Goal: Task Accomplishment & Management: Manage account settings

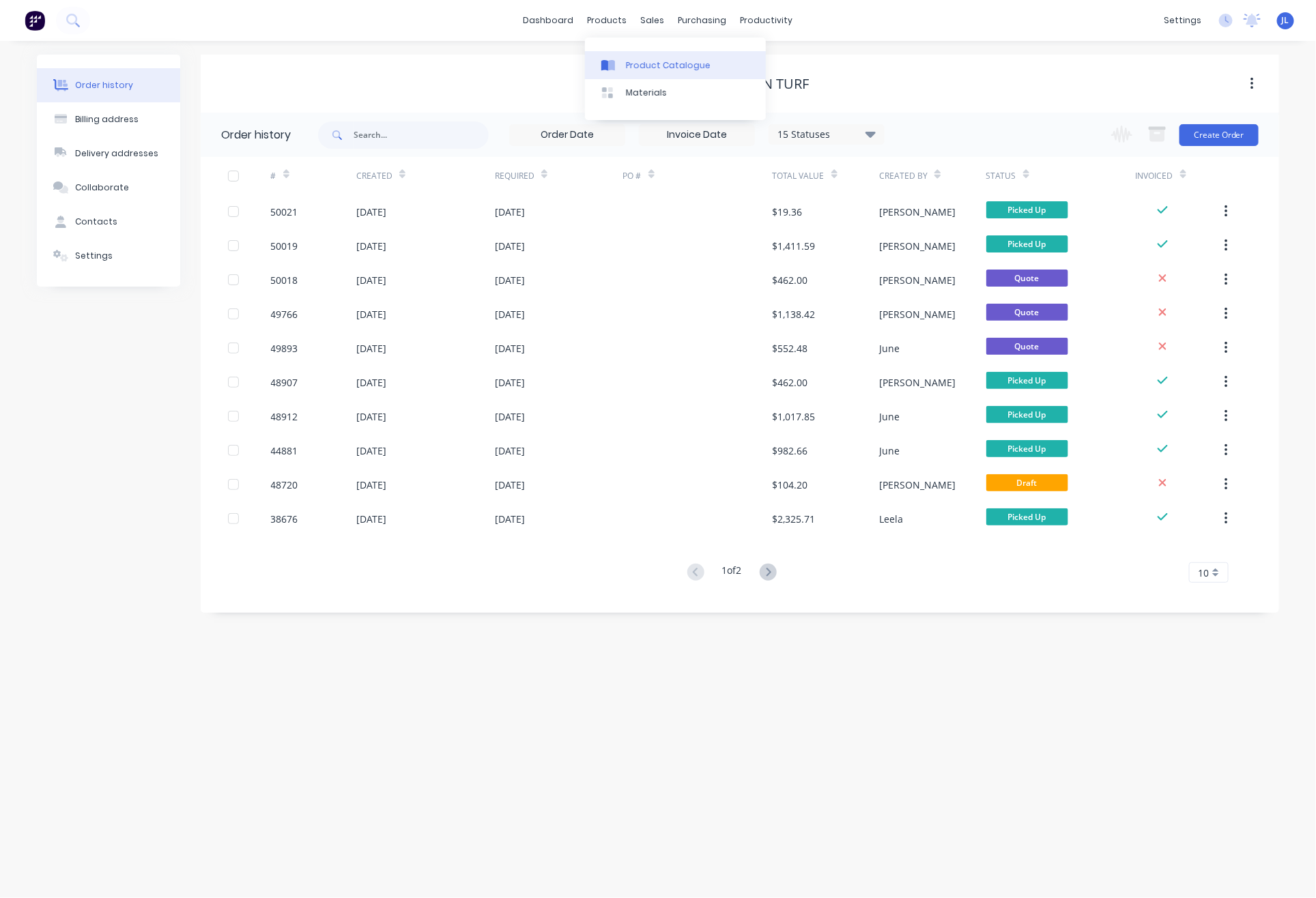
click at [640, 60] on div "Product Catalogue" at bounding box center [668, 65] width 85 height 13
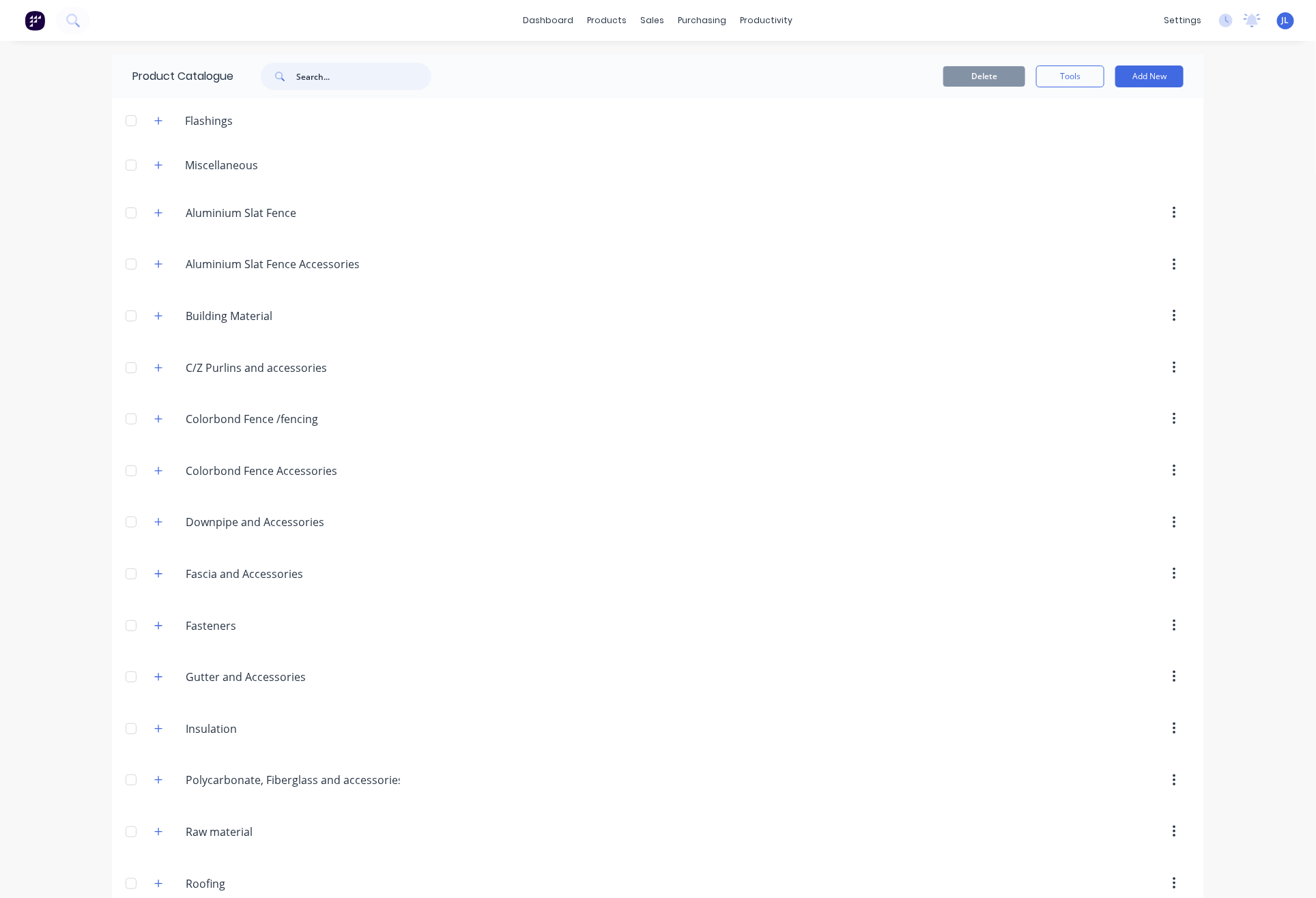
click at [384, 82] on input "text" at bounding box center [364, 77] width 135 height 27
click at [155, 121] on icon "button" at bounding box center [158, 121] width 8 height 10
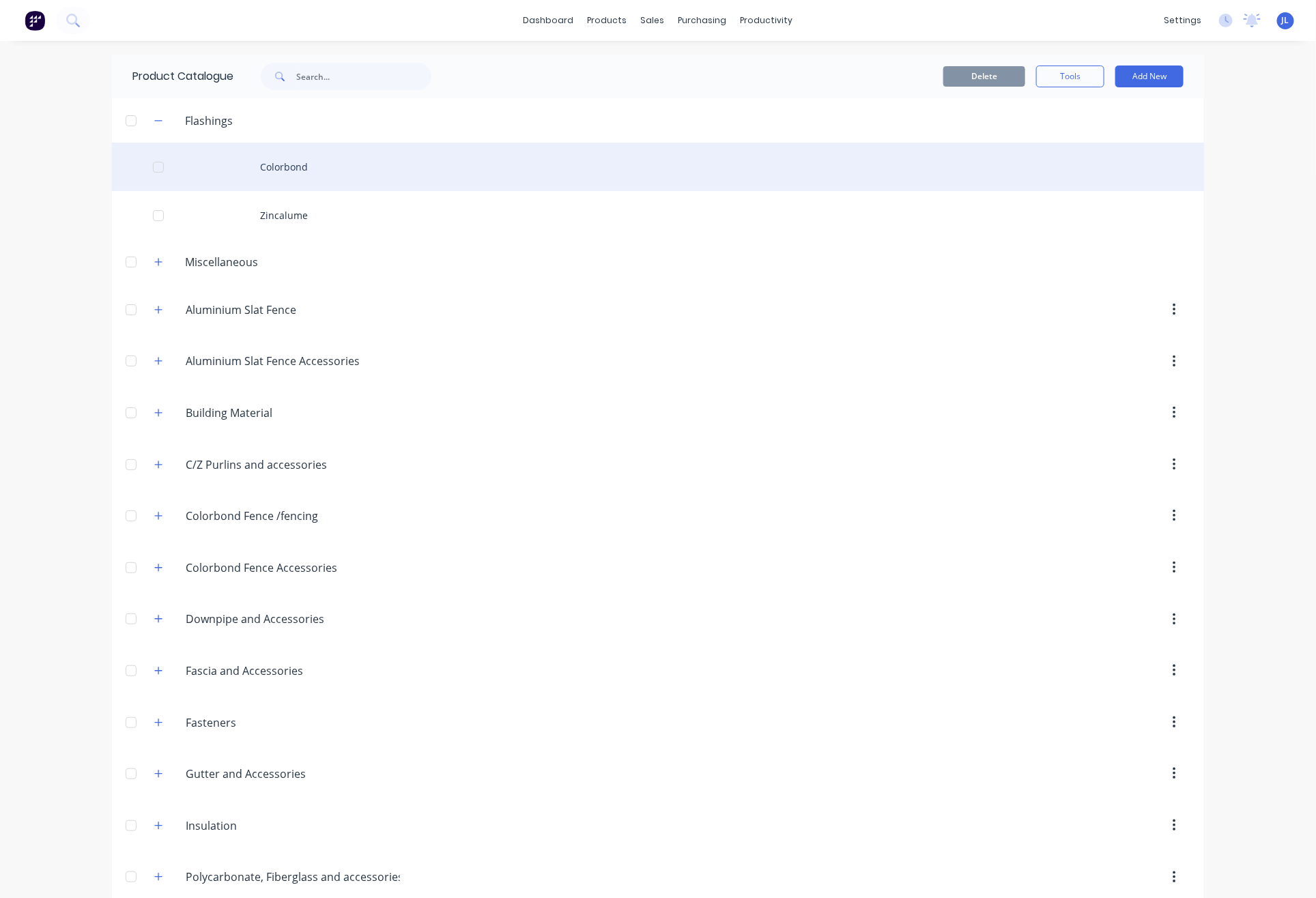
click at [282, 164] on div "Colorbond" at bounding box center [657, 167] width 1091 height 49
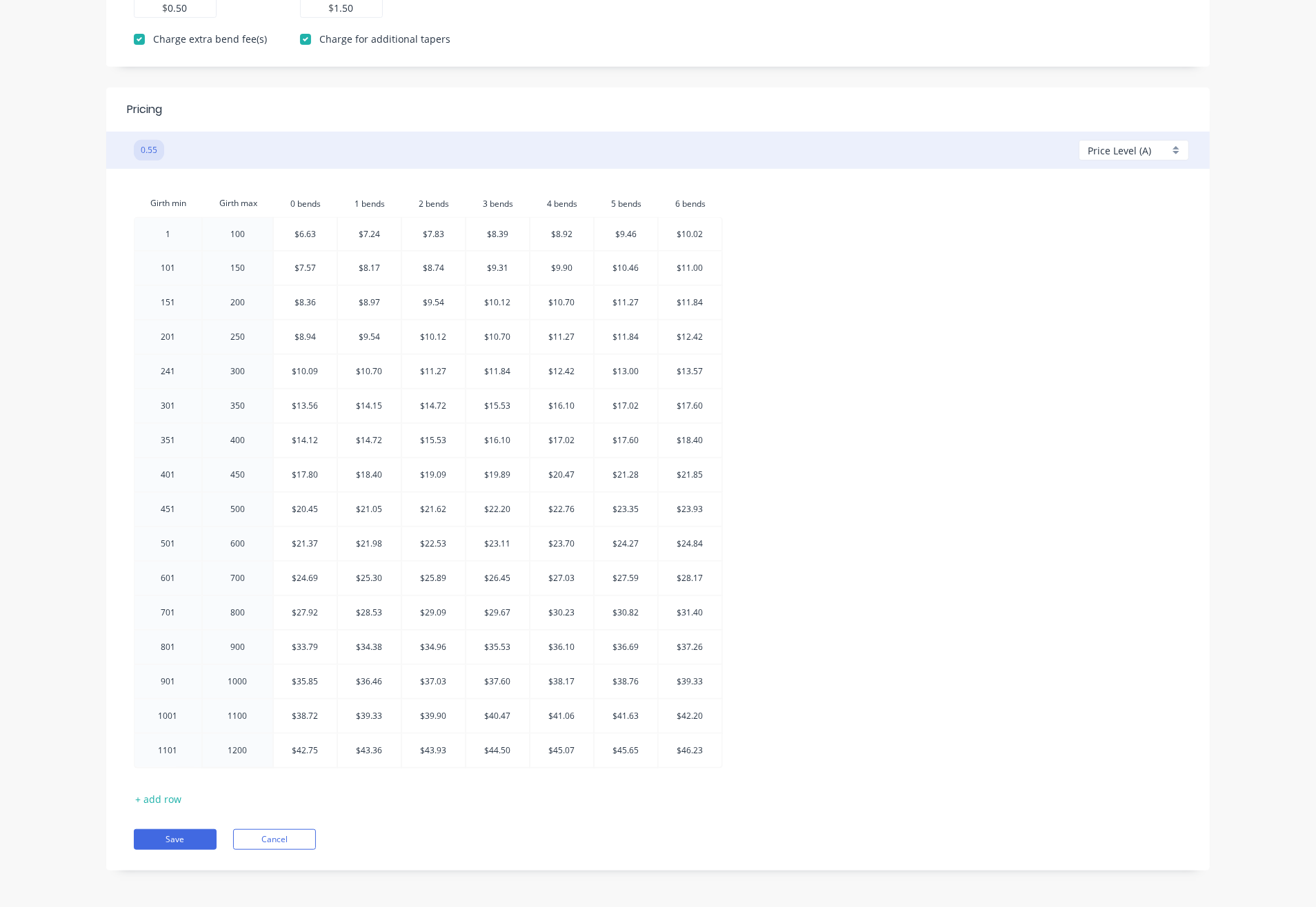
scroll to position [557, 0]
click at [1181, 140] on div "Price Level (A)" at bounding box center [1133, 145] width 110 height 21
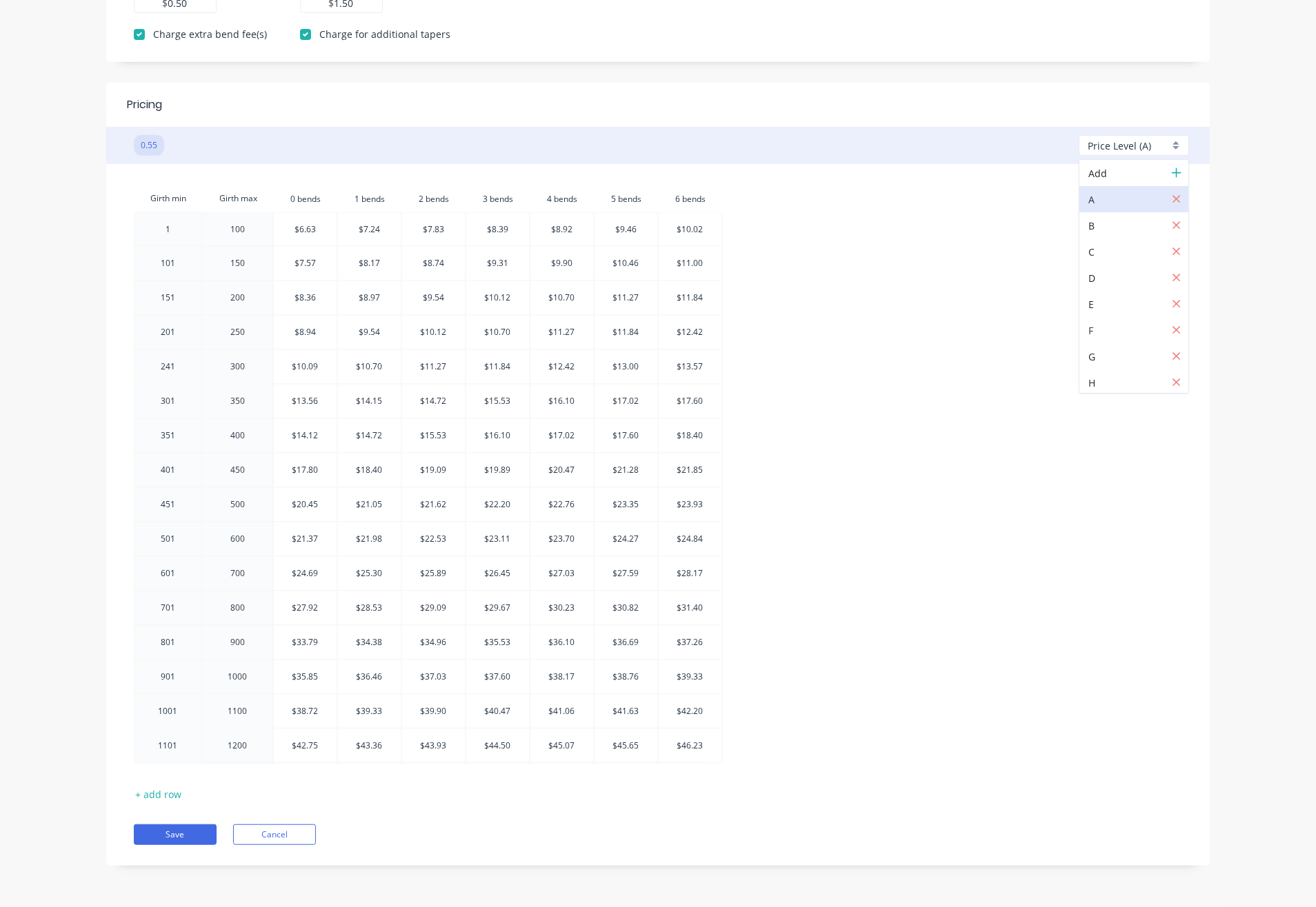
click at [1110, 334] on div at bounding box center [1137, 331] width 99 height 18
type input "1.36"
click at [1060, 356] on div "Girth min Girth max 0.bends 0 bends 1.bends 1 bends 2.bends 2 bends 3.bends 3 b…" at bounding box center [657, 476] width 1048 height 583
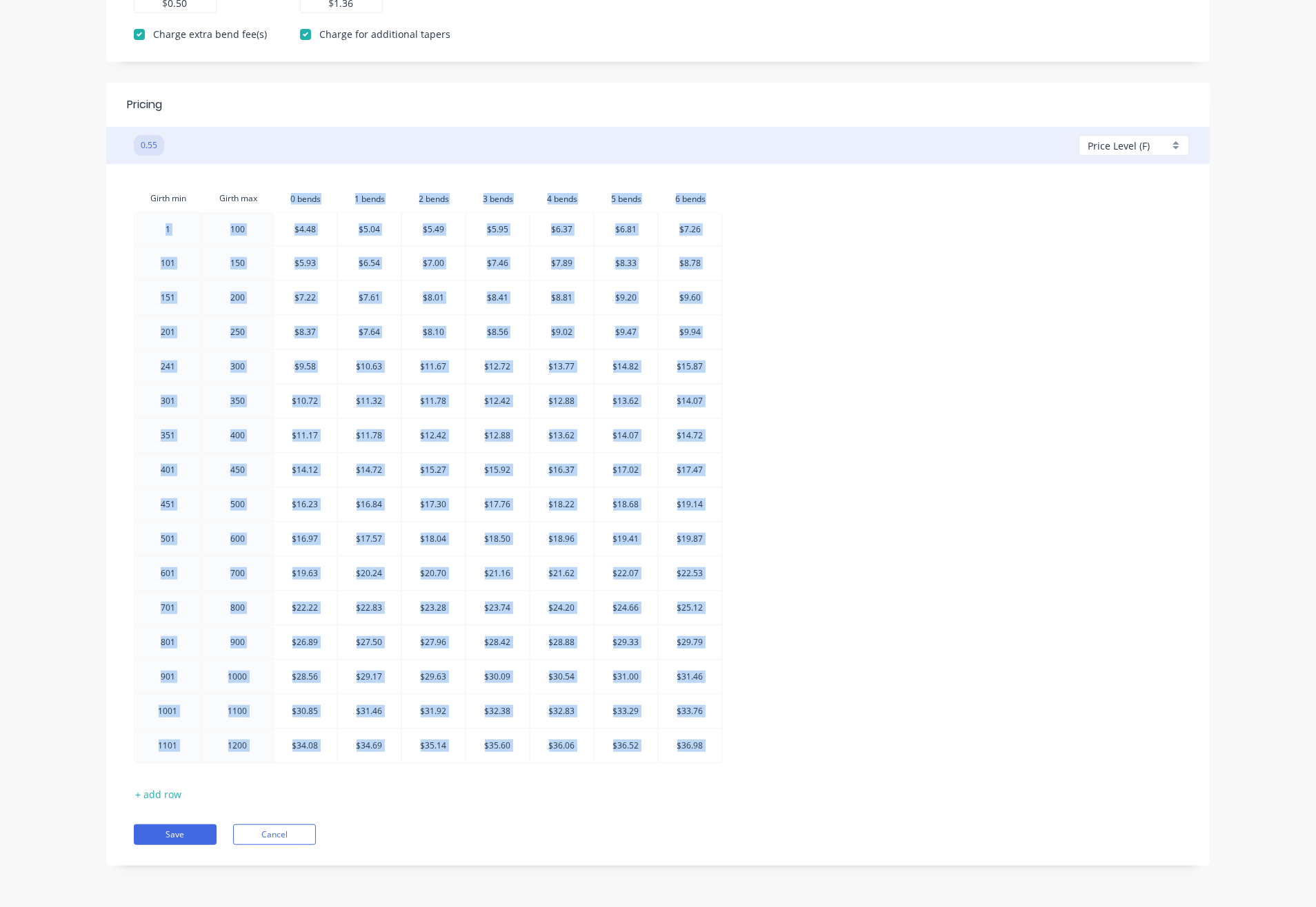
drag, startPoint x: 284, startPoint y: 201, endPoint x: 747, endPoint y: 787, distance: 746.8
click at [751, 790] on div "Girth min Girth max 0.bends 0 bends 1.bends 1 bends 2.bends 2 bends 3.bends 3 b…" at bounding box center [657, 514] width 1062 height 660
copy div "0.bends 1.bends 2.bends 3.bends 4.bends 5.bends 6.bends 1 100 $4.48 $5.04 $5.49…"
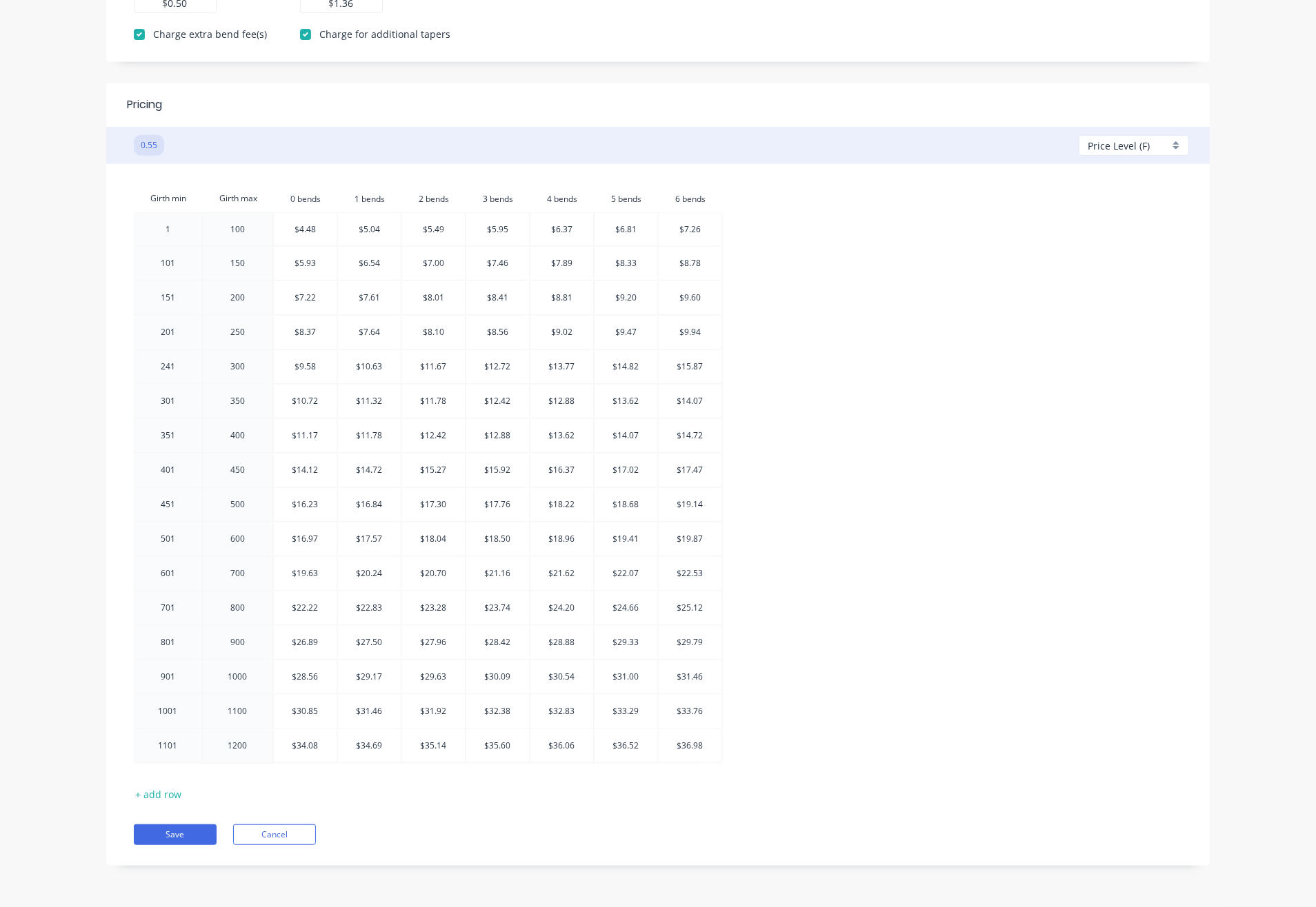
drag, startPoint x: 1159, startPoint y: 47, endPoint x: 1107, endPoint y: 0, distance: 70.1
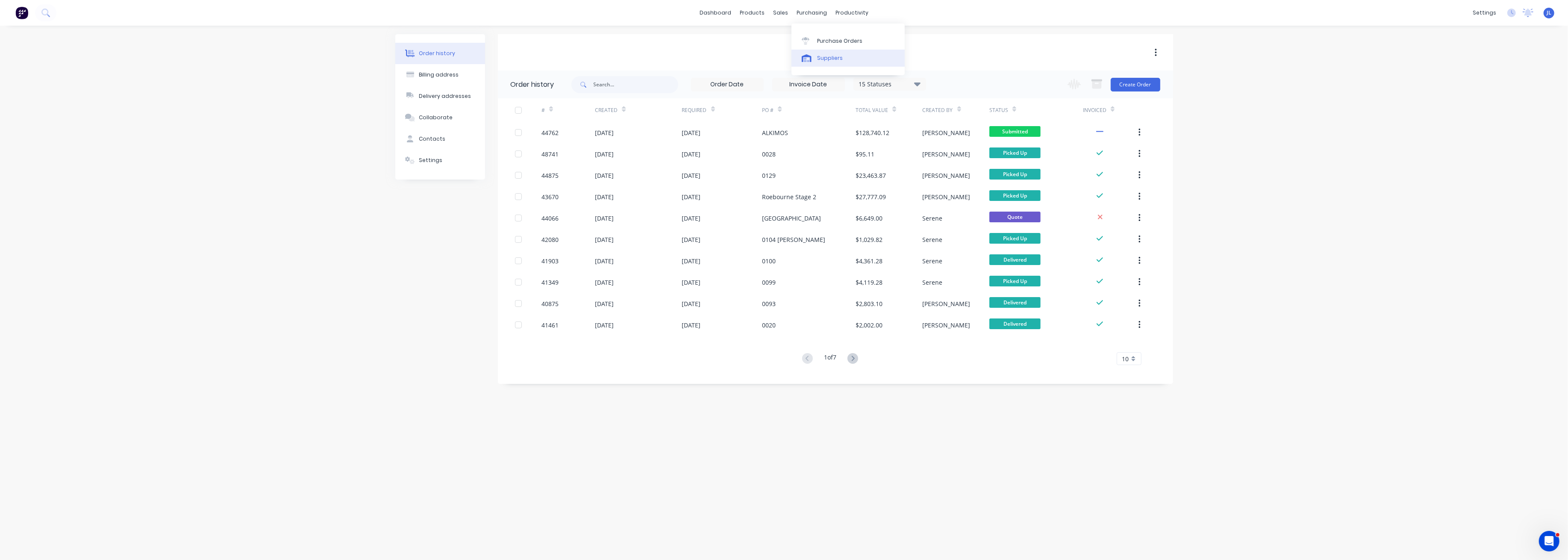
click at [825, 59] on div "Suppliers" at bounding box center [830, 58] width 26 height 8
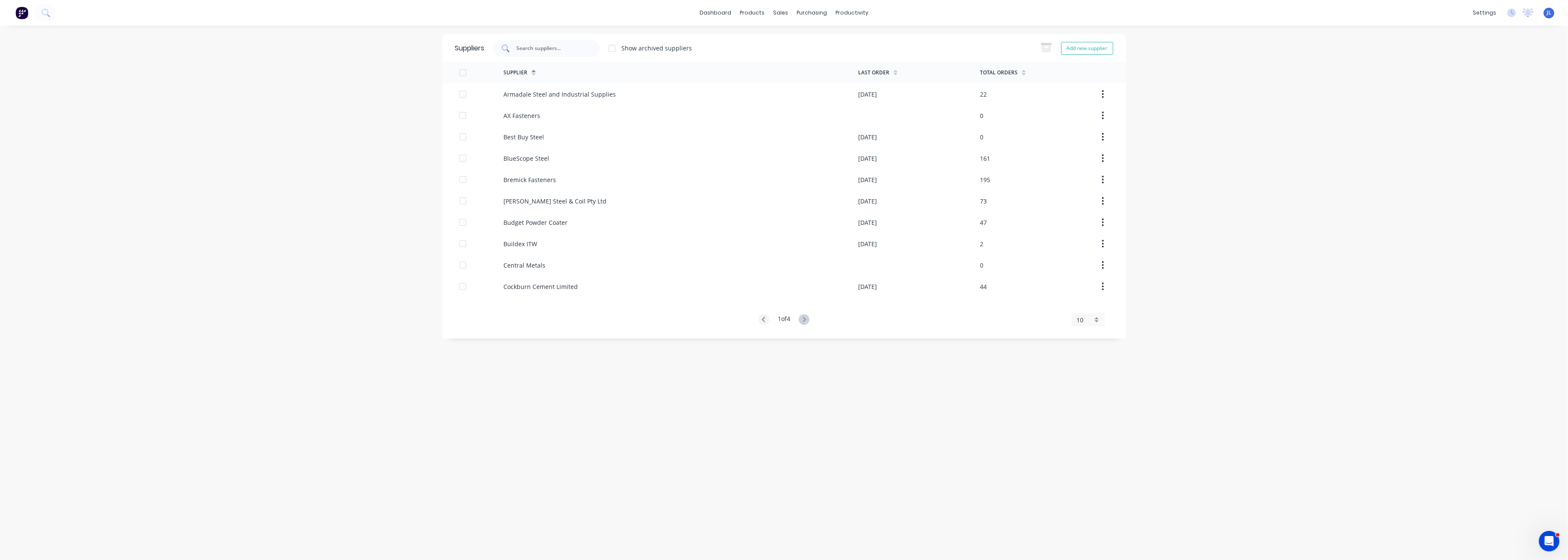
click at [551, 47] on input "text" at bounding box center [551, 48] width 71 height 9
type input "stratco"
click at [586, 89] on div "Stratco (WA) Pty Ltd" at bounding box center [681, 94] width 355 height 21
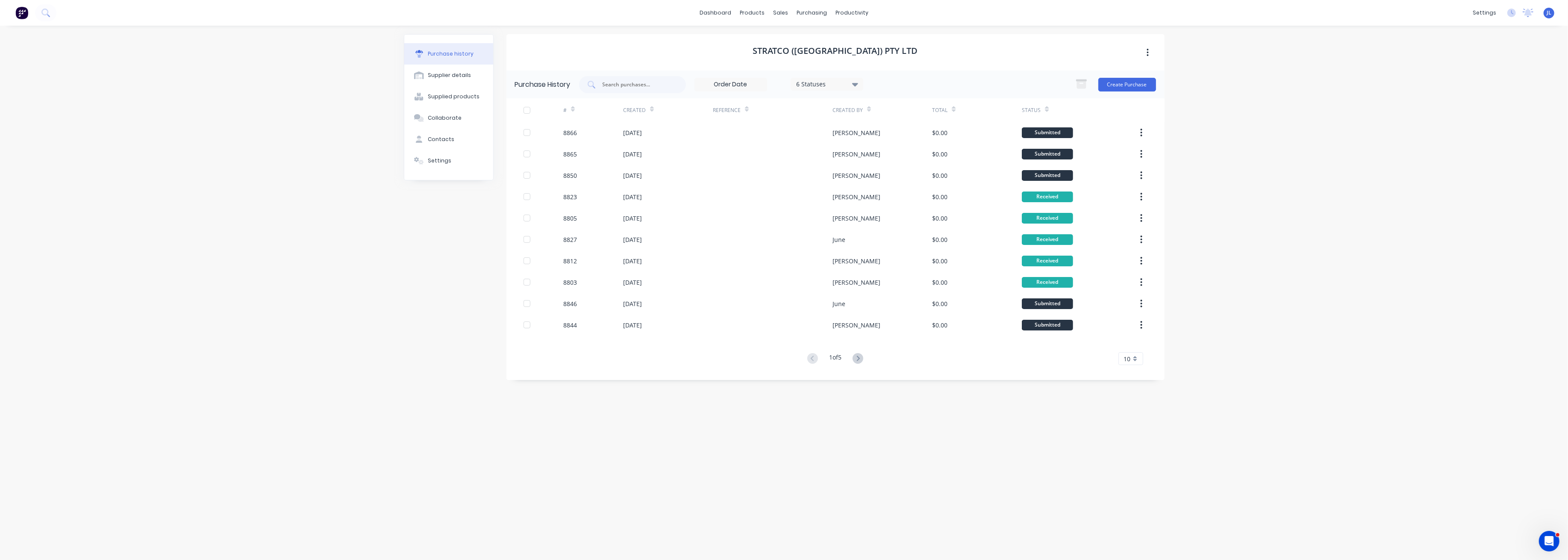
click at [740, 83] on input at bounding box center [731, 84] width 72 height 13
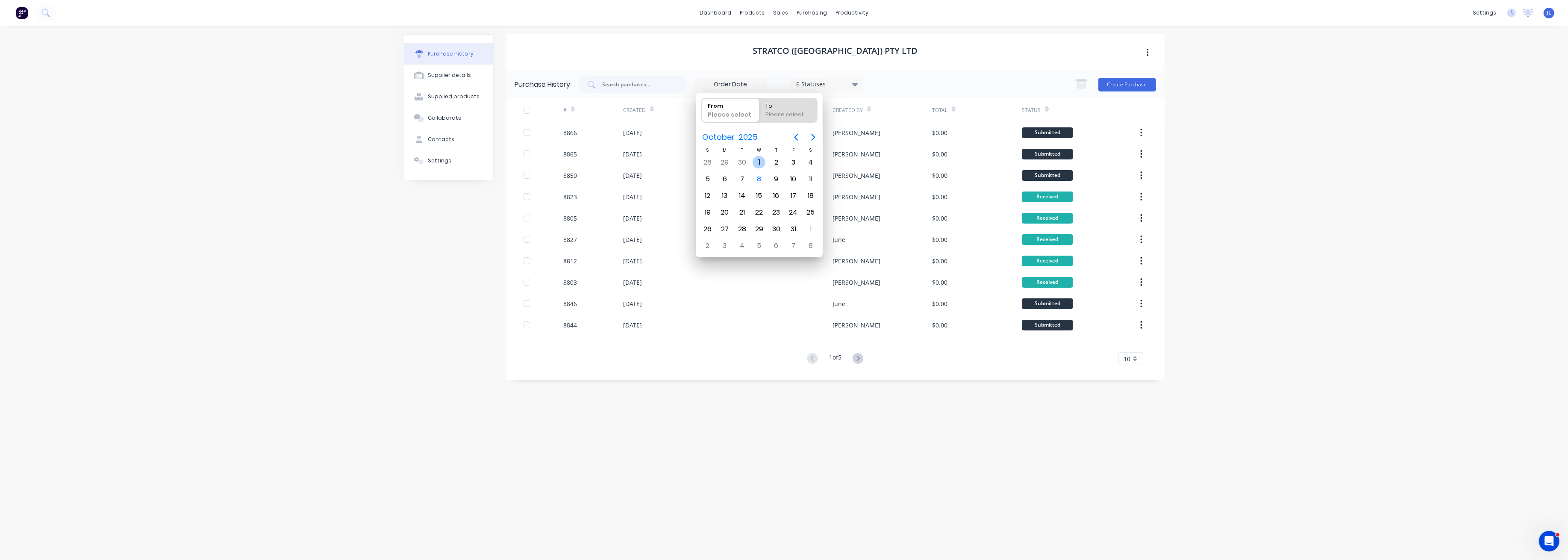
click at [759, 160] on div "1" at bounding box center [758, 162] width 13 height 13
type input "01/10/25"
radio input "false"
radio input "true"
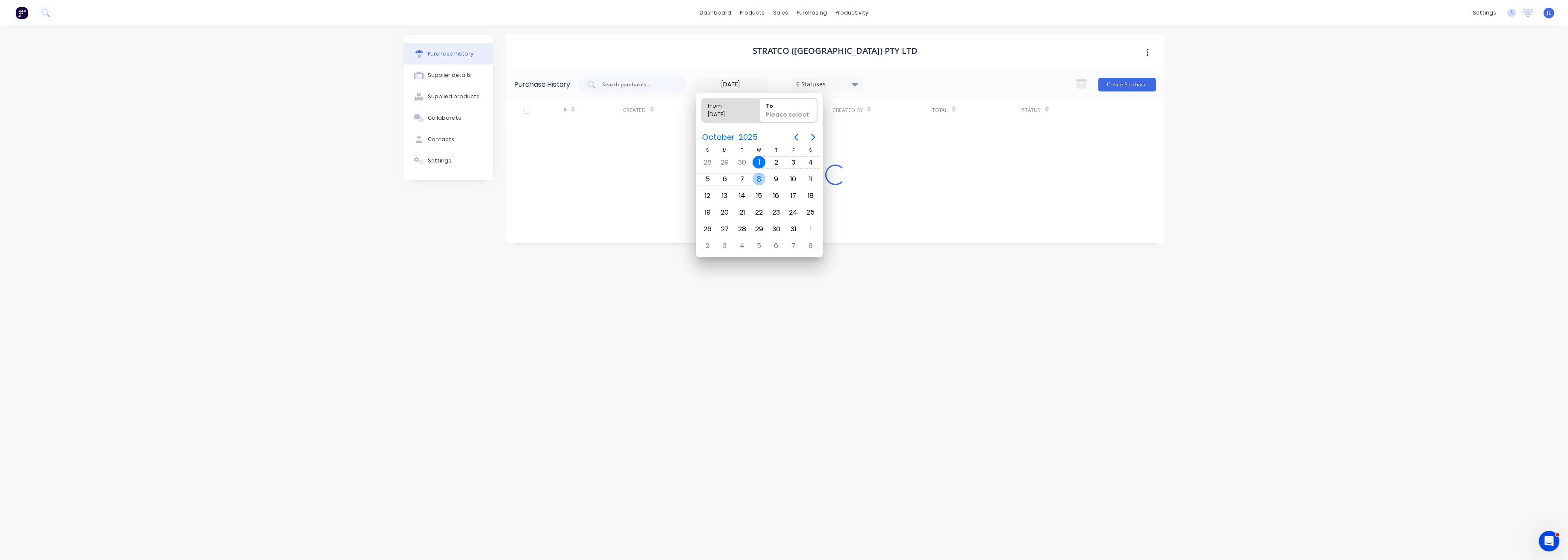
click at [761, 177] on div "8" at bounding box center [758, 179] width 13 height 13
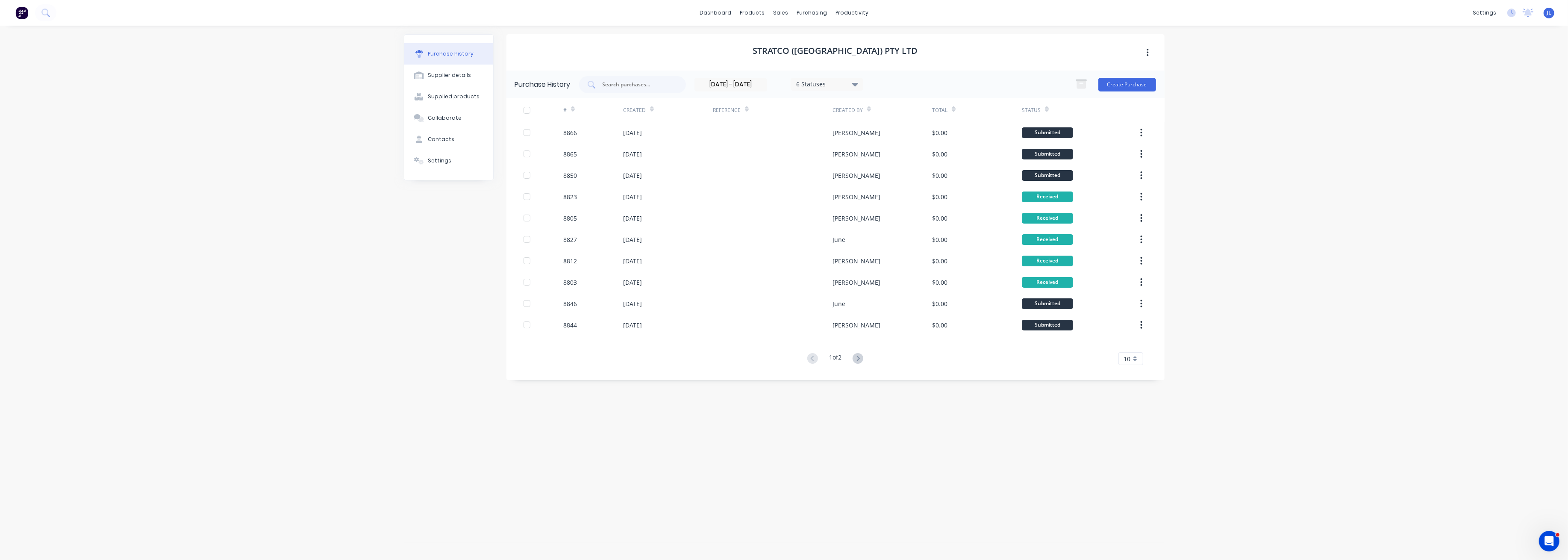
click at [860, 361] on icon at bounding box center [858, 359] width 11 height 11
click at [807, 270] on icon at bounding box center [813, 273] width 11 height 11
click at [744, 81] on input "01/10/25 - 08/10/25" at bounding box center [731, 84] width 72 height 13
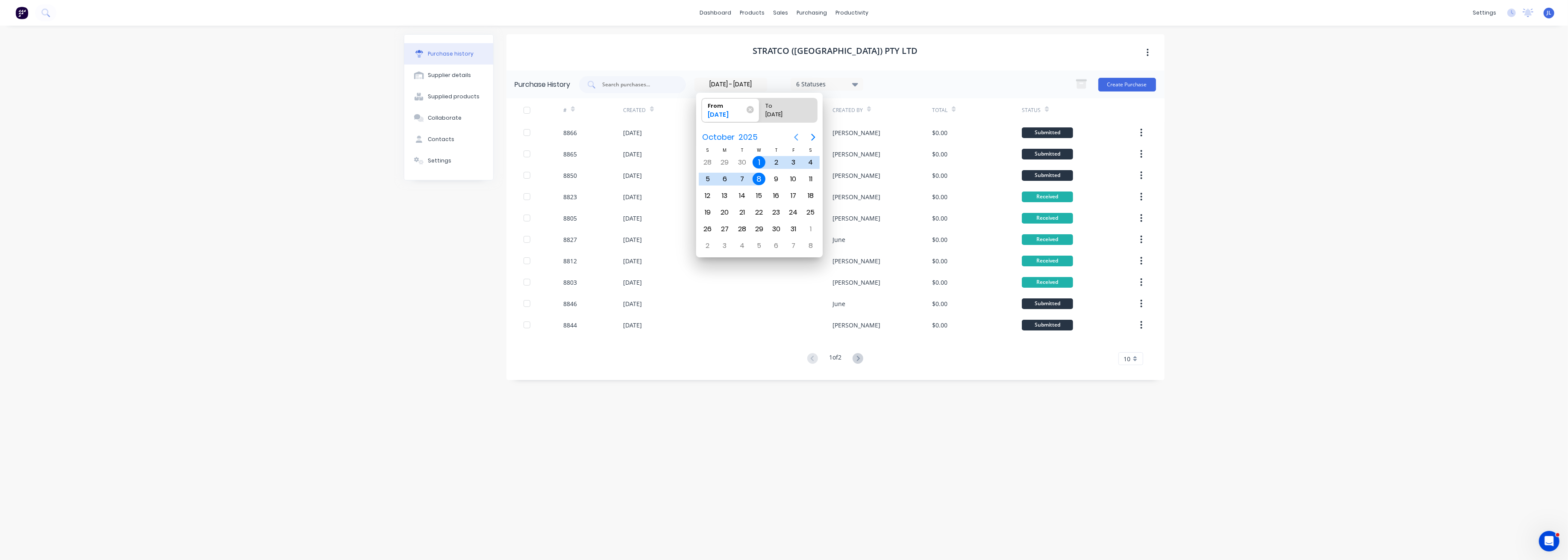
click at [797, 137] on icon "Previous page" at bounding box center [796, 137] width 10 height 10
click at [722, 160] on div "1" at bounding box center [724, 162] width 13 height 13
type input "01/09/25 - 08/10/25"
radio input "false"
radio input "true"
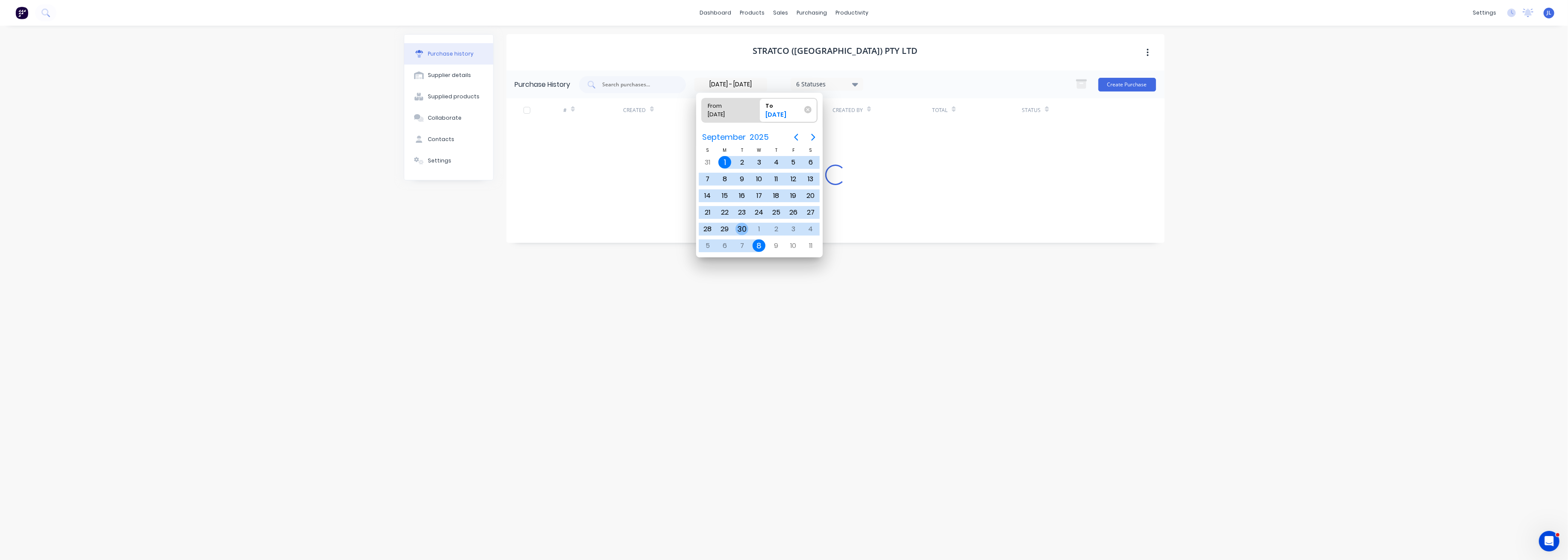
click at [745, 223] on div "30" at bounding box center [741, 229] width 13 height 13
type input "01/09/25 - 30/09/25"
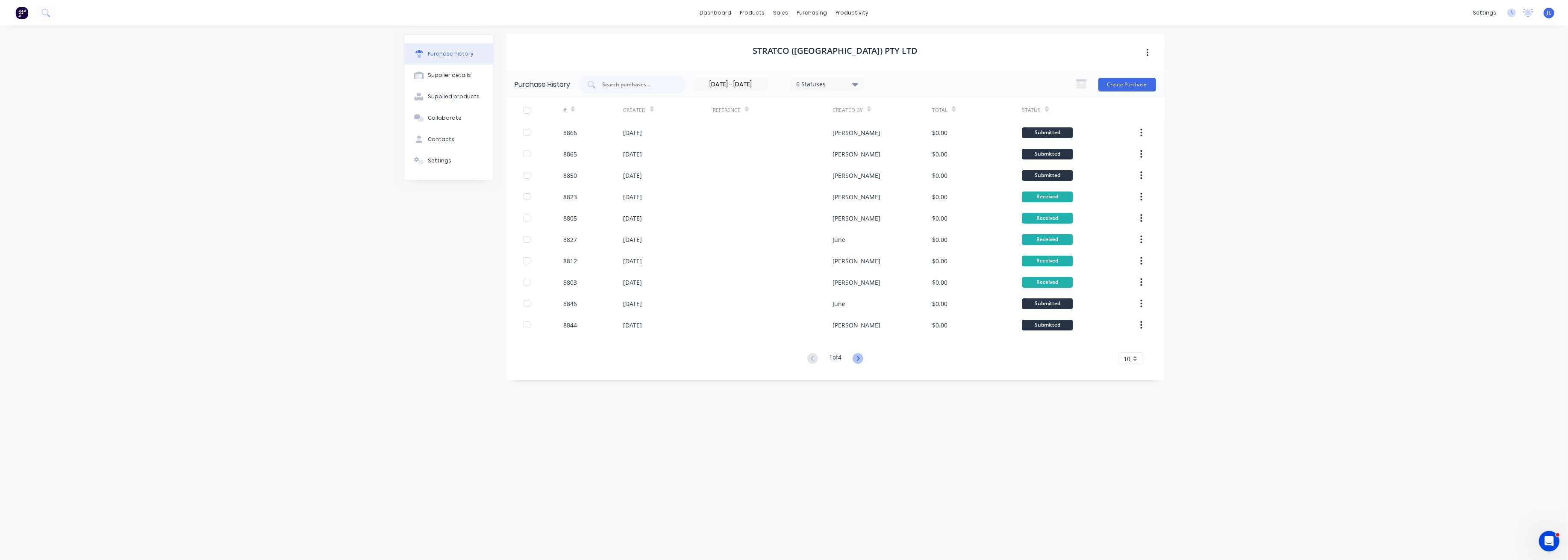
click at [863, 357] on icon at bounding box center [858, 359] width 11 height 11
click at [861, 359] on icon at bounding box center [858, 359] width 11 height 11
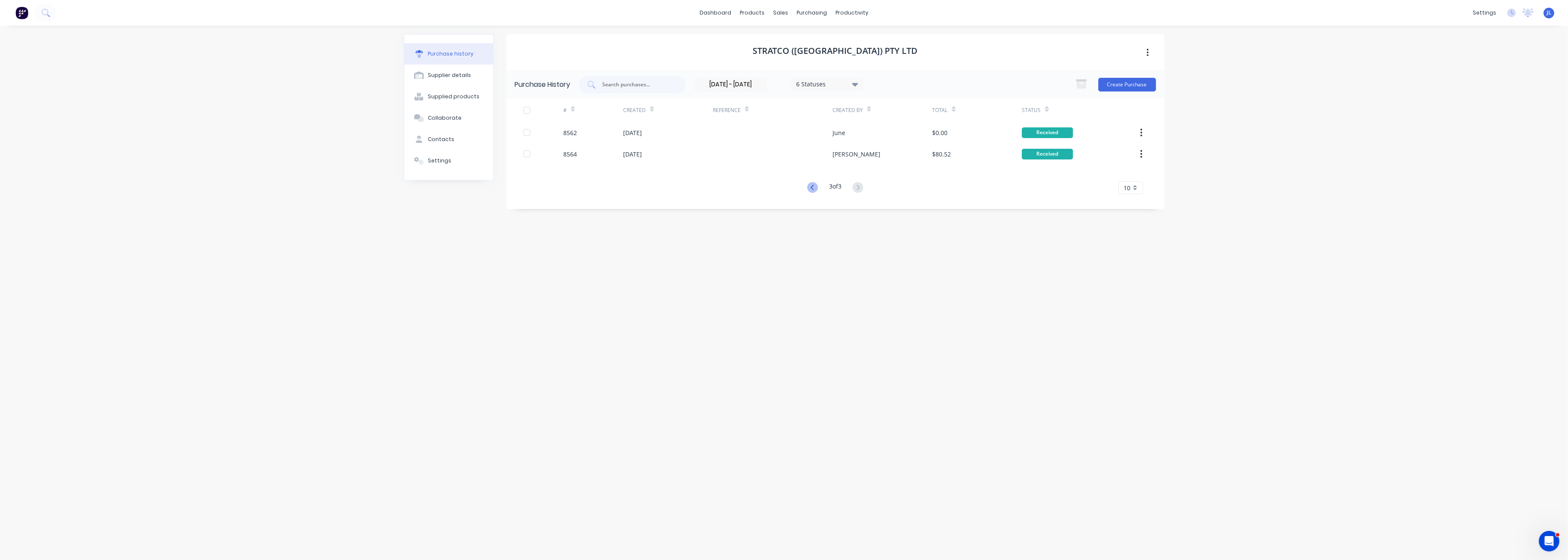
click at [807, 186] on icon at bounding box center [813, 187] width 11 height 11
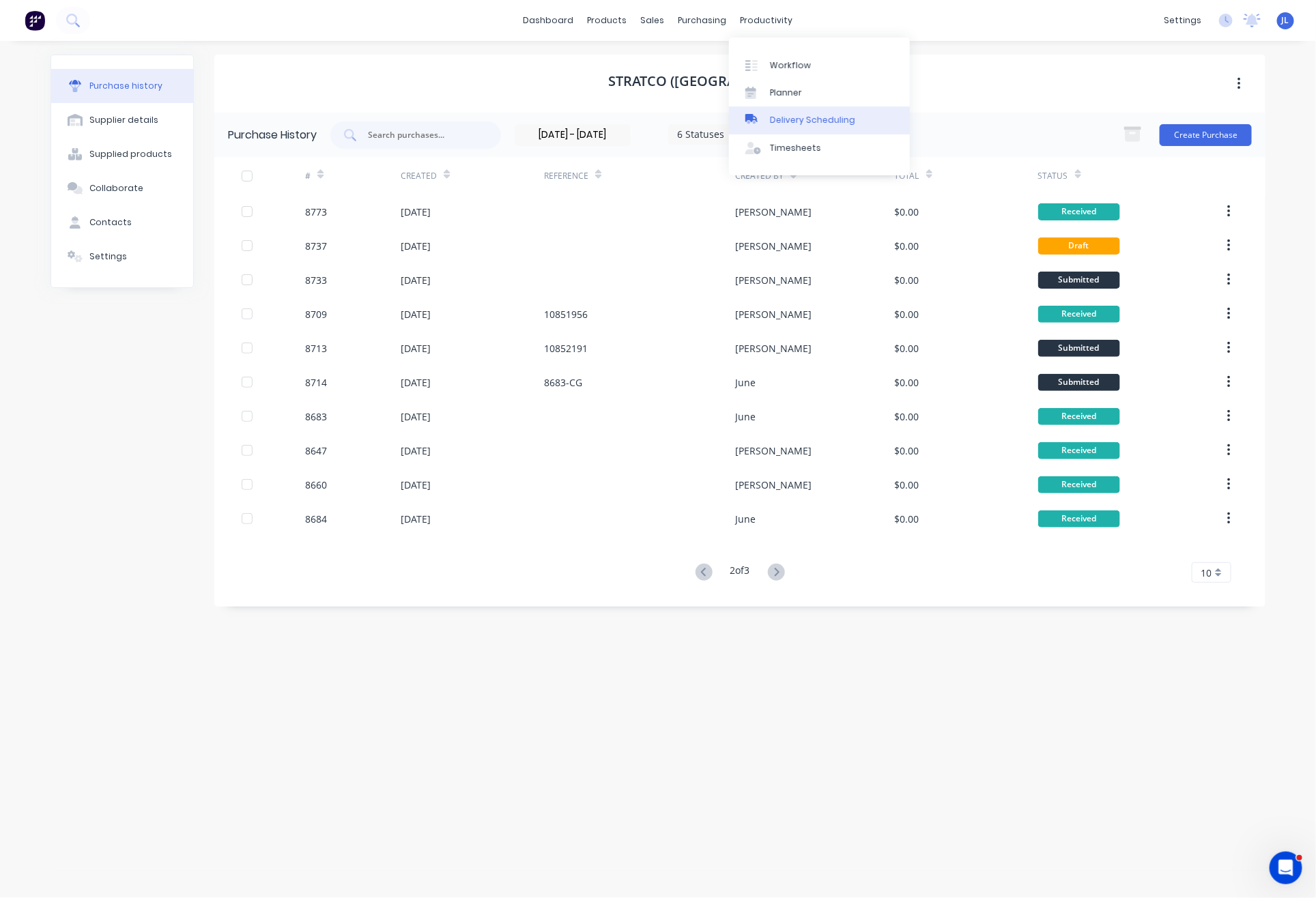
click at [801, 121] on div "Delivery Scheduling" at bounding box center [813, 120] width 86 height 13
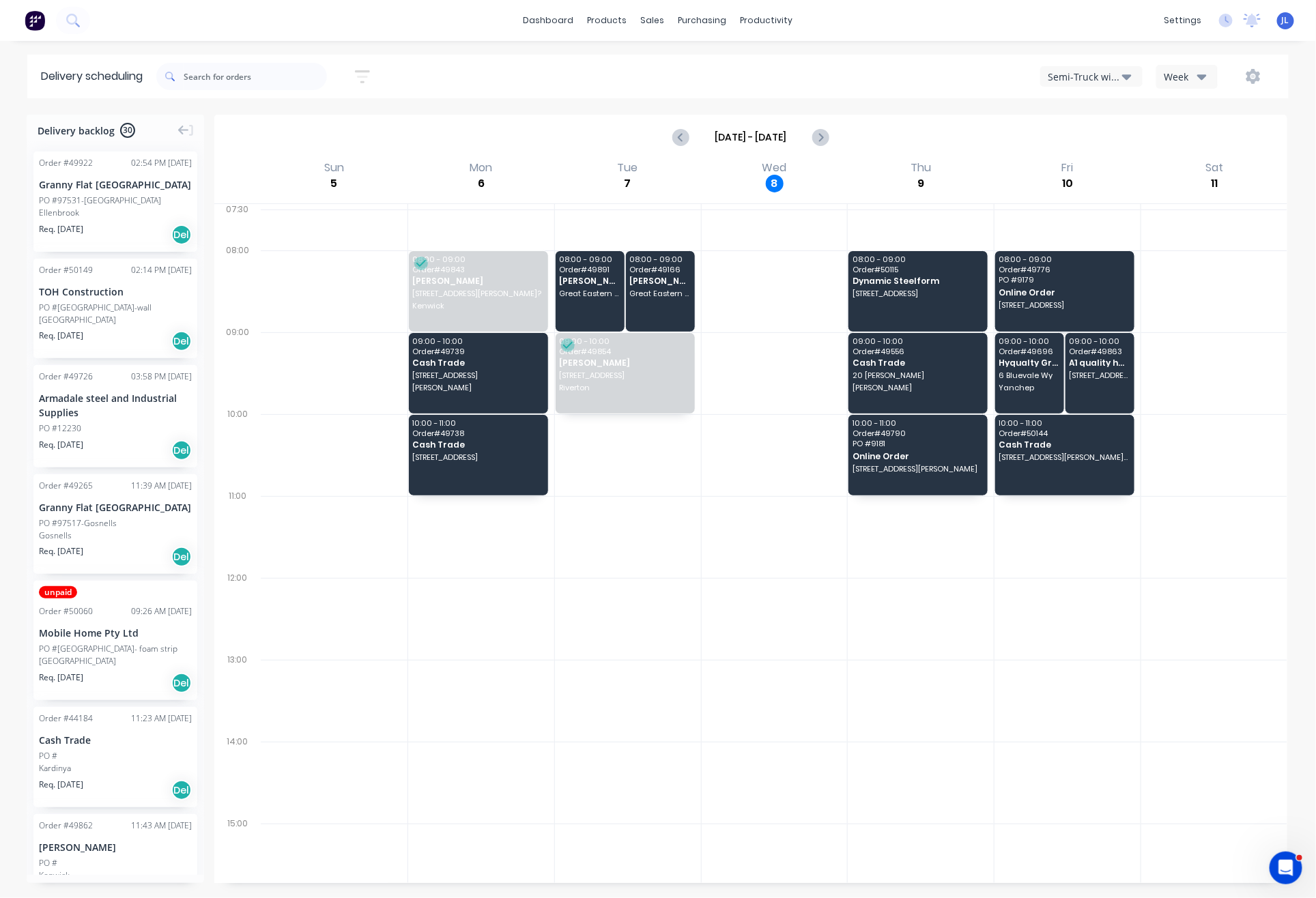
click at [392, 7] on div "dashboard products sales purchasing productivity dashboard products Product Cat…" at bounding box center [658, 20] width 1316 height 41
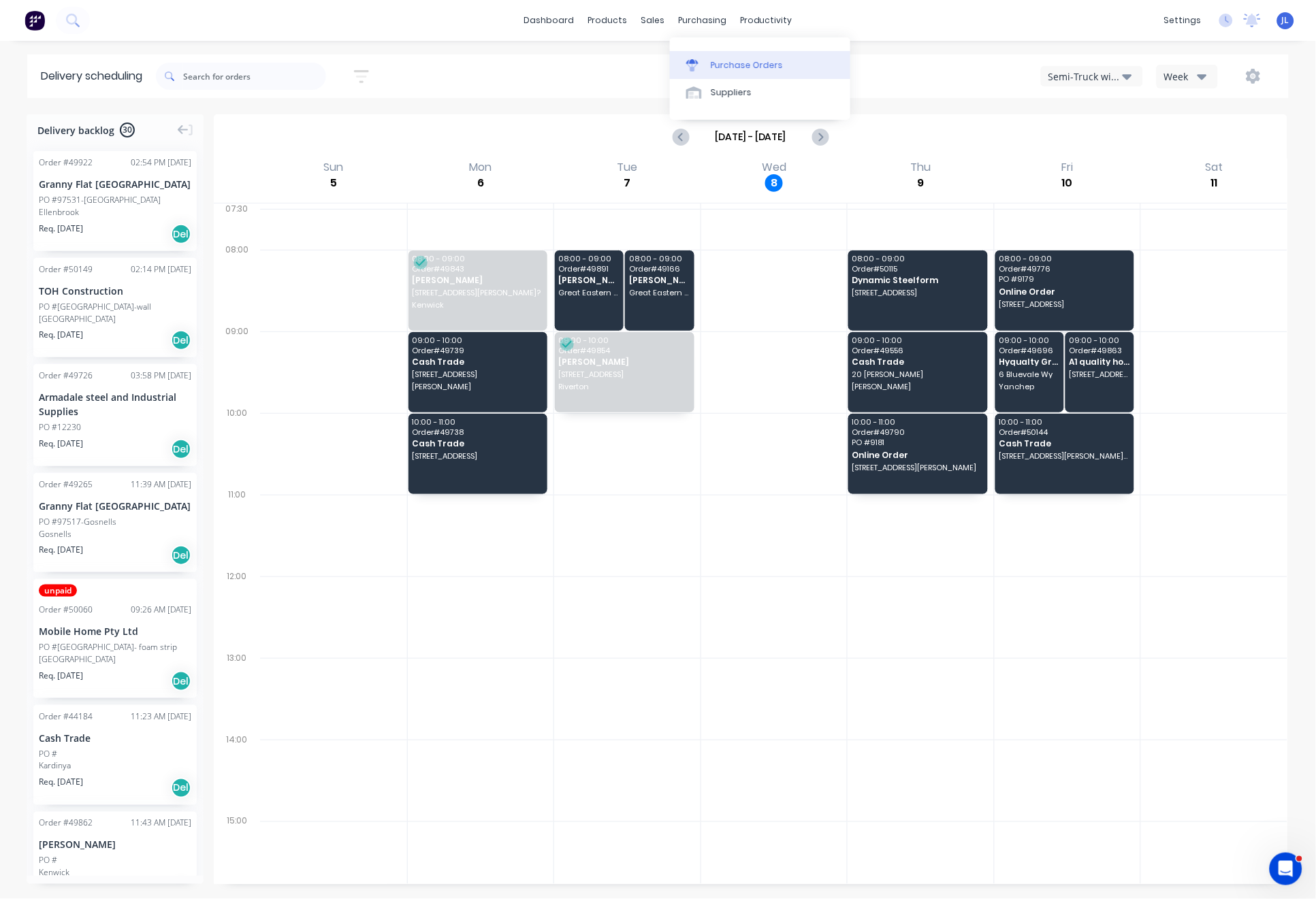
click at [716, 62] on div "Purchase Orders" at bounding box center [747, 65] width 72 height 13
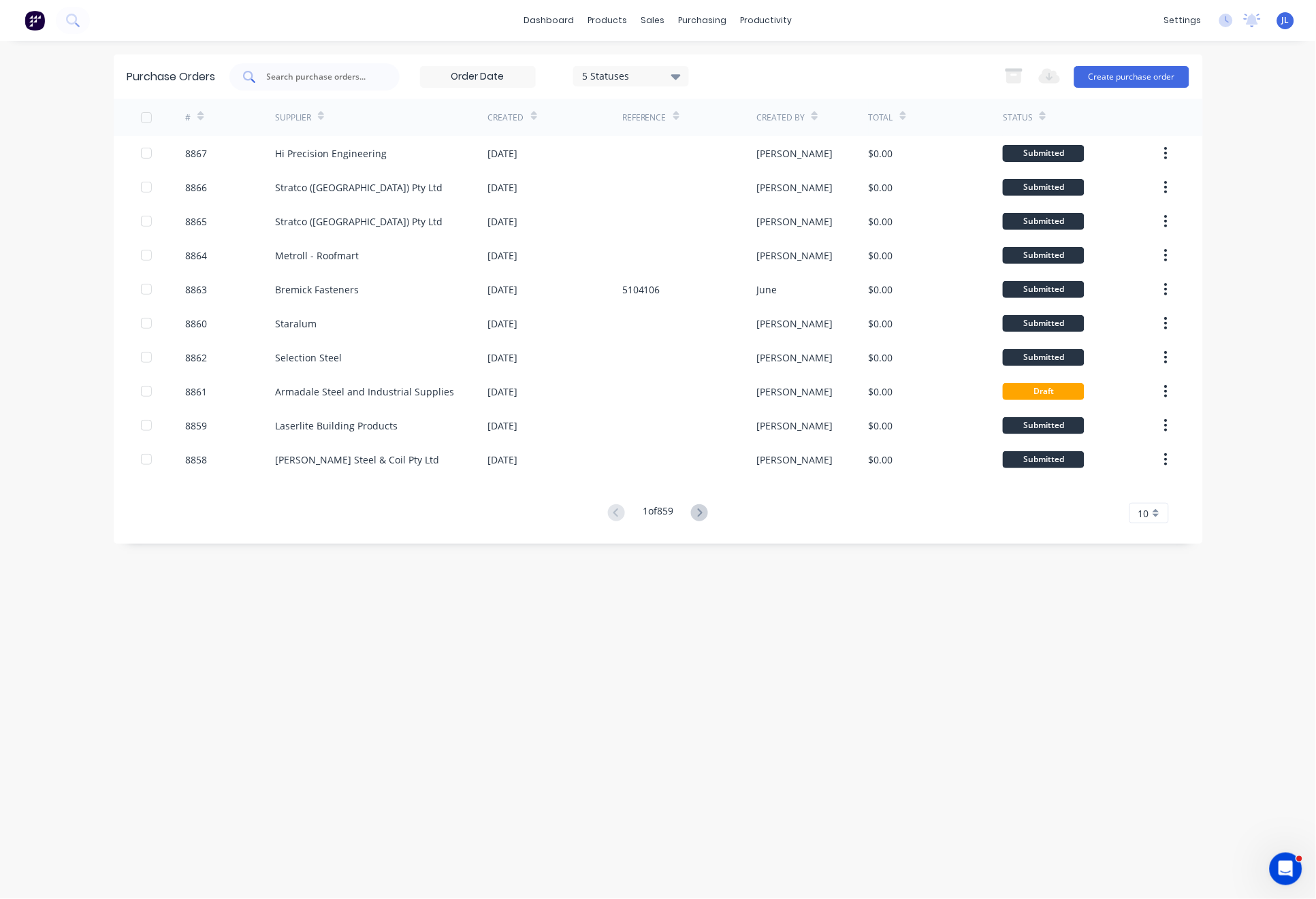
click at [375, 77] on div at bounding box center [315, 77] width 171 height 27
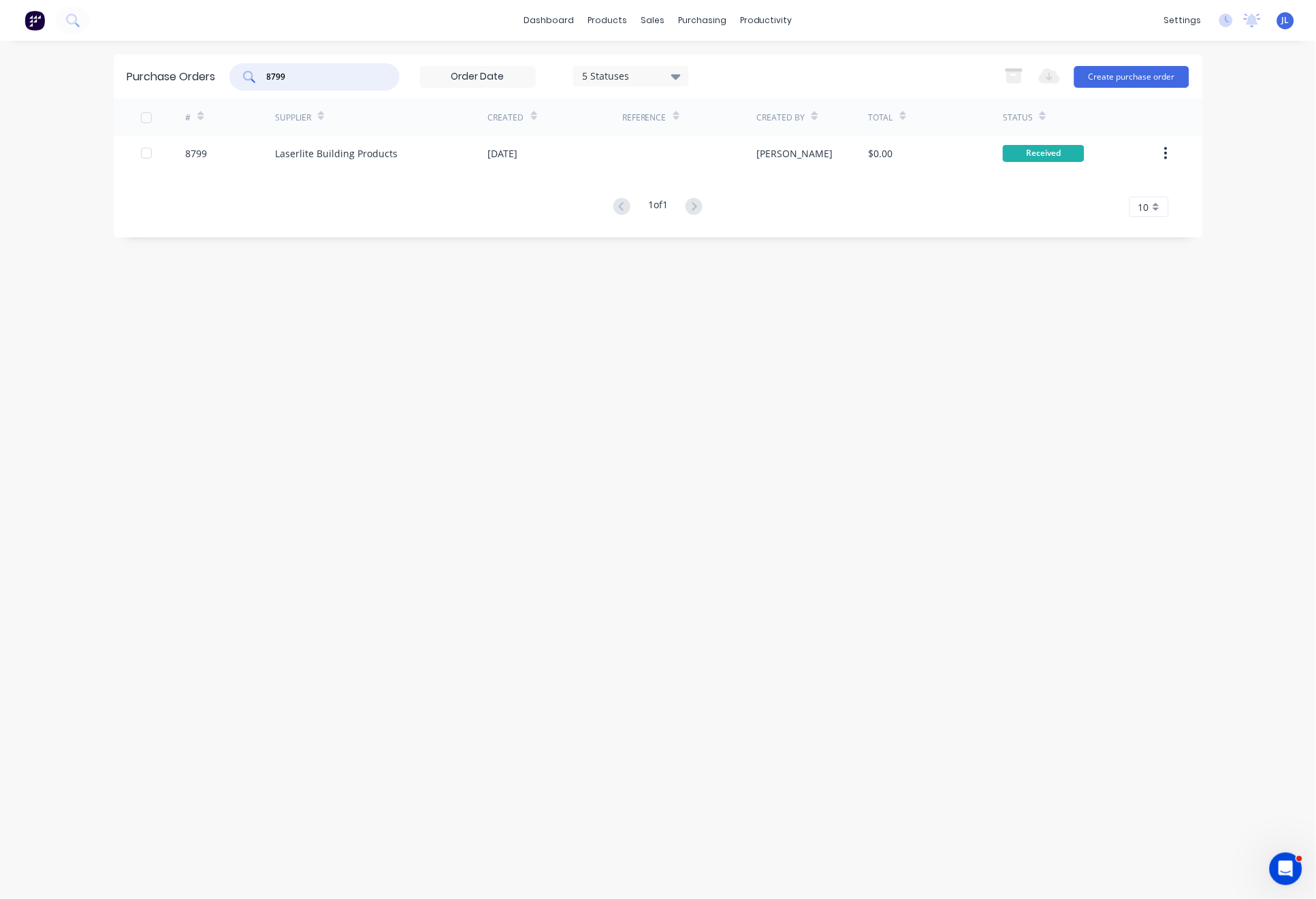
drag, startPoint x: 309, startPoint y: 72, endPoint x: 177, endPoint y: 74, distance: 132.0
click at [177, 74] on div "Purchase Orders 8799 5 Statuses 5 Statuses Export to Excel (XLSX) Create purcha…" at bounding box center [658, 77] width 1089 height 45
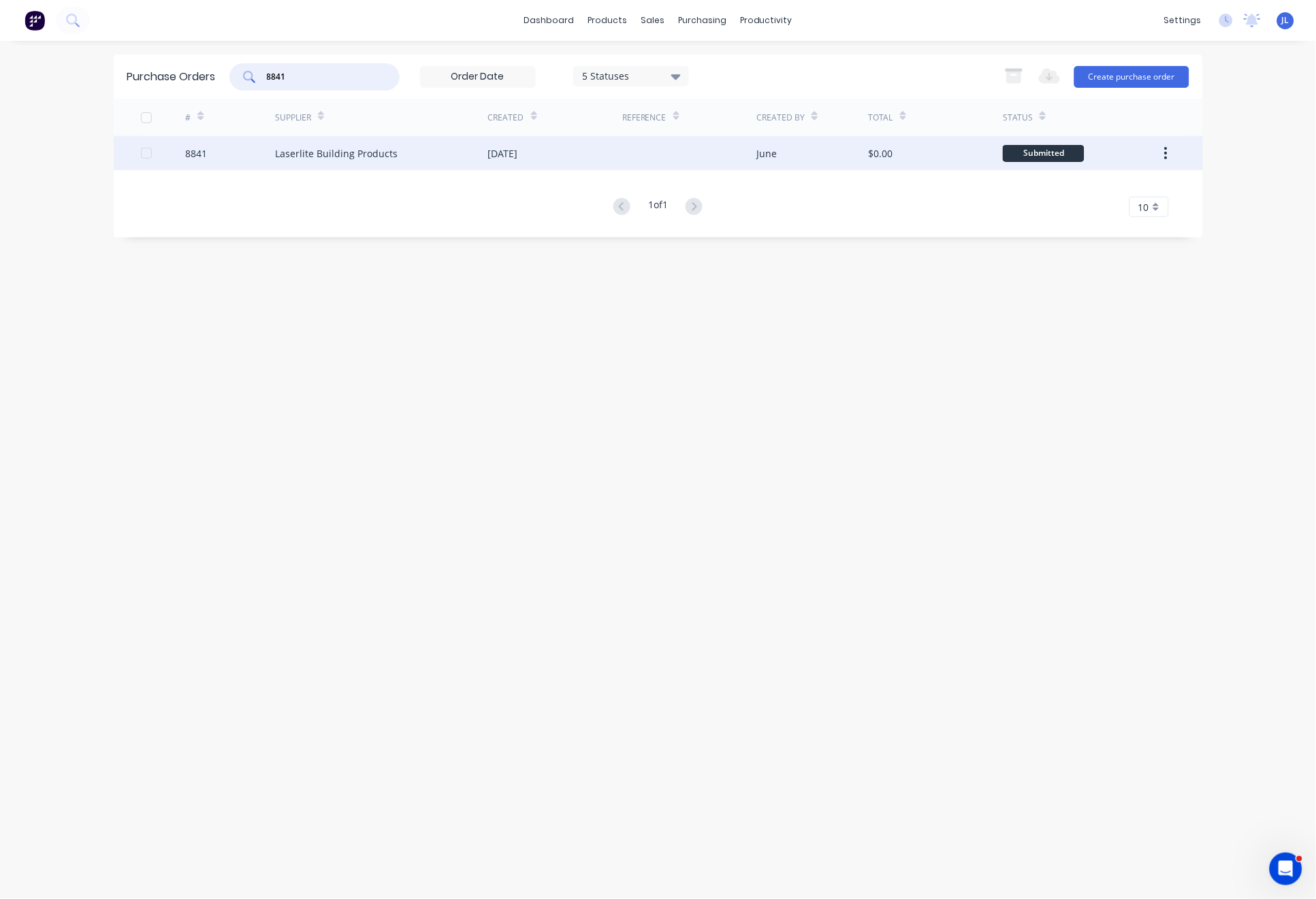
type input "8841"
click at [318, 155] on div "Laserlite Building Products" at bounding box center [337, 153] width 122 height 15
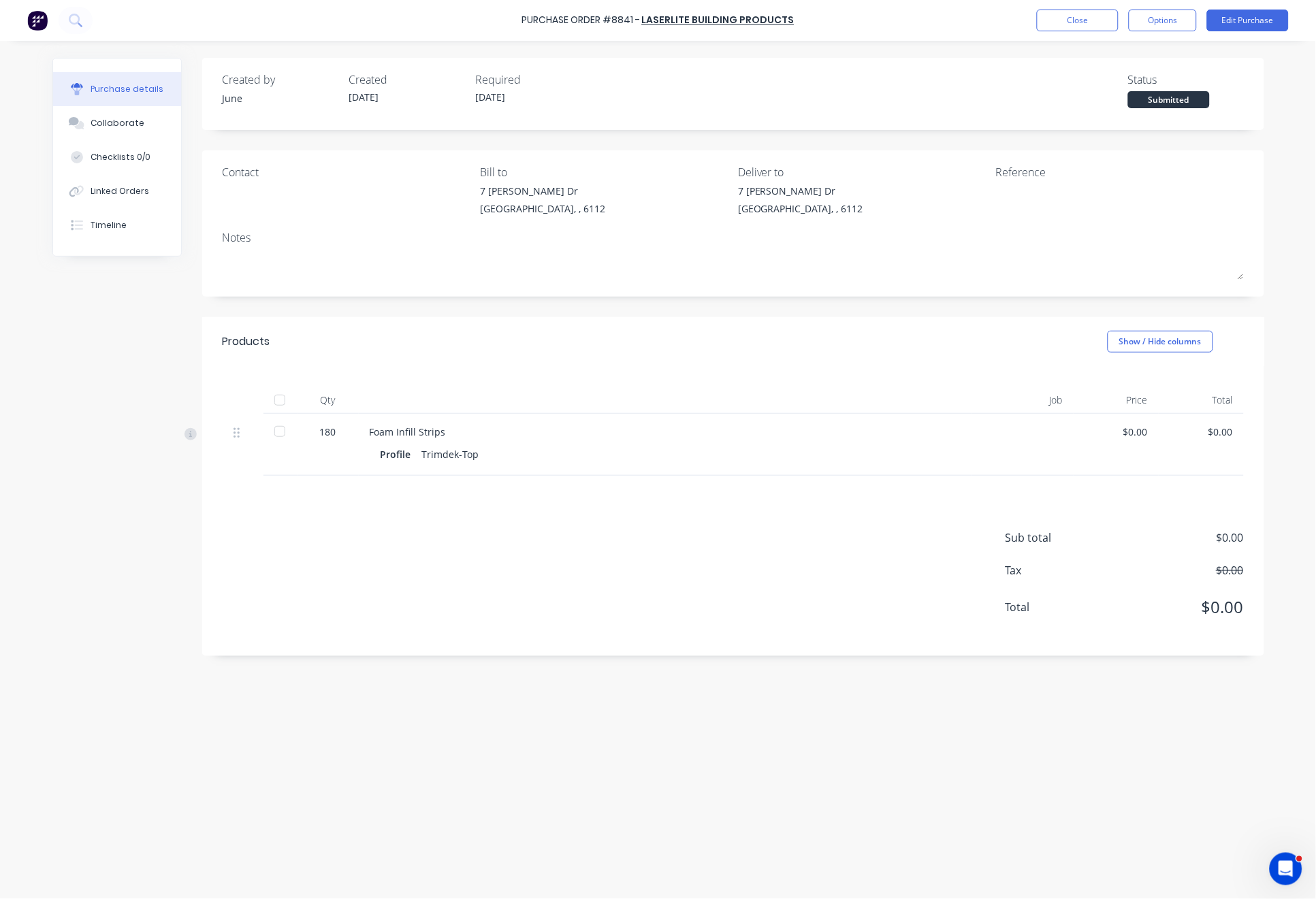
click at [273, 394] on div at bounding box center [280, 401] width 27 height 27
click at [275, 401] on div at bounding box center [280, 401] width 27 height 27
click at [279, 397] on div at bounding box center [280, 401] width 27 height 27
click at [132, 179] on button "Linked Orders" at bounding box center [117, 191] width 128 height 34
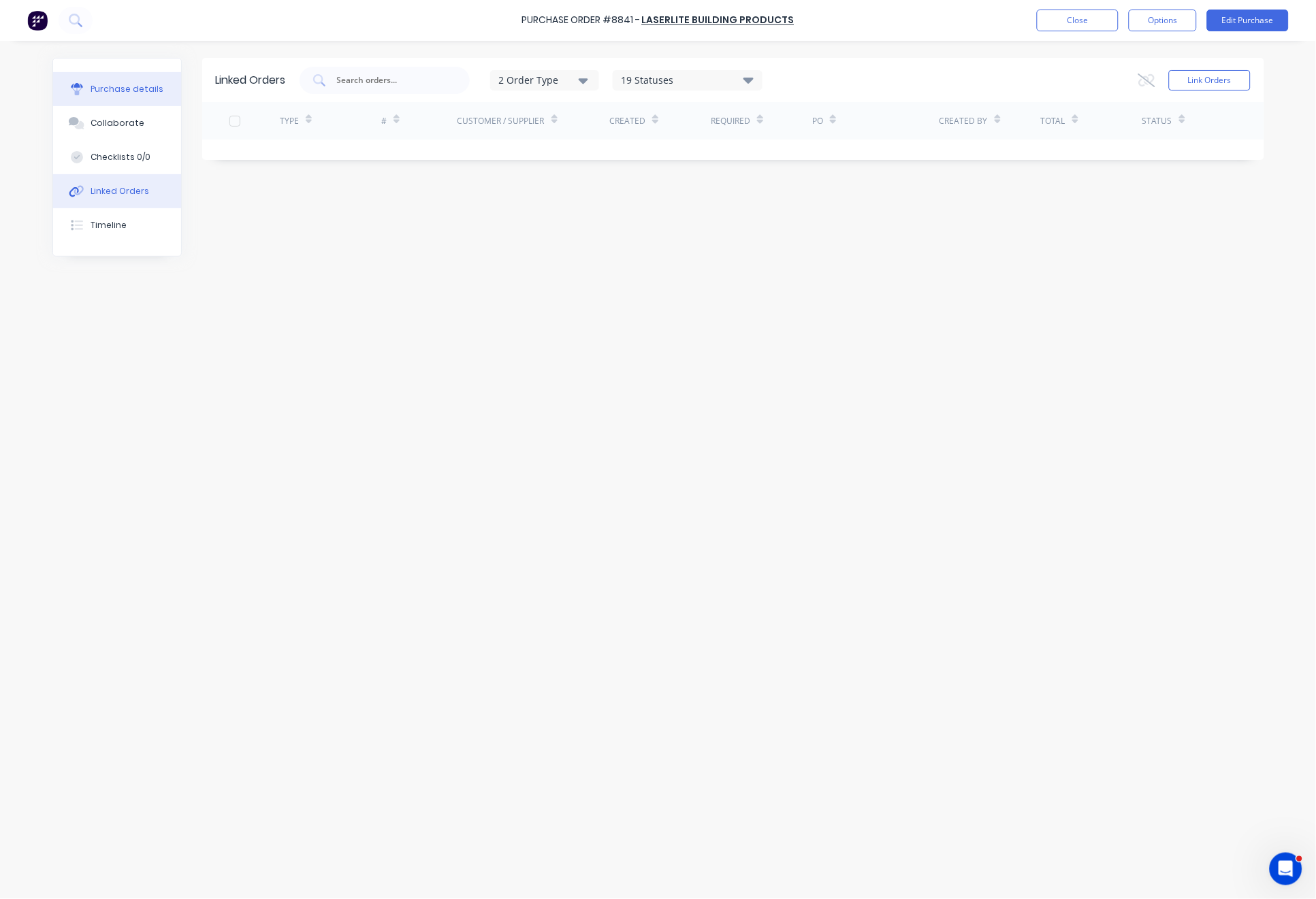
click at [110, 81] on button "Purchase details" at bounding box center [117, 88] width 128 height 34
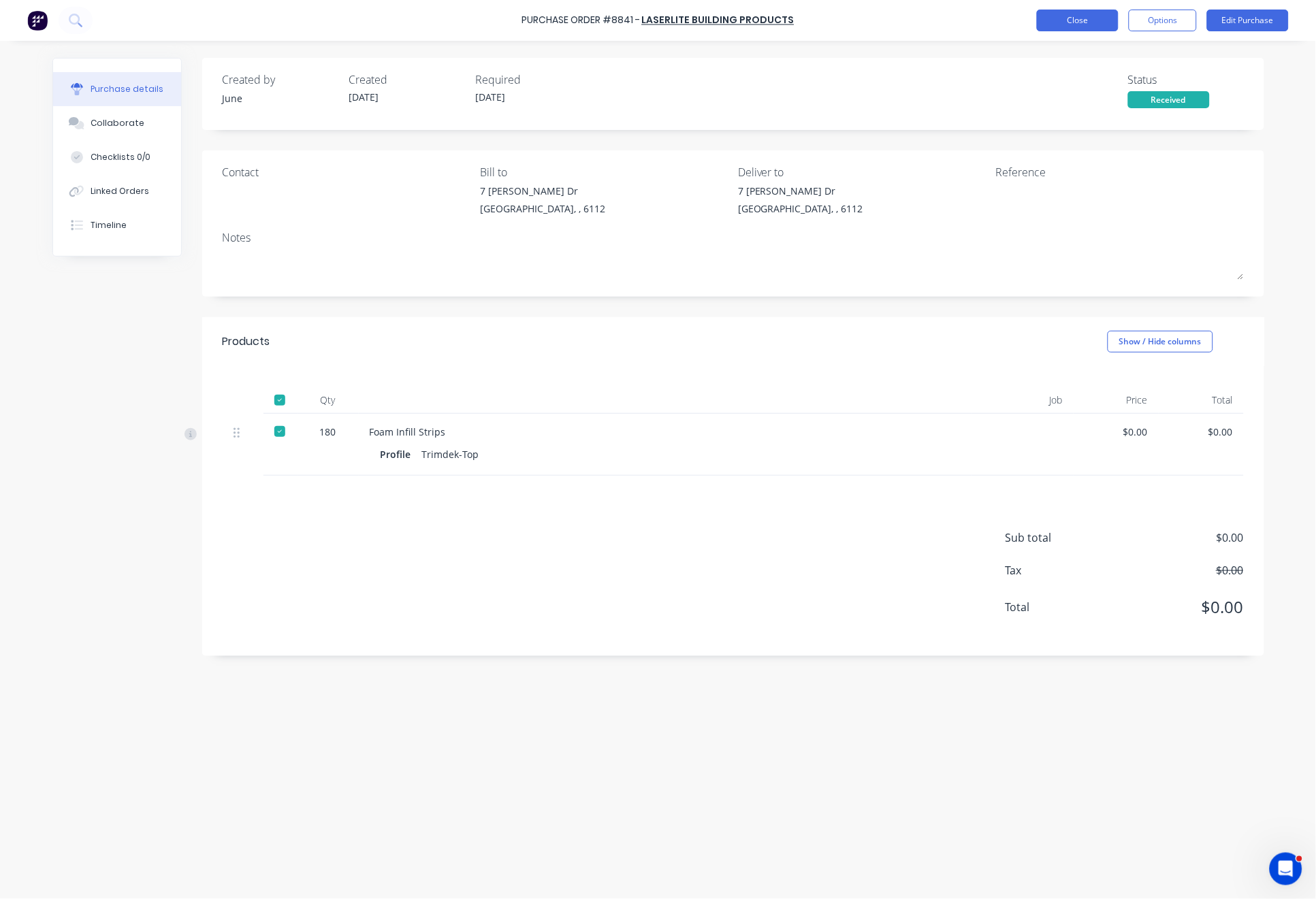
click at [1091, 22] on button "Close" at bounding box center [1077, 20] width 81 height 21
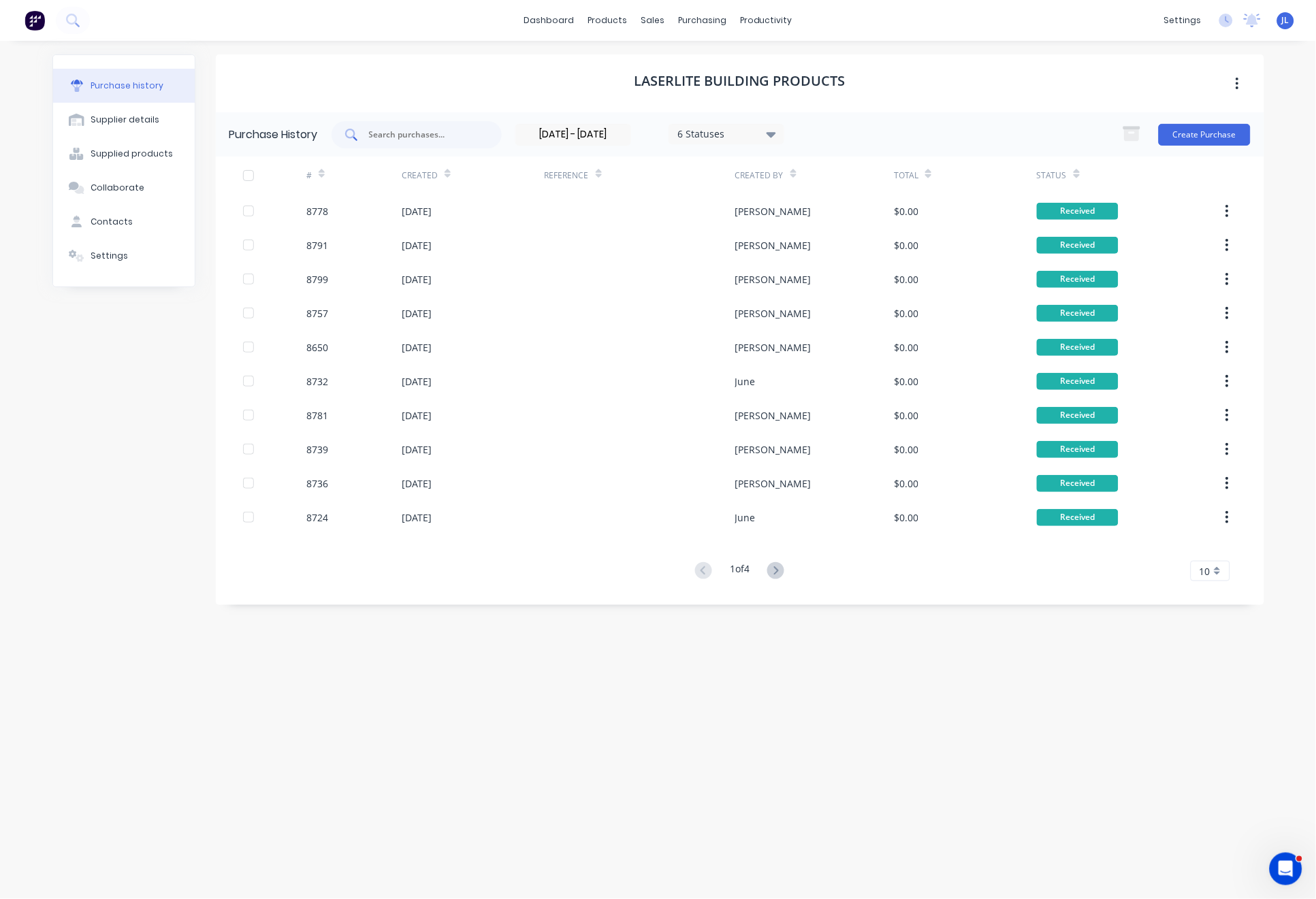
click at [462, 121] on div at bounding box center [417, 135] width 171 height 27
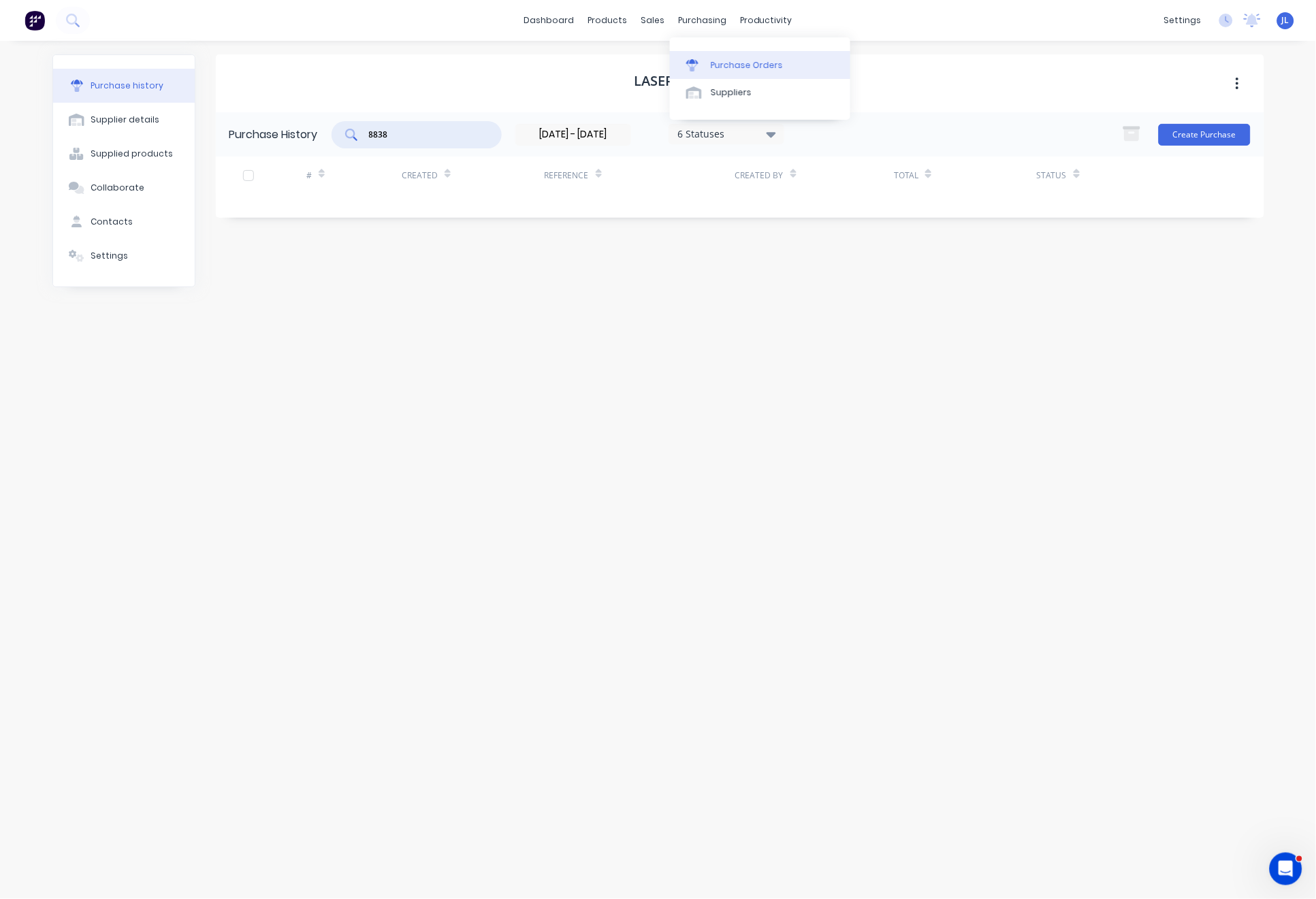
type input "8838"
click at [722, 60] on div "Purchase Orders" at bounding box center [747, 65] width 72 height 13
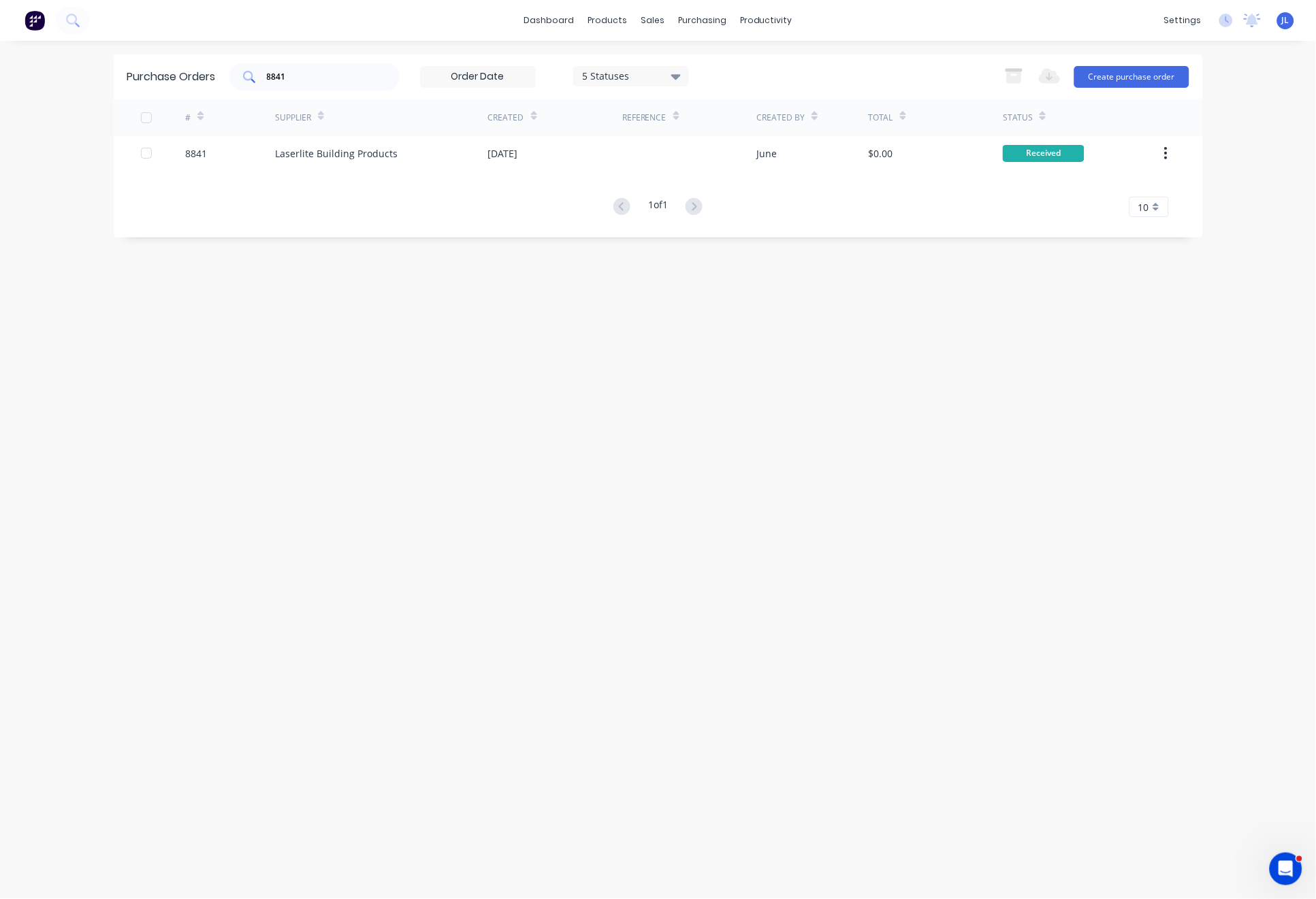
click at [312, 77] on input "8841" at bounding box center [322, 77] width 113 height 14
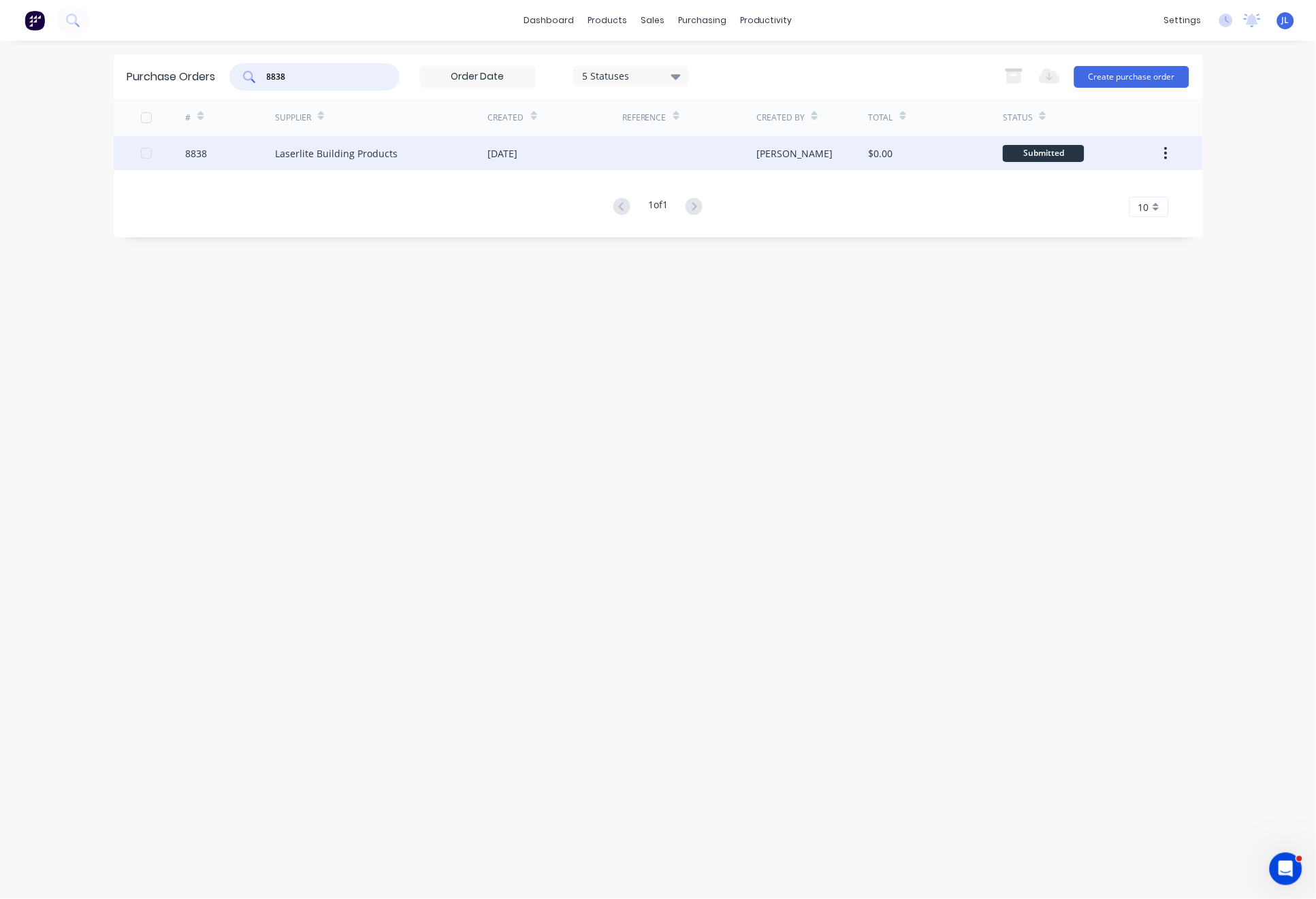
type input "8838"
click at [372, 150] on div "Laserlite Building Products" at bounding box center [337, 153] width 122 height 15
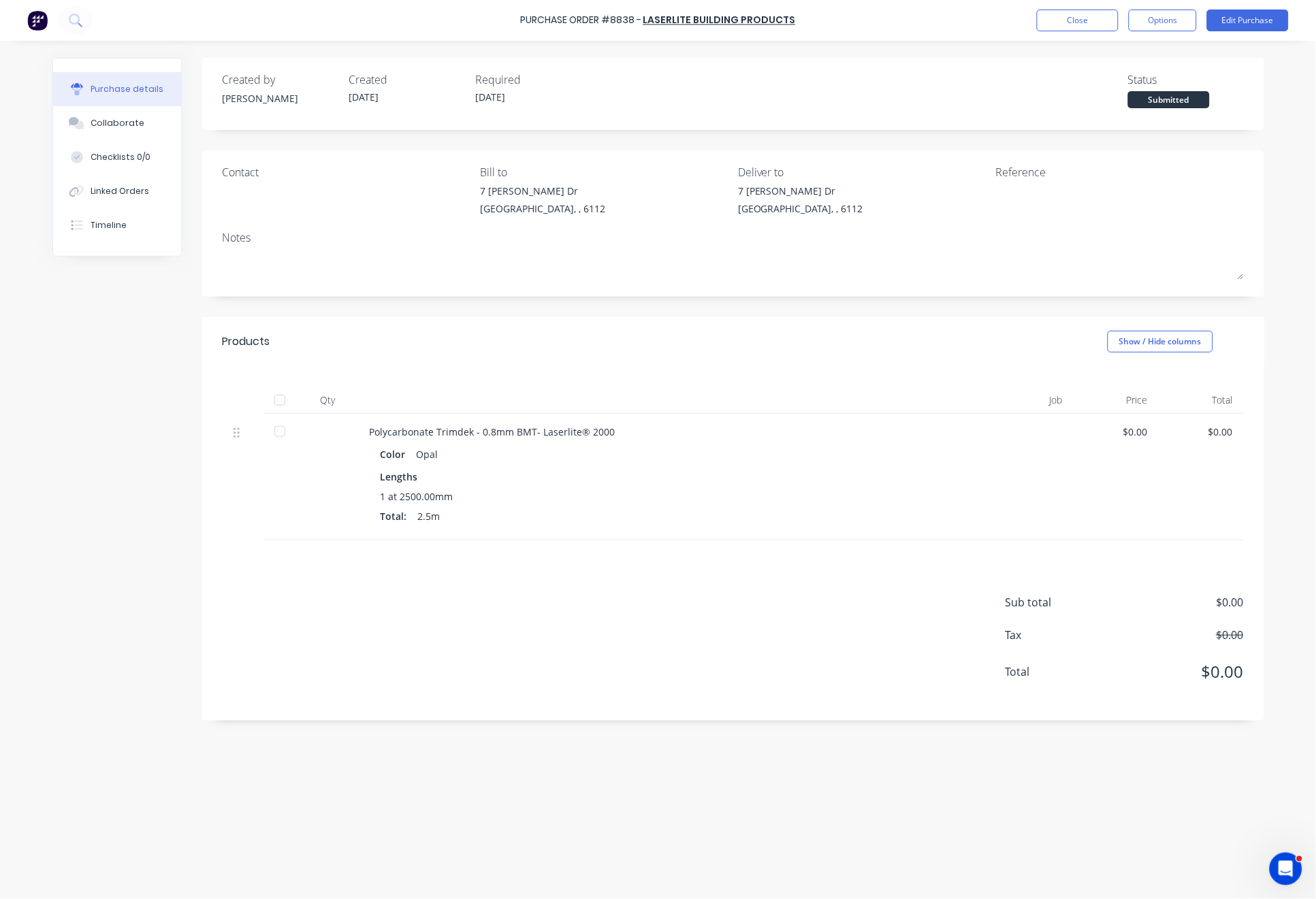
click at [277, 401] on div at bounding box center [280, 401] width 27 height 27
click at [139, 191] on div "Linked Orders" at bounding box center [119, 191] width 58 height 13
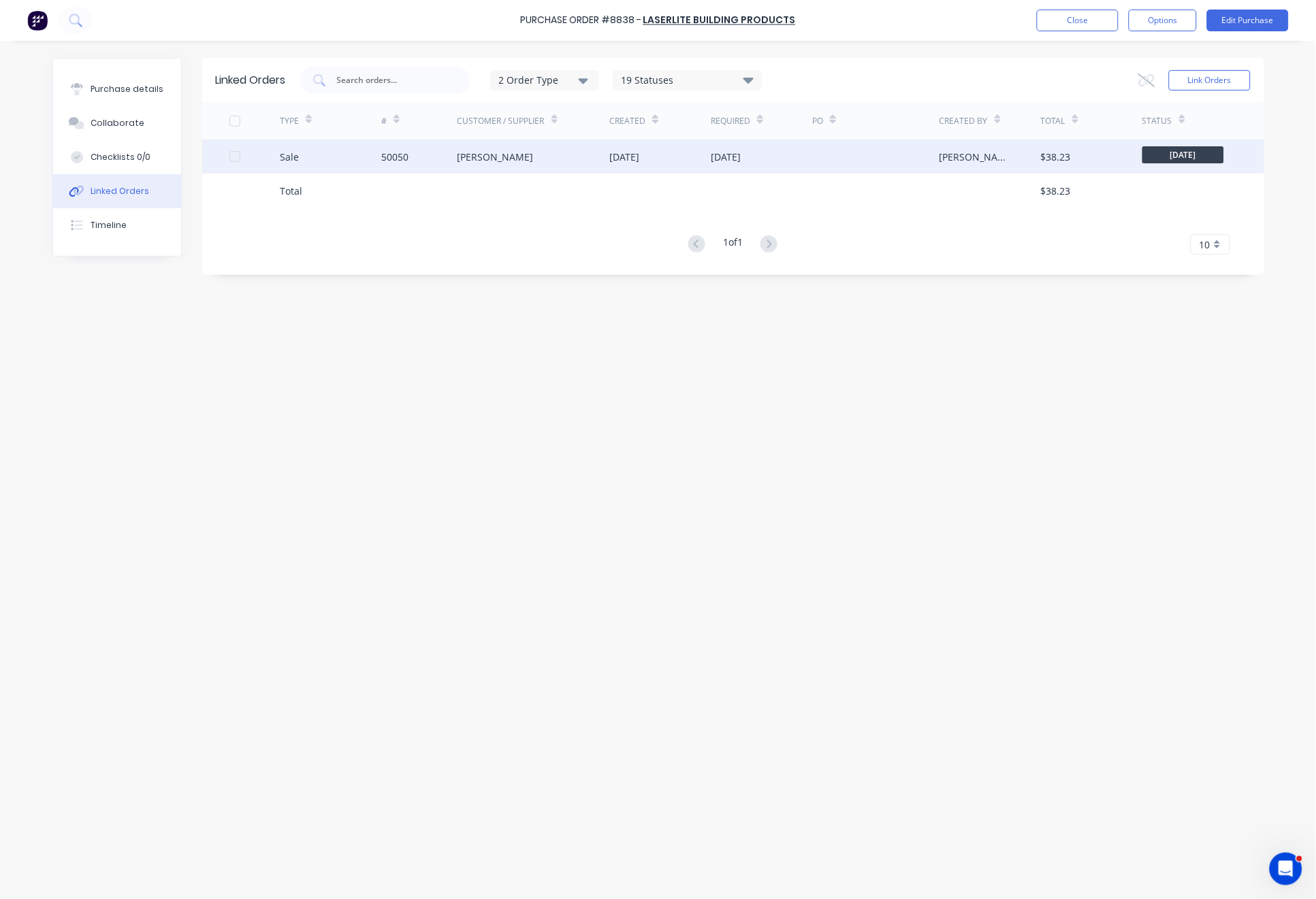
click at [535, 159] on div "Handyman Zhou" at bounding box center [533, 156] width 152 height 34
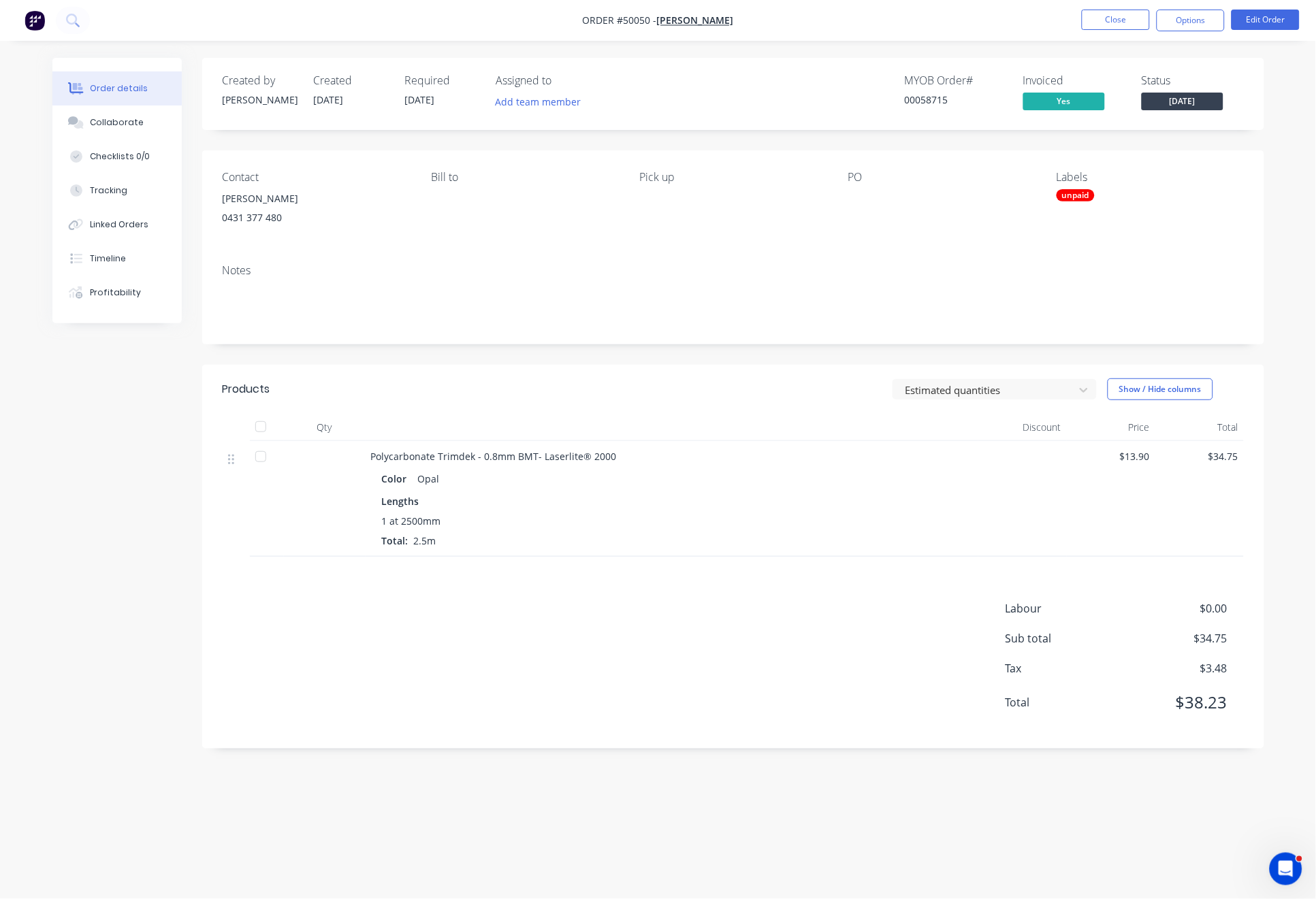
click at [1176, 97] on span "Wednesday" at bounding box center [1182, 101] width 81 height 17
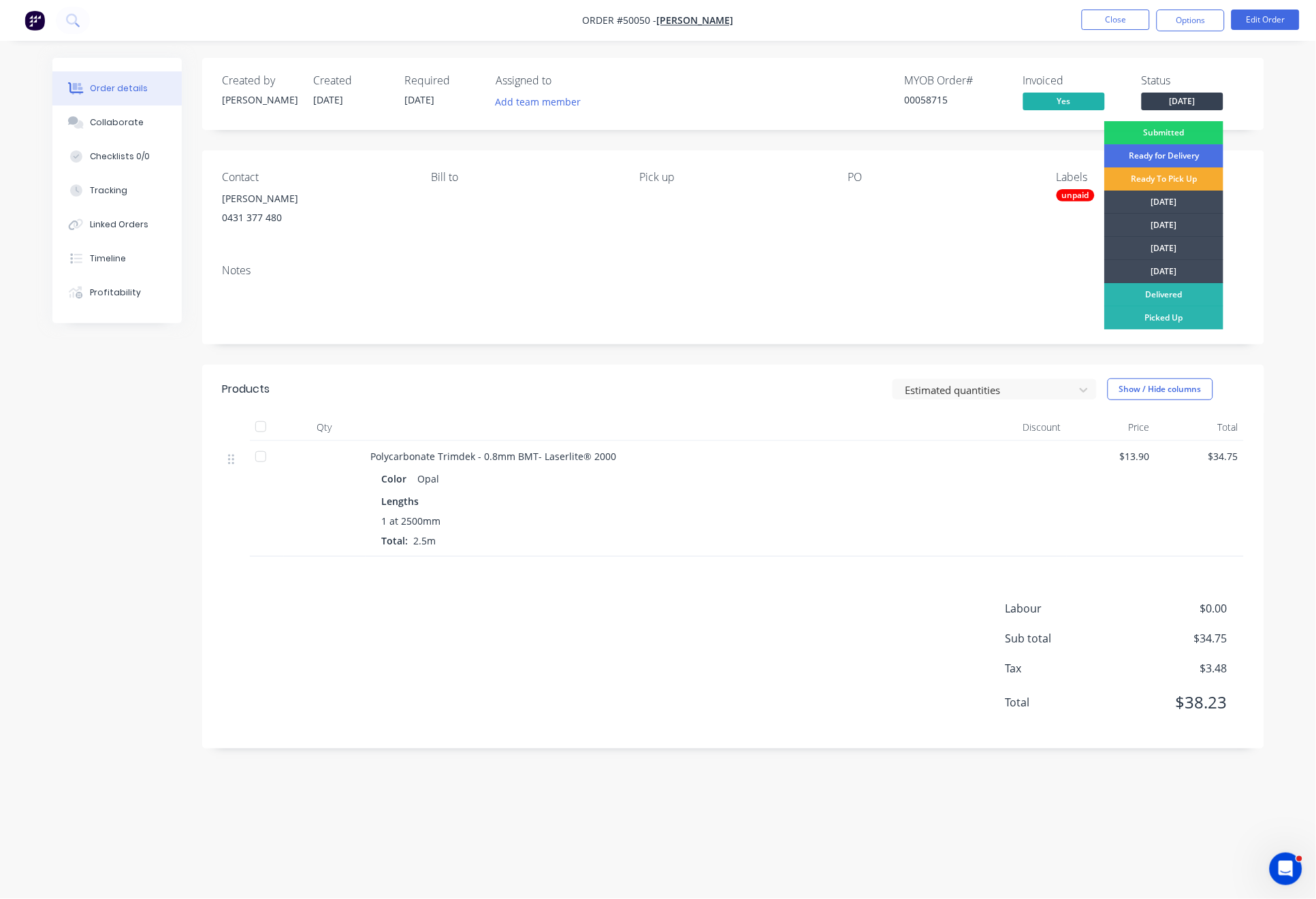
click at [1175, 175] on div "Ready To Pick Up" at bounding box center [1164, 179] width 119 height 23
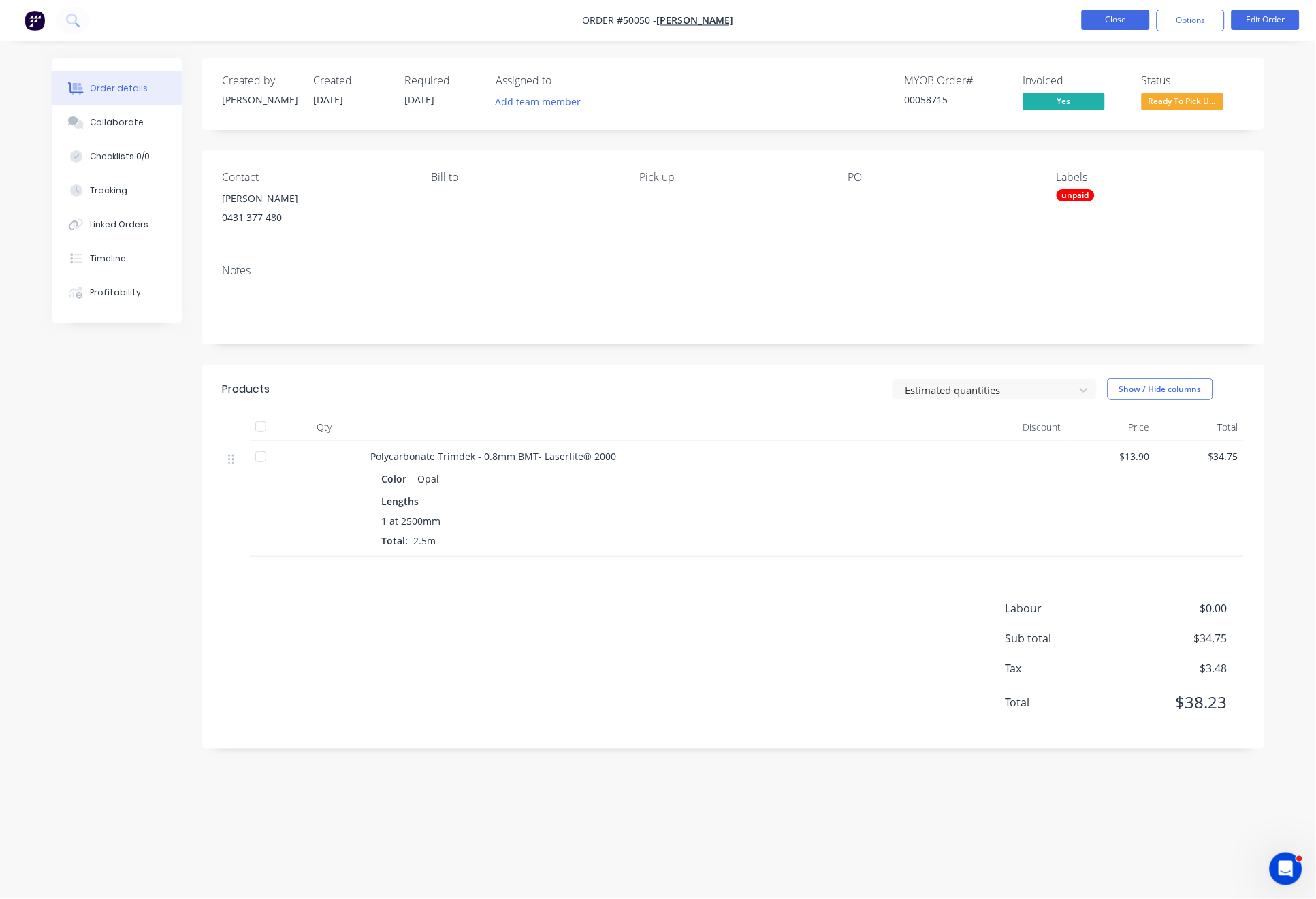
click at [1125, 21] on button "Close" at bounding box center [1116, 19] width 68 height 20
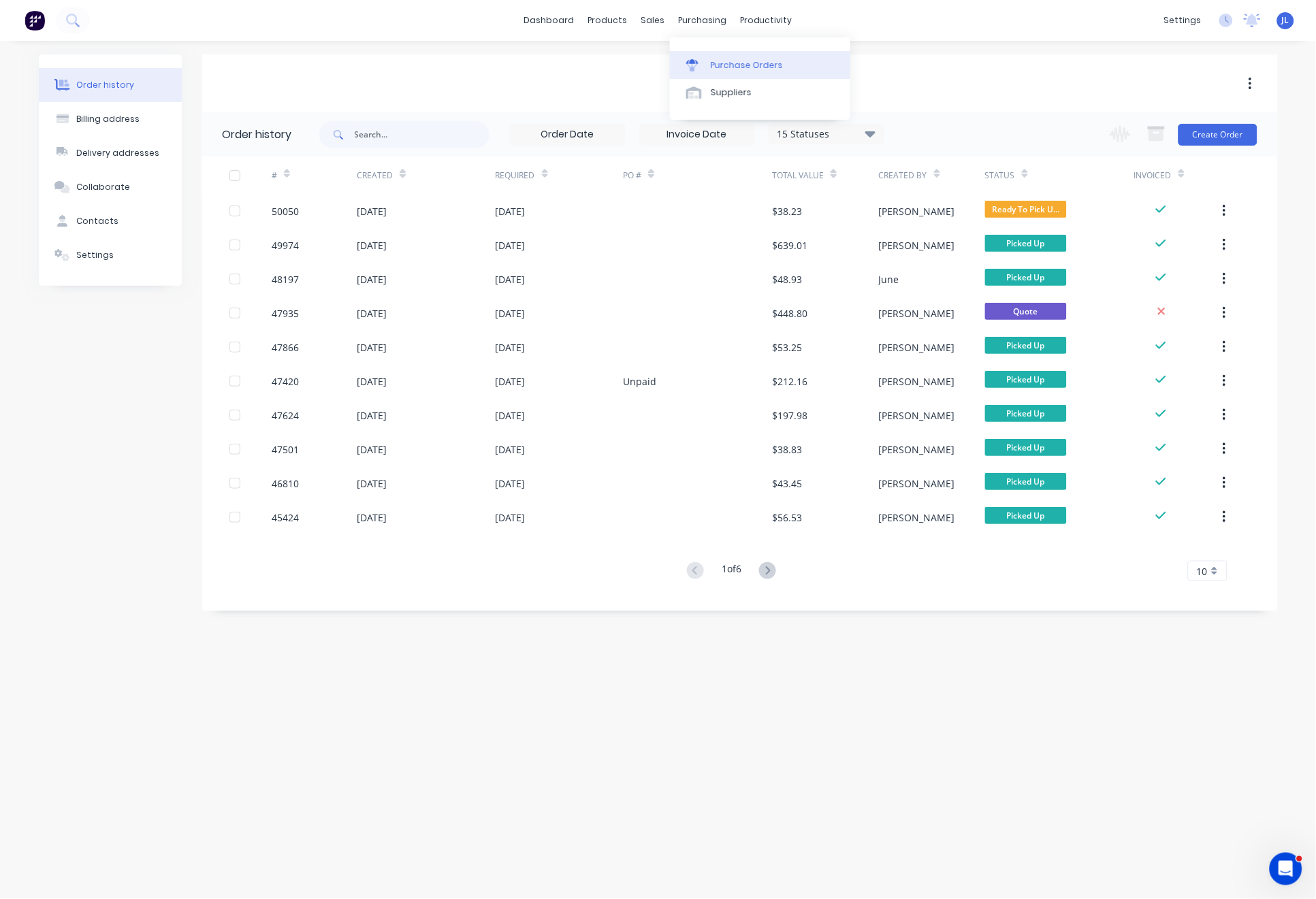
click at [735, 66] on div "Purchase Orders" at bounding box center [747, 65] width 72 height 13
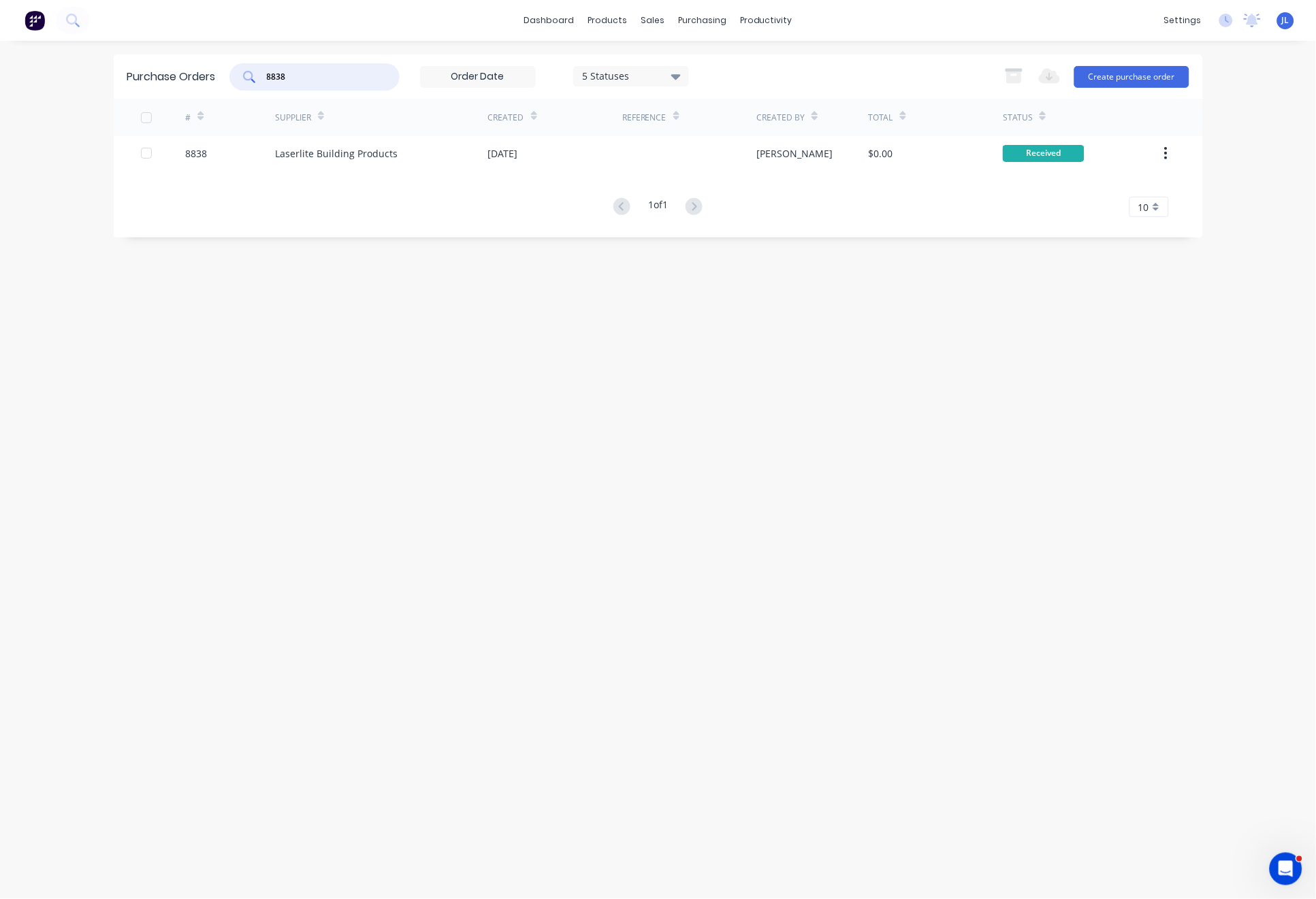
click at [328, 77] on input "8838" at bounding box center [322, 77] width 113 height 14
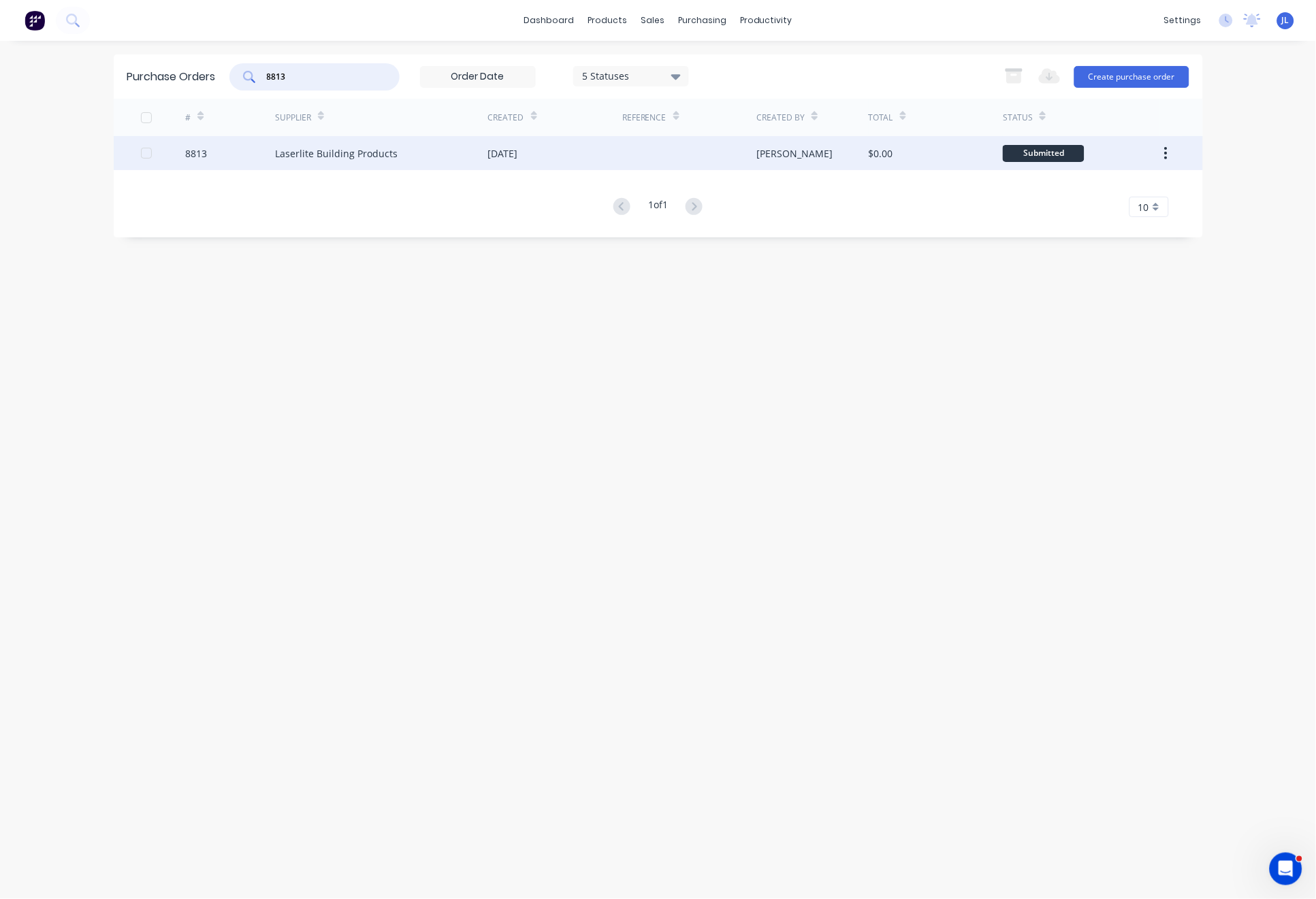
type input "8813"
click at [369, 161] on div "Laserlite Building Products" at bounding box center [382, 152] width 213 height 34
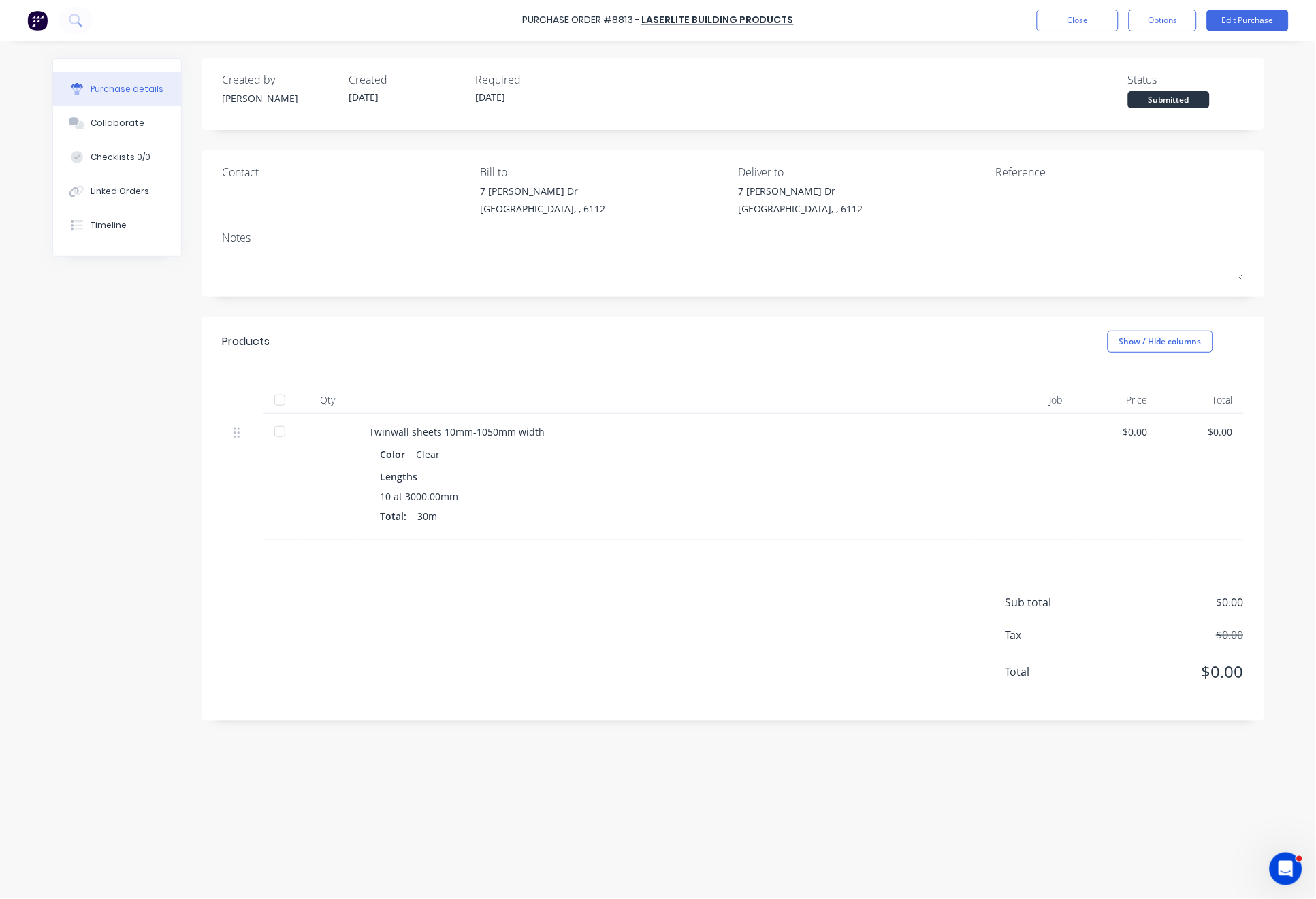
click at [282, 396] on div at bounding box center [280, 401] width 27 height 27
click at [134, 193] on div "Linked Orders" at bounding box center [119, 191] width 58 height 13
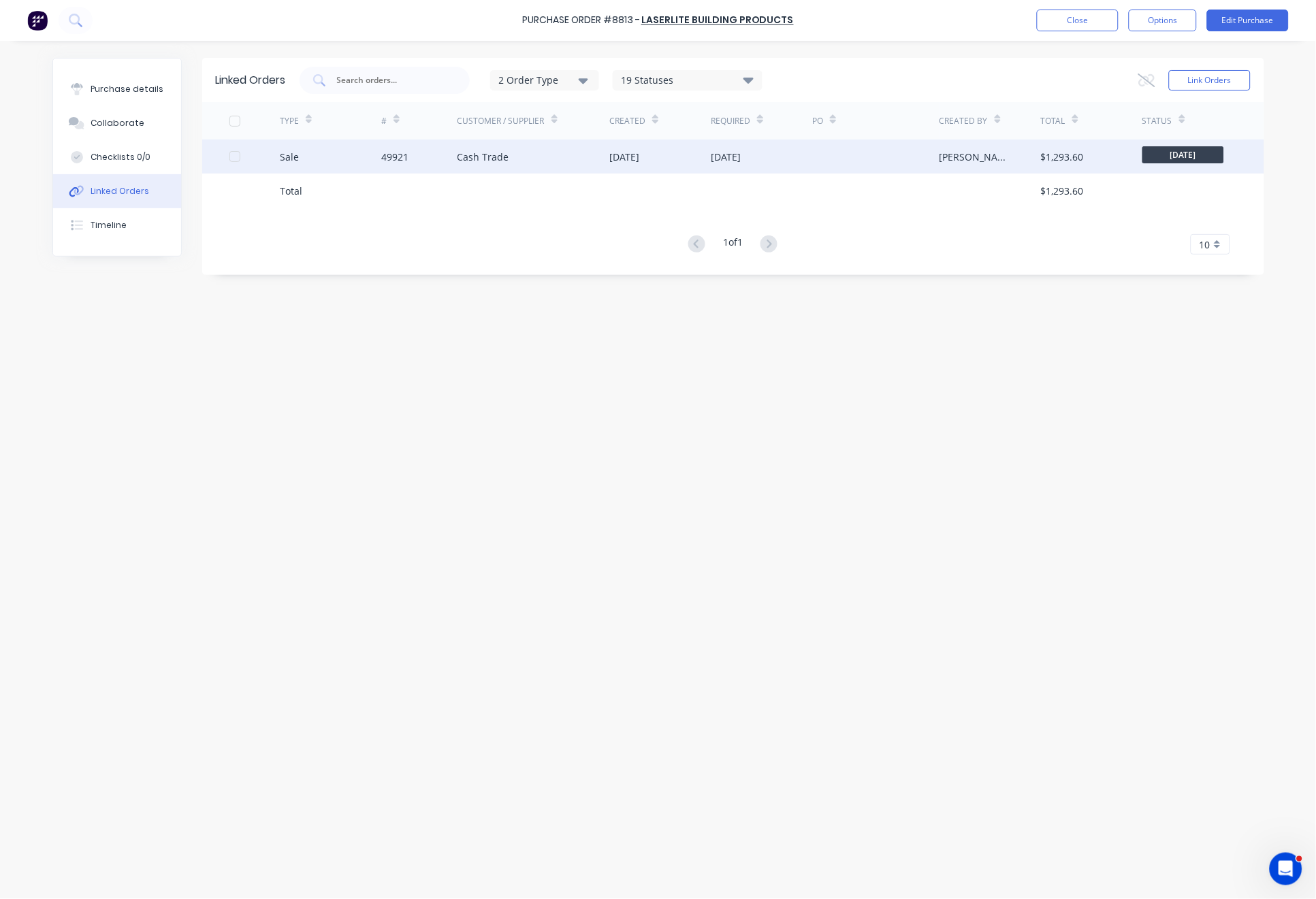
click at [525, 151] on div "Cash Trade" at bounding box center [533, 156] width 152 height 34
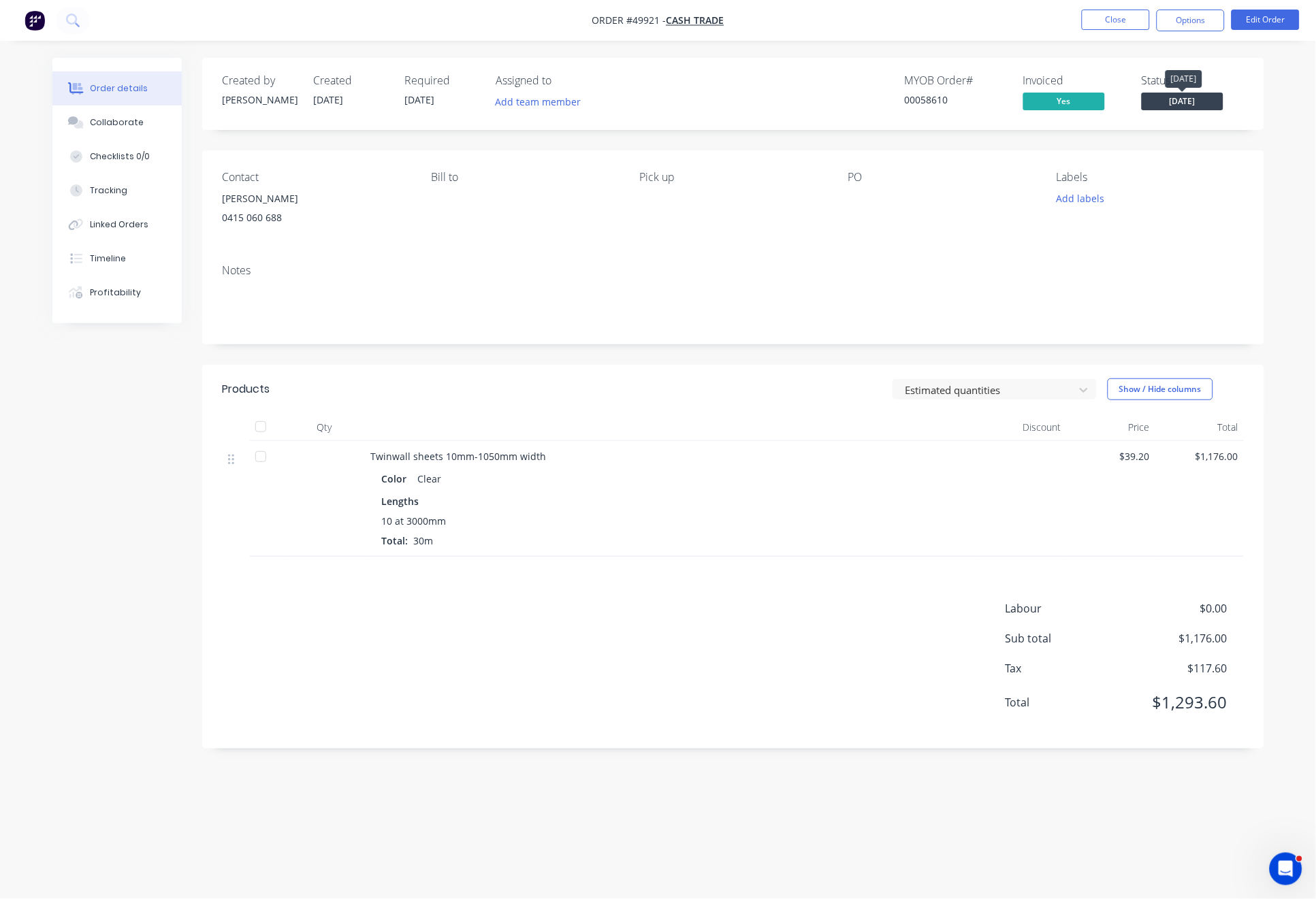
click at [1178, 102] on span "Friday" at bounding box center [1182, 101] width 81 height 17
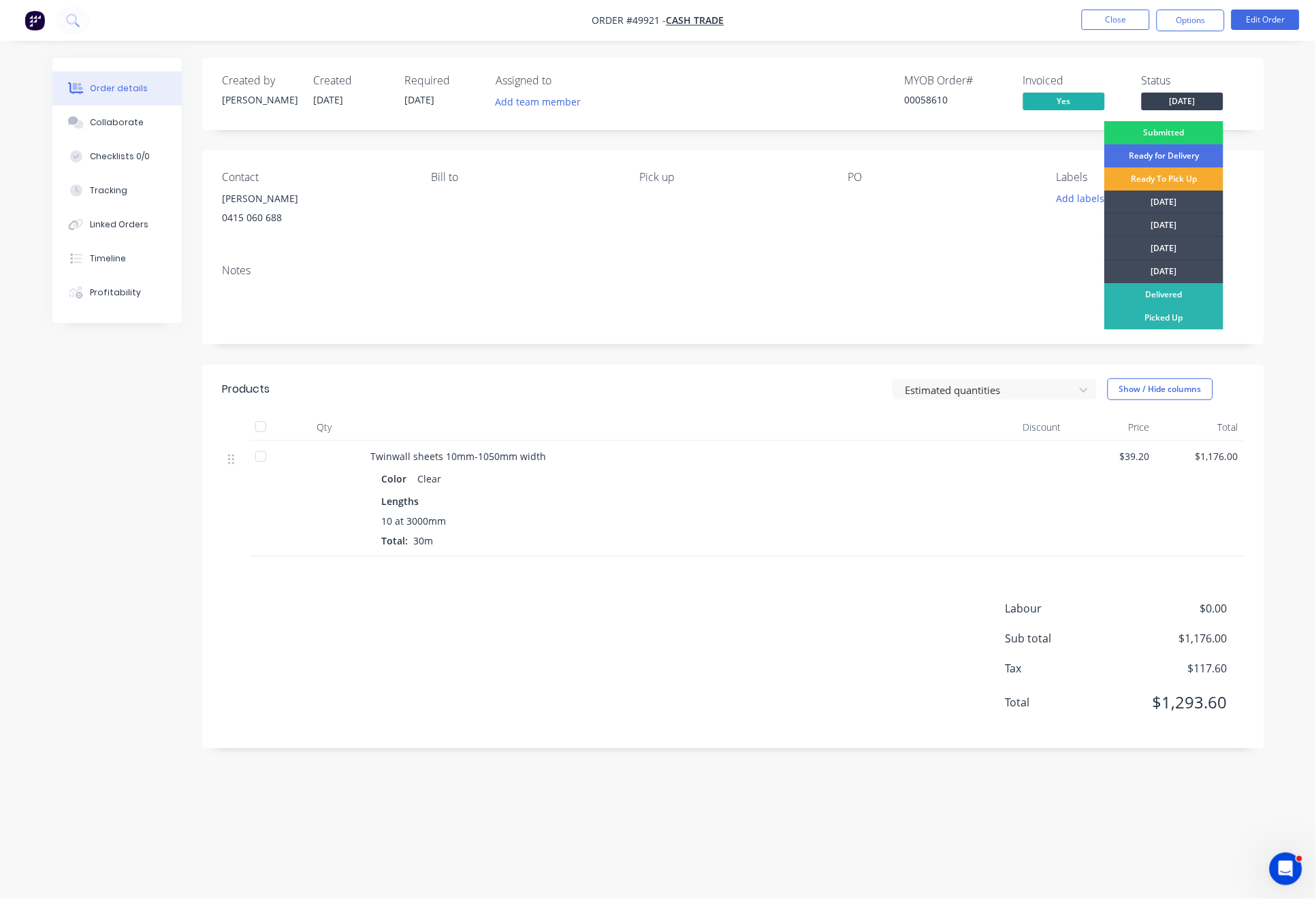
click at [1174, 176] on div "Ready To Pick Up" at bounding box center [1164, 179] width 119 height 23
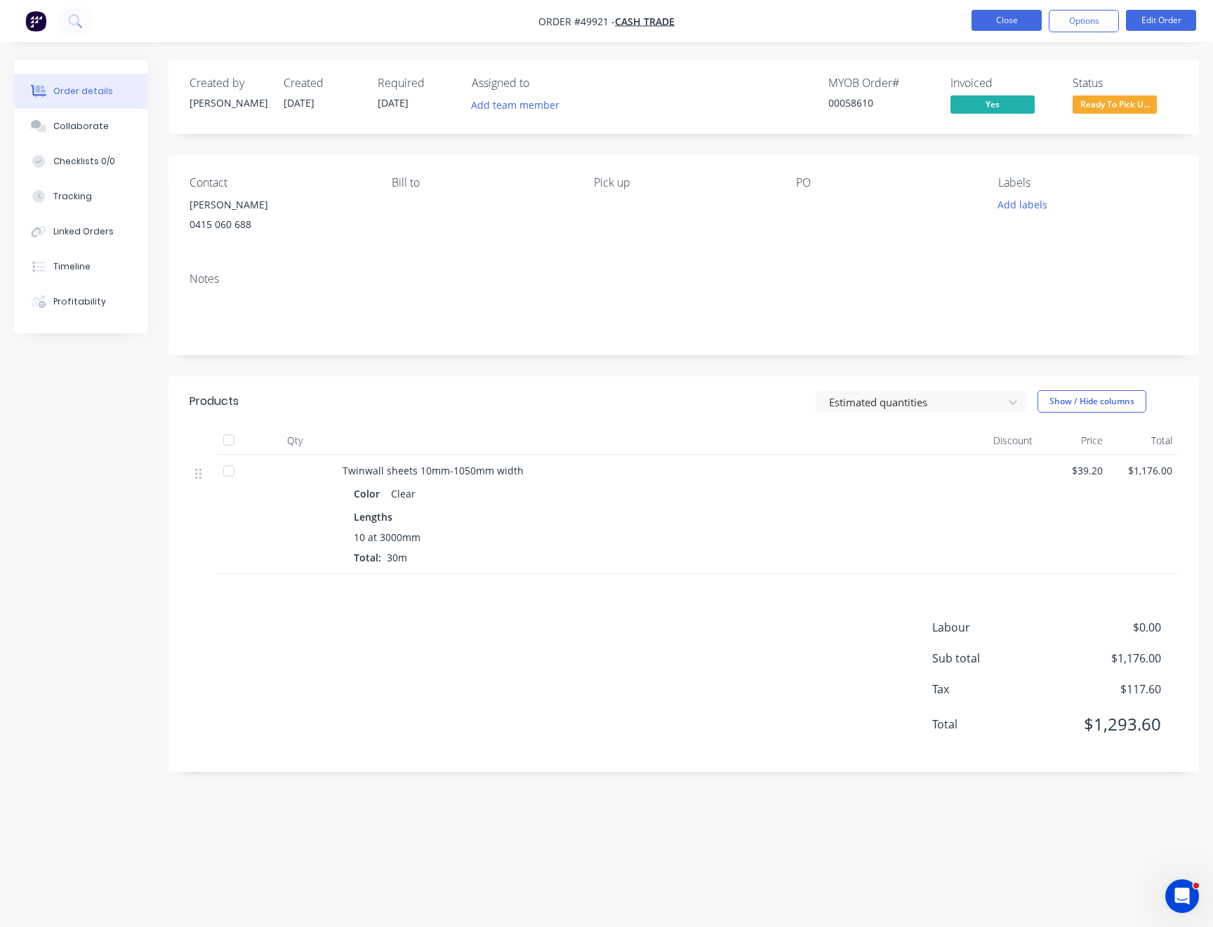
click at [1004, 23] on button "Close" at bounding box center [1007, 20] width 70 height 21
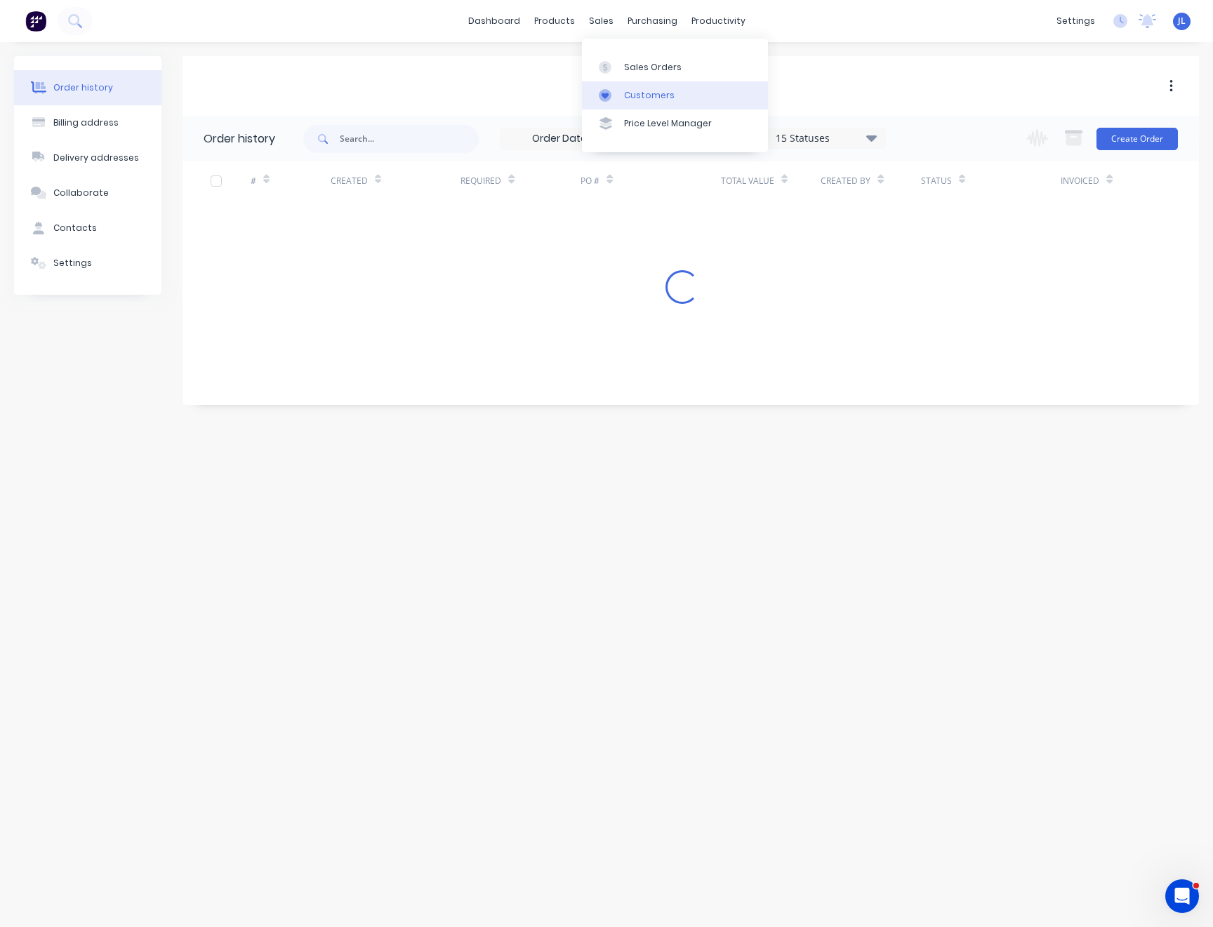
click at [657, 95] on div "Customers" at bounding box center [649, 95] width 51 height 13
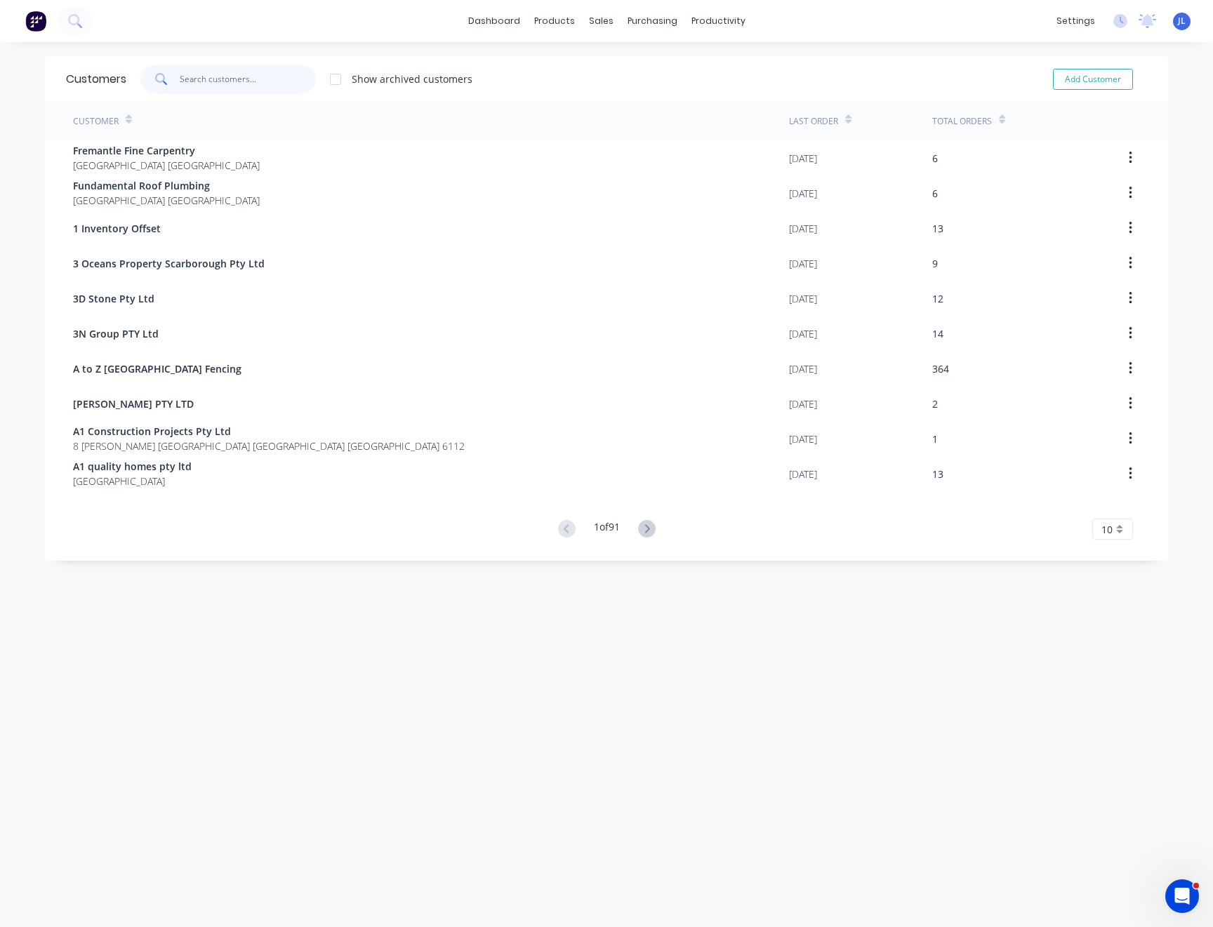
click at [249, 86] on input "text" at bounding box center [248, 79] width 137 height 28
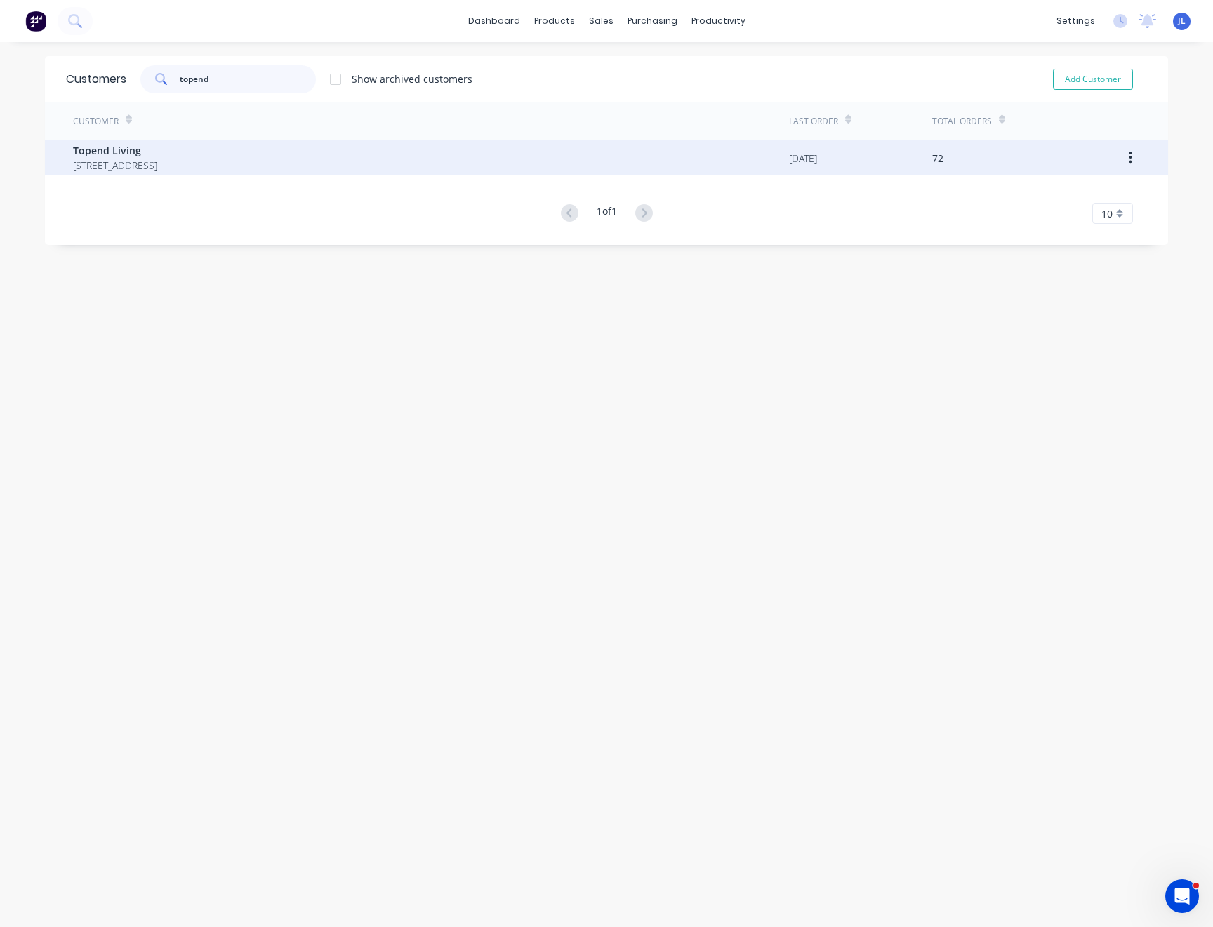
type input "topend"
click at [157, 150] on span "Topend Living" at bounding box center [115, 150] width 84 height 15
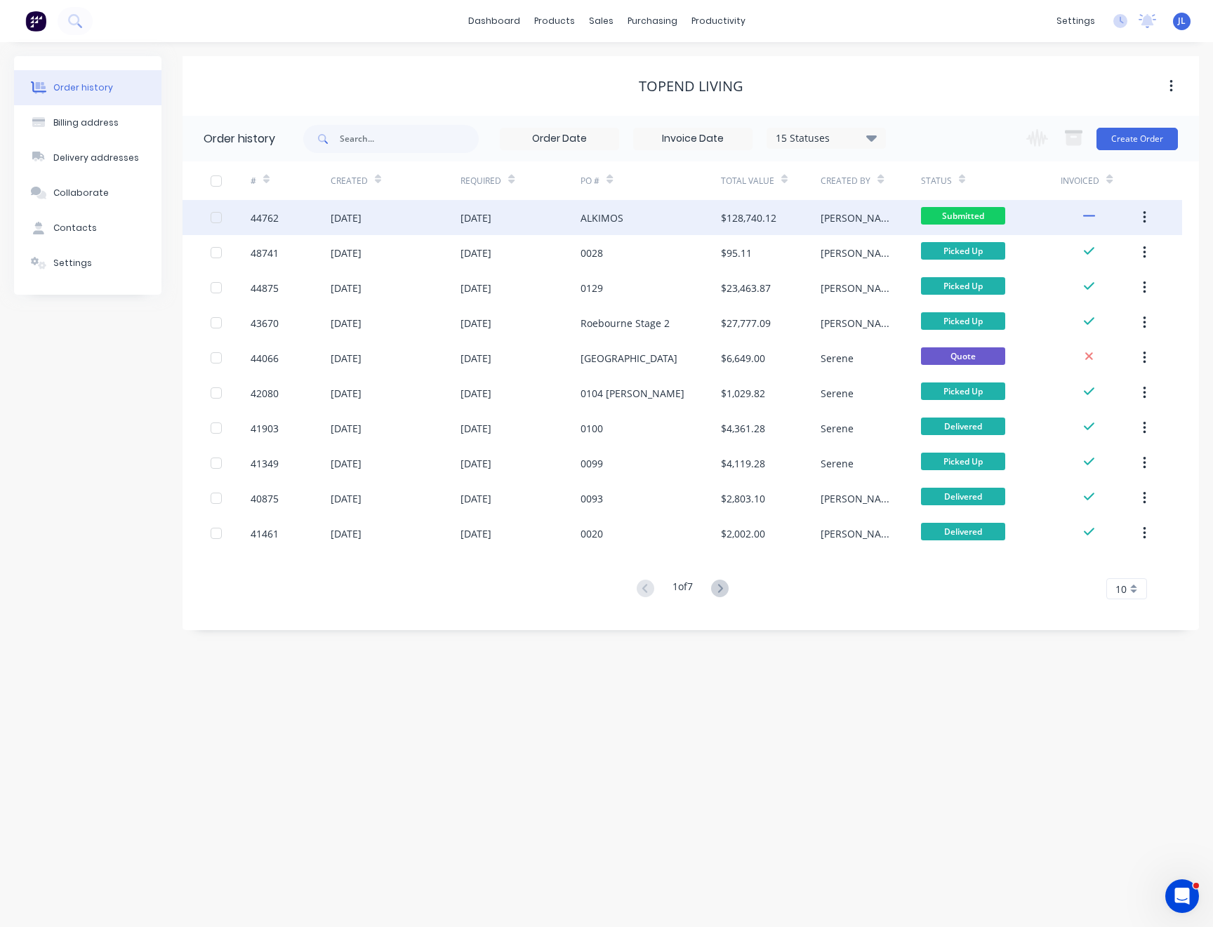
click at [619, 219] on div "ALKIMOS" at bounding box center [602, 218] width 43 height 15
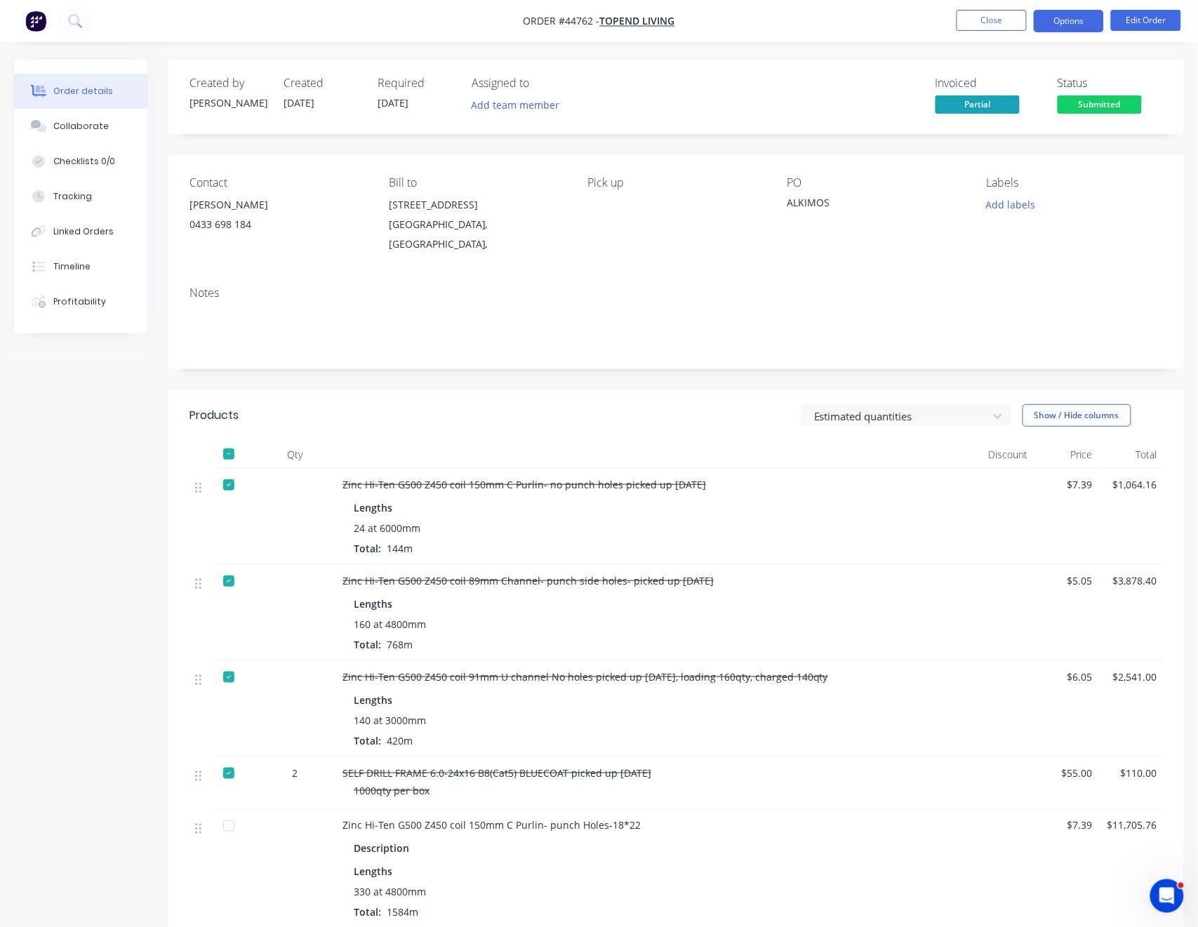
click at [1080, 17] on button "Options" at bounding box center [1069, 21] width 70 height 22
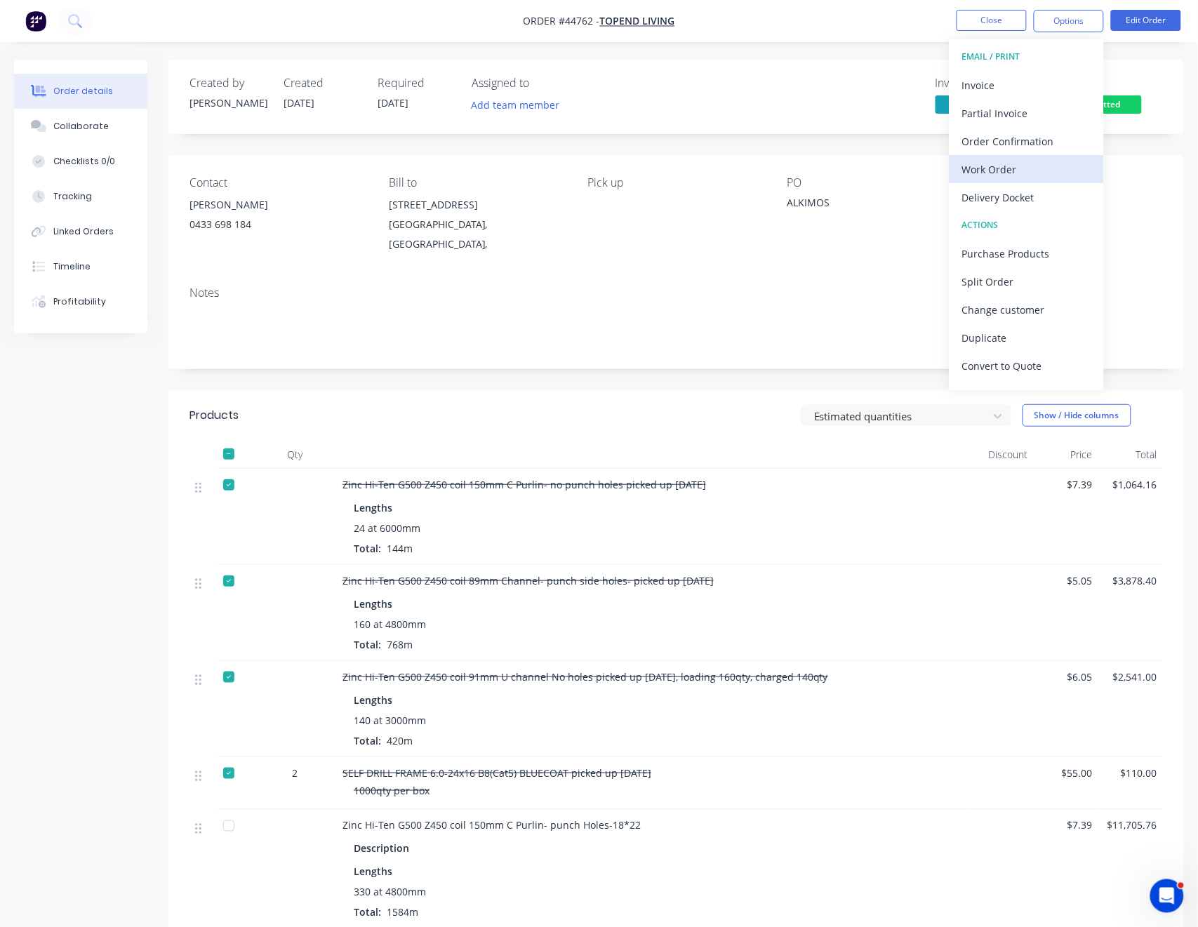
click at [1031, 163] on div "Work Order" at bounding box center [1027, 169] width 129 height 20
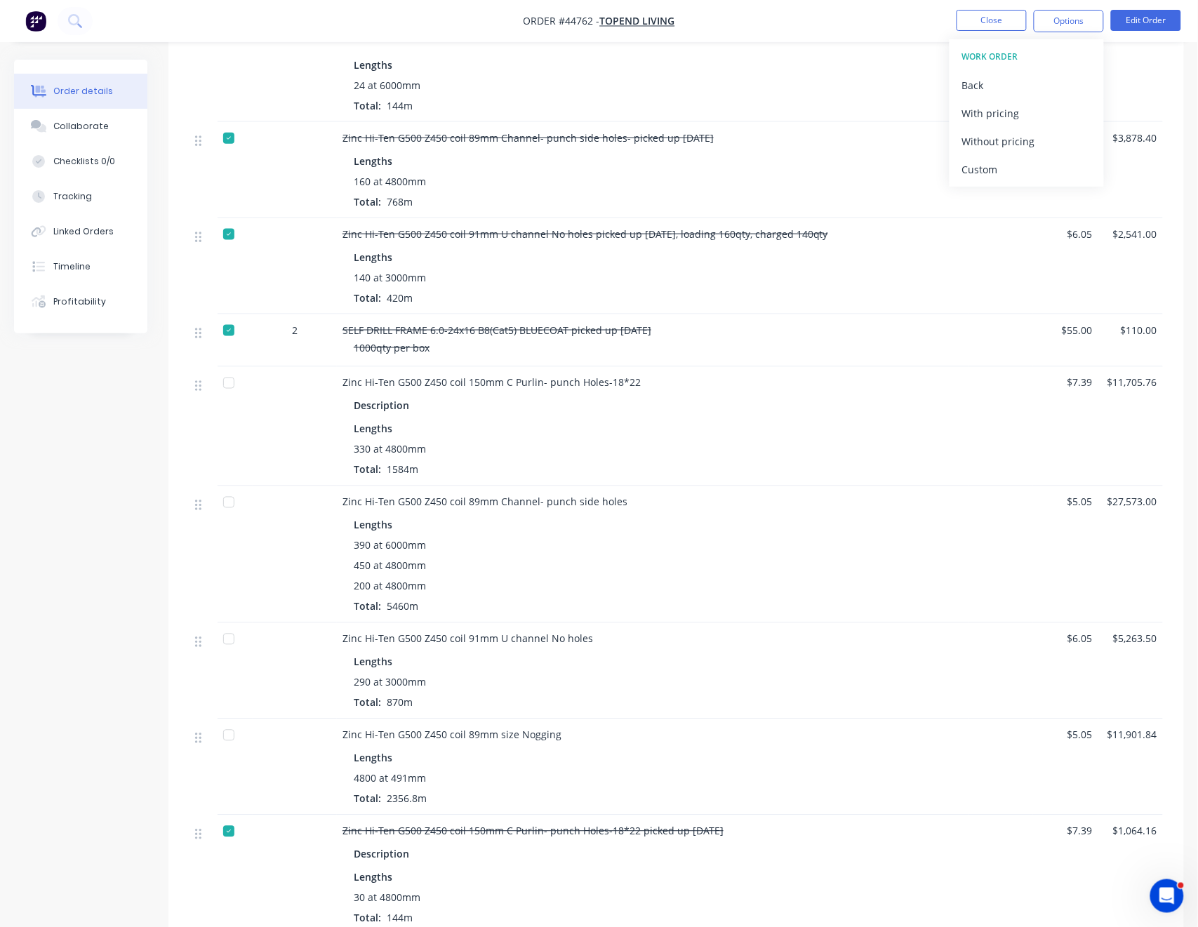
scroll to position [468, 0]
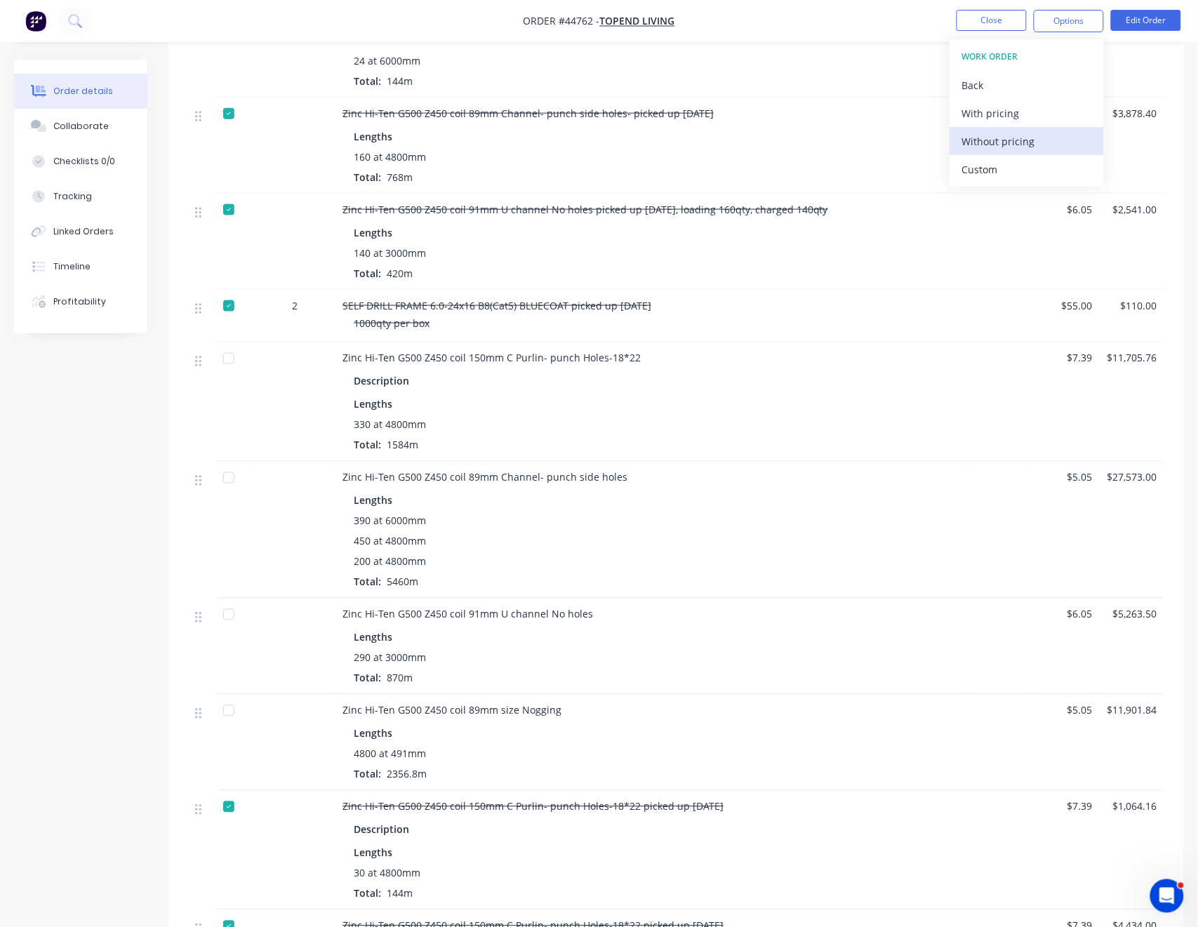
click at [993, 145] on div "Without pricing" at bounding box center [1027, 141] width 129 height 20
click at [1018, 189] on div "Delivery Docket" at bounding box center [1027, 197] width 129 height 20
click at [1030, 140] on div "Without pricing" at bounding box center [1027, 141] width 129 height 20
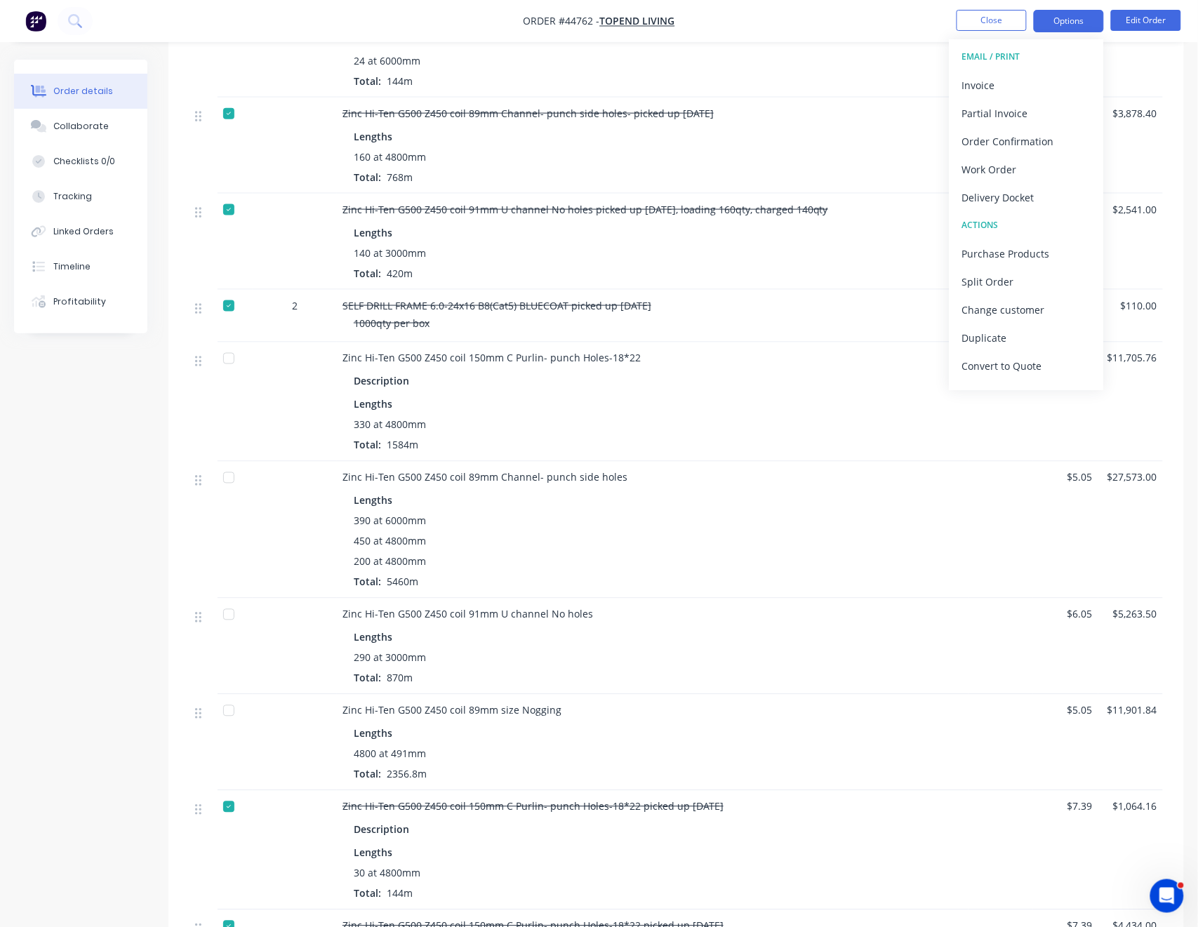
click at [1079, 21] on button "Options" at bounding box center [1069, 21] width 70 height 22
click at [1003, 113] on div "Partial Invoice" at bounding box center [1027, 113] width 129 height 20
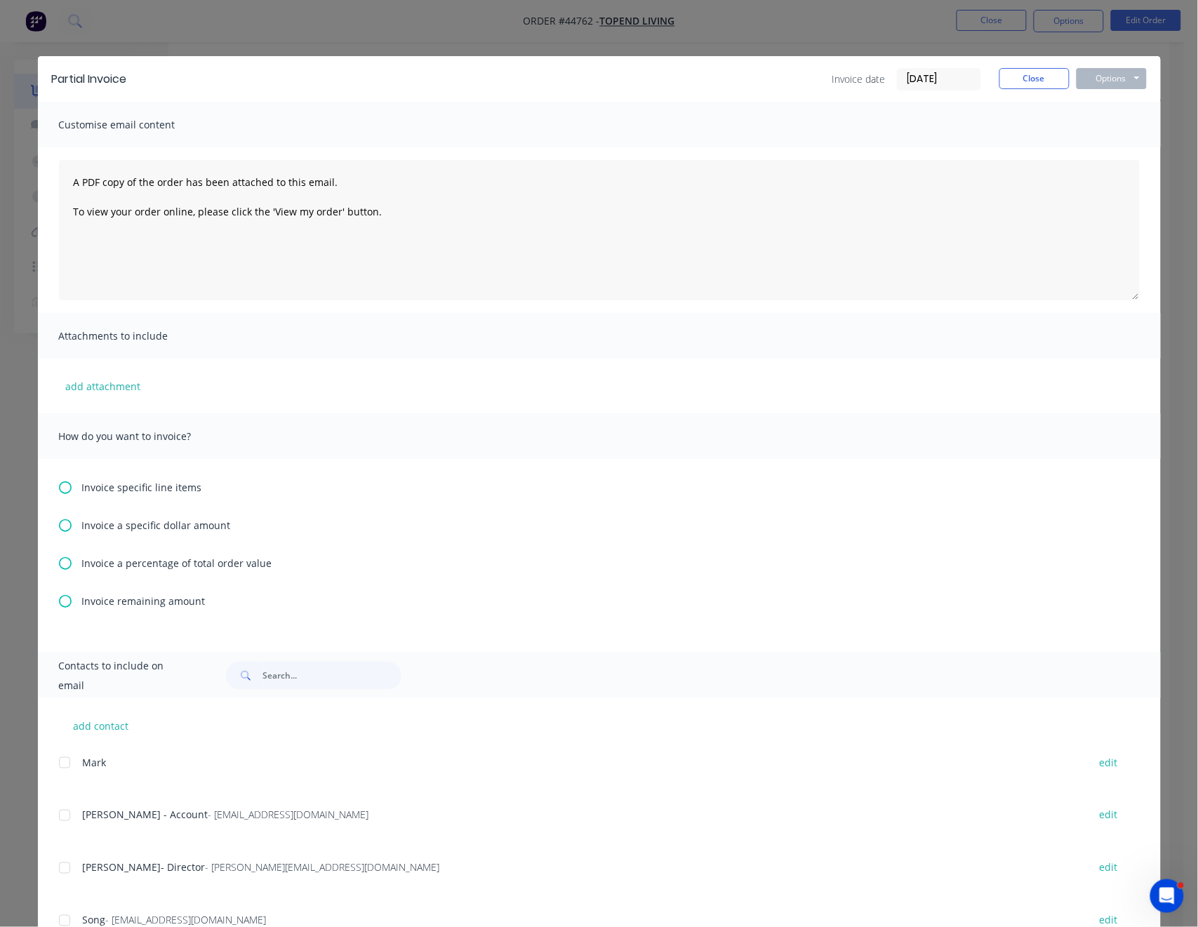
drag, startPoint x: 61, startPoint y: 489, endPoint x: 72, endPoint y: 481, distance: 14.0
click at [61, 488] on icon at bounding box center [65, 488] width 13 height 13
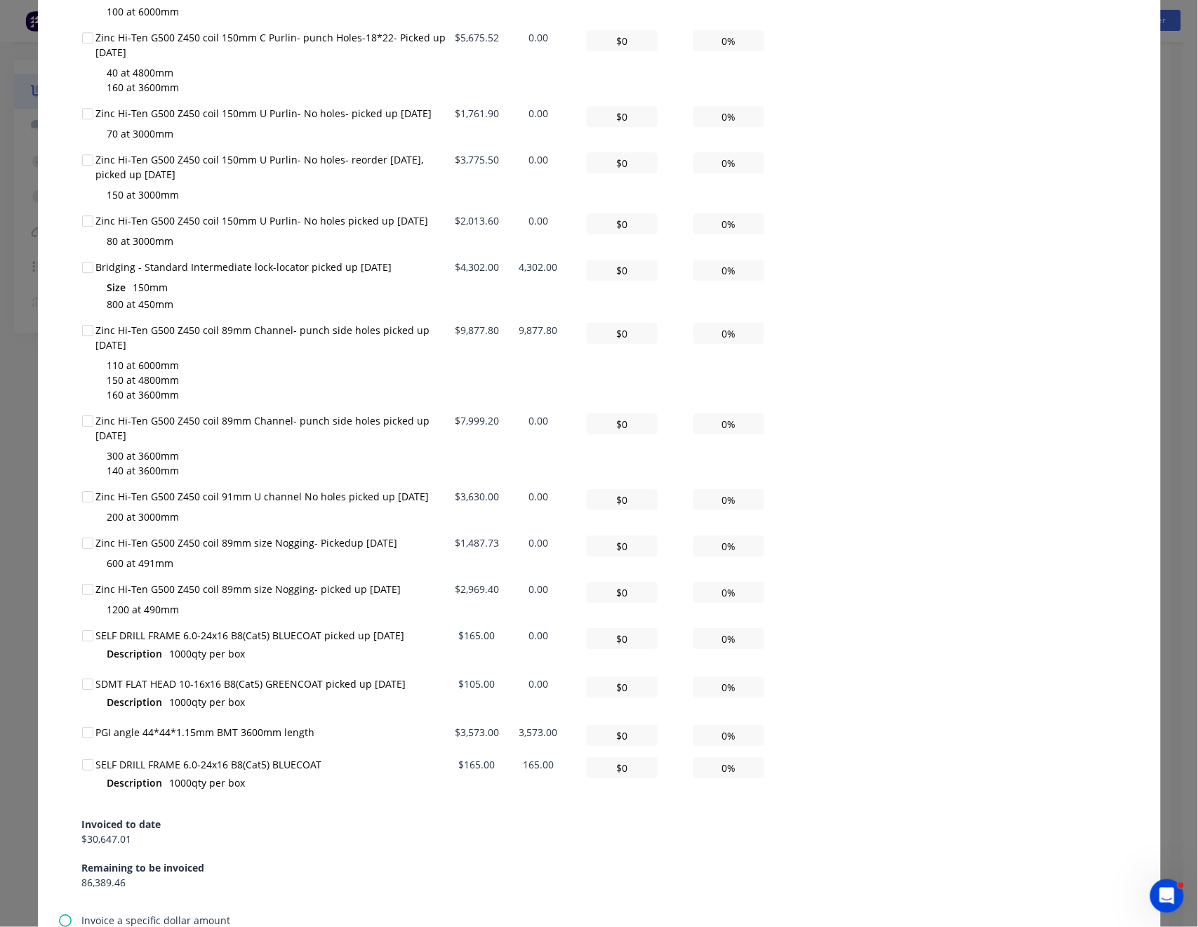
scroll to position [1116, 0]
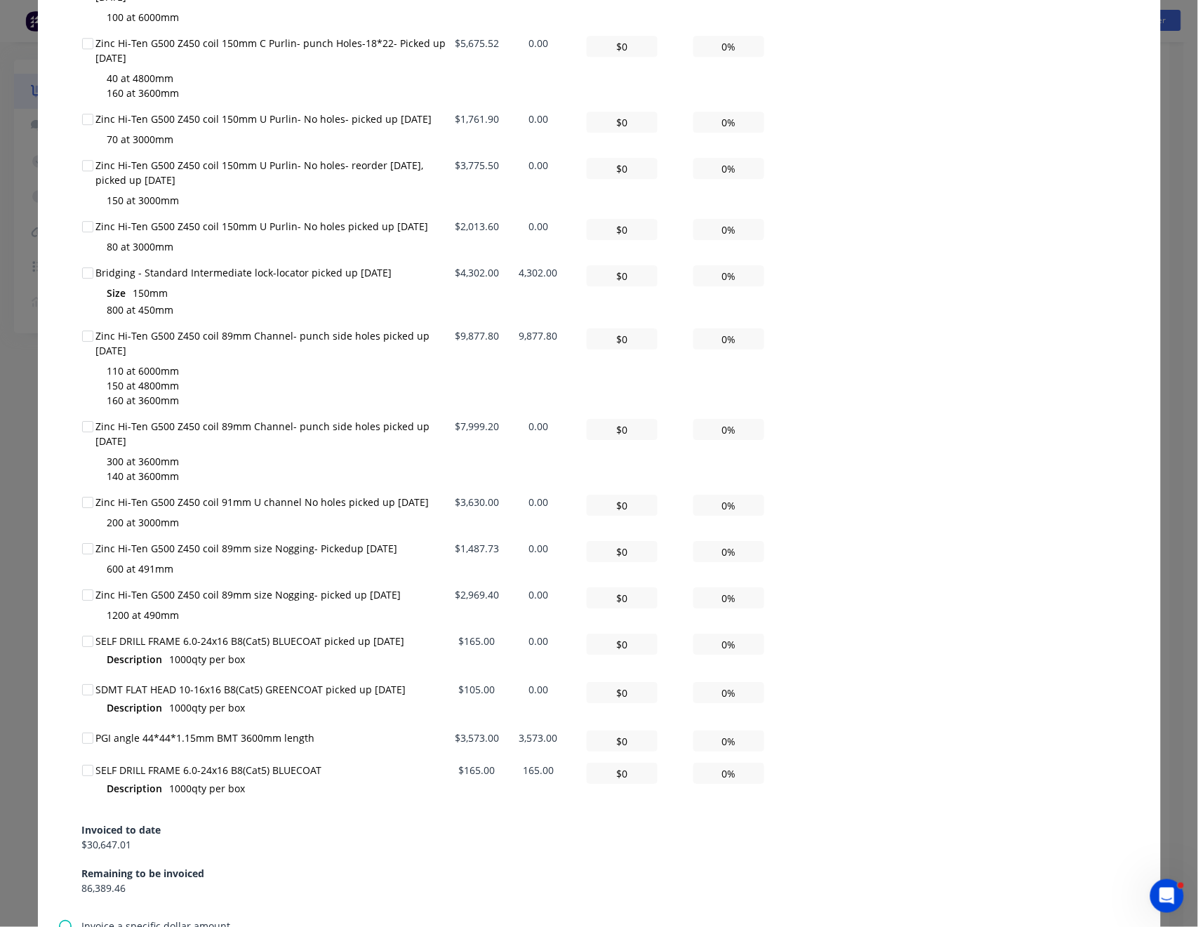
drag, startPoint x: 79, startPoint y: 336, endPoint x: 118, endPoint y: 383, distance: 60.9
click at [81, 336] on div at bounding box center [88, 336] width 28 height 28
click at [75, 269] on div at bounding box center [88, 273] width 28 height 28
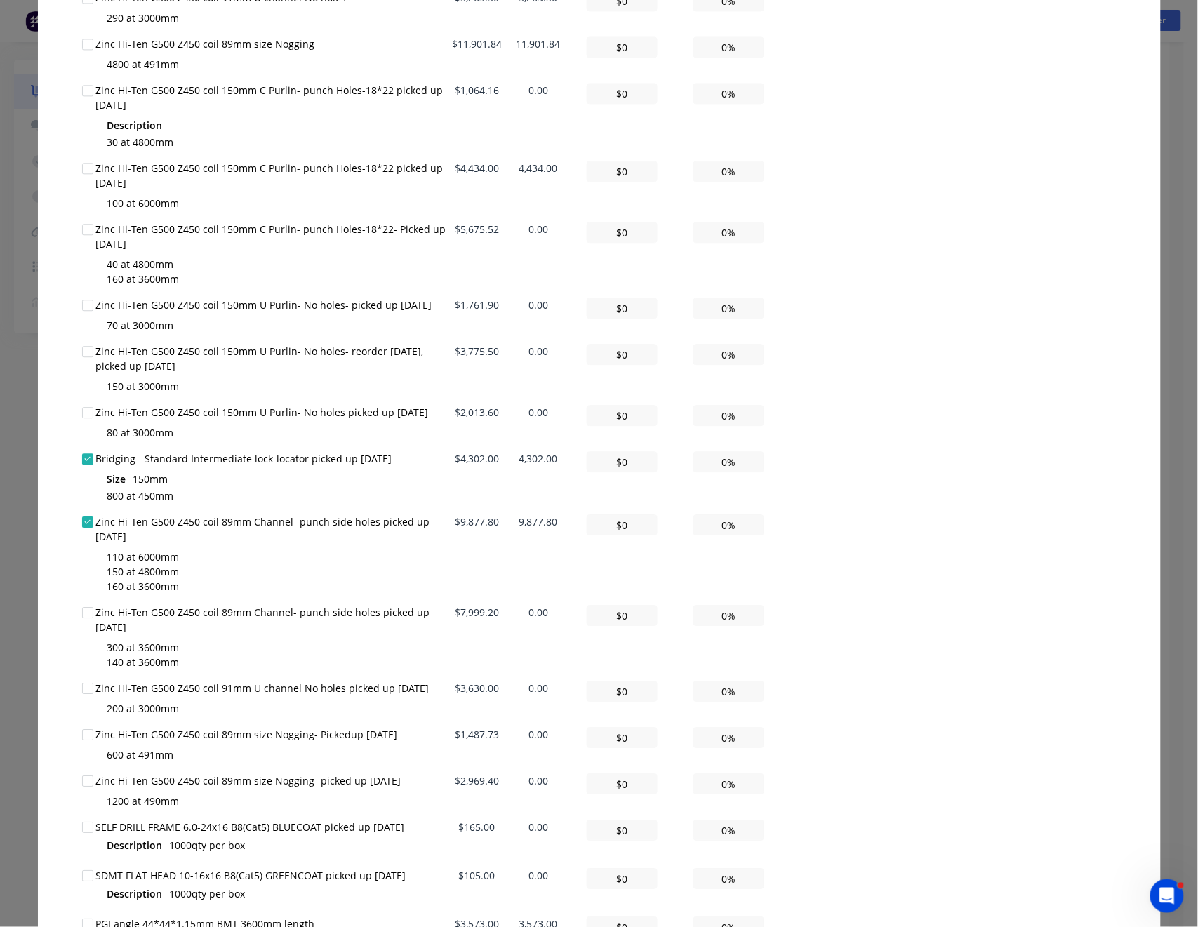
scroll to position [929, 0]
click at [82, 172] on div at bounding box center [88, 170] width 28 height 28
click at [720, 171] on input "0%" at bounding box center [729, 172] width 71 height 21
drag, startPoint x: 715, startPoint y: 171, endPoint x: 810, endPoint y: 175, distance: 95.5
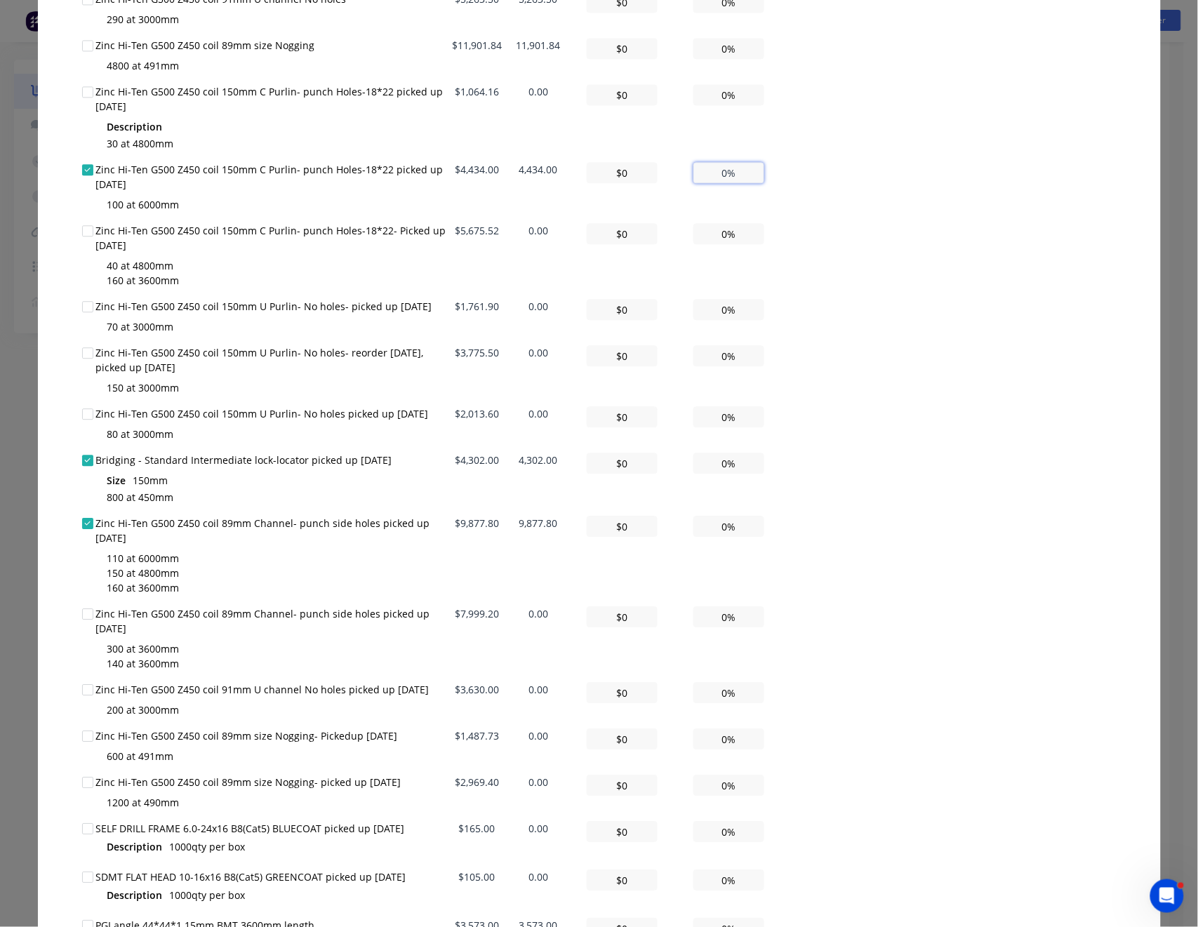
click at [810, 175] on div "All Total Remaining Invoice amount ($) Invoice amount (%) Zinc Hi-Ten G500 Z450…" at bounding box center [599, 336] width 1035 height 1494
type input "$44.34"
type input "1%"
type input "$443.40"
type input "10%"
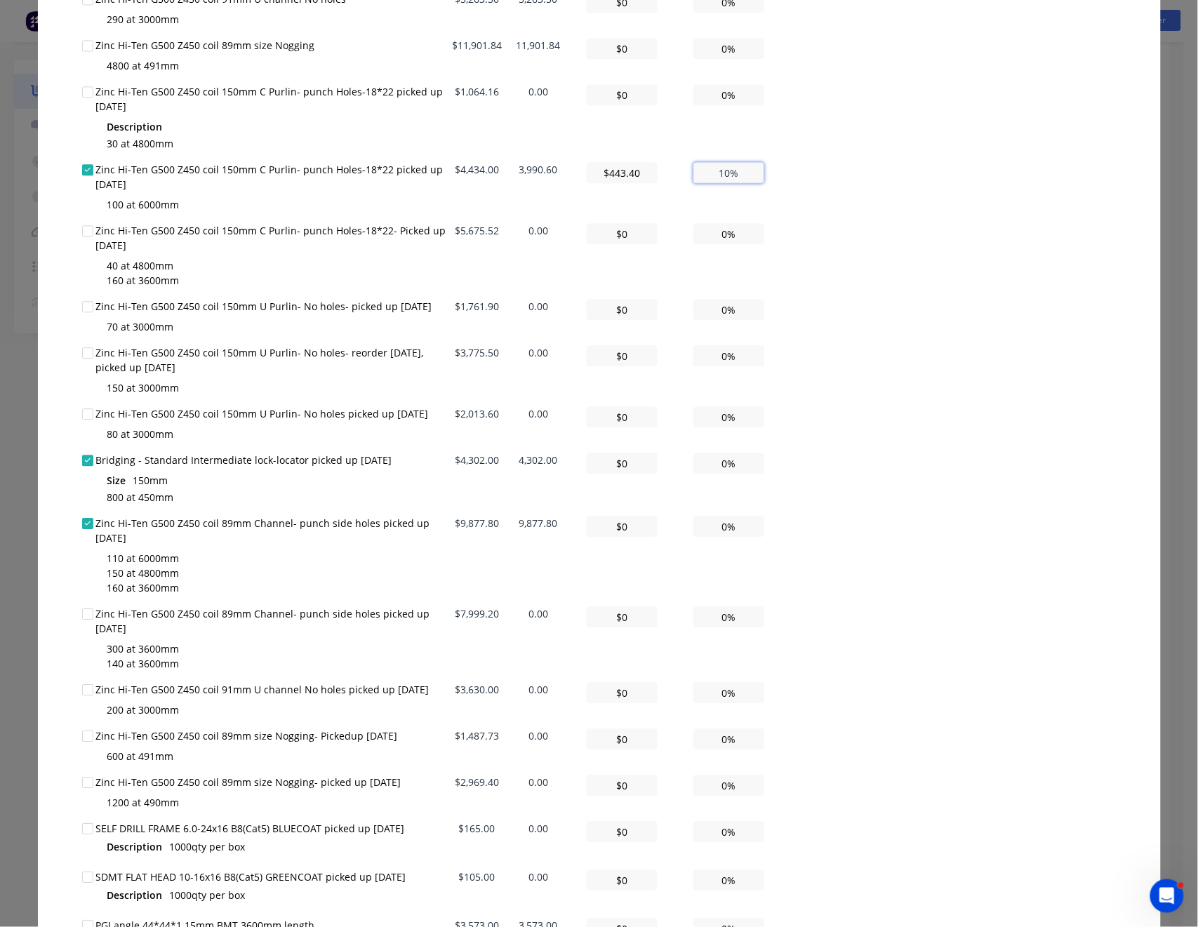
type input "$4,434.00"
type input "100%"
drag, startPoint x: 712, startPoint y: 461, endPoint x: 812, endPoint y: 466, distance: 99.9
click at [812, 466] on div "All Total Remaining Invoice amount ($) Invoice amount (%) Zinc Hi-Ten G500 Z450…" at bounding box center [599, 336] width 1035 height 1494
type input "$43.02"
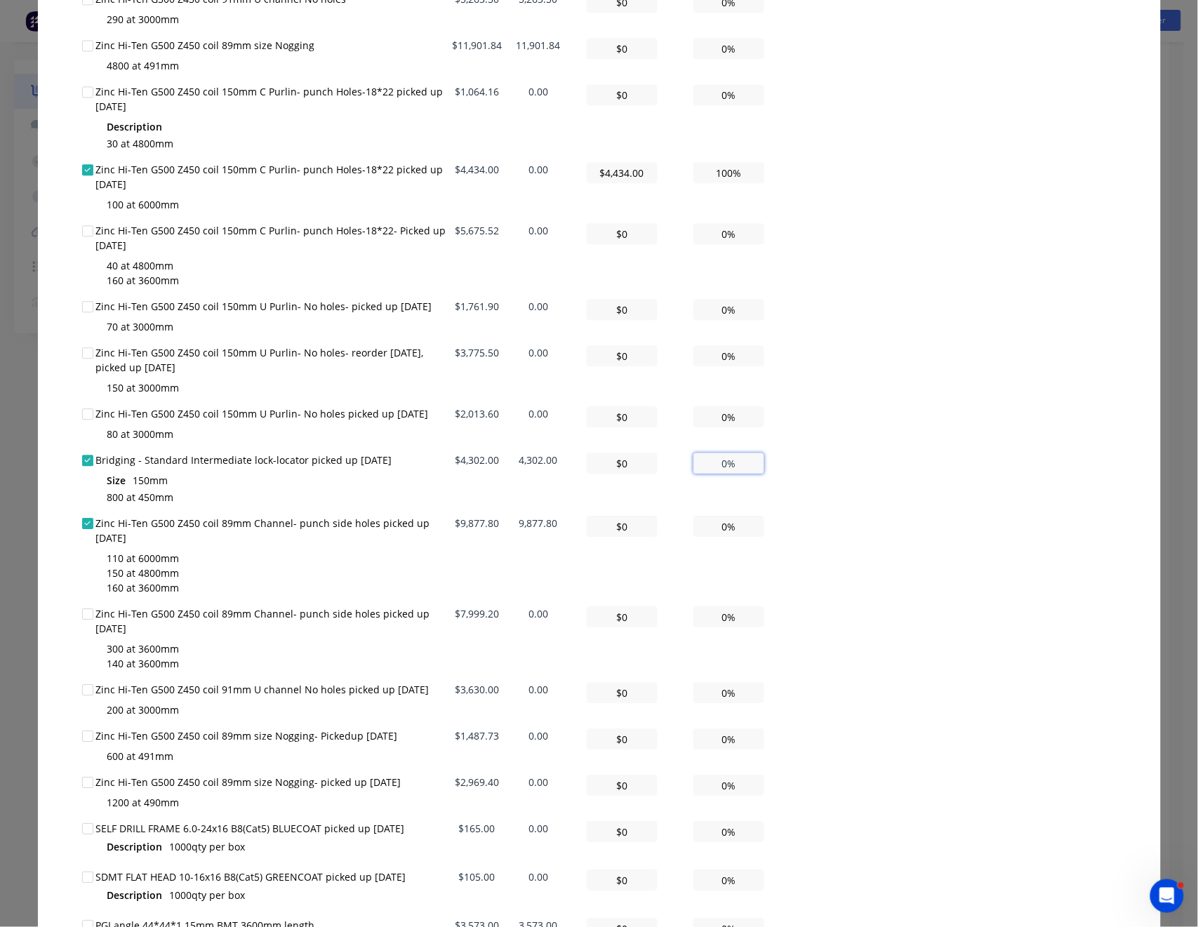
type input "1%"
type input "$430.20"
type input "10%"
type input "$4,302.00"
type input "100%"
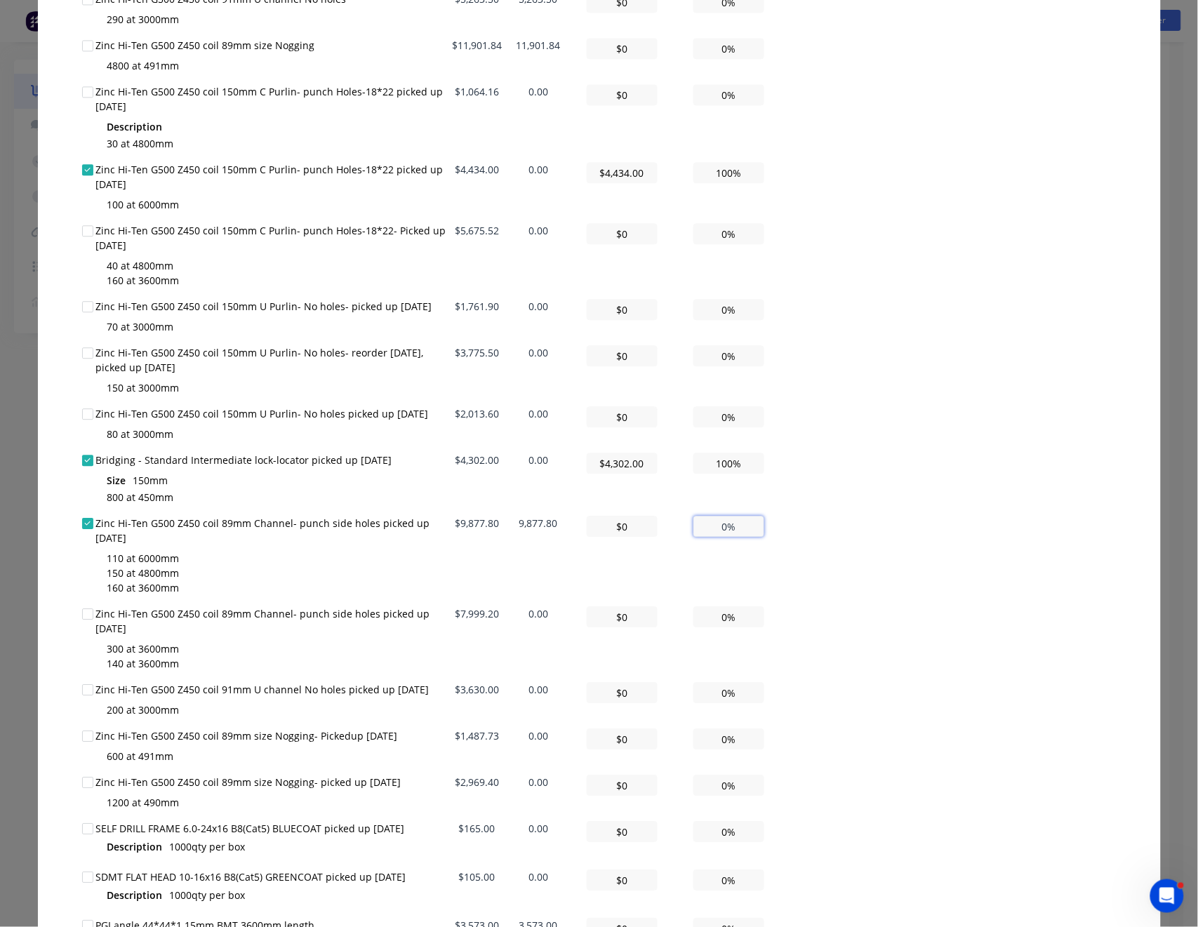
drag, startPoint x: 784, startPoint y: 526, endPoint x: 833, endPoint y: 526, distance: 49.8
click at [833, 526] on div "All Total Remaining Invoice amount ($) Invoice amount (%) Zinc Hi-Ten G500 Z450…" at bounding box center [599, 336] width 1035 height 1494
type input "$98.78"
type input "1%"
type input "$987.78"
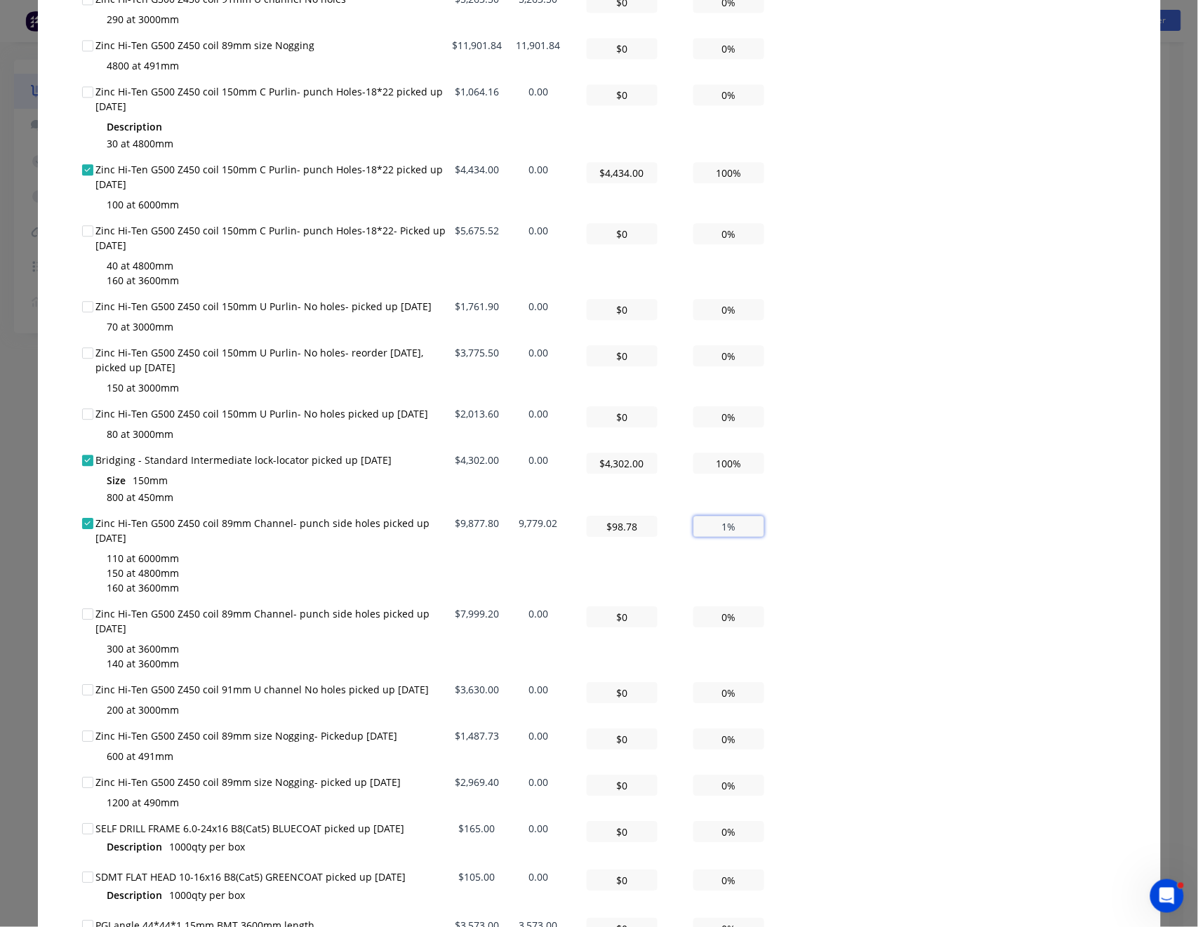
type input "10%"
type input "$9,877.80"
type input "100%"
click at [852, 521] on div "All Total Remaining Invoice amount ($) Invoice amount (%) Zinc Hi-Ten G500 Z450…" at bounding box center [599, 336] width 1035 height 1494
click at [871, 465] on div "All Total Remaining Invoice amount ($) Invoice amount (%) Zinc Hi-Ten G500 Z450…" at bounding box center [599, 336] width 1035 height 1494
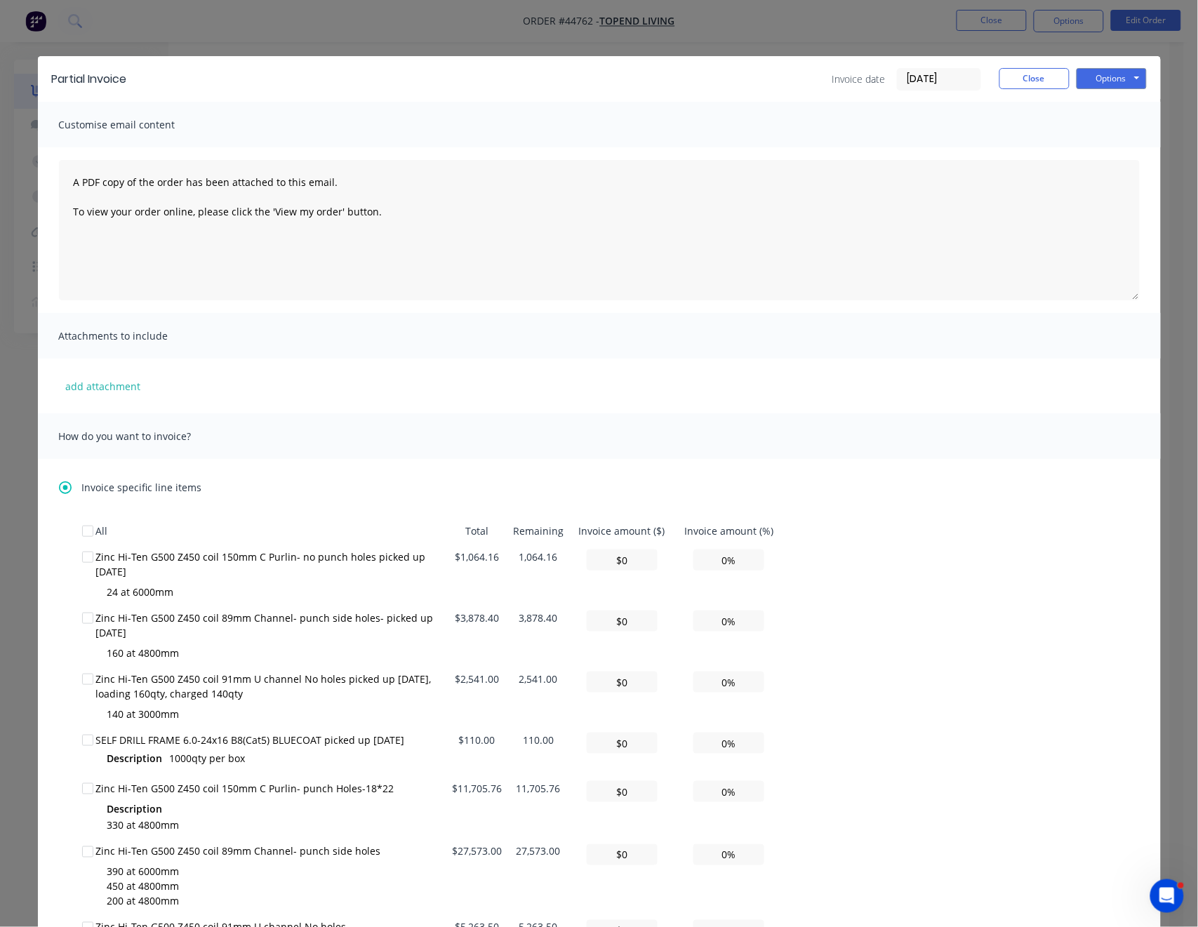
scroll to position [374, 0]
click at [1110, 81] on button "Options" at bounding box center [1112, 78] width 70 height 21
click at [1119, 127] on button "Print" at bounding box center [1122, 126] width 90 height 23
click at [1046, 79] on button "Close" at bounding box center [1035, 78] width 70 height 21
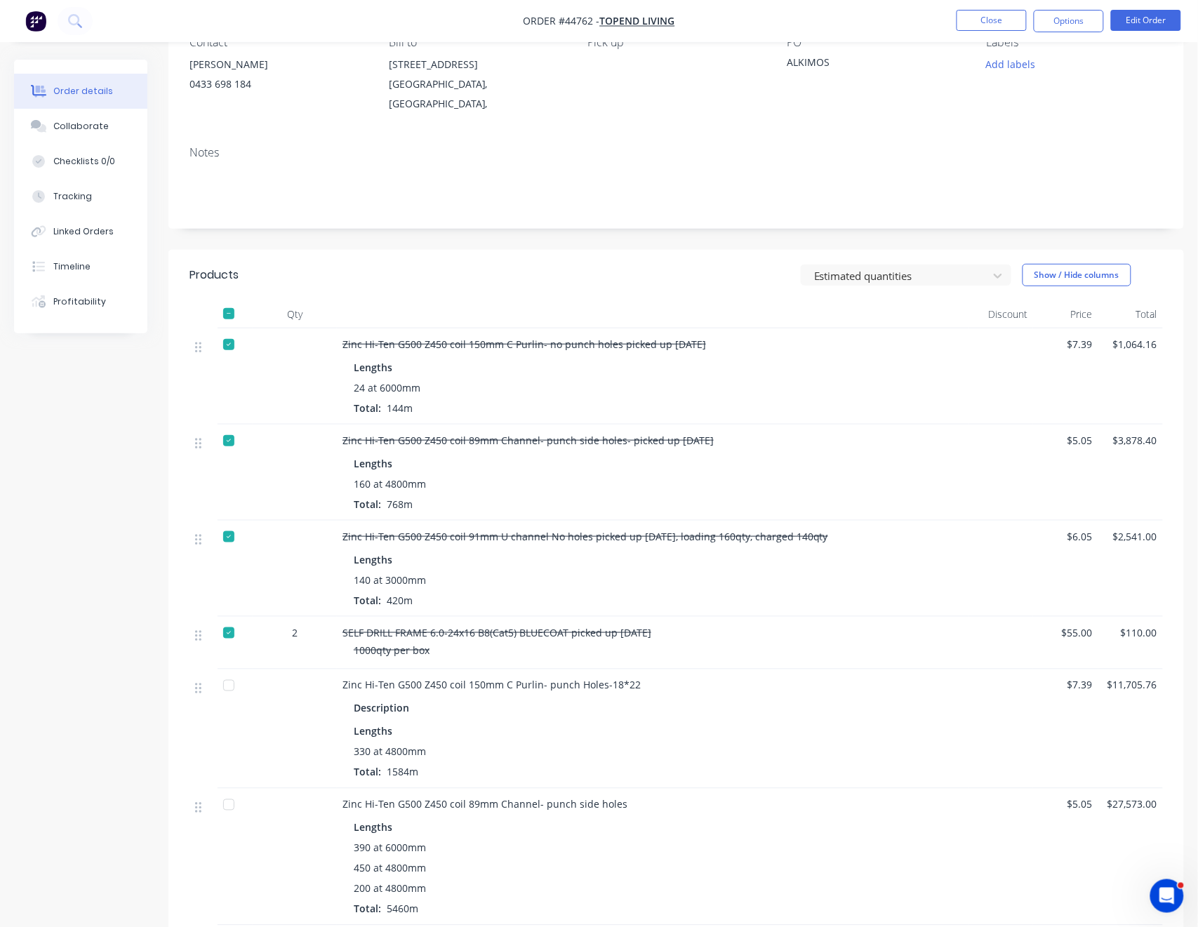
scroll to position [93, 0]
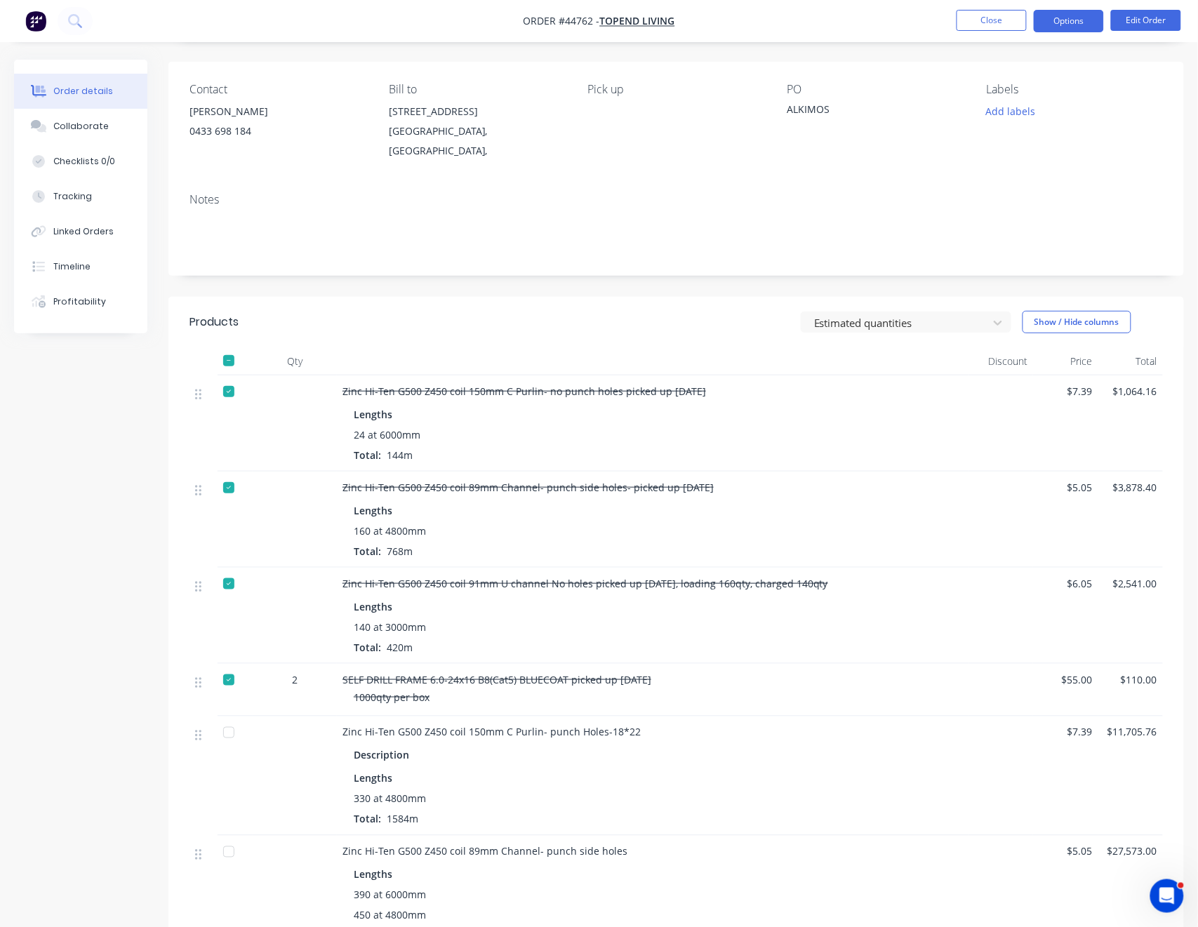
click at [1068, 20] on button "Options" at bounding box center [1069, 21] width 70 height 22
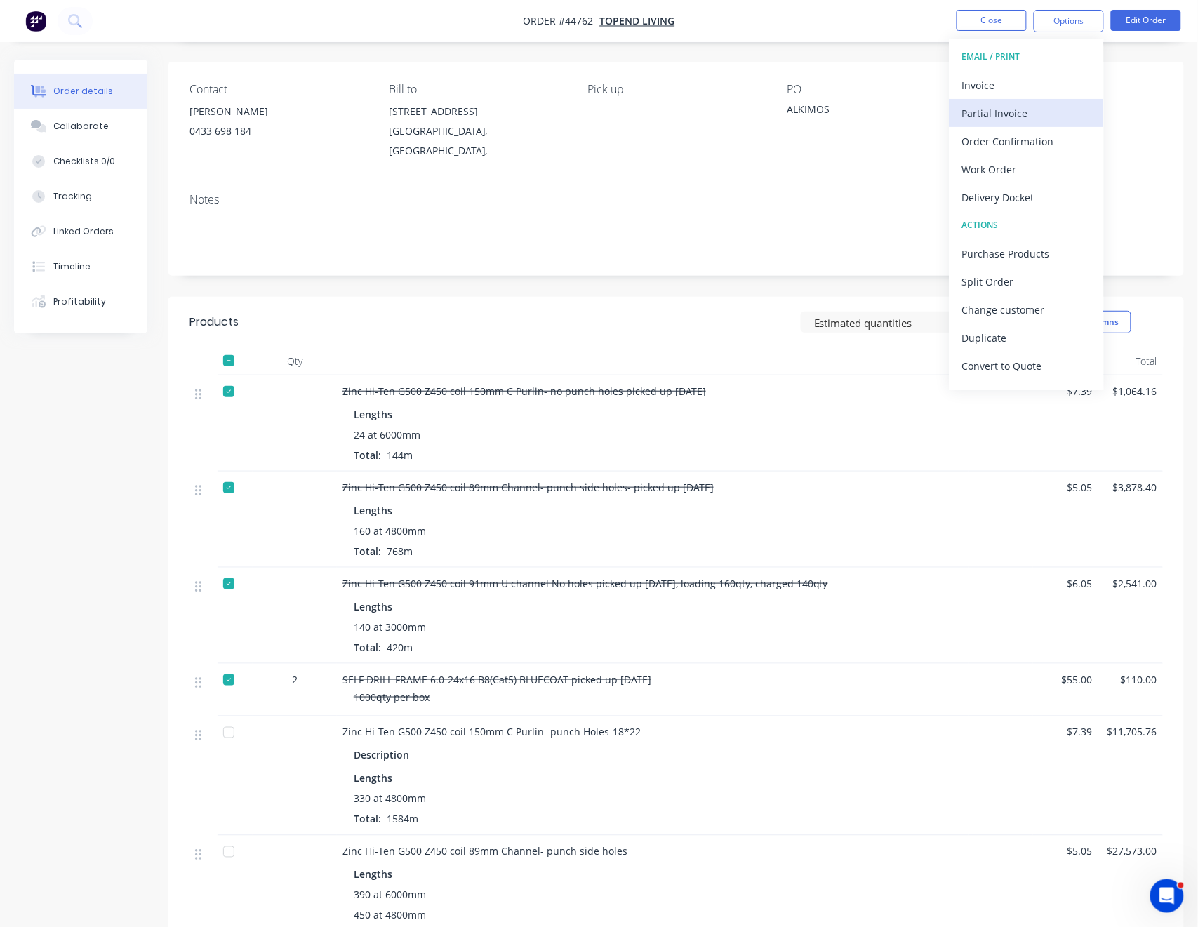
click at [1022, 111] on div "Partial Invoice" at bounding box center [1027, 113] width 129 height 20
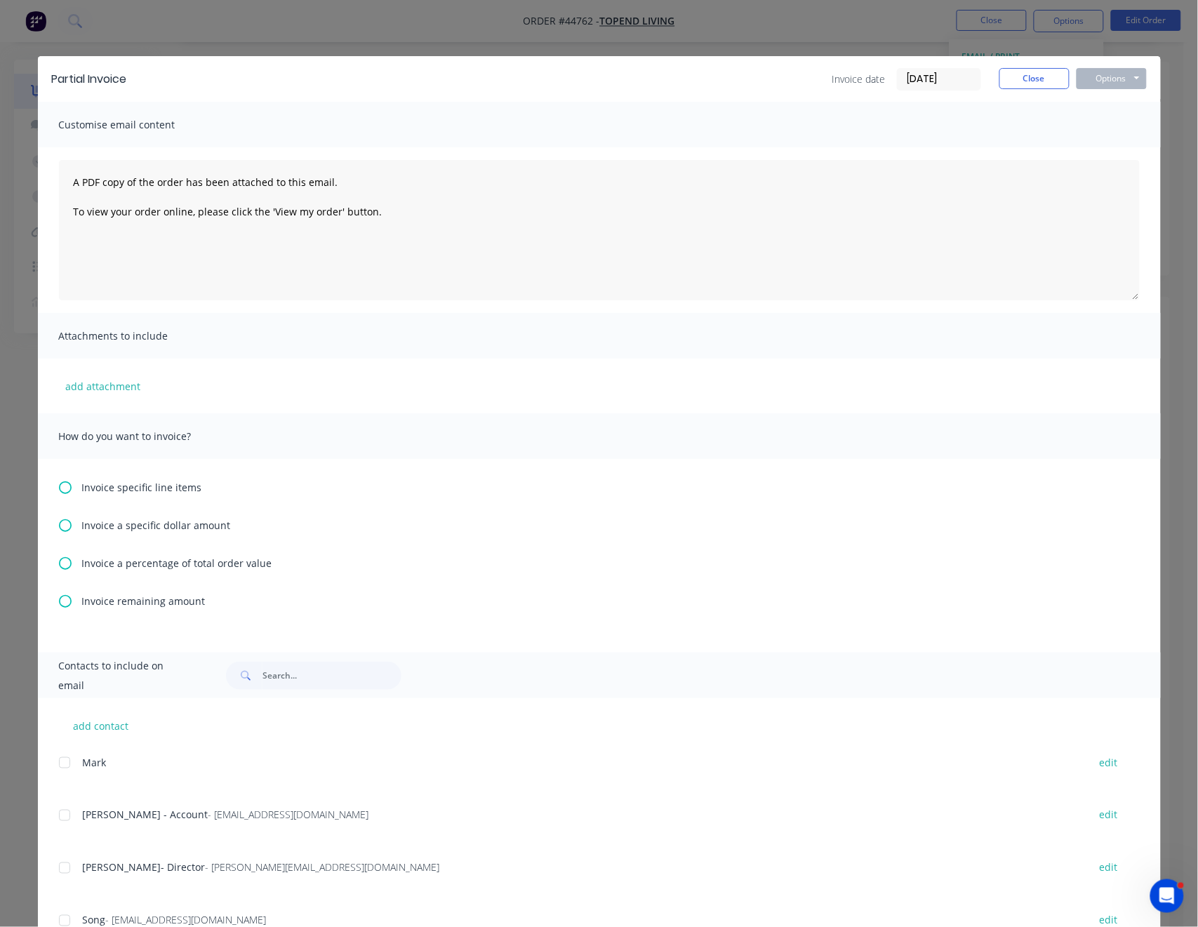
click at [59, 483] on icon at bounding box center [65, 488] width 13 height 13
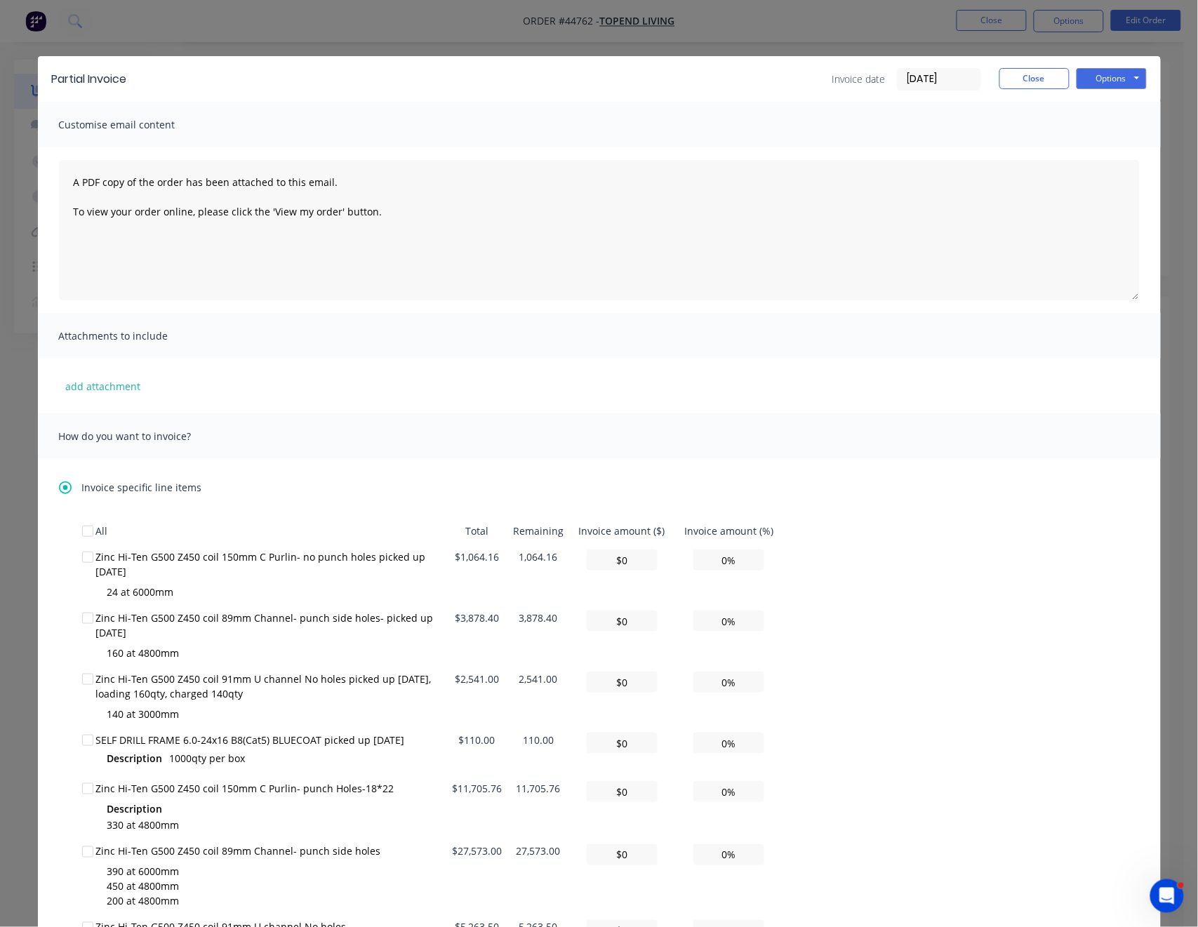
scroll to position [187, 0]
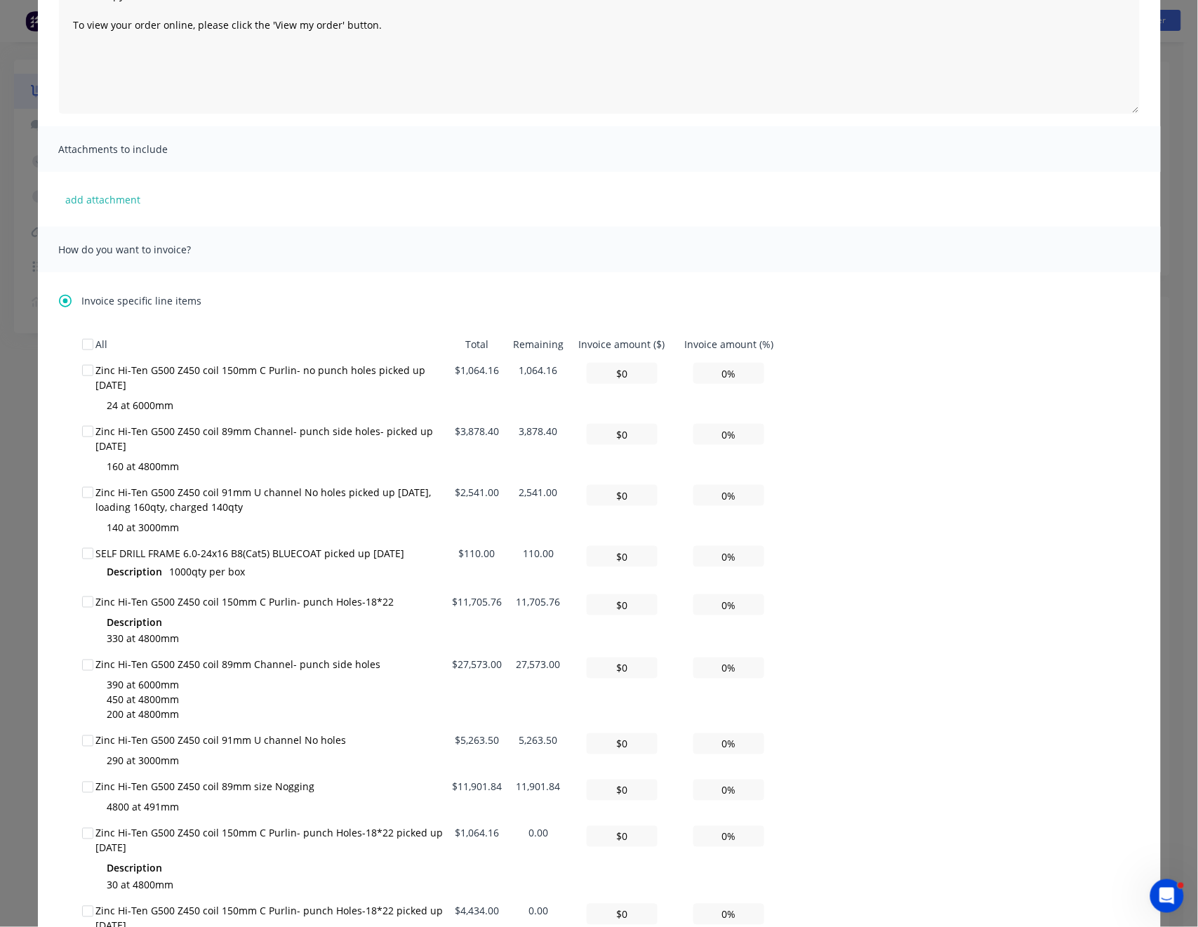
click at [82, 371] on div at bounding box center [88, 371] width 28 height 28
click at [81, 436] on div at bounding box center [88, 432] width 28 height 28
click at [86, 498] on div at bounding box center [88, 493] width 28 height 28
click at [81, 554] on div at bounding box center [88, 554] width 28 height 28
drag, startPoint x: 755, startPoint y: 372, endPoint x: 687, endPoint y: 372, distance: 67.4
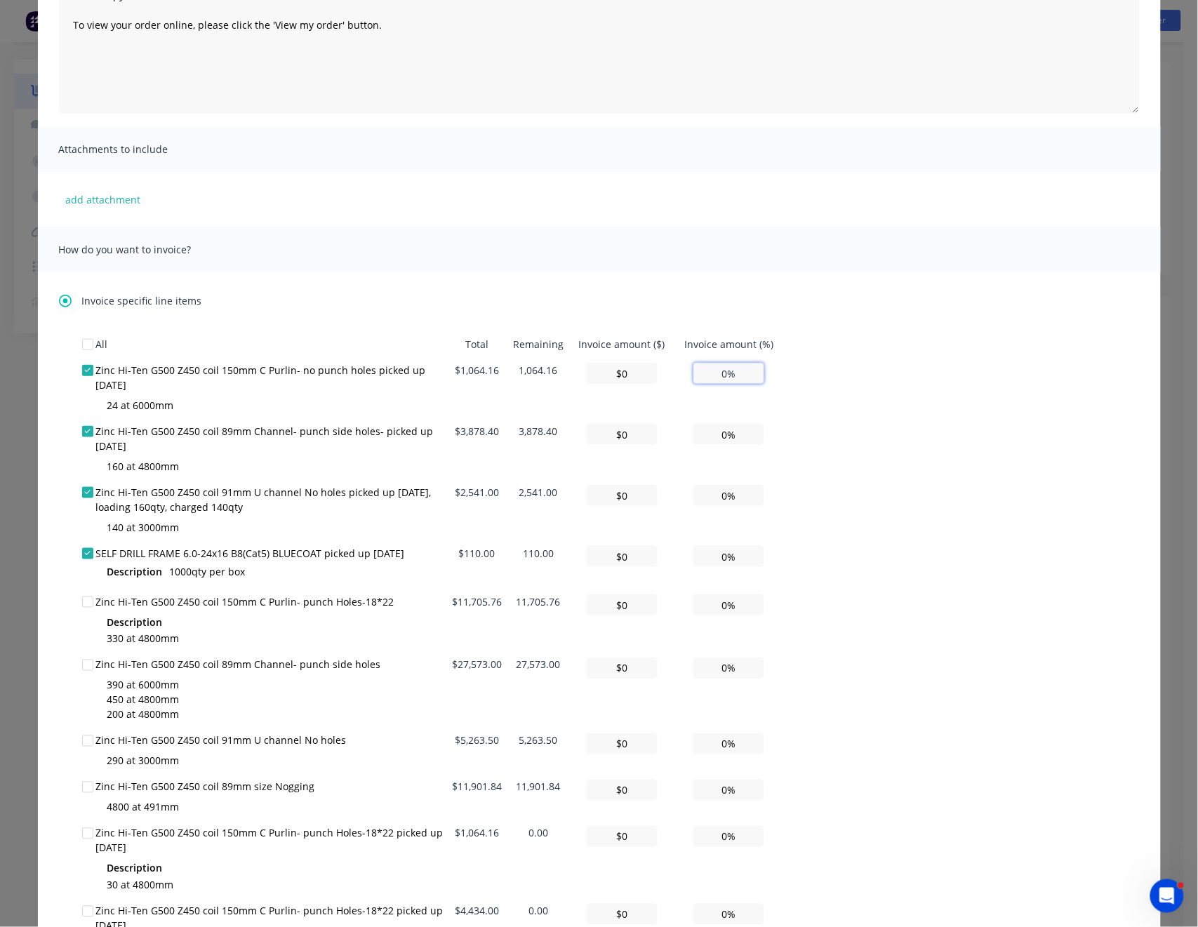
click at [694, 372] on input "0%" at bounding box center [729, 373] width 71 height 21
type input "1%"
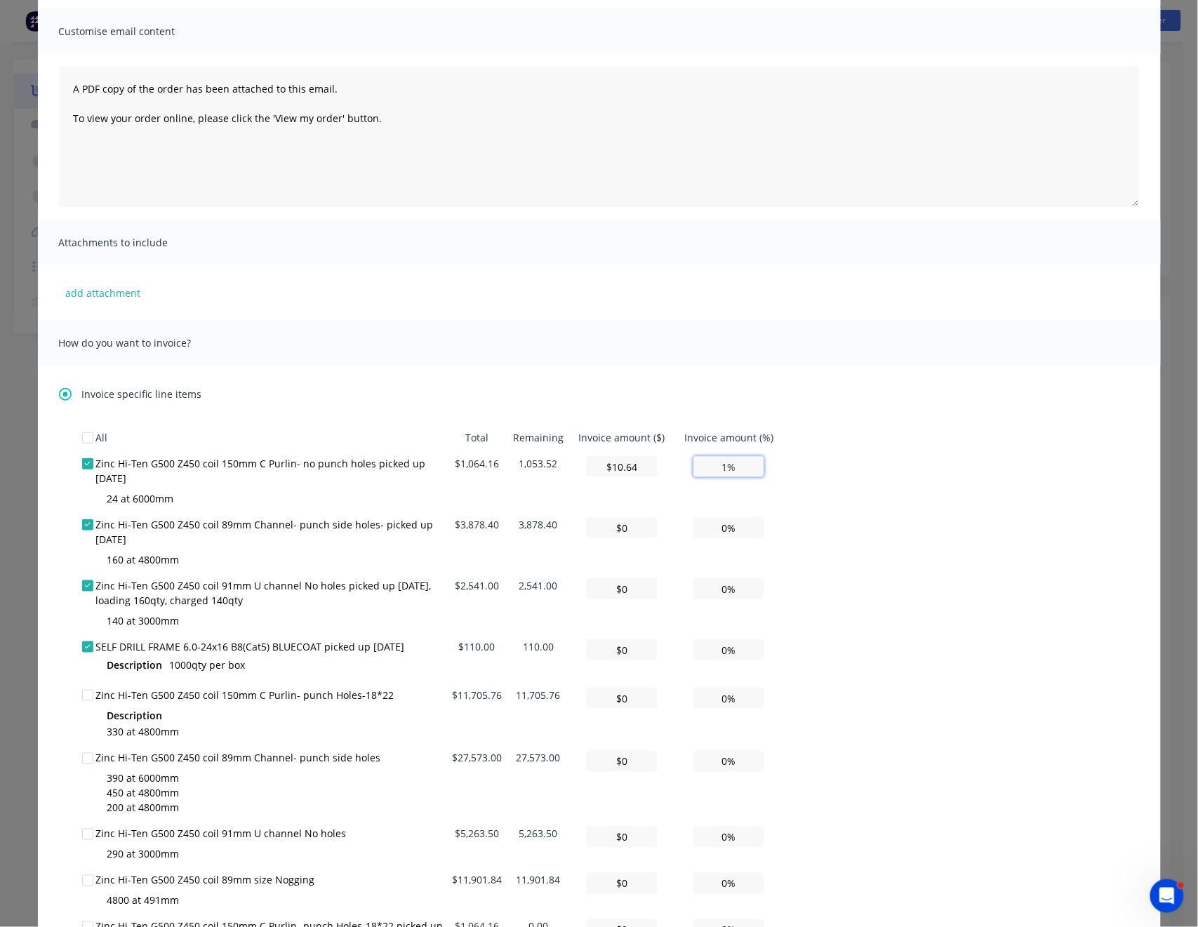
type input "$106.42"
type input "10%"
type input "$1,064.16"
type input "100%"
drag, startPoint x: 734, startPoint y: 527, endPoint x: 686, endPoint y: 533, distance: 48.8
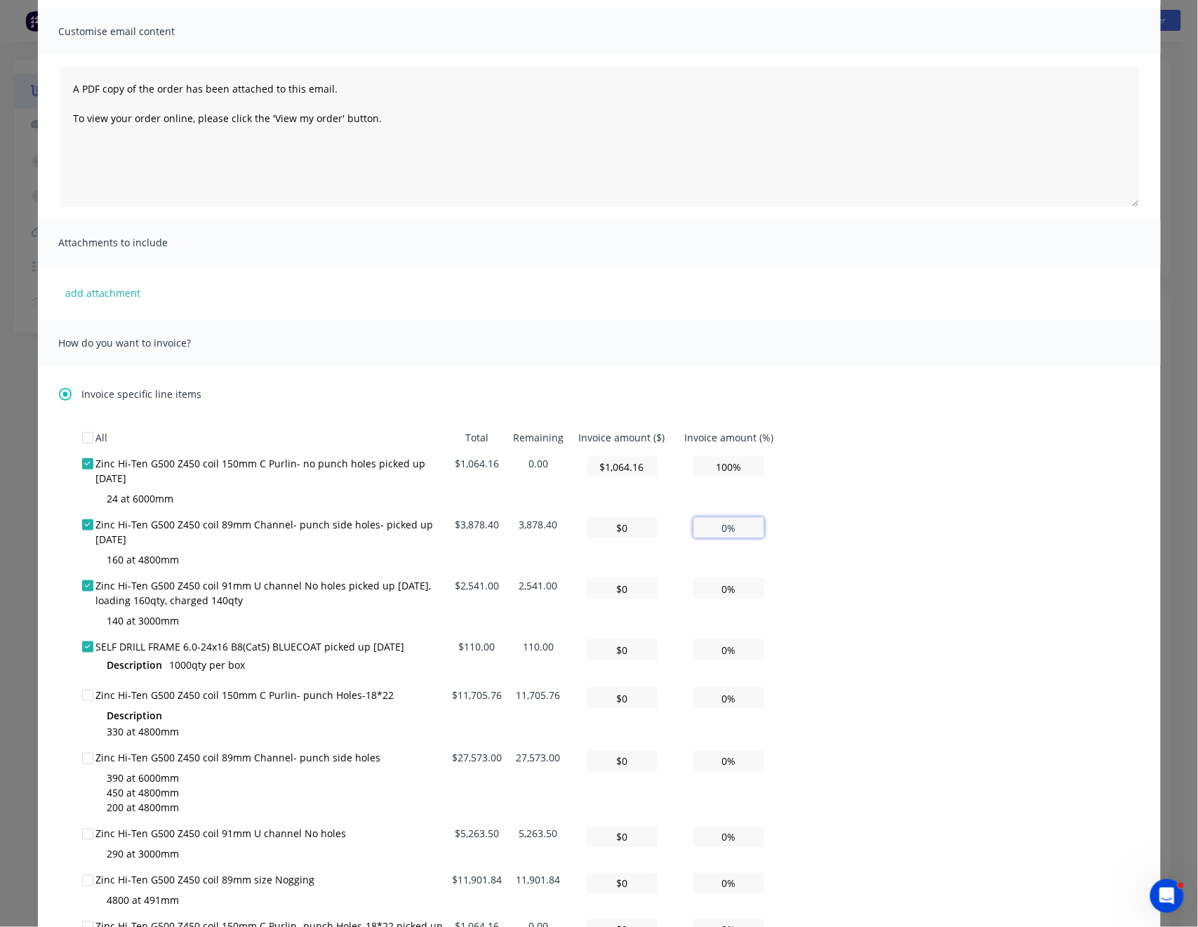
click at [686, 533] on td "0%" at bounding box center [729, 542] width 109 height 61
type input "$38.78"
type input "1%"
type input "$387.84"
type input "10%"
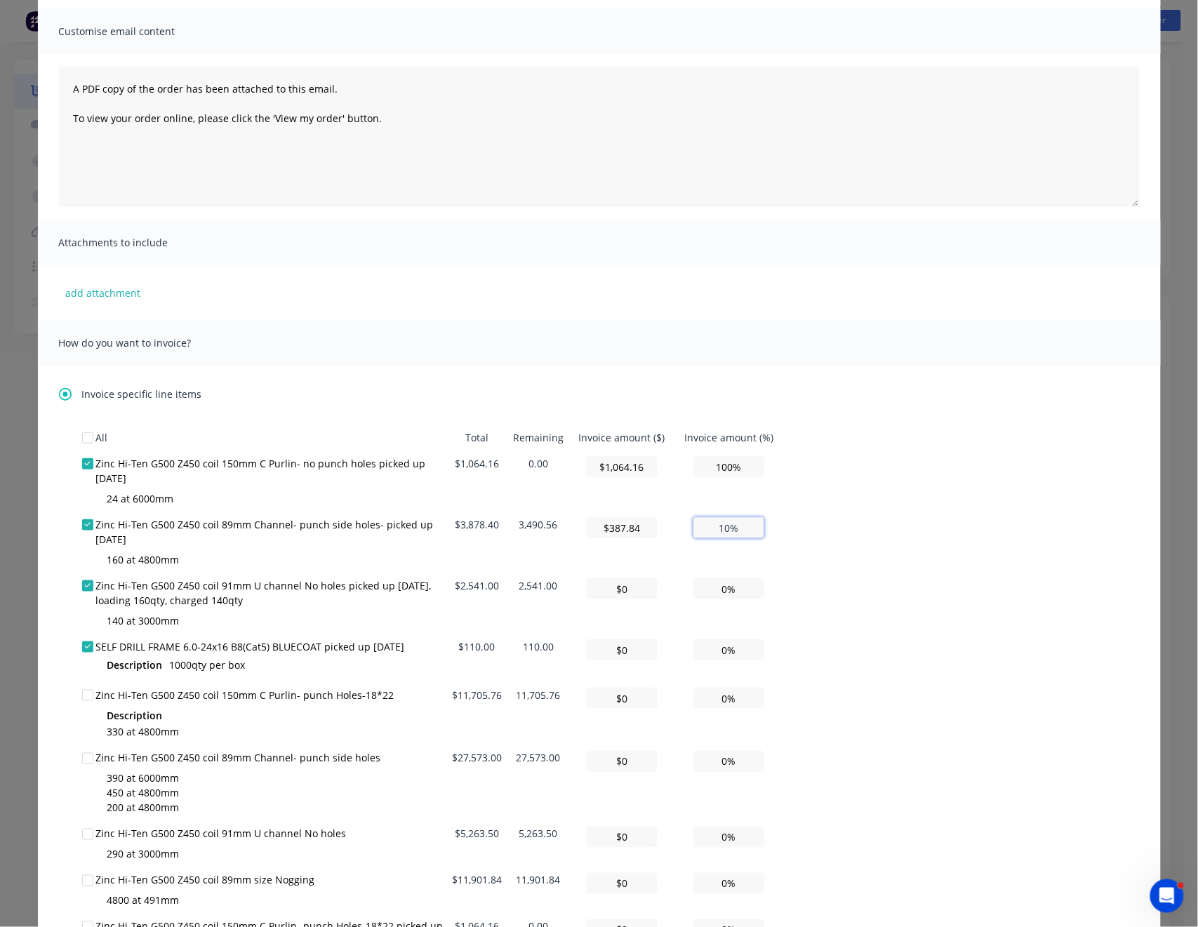
type input "$3,878.40"
type input "100%"
drag, startPoint x: 744, startPoint y: 591, endPoint x: 680, endPoint y: 593, distance: 63.9
click at [680, 593] on td "0%" at bounding box center [729, 603] width 109 height 61
type input "$25.41"
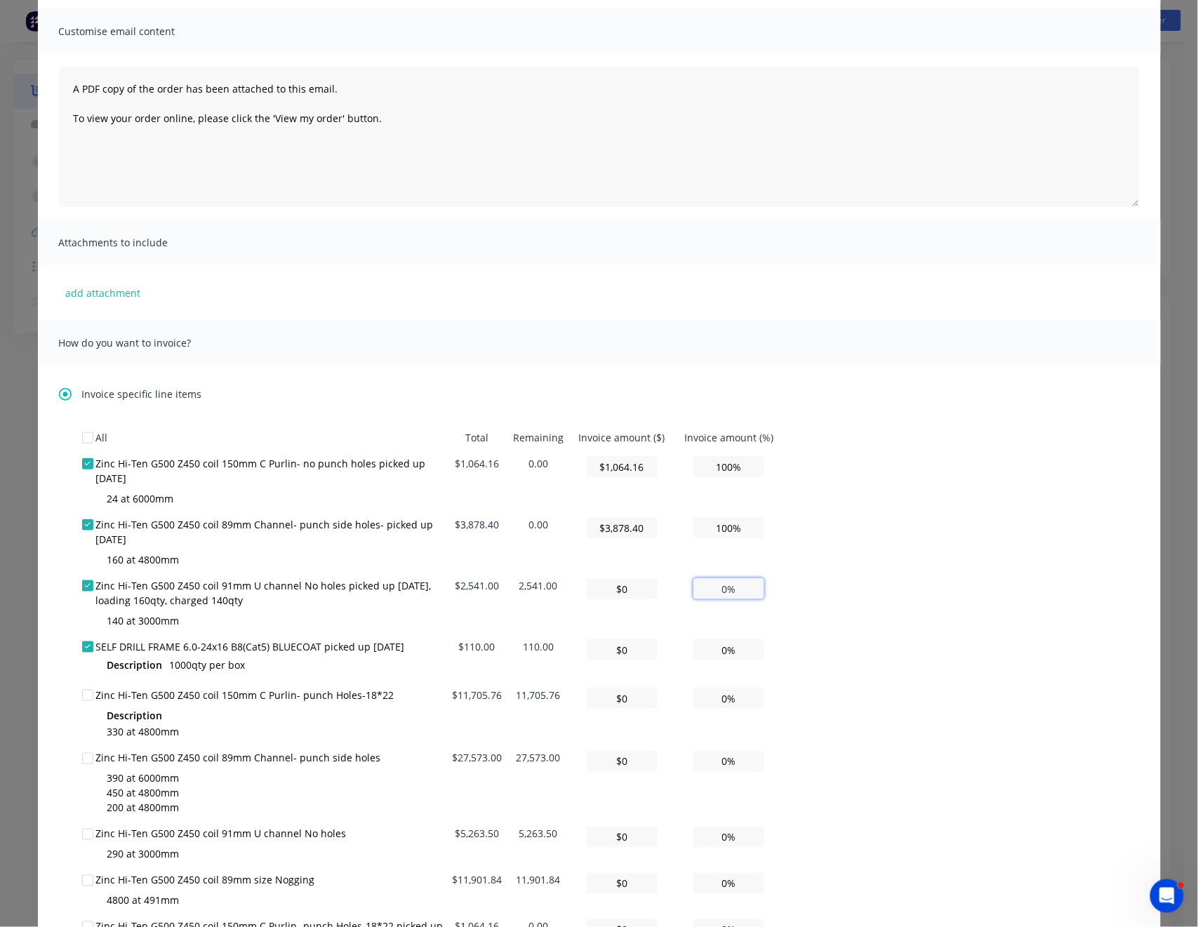
type input "1%"
type input "$254.10"
type input "10%"
type input "$2,541.00"
type input "100%"
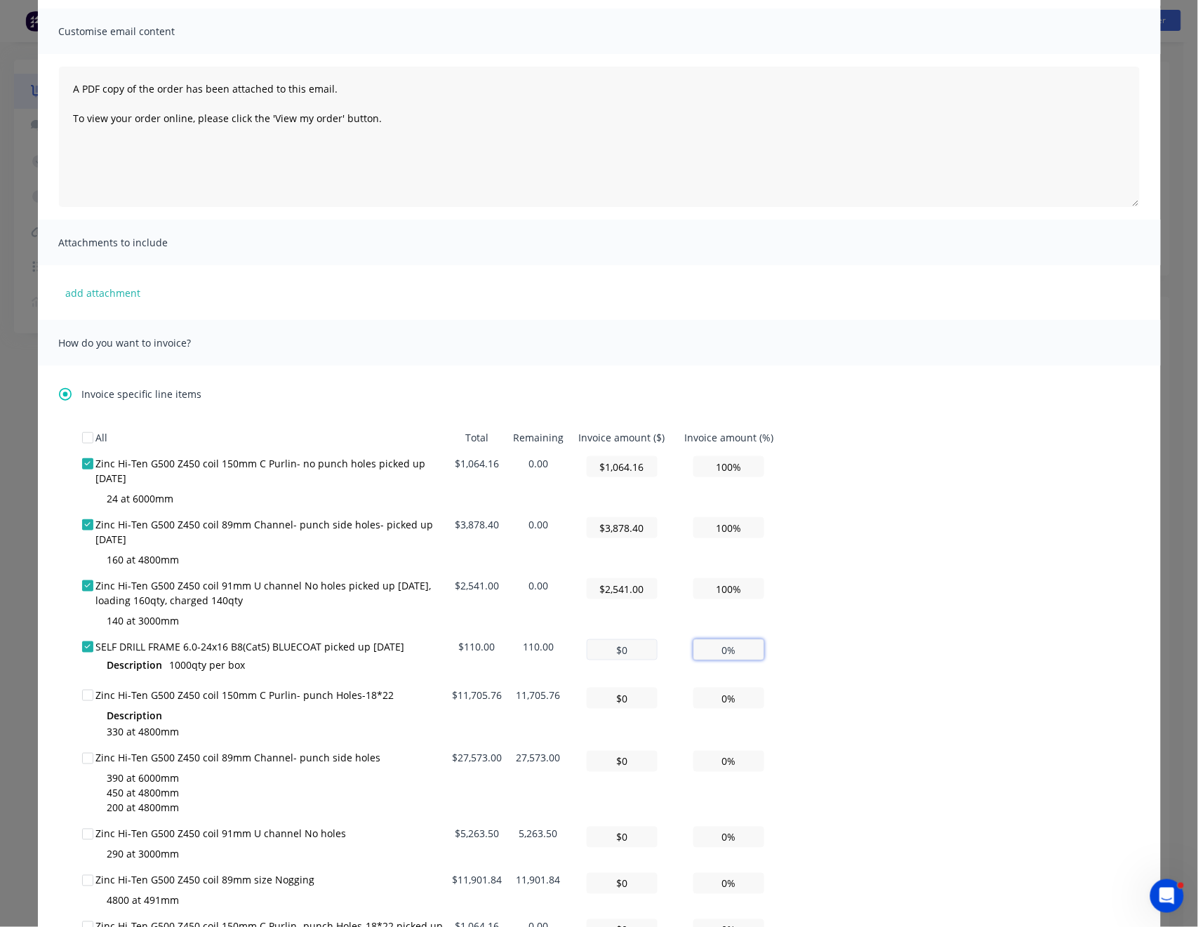
drag, startPoint x: 749, startPoint y: 646, endPoint x: 638, endPoint y: 653, distance: 111.2
click at [638, 653] on tr "SELF DRILL FRAME 6.0-24x16 B8(Cat5) BLUECOAT picked up 07/10/ 2025 Description …" at bounding box center [433, 658] width 702 height 48
type input "$1.10"
type input "1%"
type input "$11.00"
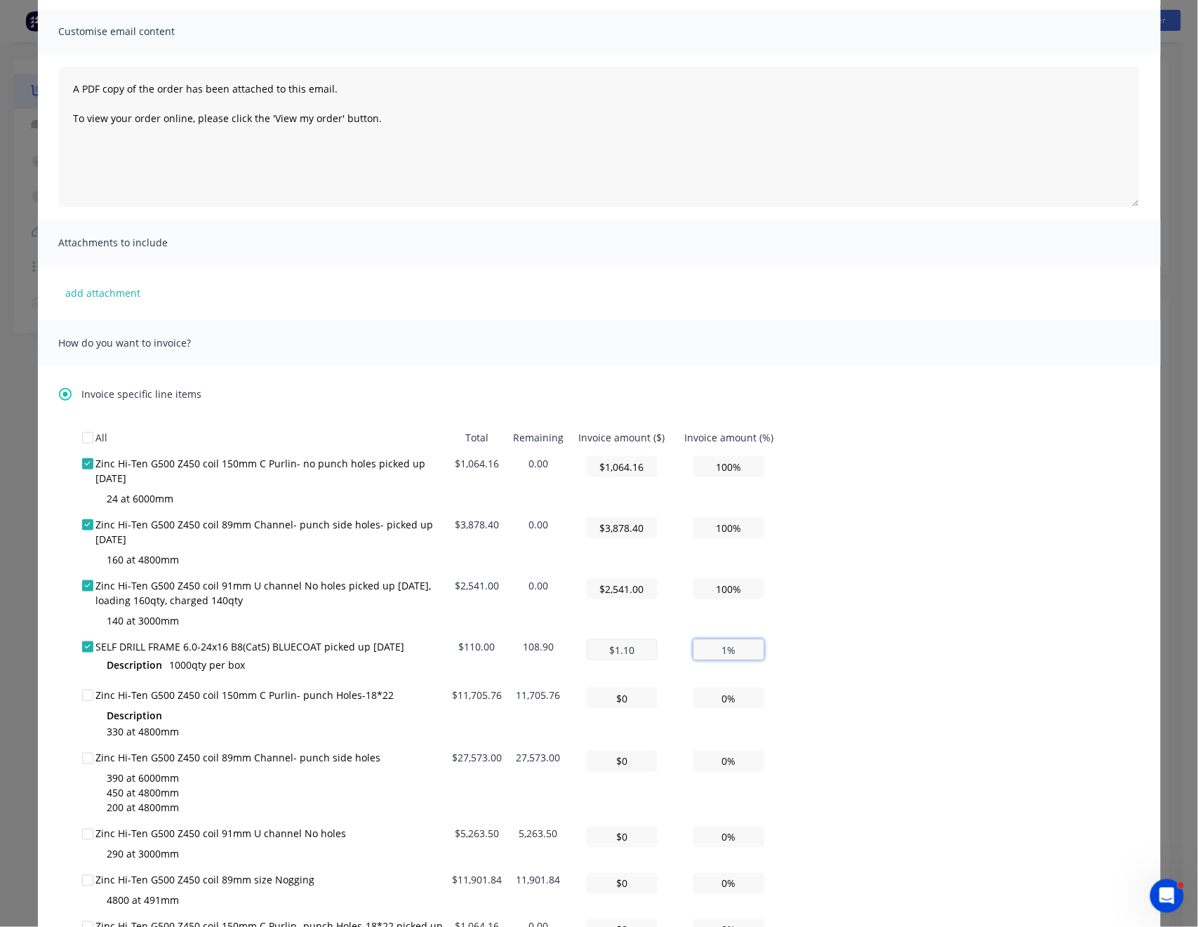
type input "10%"
type input "$110.00"
type input "100%"
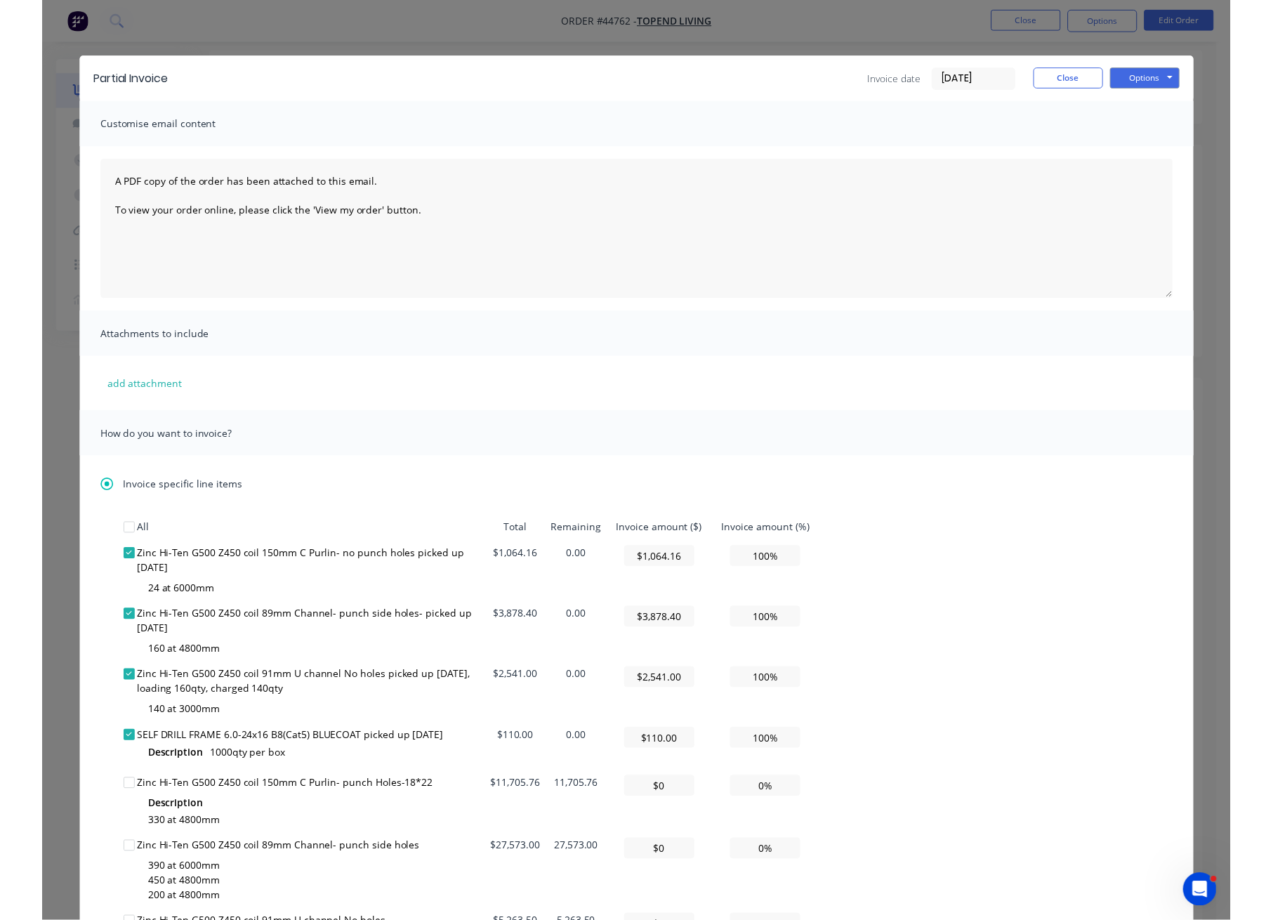
scroll to position [0, 0]
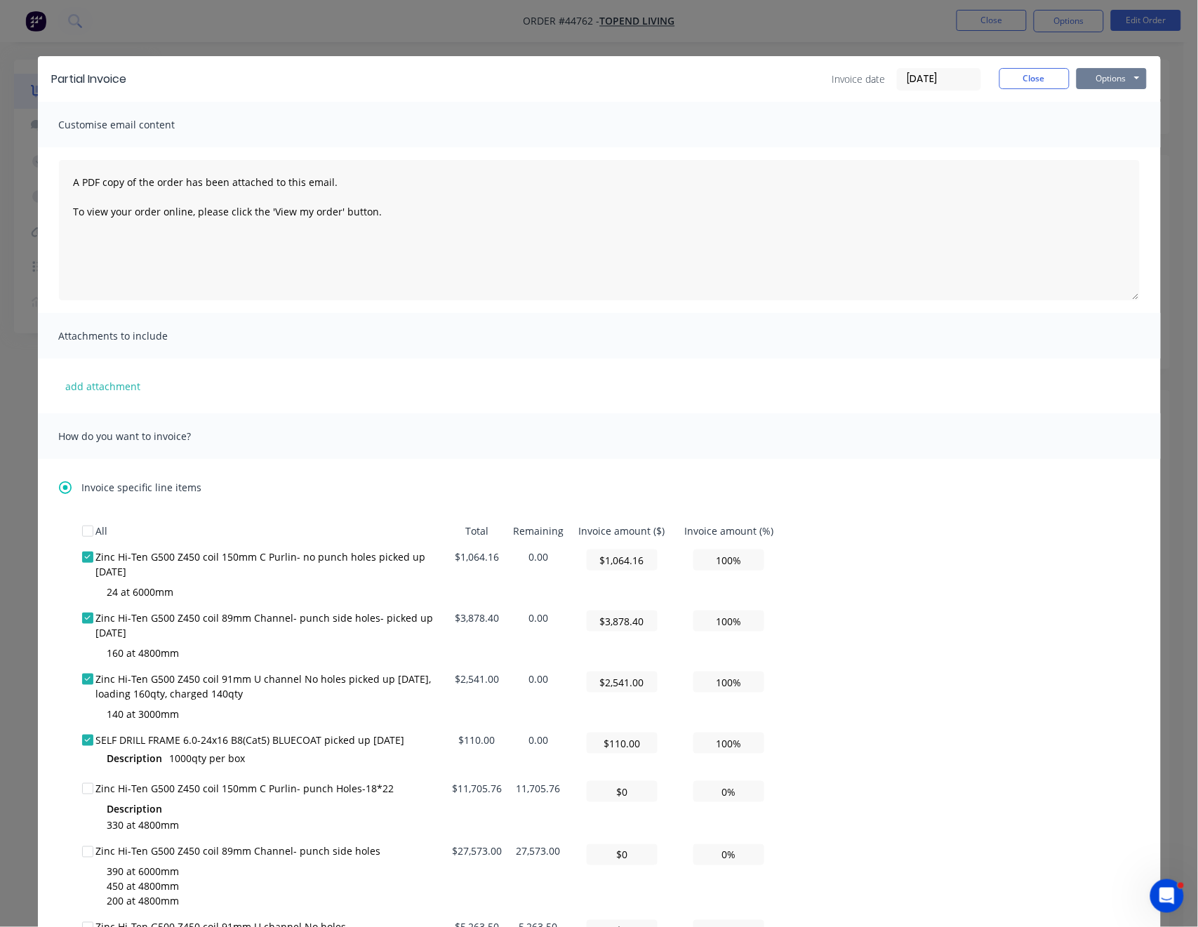
click at [1129, 76] on button "Options" at bounding box center [1112, 78] width 70 height 21
click at [1116, 128] on button "Print" at bounding box center [1122, 126] width 90 height 23
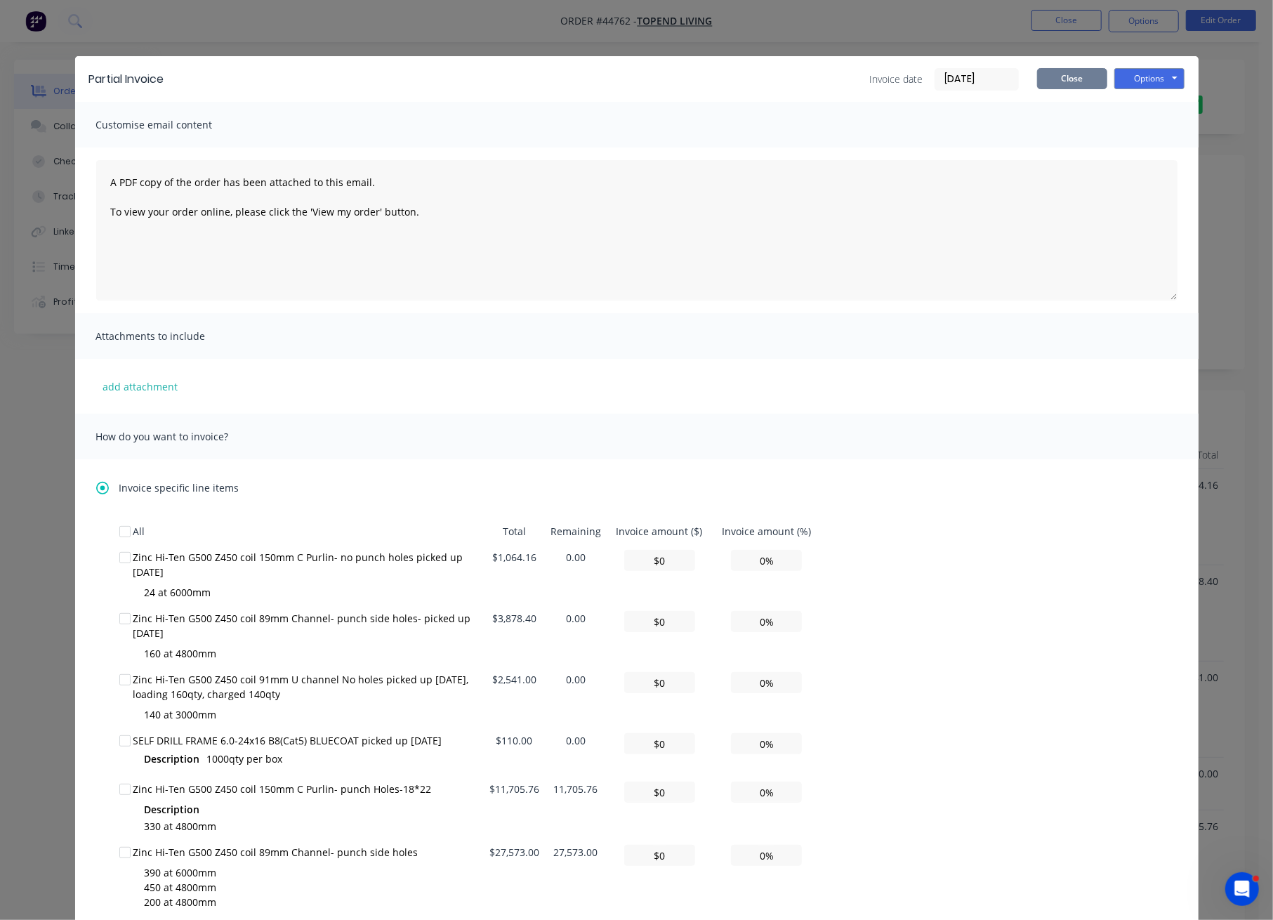
click at [1061, 83] on button "Close" at bounding box center [1072, 78] width 70 height 21
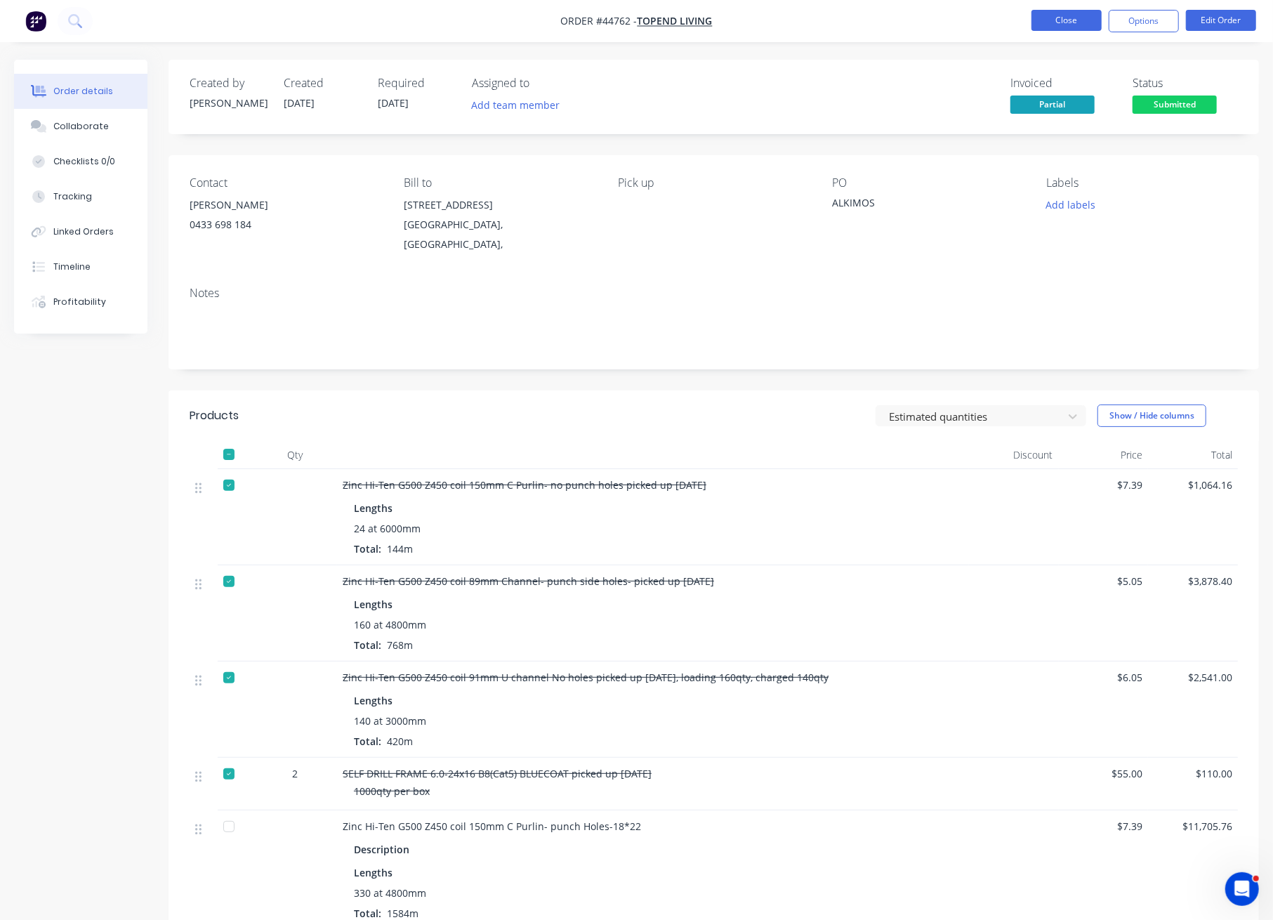
click at [1055, 11] on button "Close" at bounding box center [1066, 20] width 70 height 21
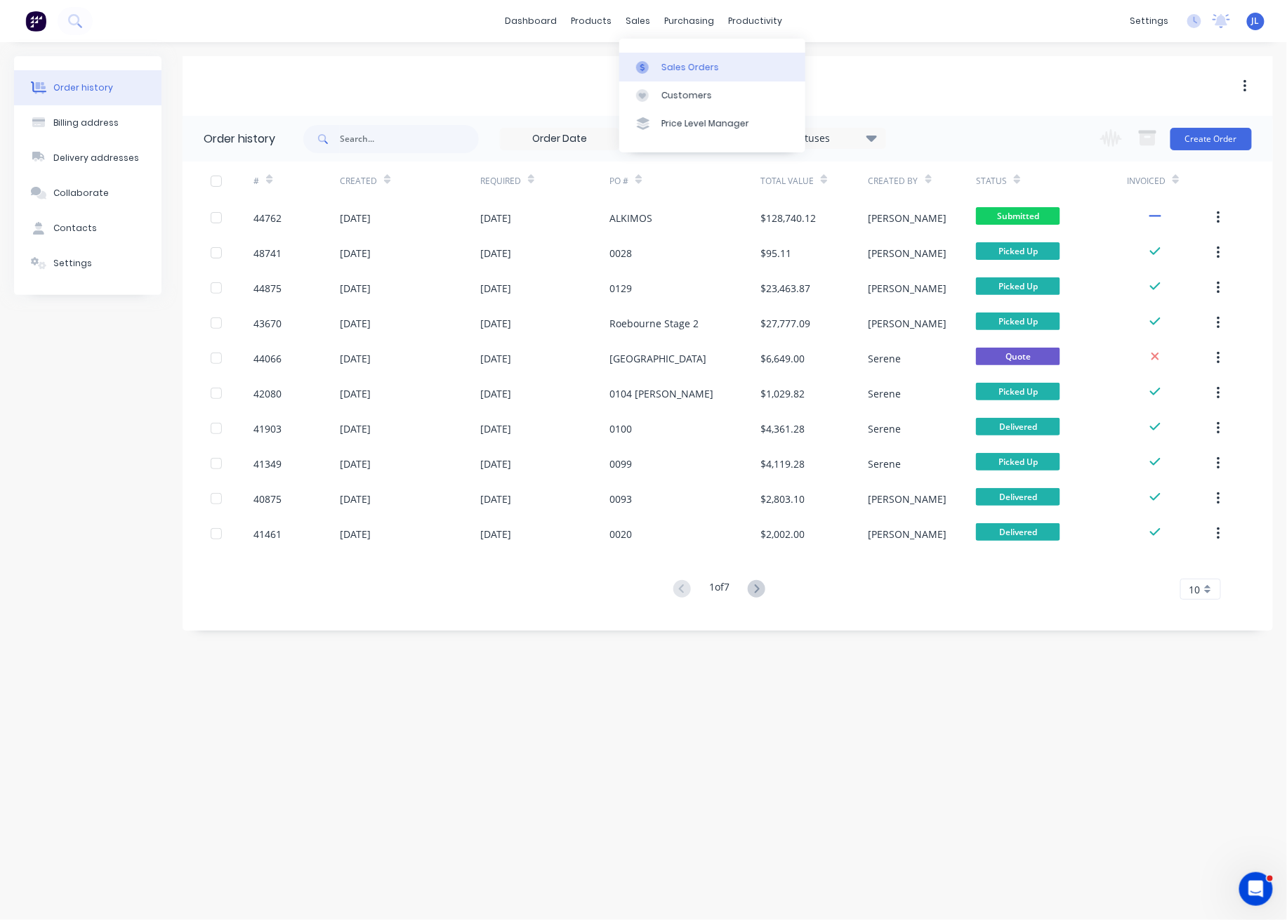
click at [677, 67] on div "Sales Orders" at bounding box center [690, 67] width 58 height 13
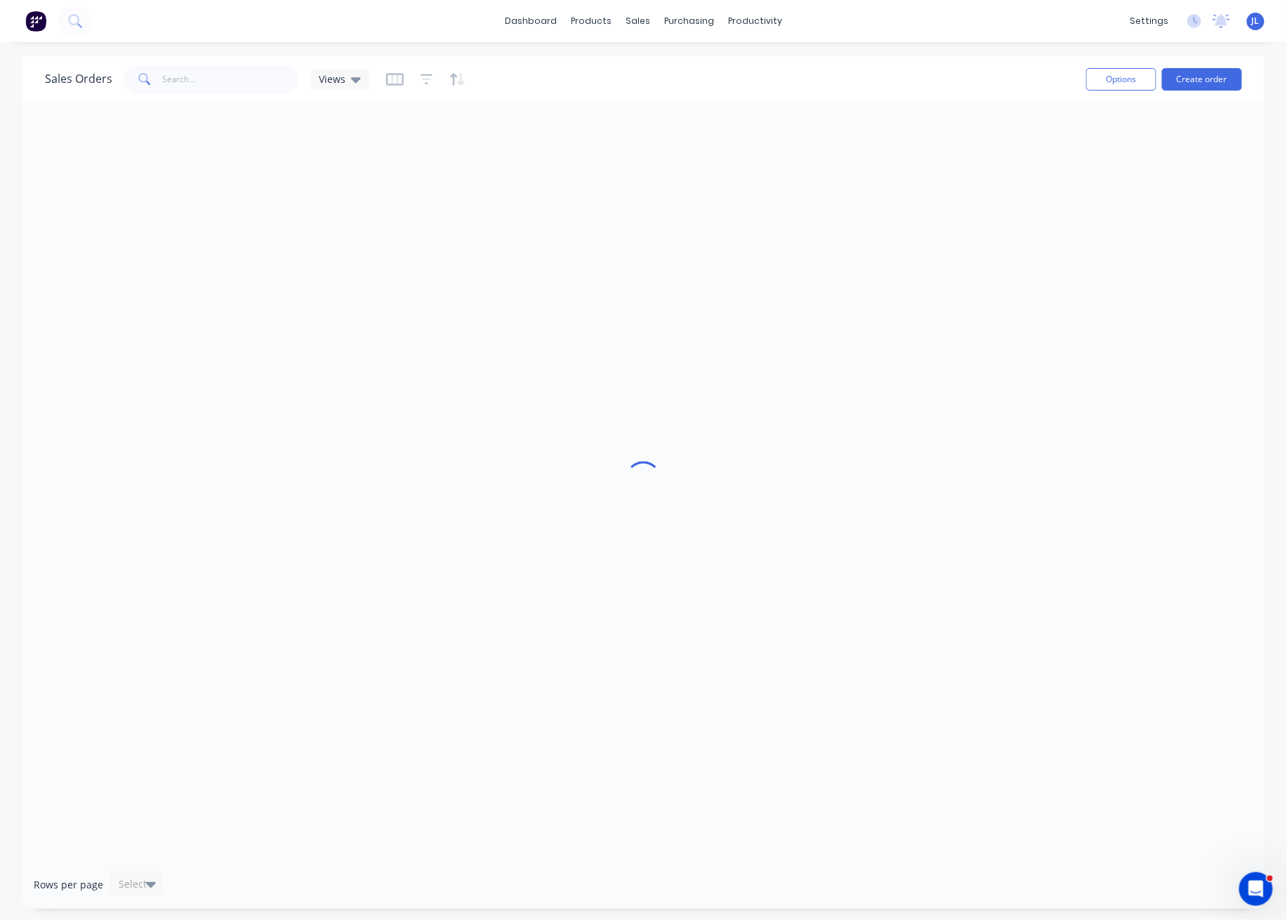
click at [687, 74] on div "Sales Orders Views" at bounding box center [560, 79] width 1030 height 34
click at [399, 20] on div "dashboard products sales purchasing productivity dashboard products Product Cat…" at bounding box center [643, 21] width 1287 height 42
click at [694, 69] on div "Sales Orders" at bounding box center [690, 67] width 58 height 13
click at [324, 34] on div "dashboard products sales purchasing productivity dashboard products Product Cat…" at bounding box center [643, 21] width 1287 height 42
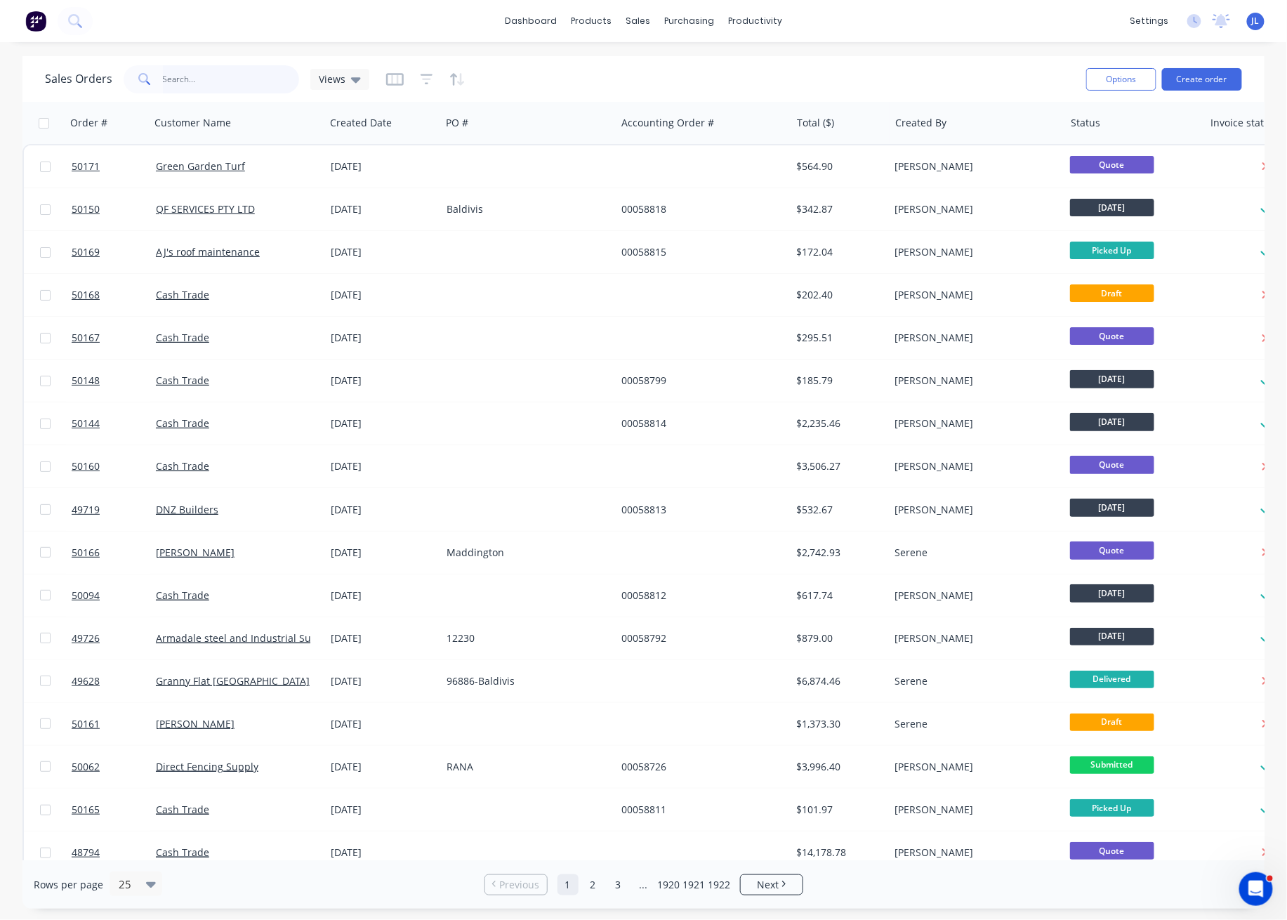
click at [244, 79] on input "text" at bounding box center [231, 79] width 137 height 28
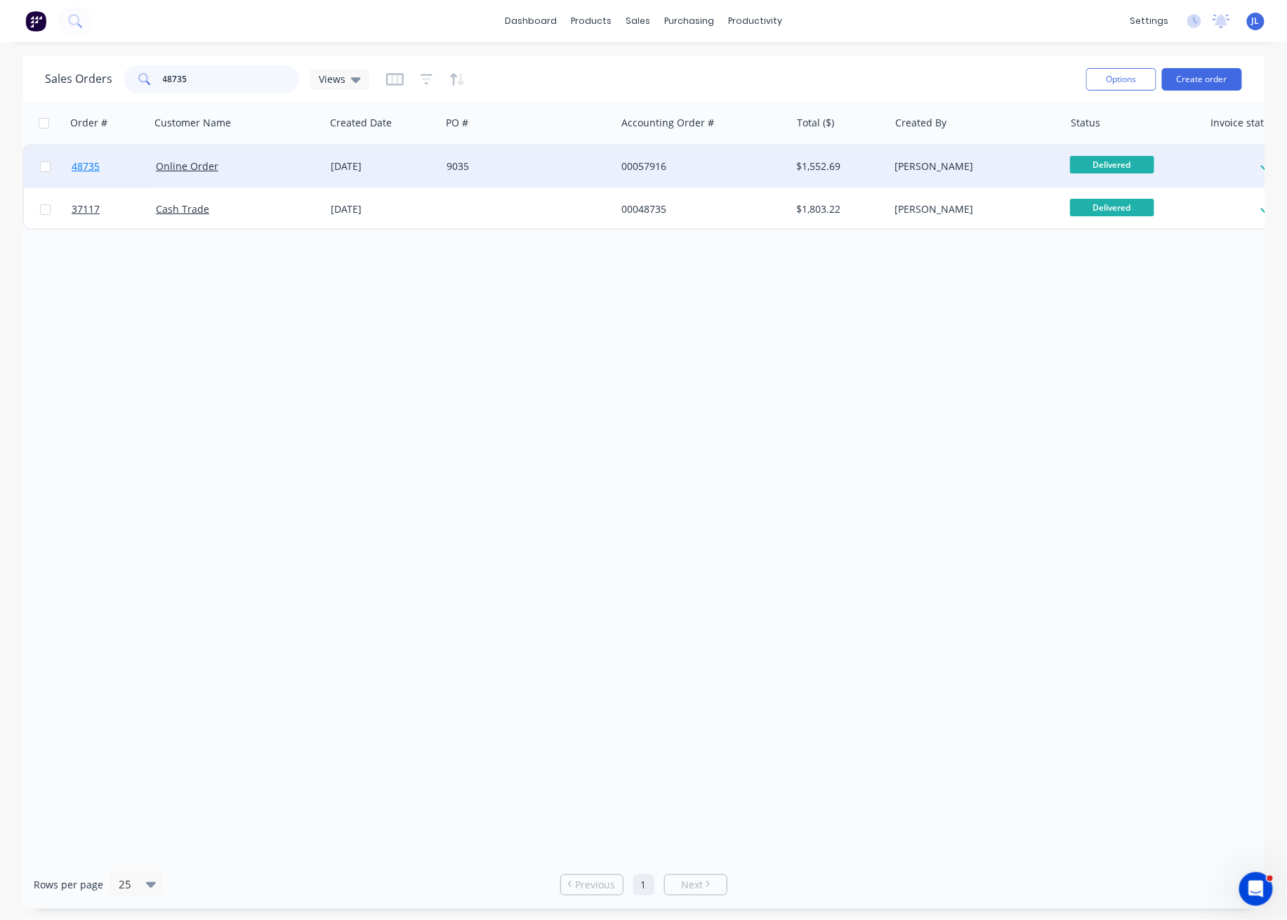
type input "48735"
click at [93, 165] on span "48735" at bounding box center [86, 166] width 28 height 14
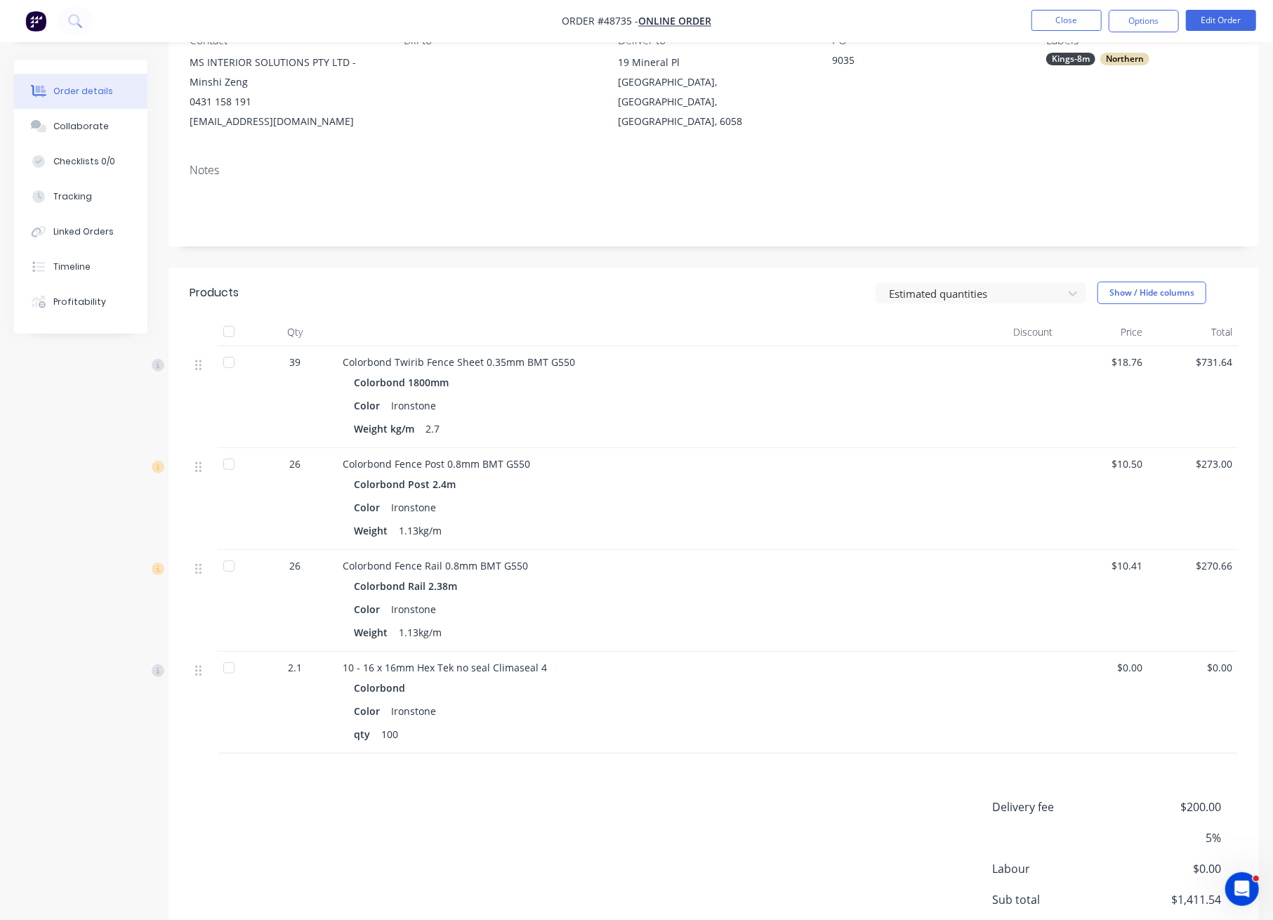
scroll to position [257, 0]
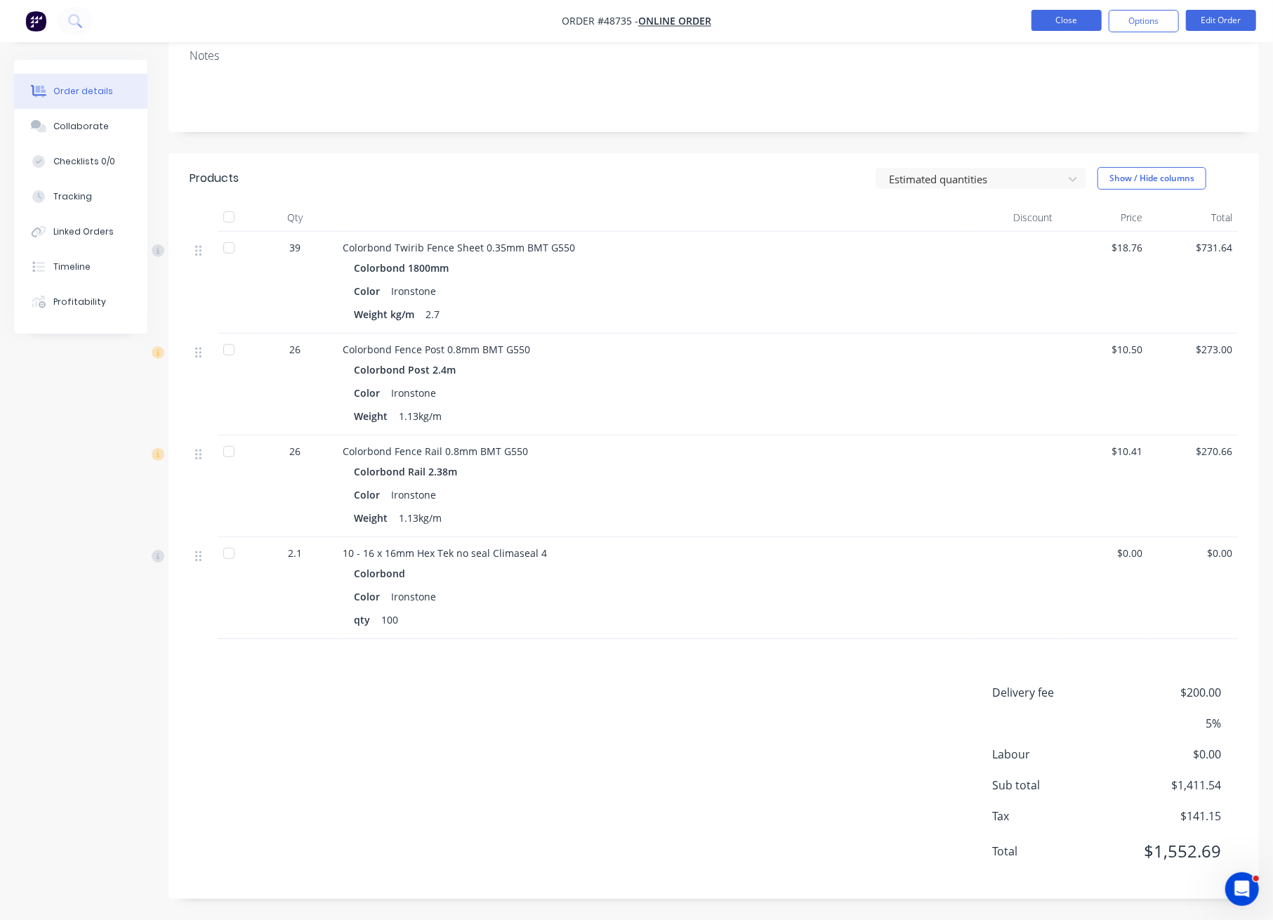
click at [1072, 10] on button "Close" at bounding box center [1066, 20] width 70 height 21
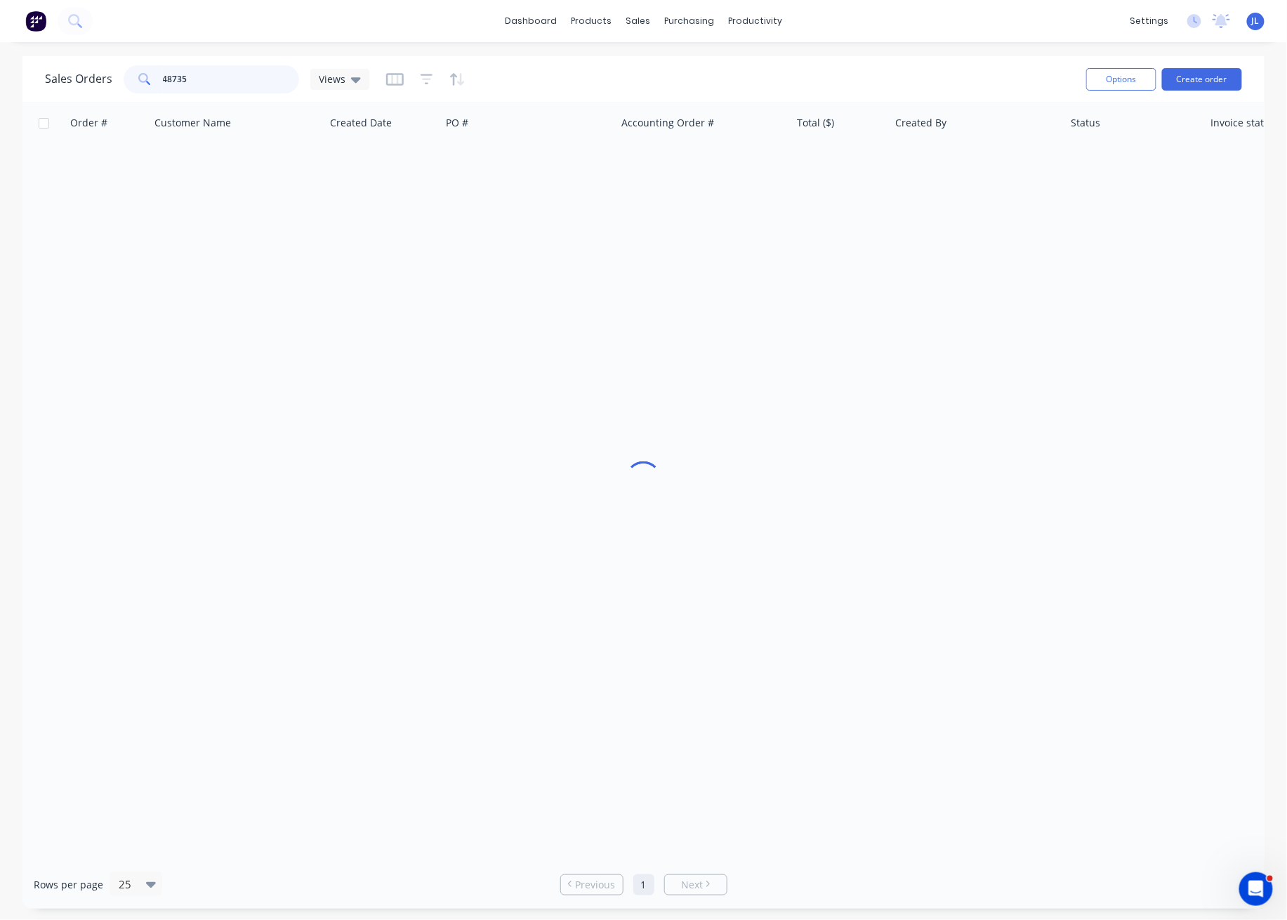
drag, startPoint x: 210, startPoint y: 78, endPoint x: 133, endPoint y: 79, distance: 77.2
click at [133, 79] on div "48735" at bounding box center [212, 79] width 176 height 28
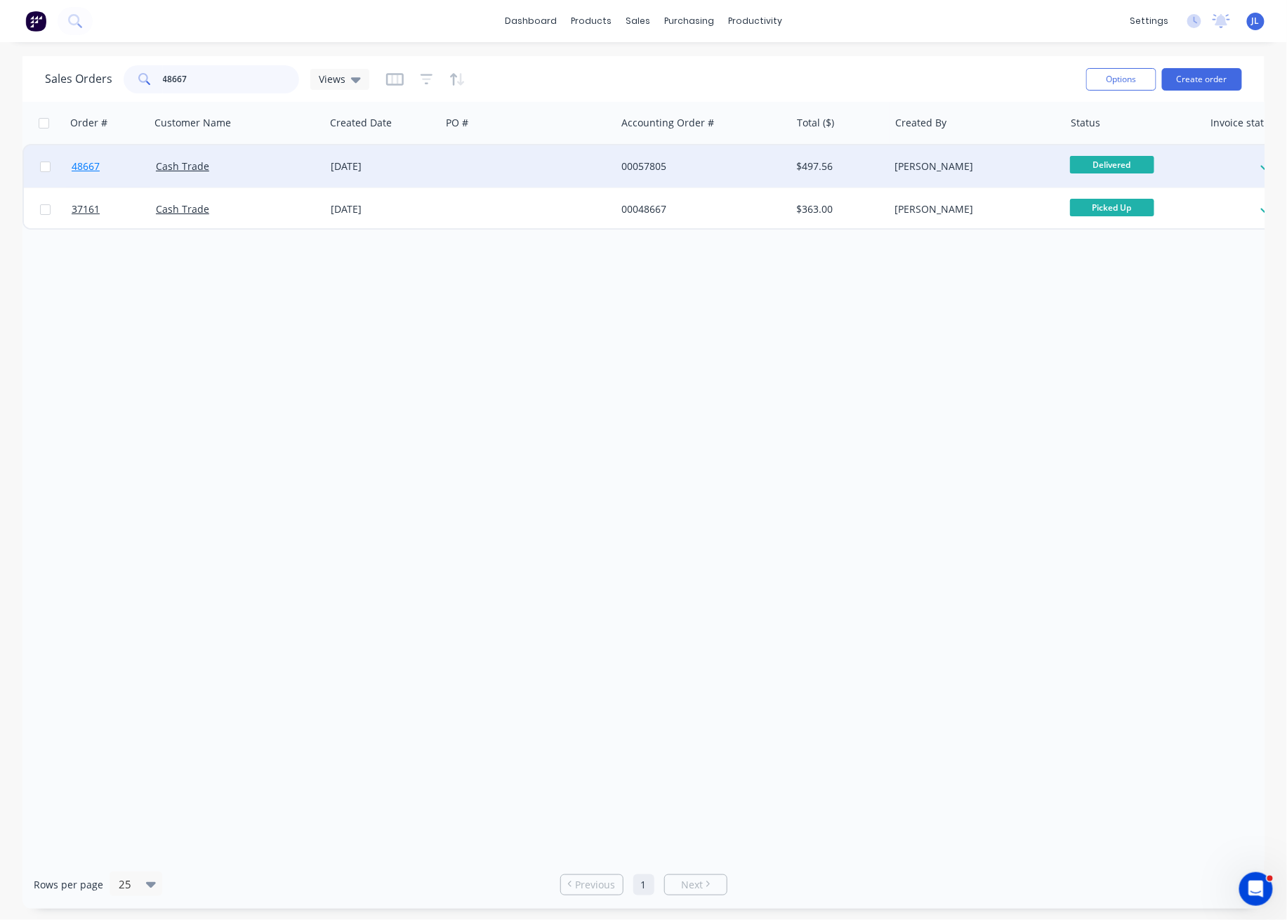
type input "48667"
click at [91, 164] on span "48667" at bounding box center [86, 166] width 28 height 14
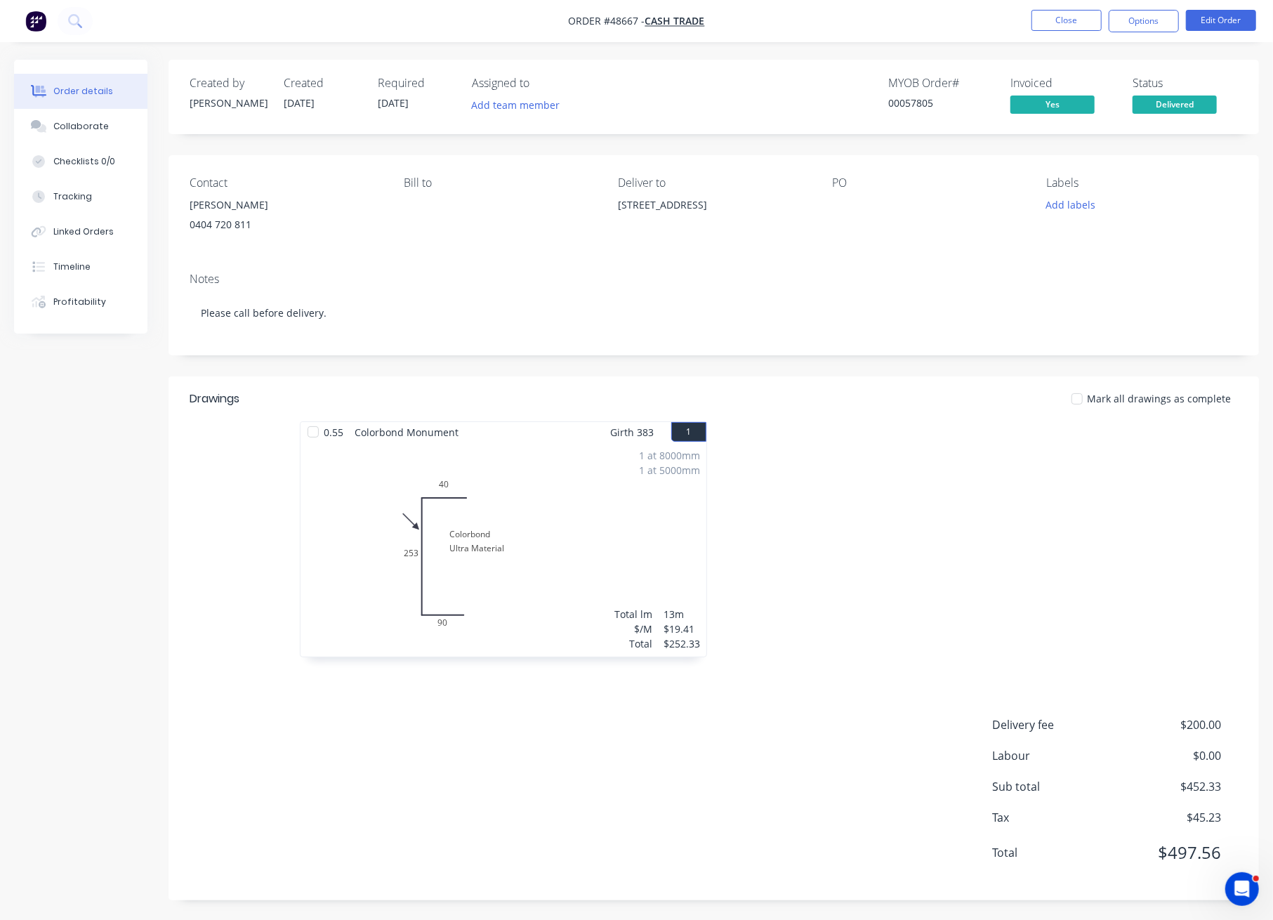
scroll to position [1, 0]
click at [1063, 25] on button "Close" at bounding box center [1066, 20] width 70 height 21
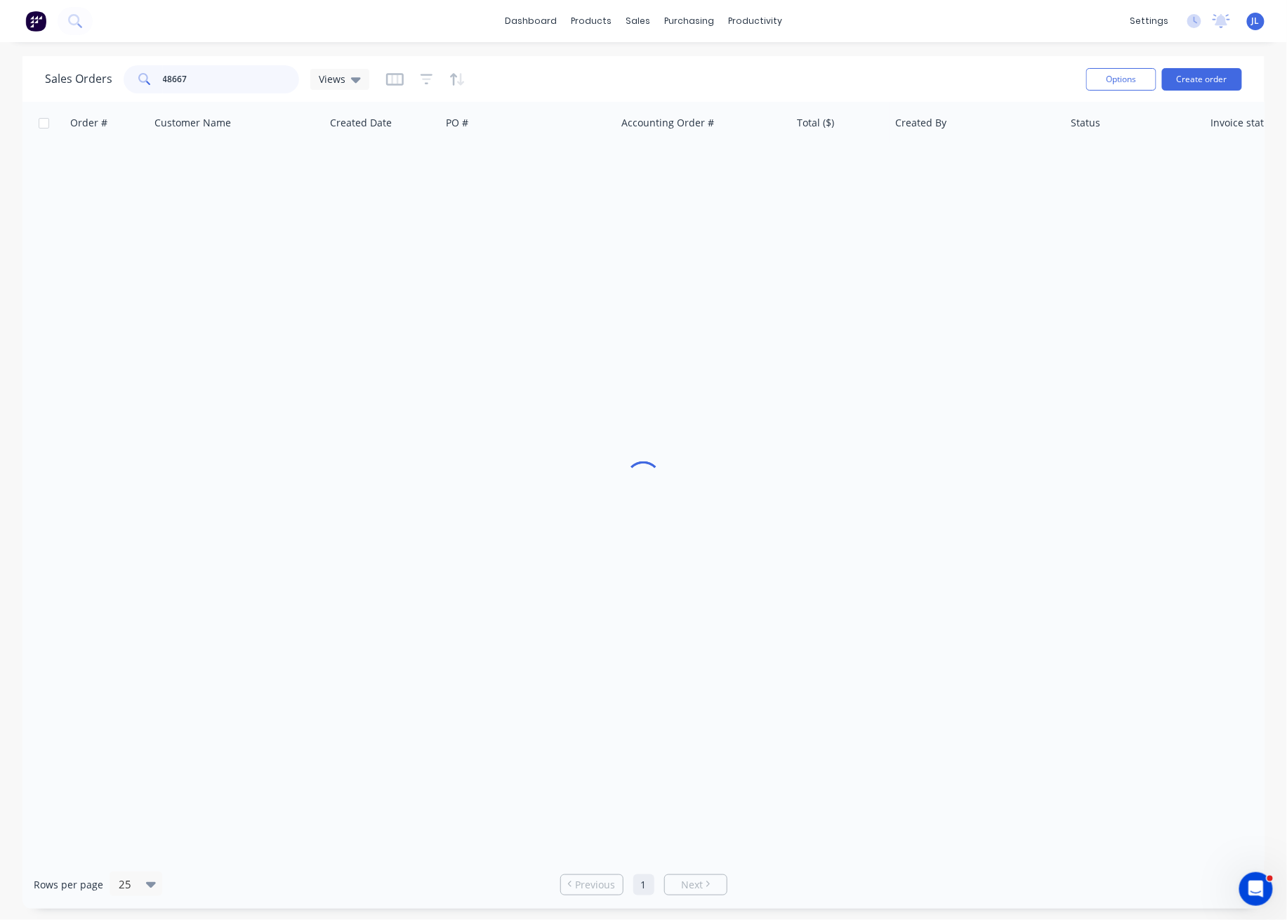
drag, startPoint x: 264, startPoint y: 74, endPoint x: 84, endPoint y: 77, distance: 179.8
click at [84, 77] on div "Sales Orders 48667 Views" at bounding box center [207, 79] width 324 height 28
type input "48621"
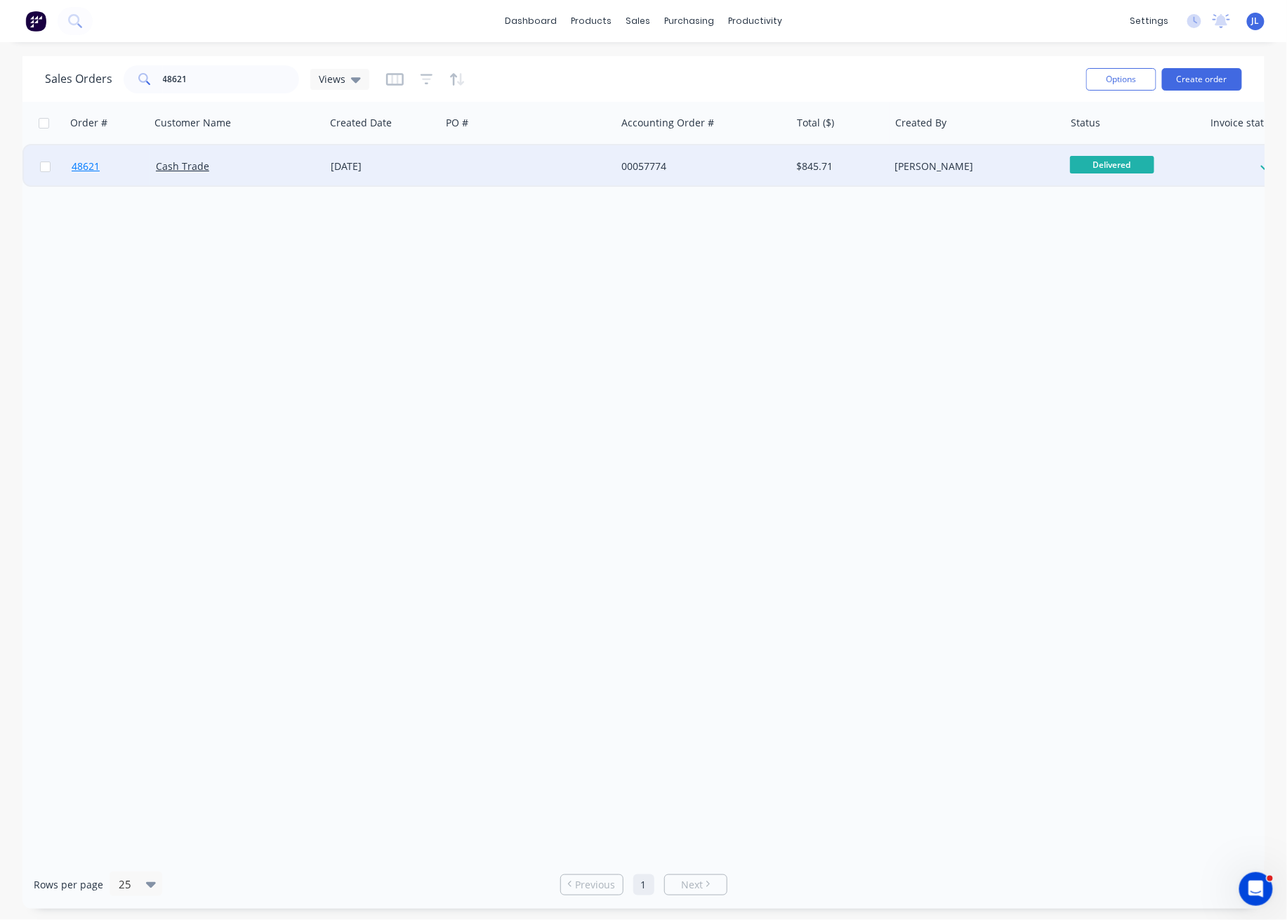
click at [82, 164] on span "48621" at bounding box center [86, 166] width 28 height 14
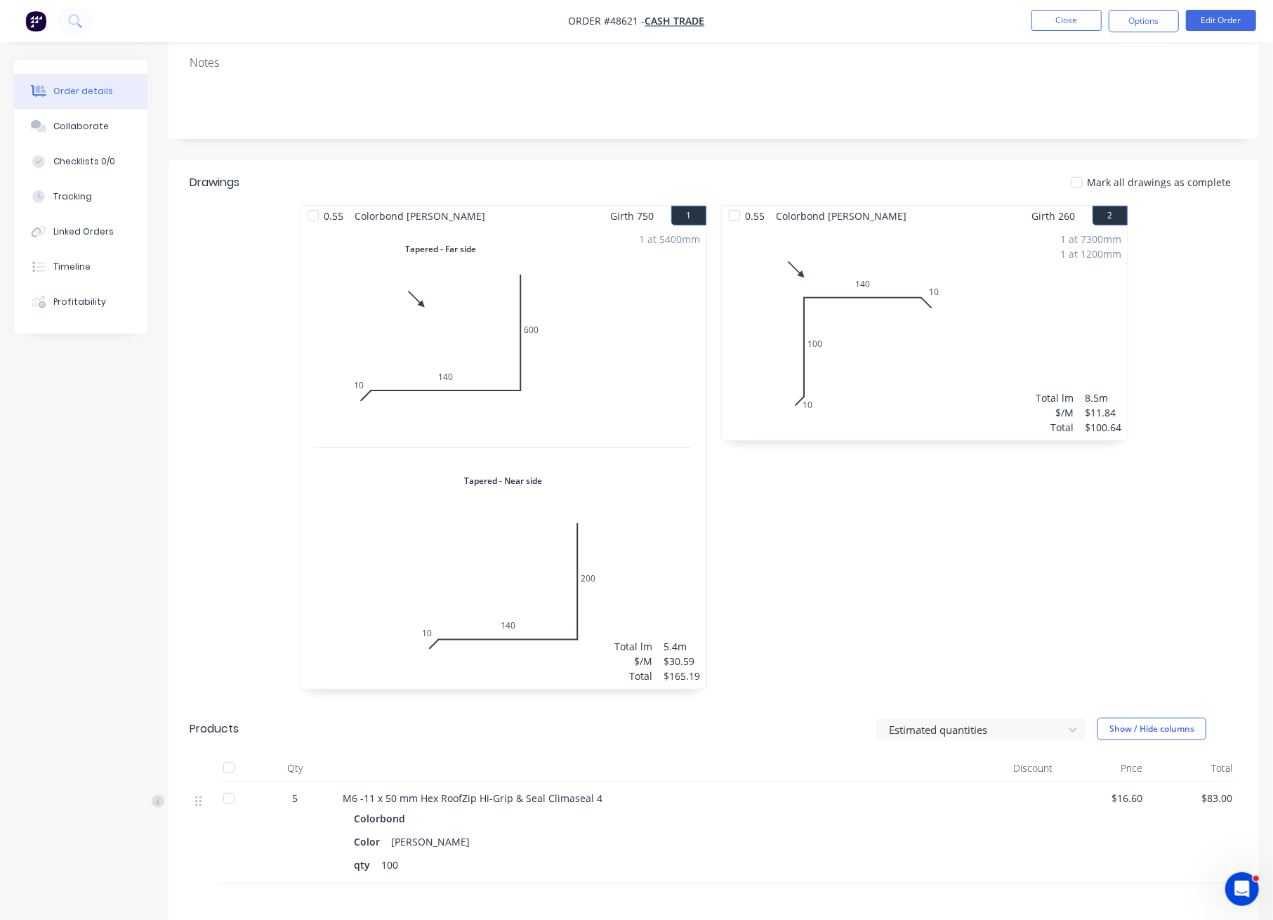
scroll to position [444, 0]
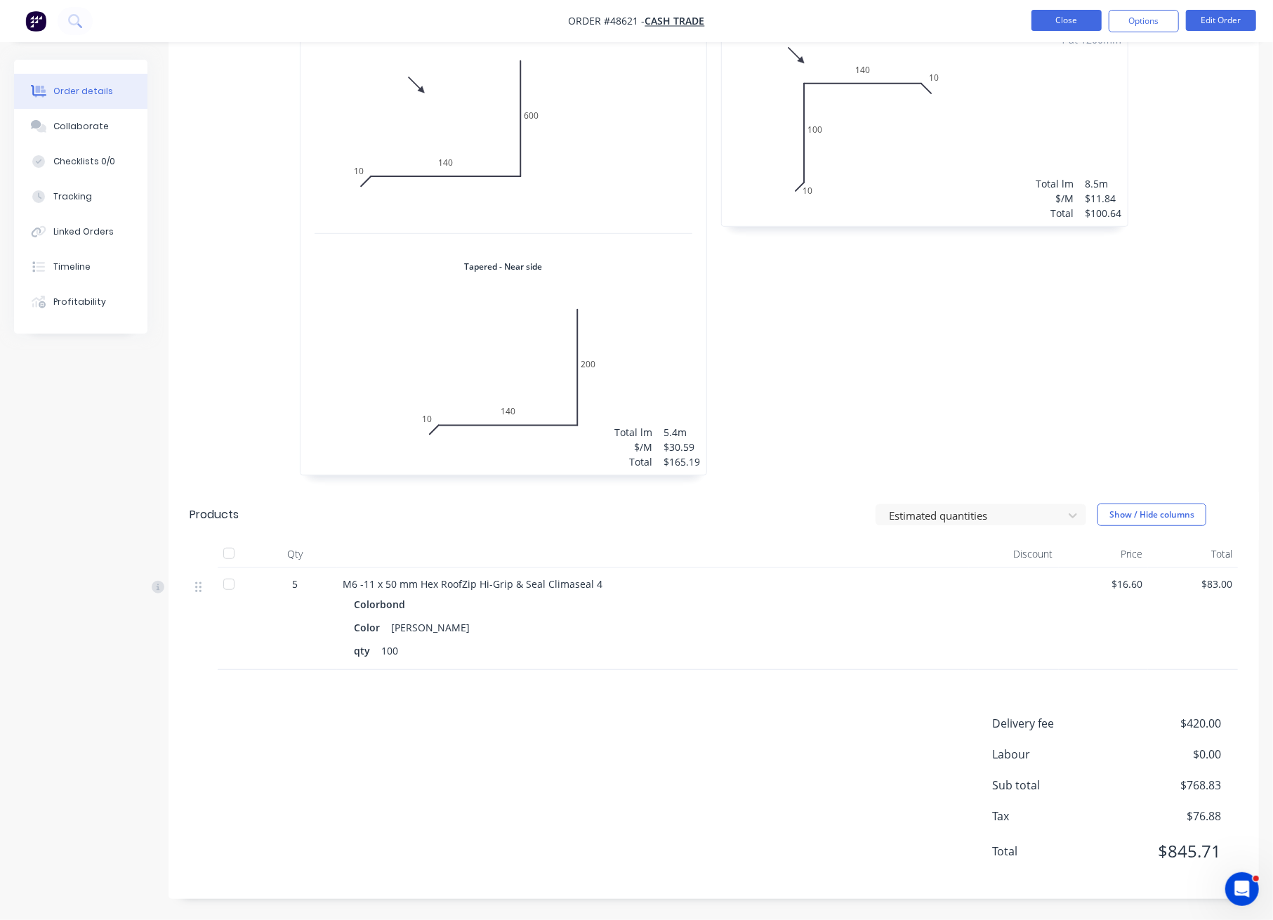
click at [1058, 26] on button "Close" at bounding box center [1066, 20] width 70 height 21
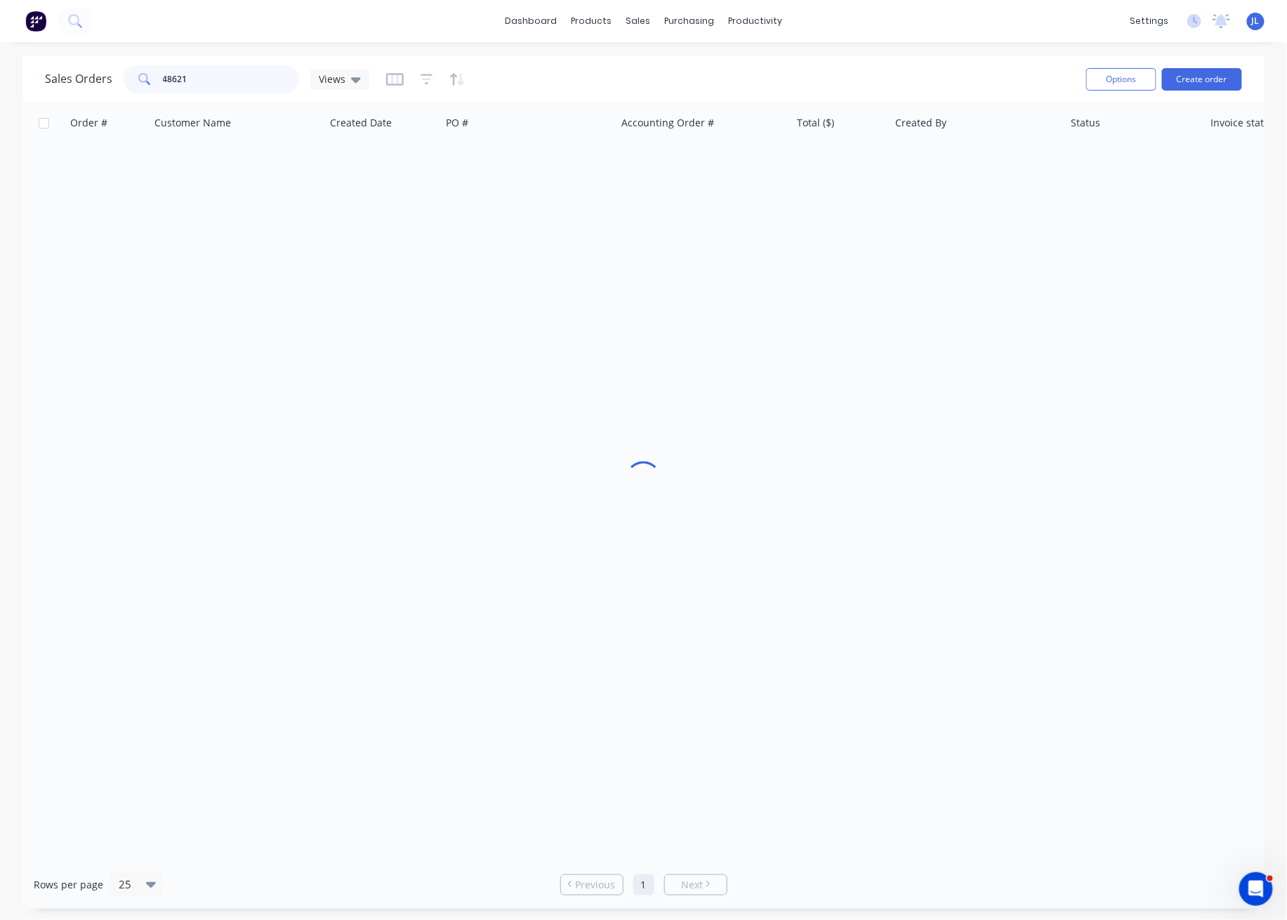
drag, startPoint x: 139, startPoint y: 85, endPoint x: 128, endPoint y: 86, distance: 11.3
click at [128, 86] on div "48621" at bounding box center [212, 79] width 176 height 28
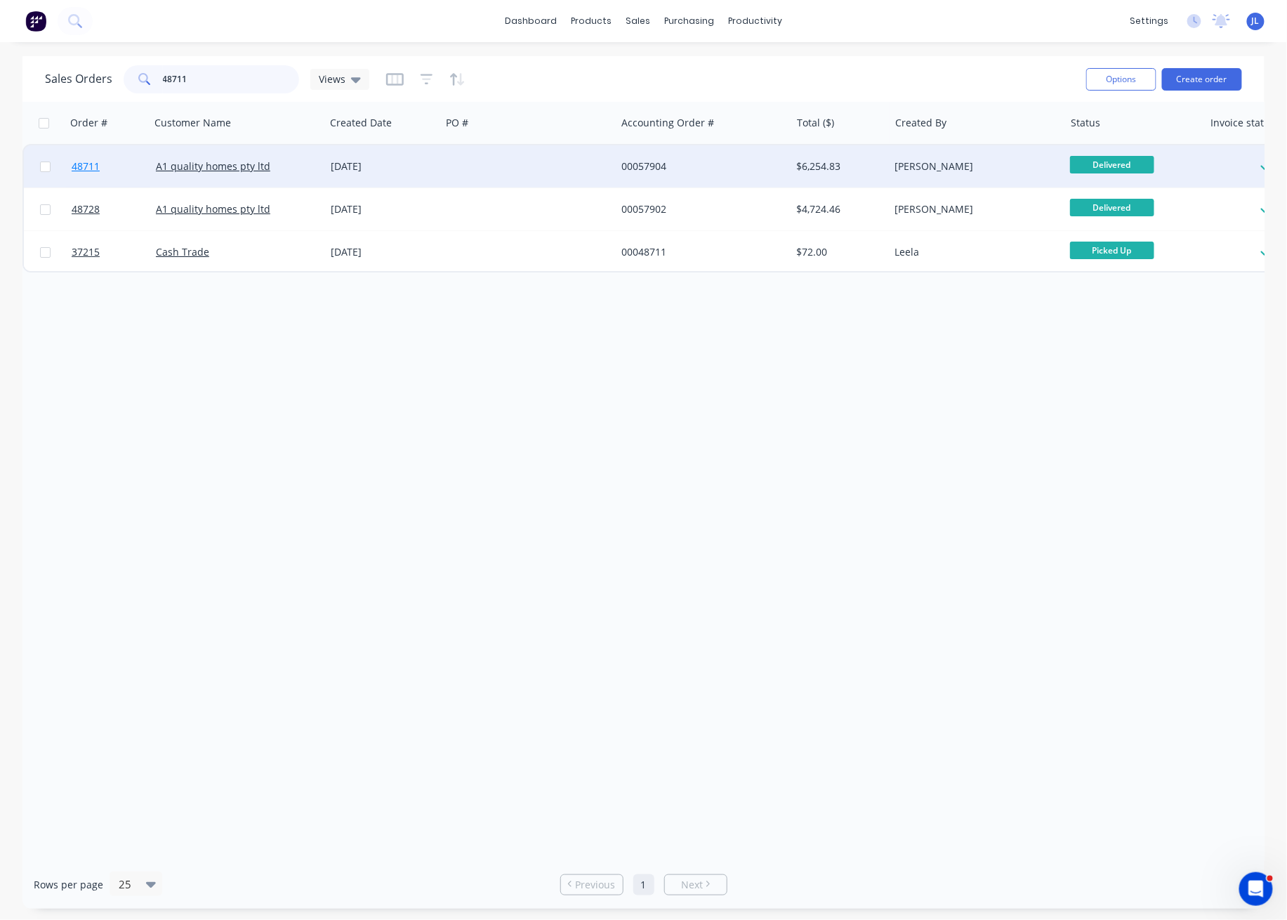
type input "48711"
click at [88, 161] on span "48711" at bounding box center [86, 166] width 28 height 14
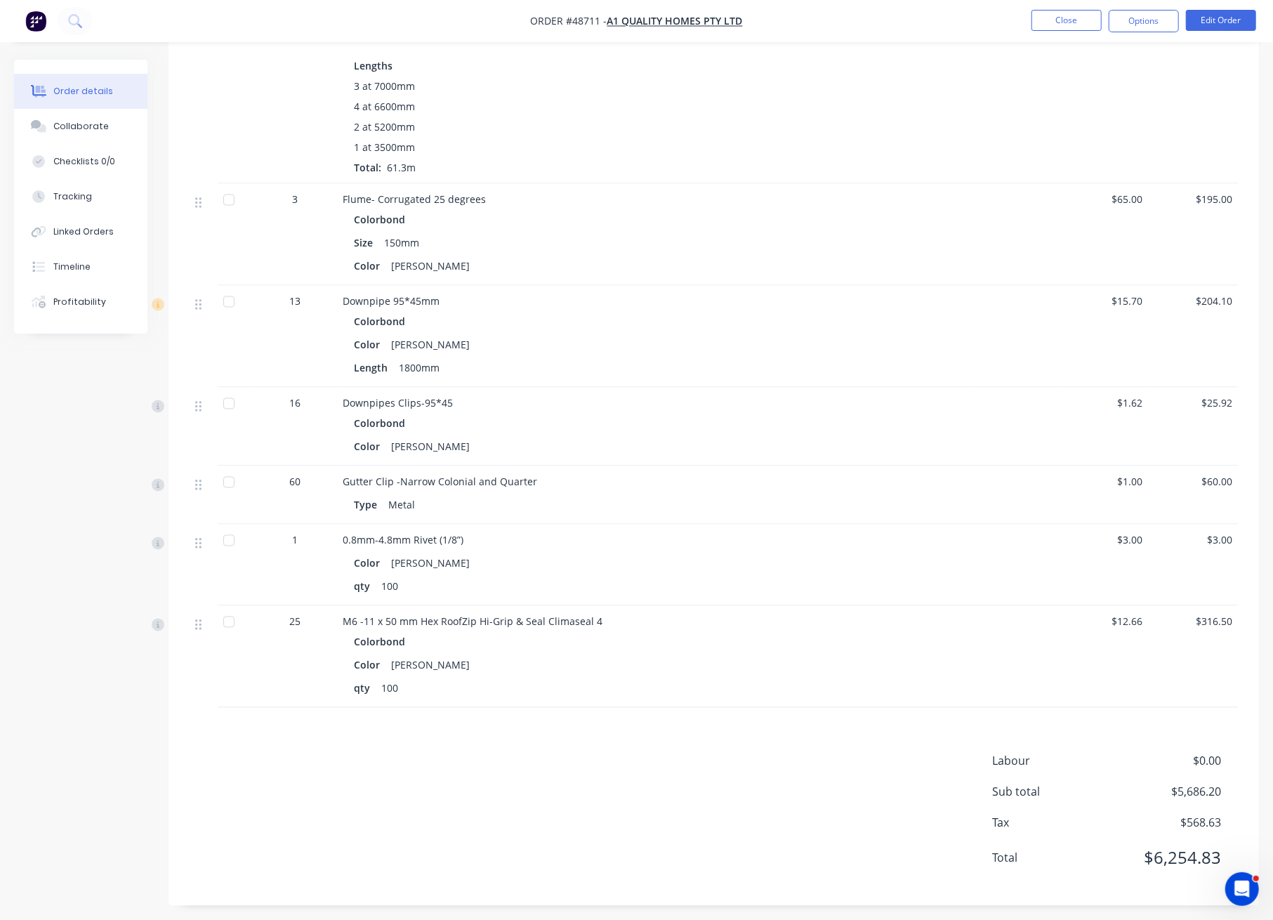
scroll to position [1715, 0]
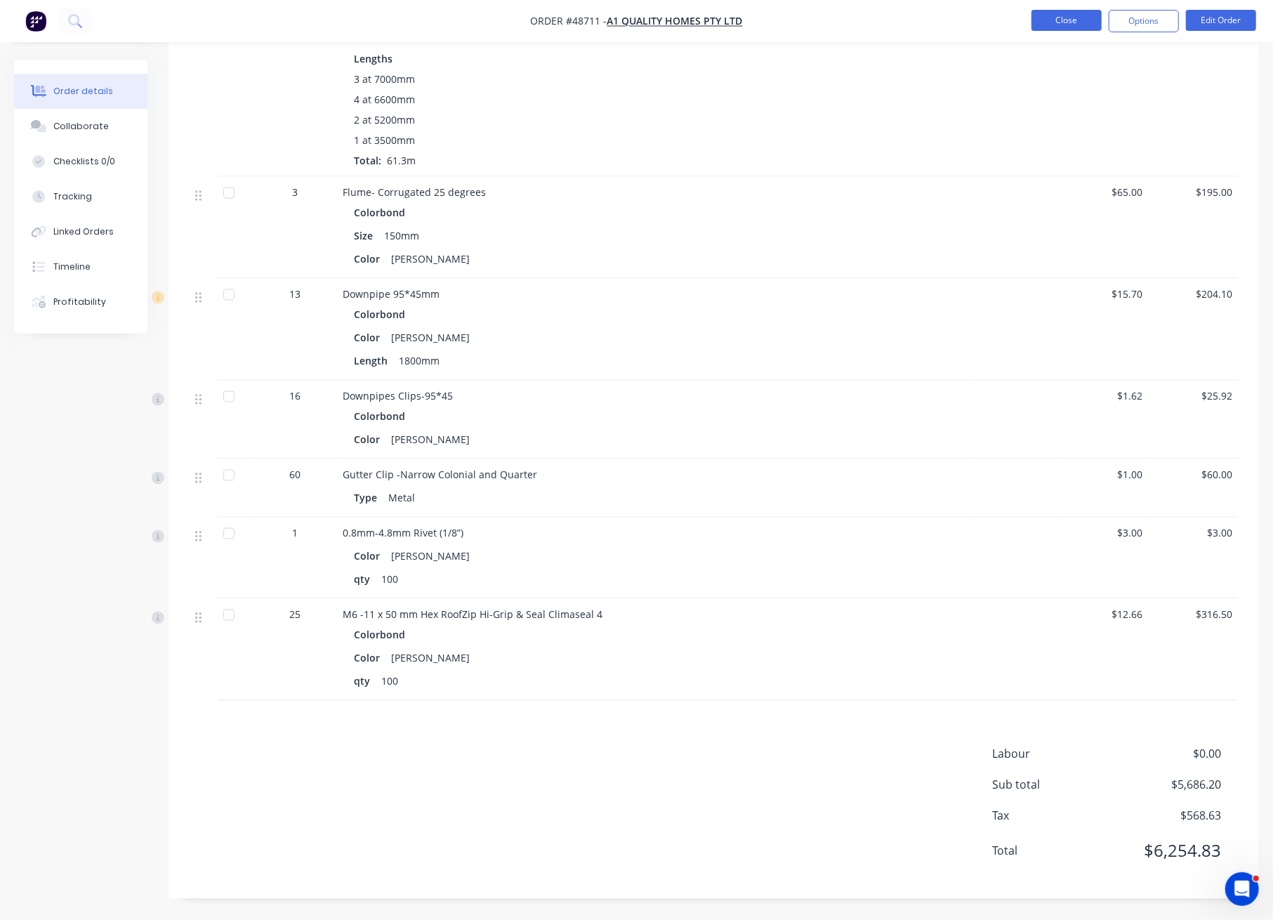
click at [1057, 19] on button "Close" at bounding box center [1066, 20] width 70 height 21
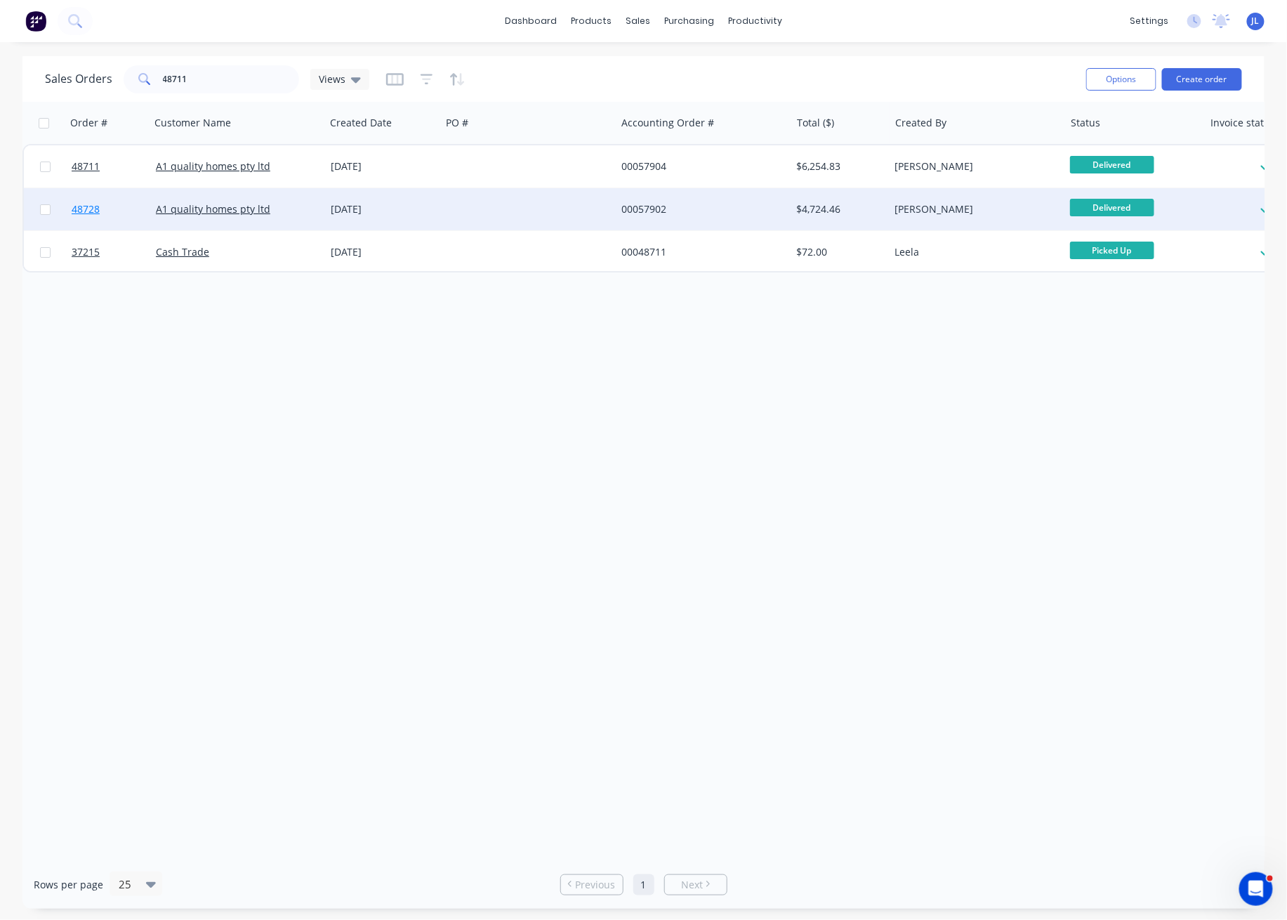
click at [93, 206] on span "48728" at bounding box center [86, 209] width 28 height 14
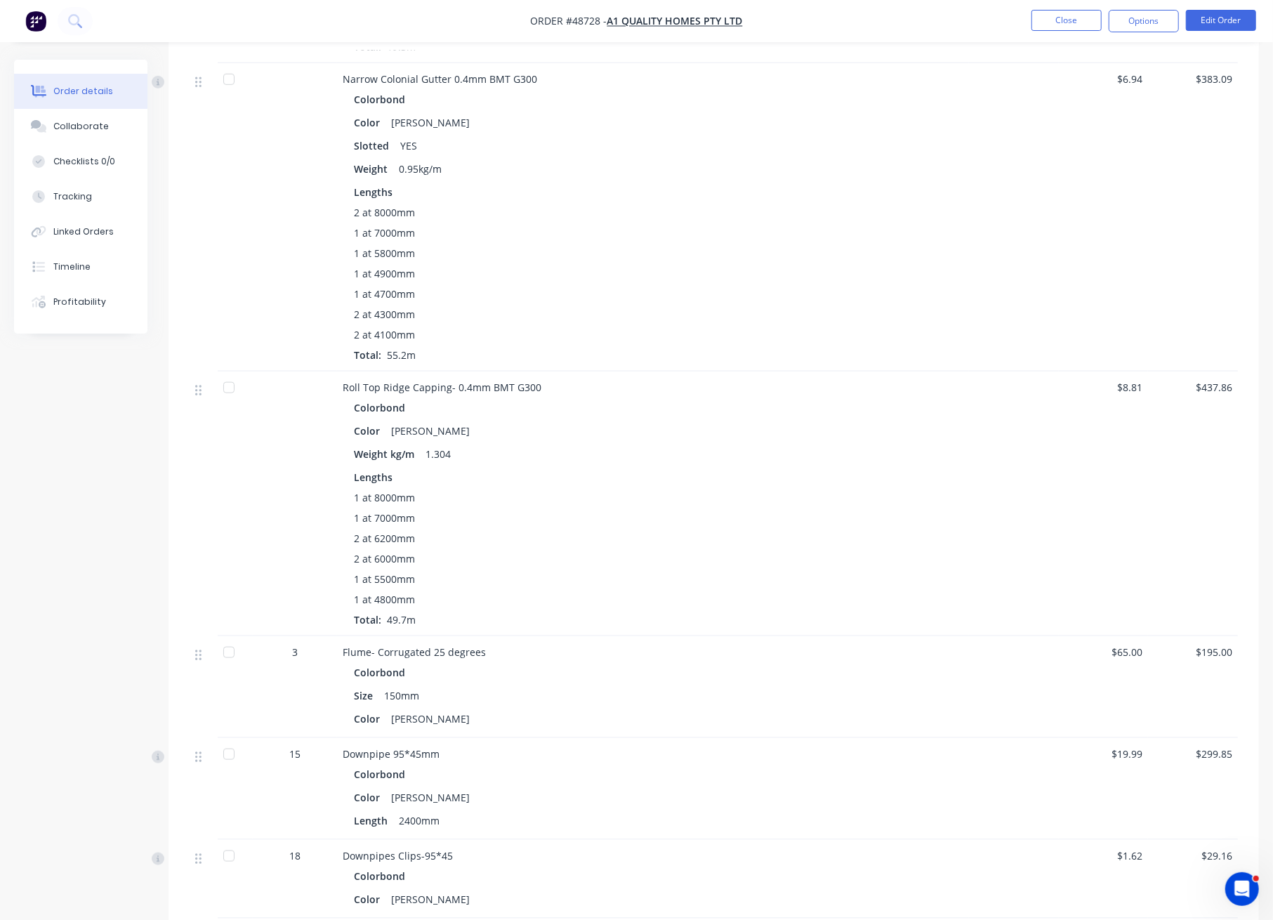
scroll to position [1443, 0]
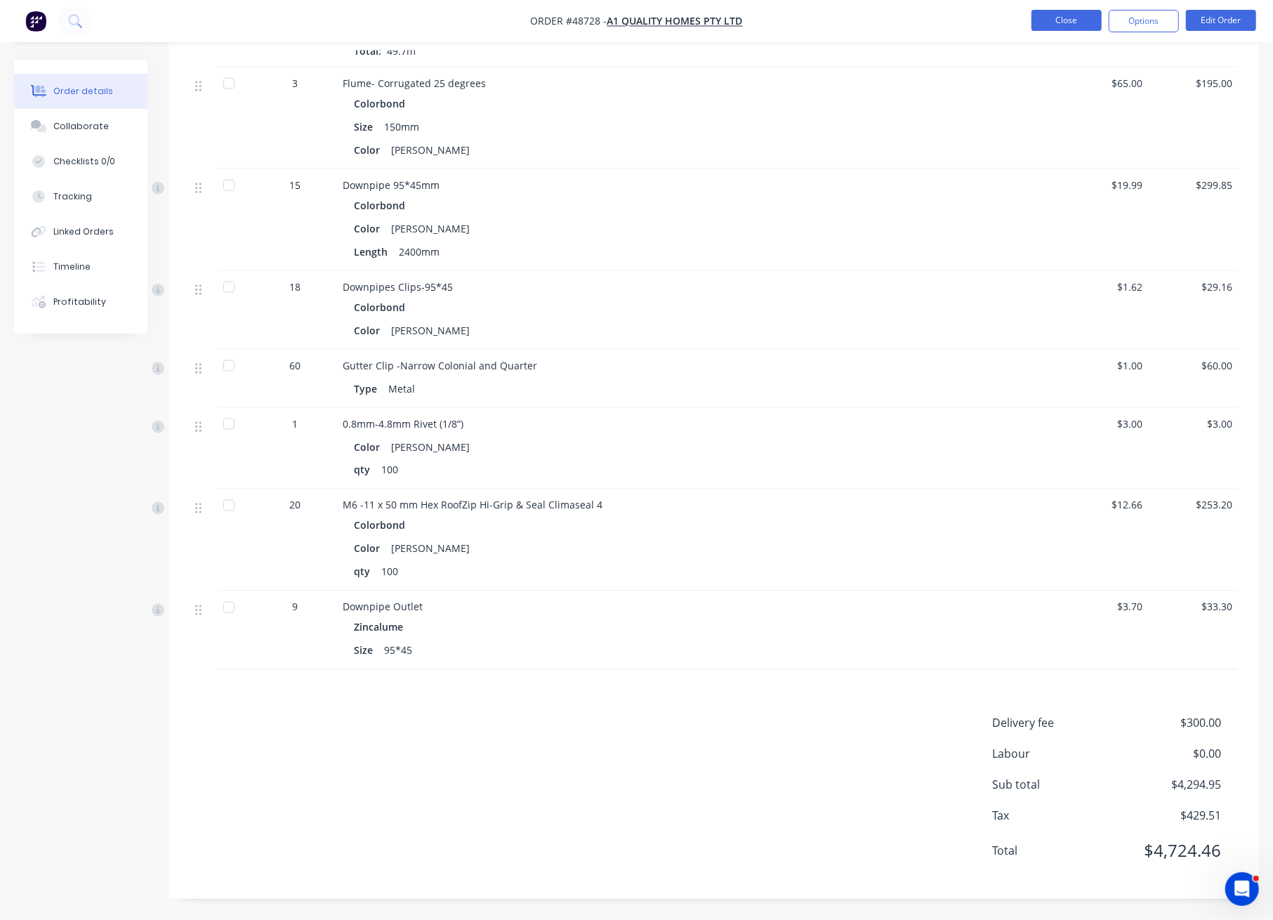
click at [1085, 19] on button "Close" at bounding box center [1066, 20] width 70 height 21
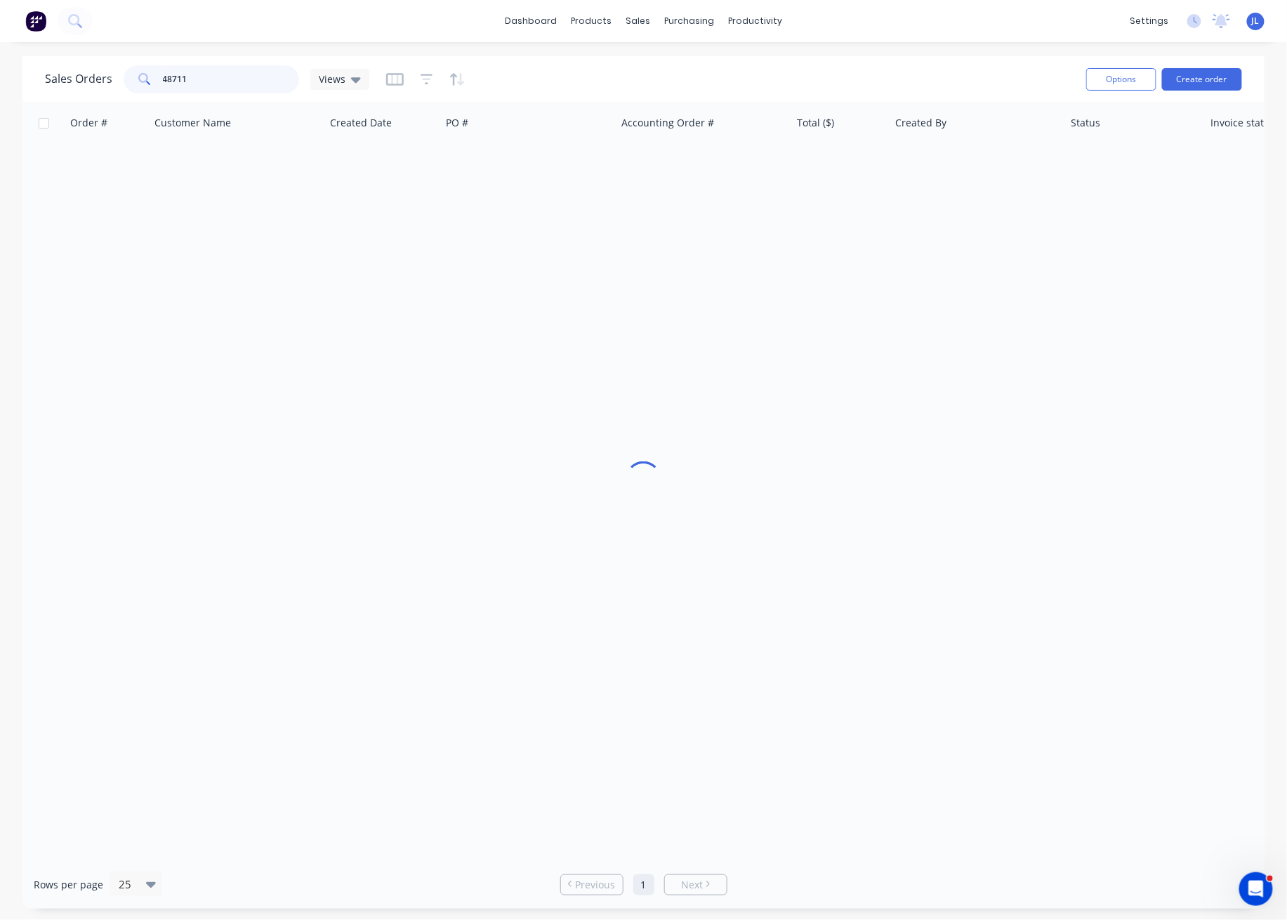
drag, startPoint x: 219, startPoint y: 77, endPoint x: 105, endPoint y: 79, distance: 114.5
click at [105, 79] on div "Sales Orders 48711 Views" at bounding box center [207, 79] width 324 height 28
type input "48528"
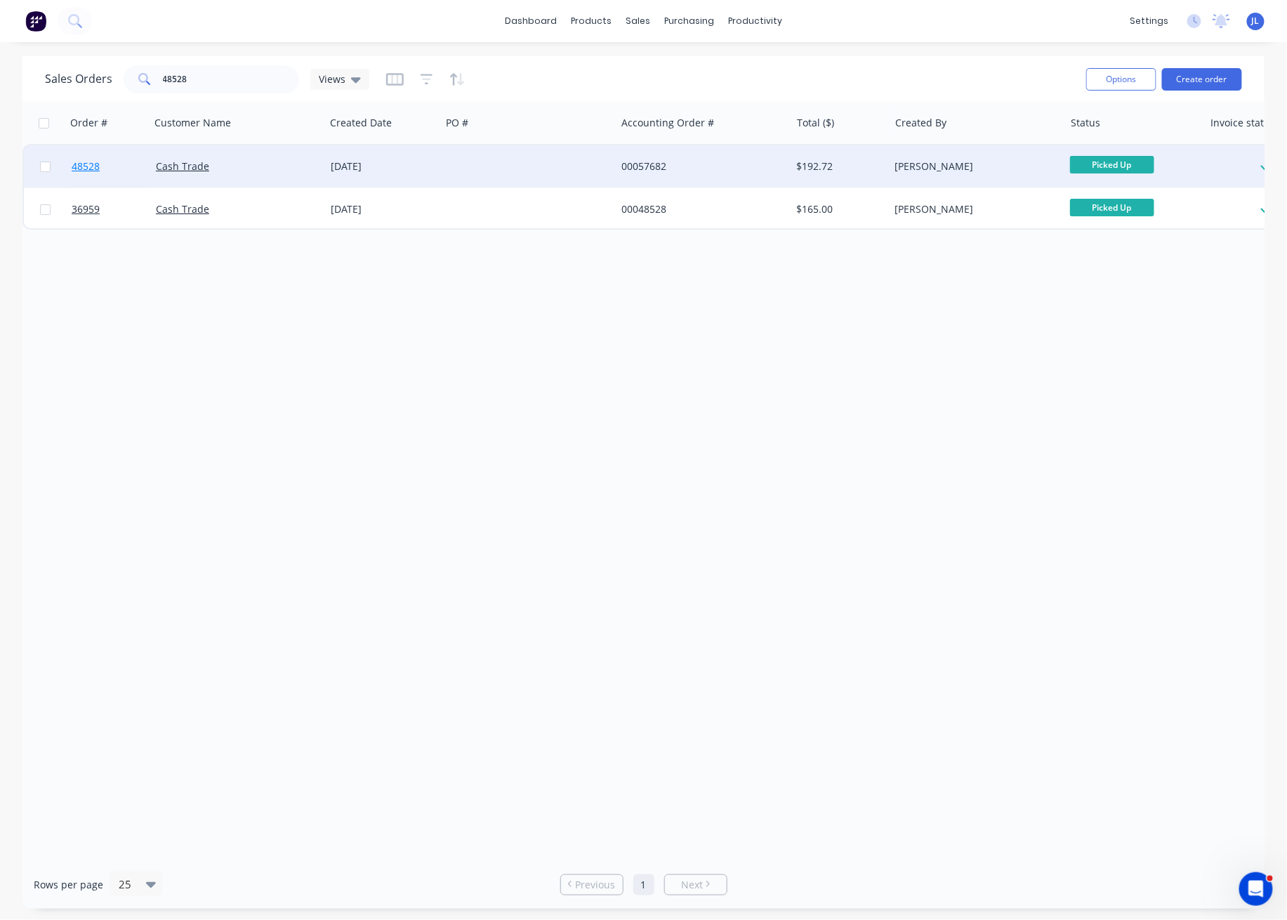
click at [93, 164] on span "48528" at bounding box center [86, 166] width 28 height 14
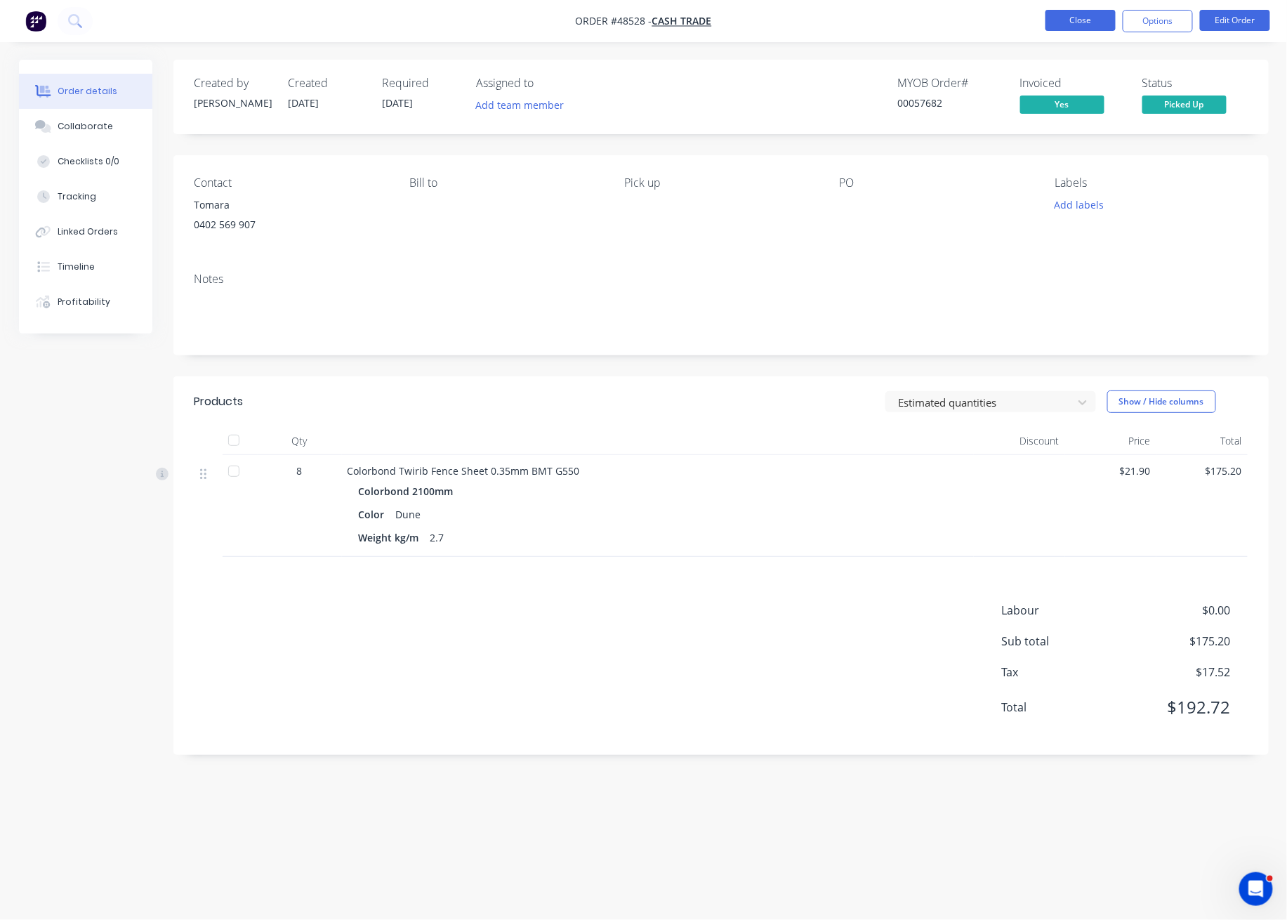
click at [1082, 19] on button "Close" at bounding box center [1080, 20] width 70 height 21
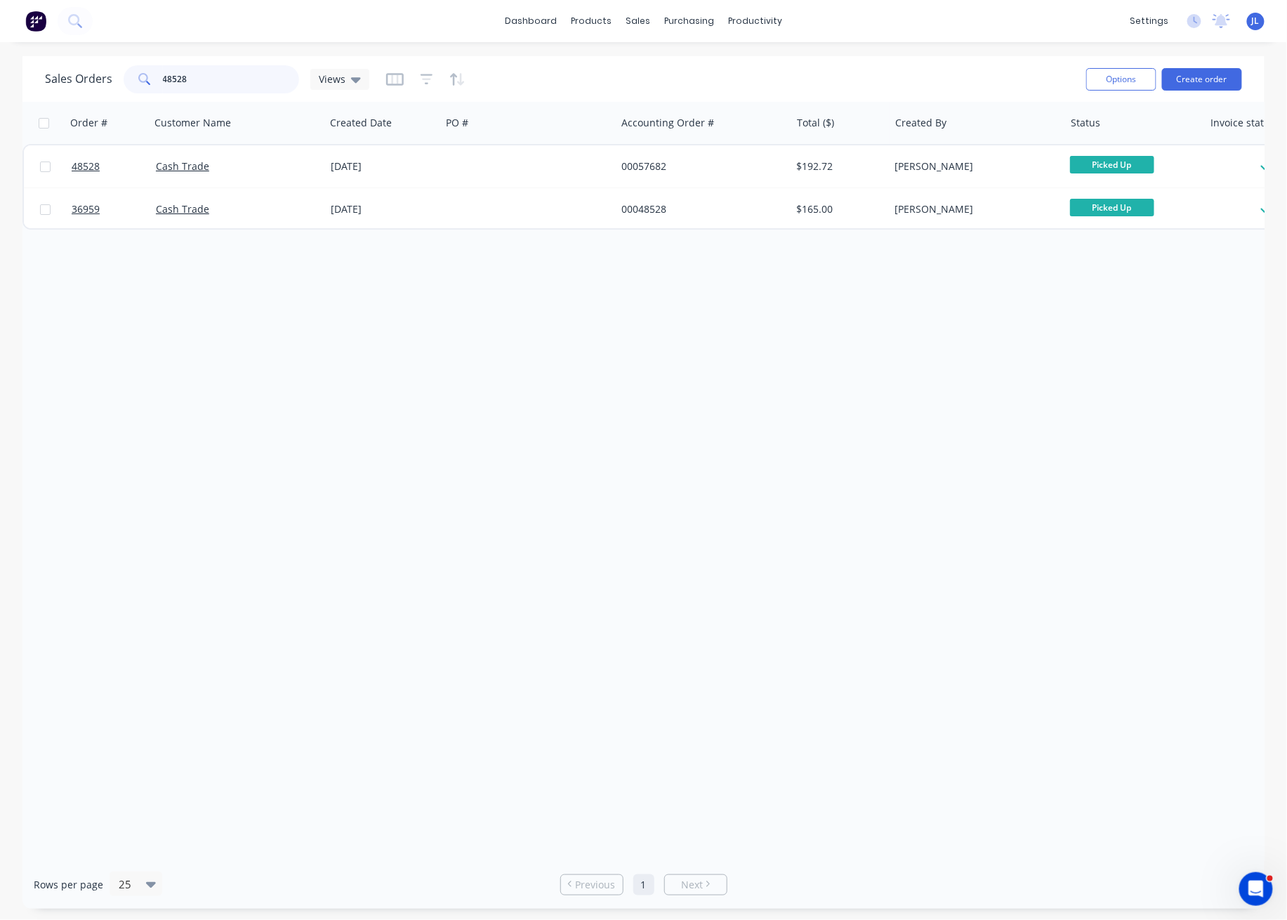
drag, startPoint x: 212, startPoint y: 79, endPoint x: 136, endPoint y: 79, distance: 75.8
click at [136, 79] on div "48528" at bounding box center [212, 79] width 176 height 28
type input "48739"
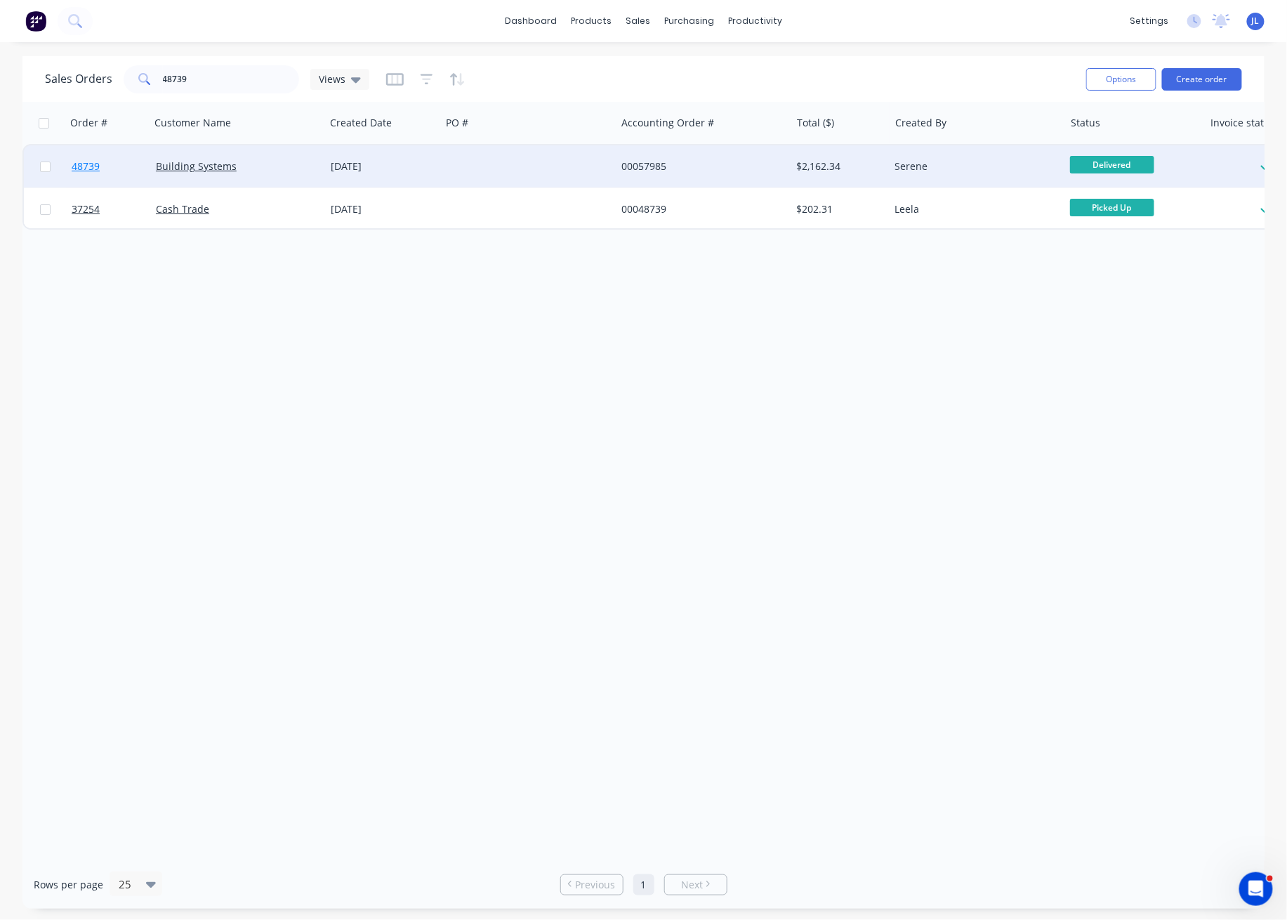
click at [75, 164] on span "48739" at bounding box center [86, 166] width 28 height 14
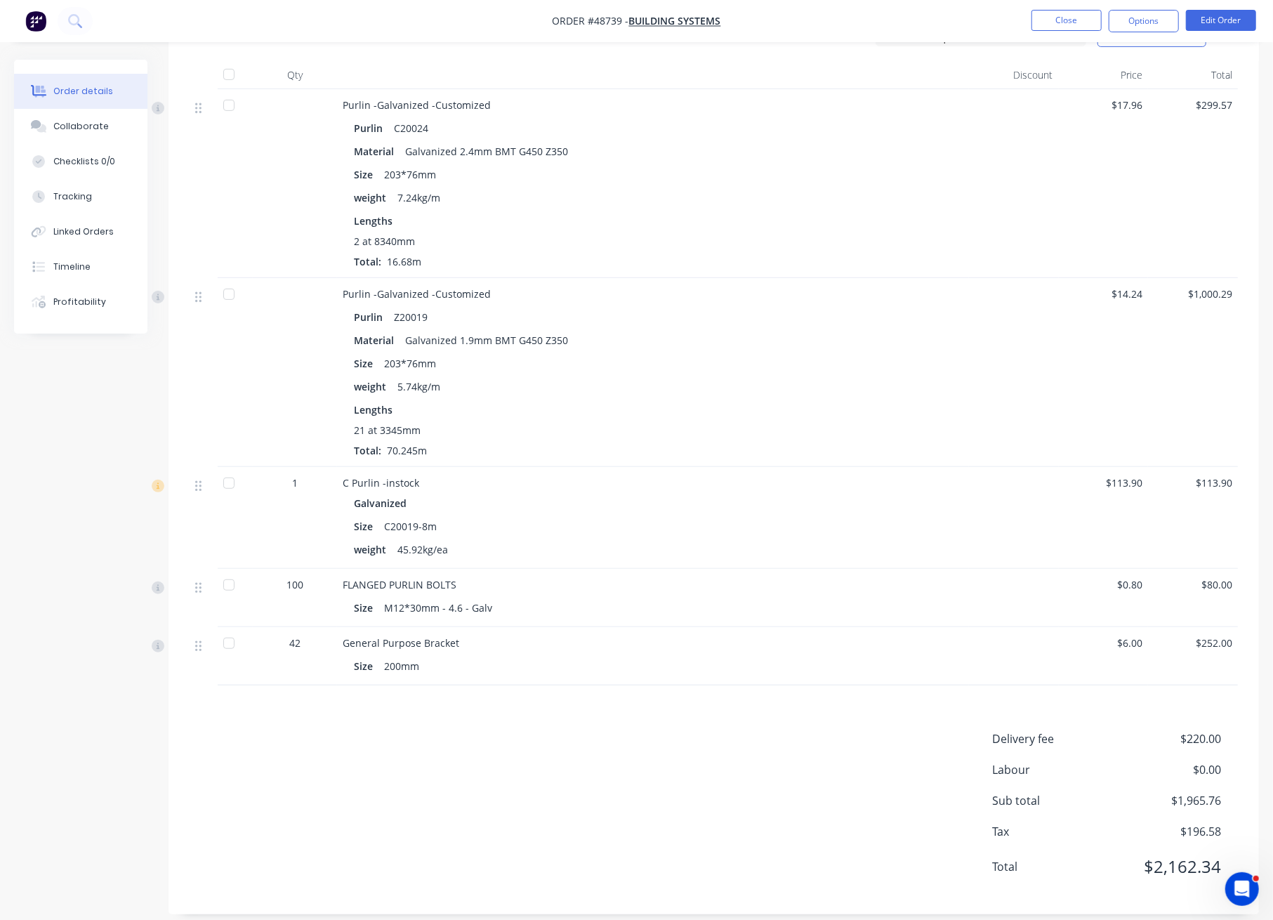
scroll to position [382, 0]
click at [1052, 21] on button "Close" at bounding box center [1066, 20] width 70 height 21
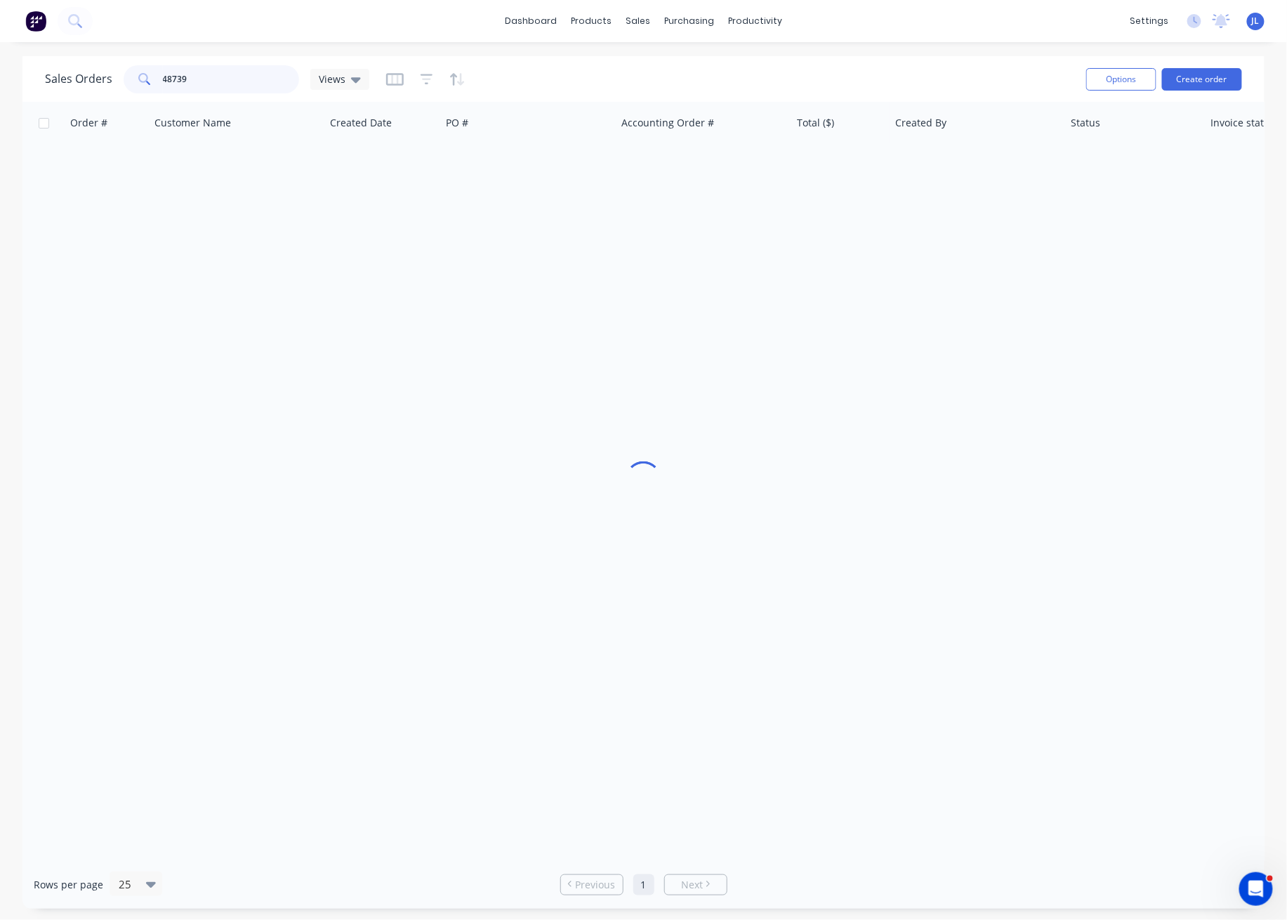
drag, startPoint x: 232, startPoint y: 79, endPoint x: 58, endPoint y: 55, distance: 175.8
click at [66, 79] on div "Sales Orders 48739 Views" at bounding box center [207, 79] width 324 height 28
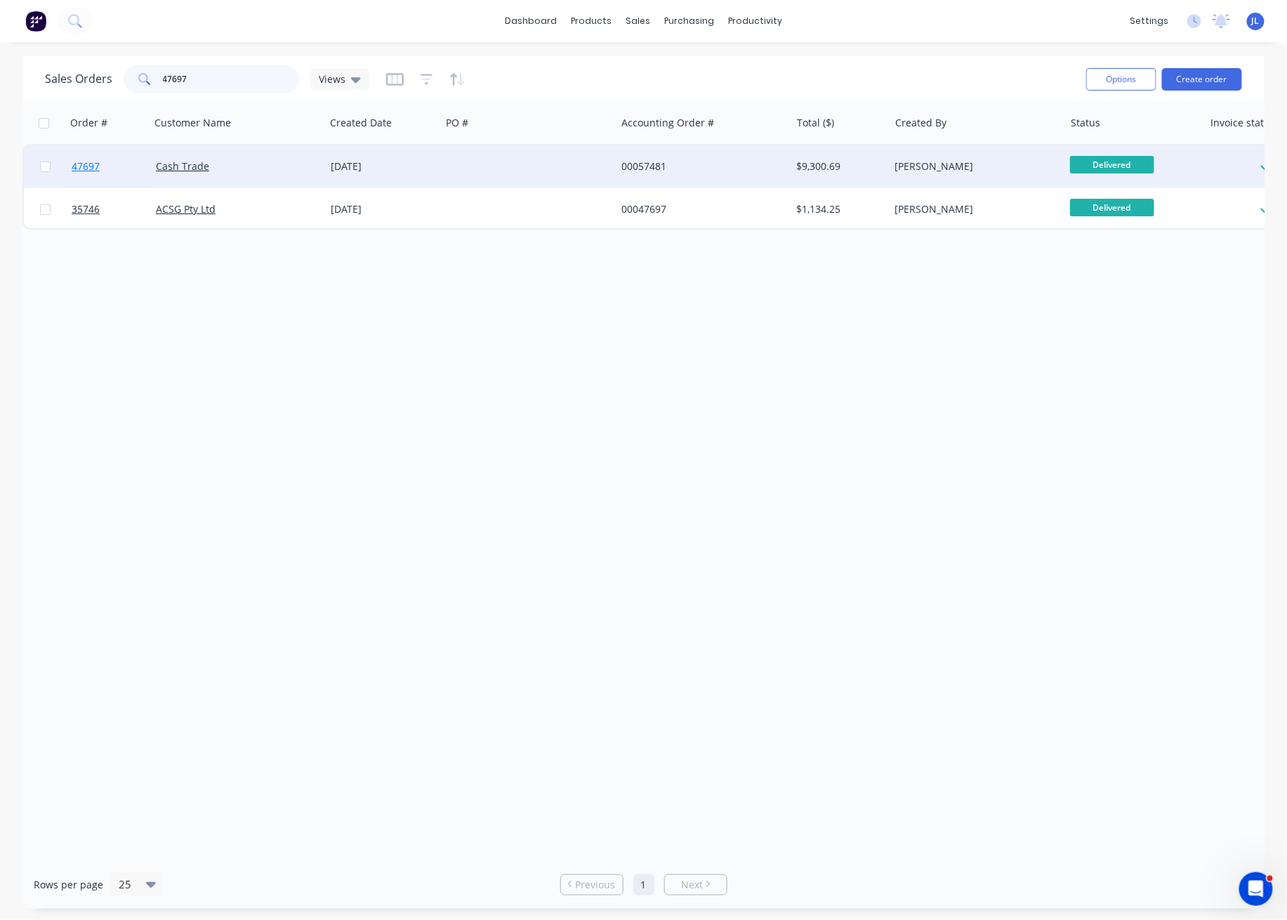
type input "47697"
click at [95, 168] on span "47697" at bounding box center [86, 166] width 28 height 14
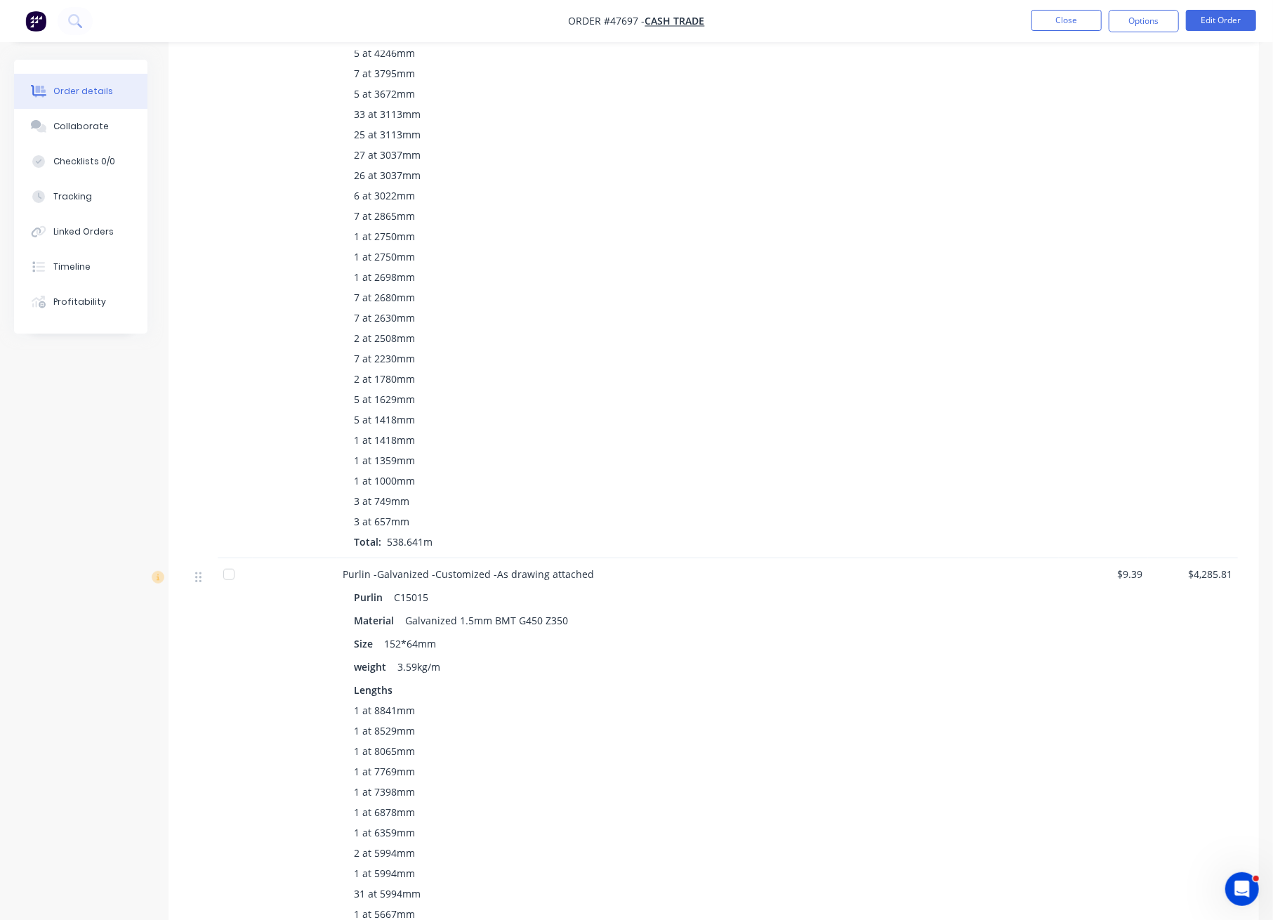
scroll to position [1431, 0]
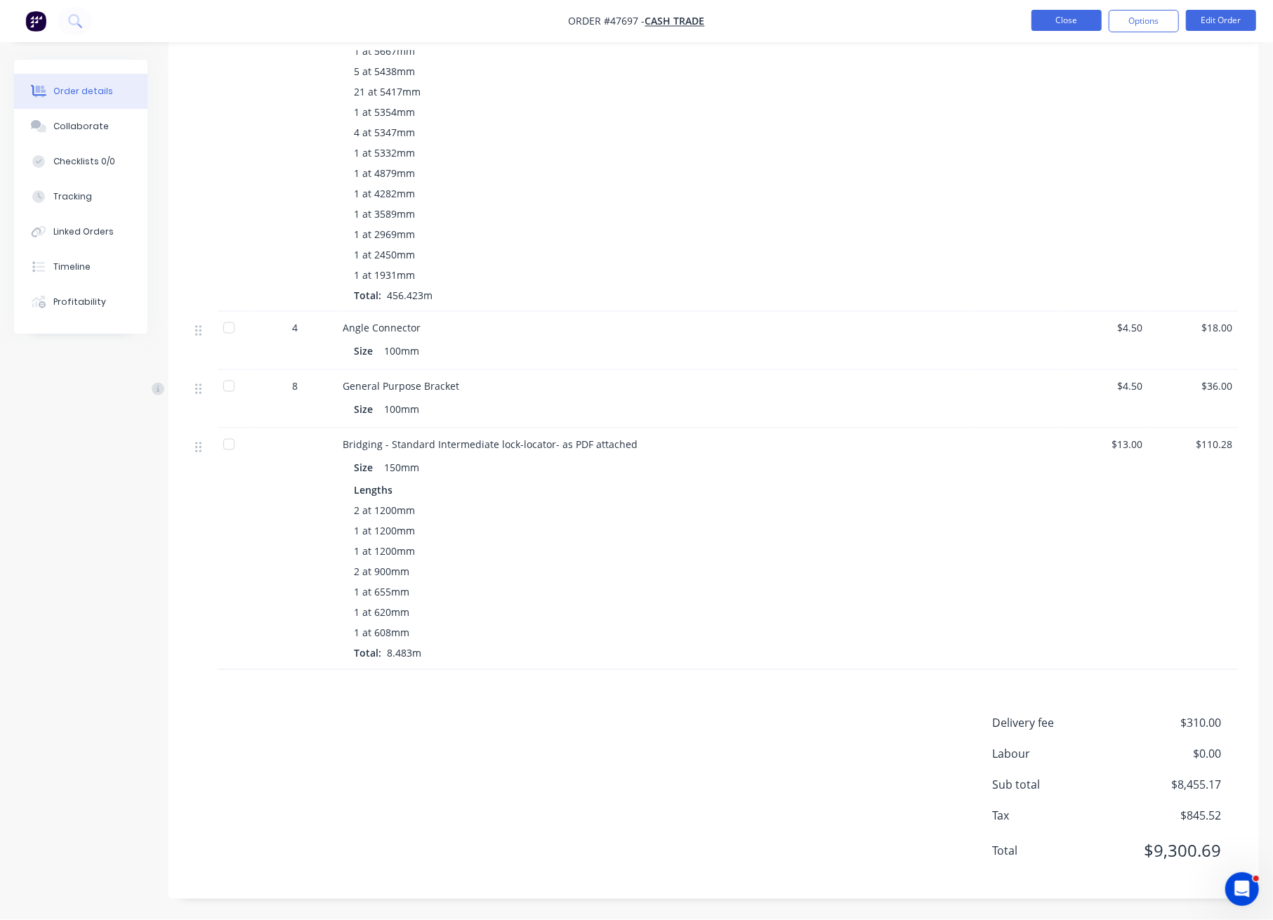
click at [1085, 18] on button "Close" at bounding box center [1066, 20] width 70 height 21
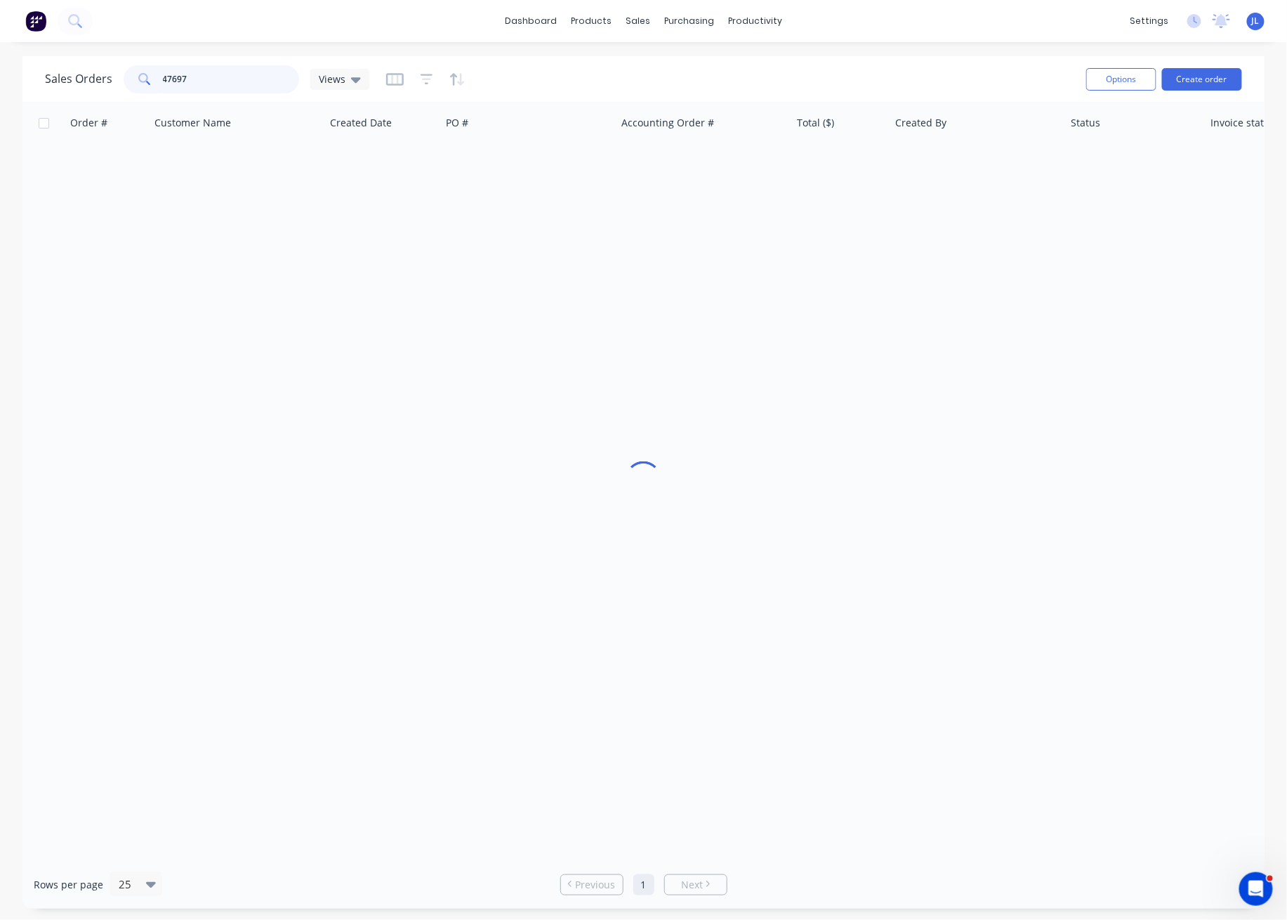
drag, startPoint x: 202, startPoint y: 77, endPoint x: 139, endPoint y: 79, distance: 63.2
click at [139, 79] on div "47697" at bounding box center [212, 79] width 176 height 28
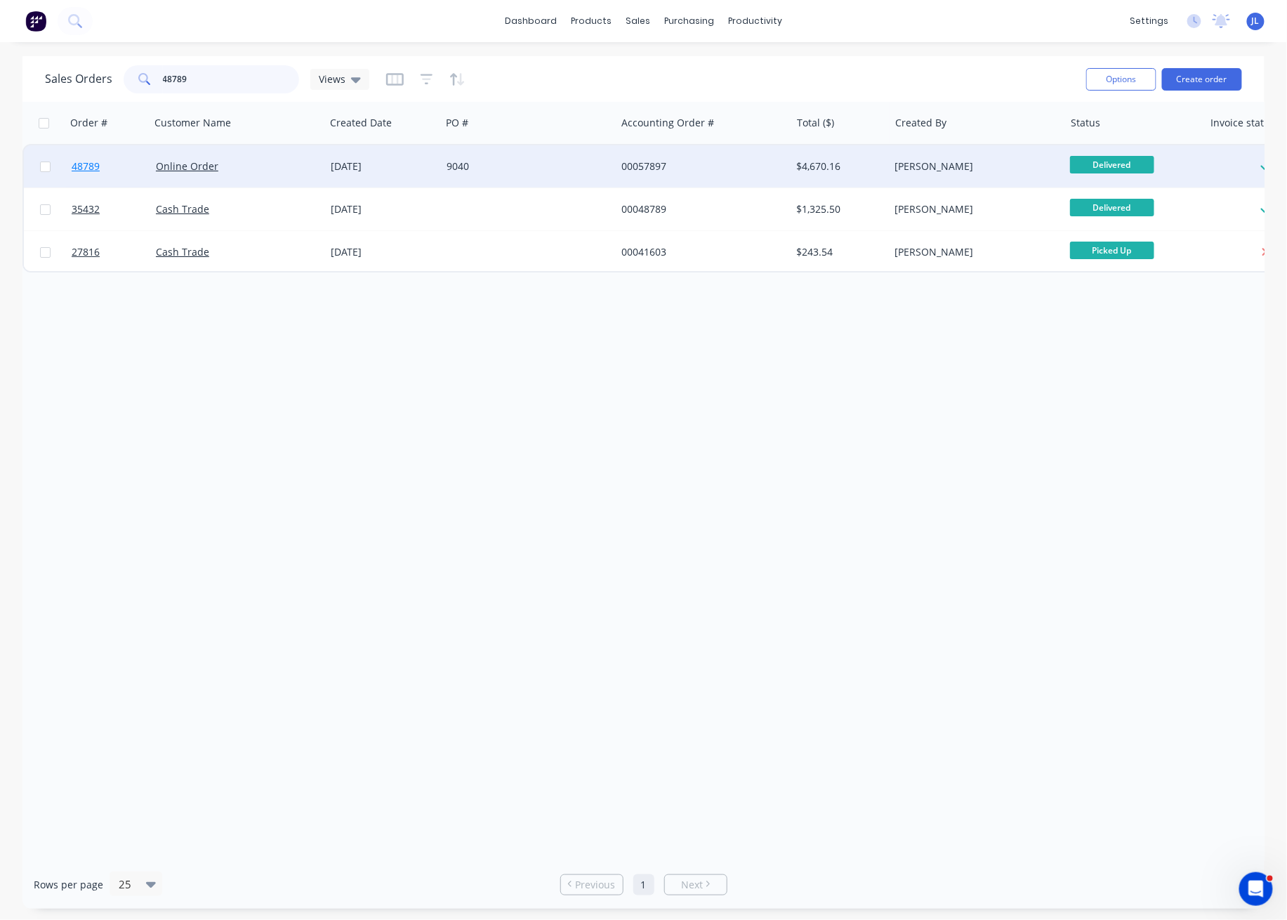
type input "48789"
click at [84, 166] on span "48789" at bounding box center [86, 166] width 28 height 14
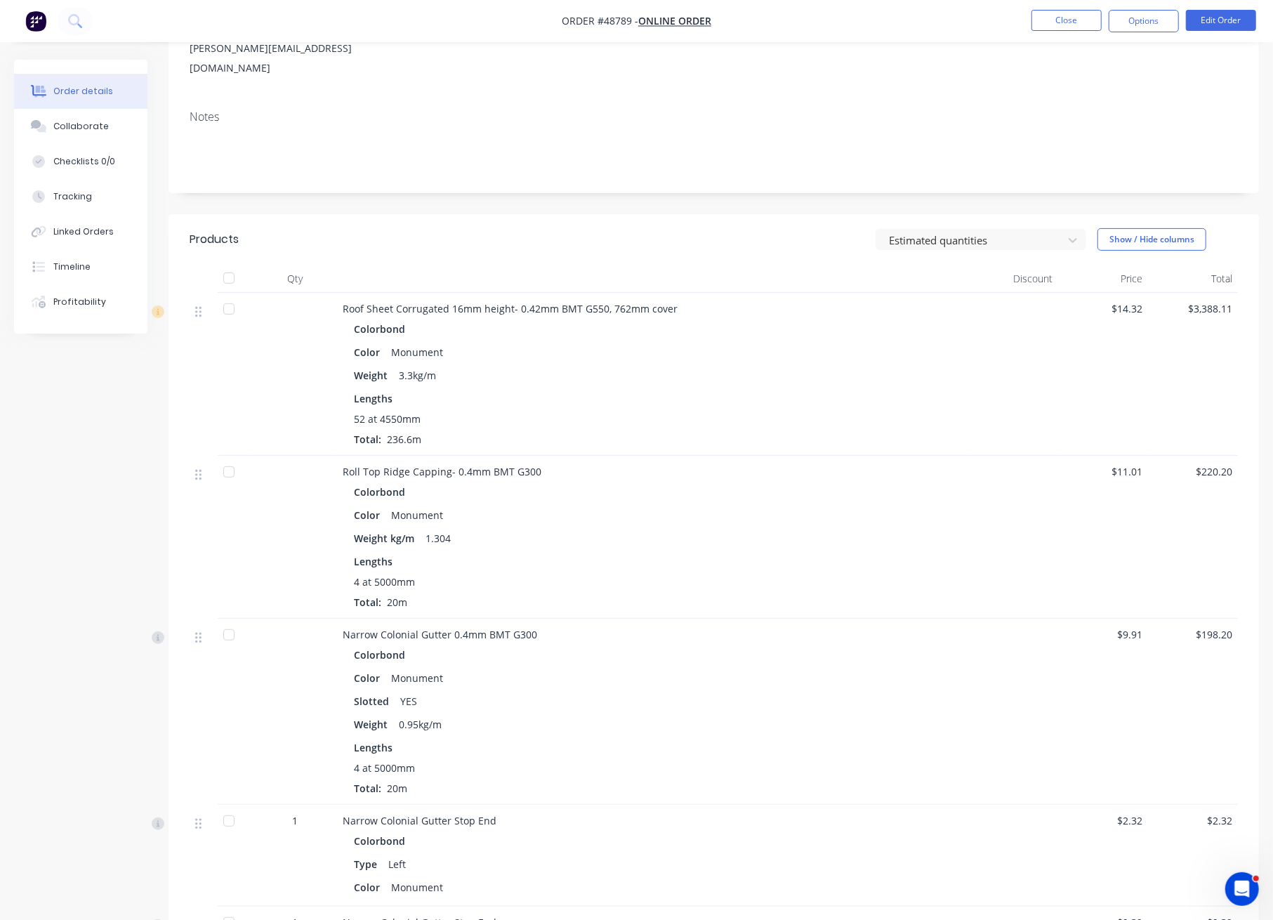
scroll to position [675, 0]
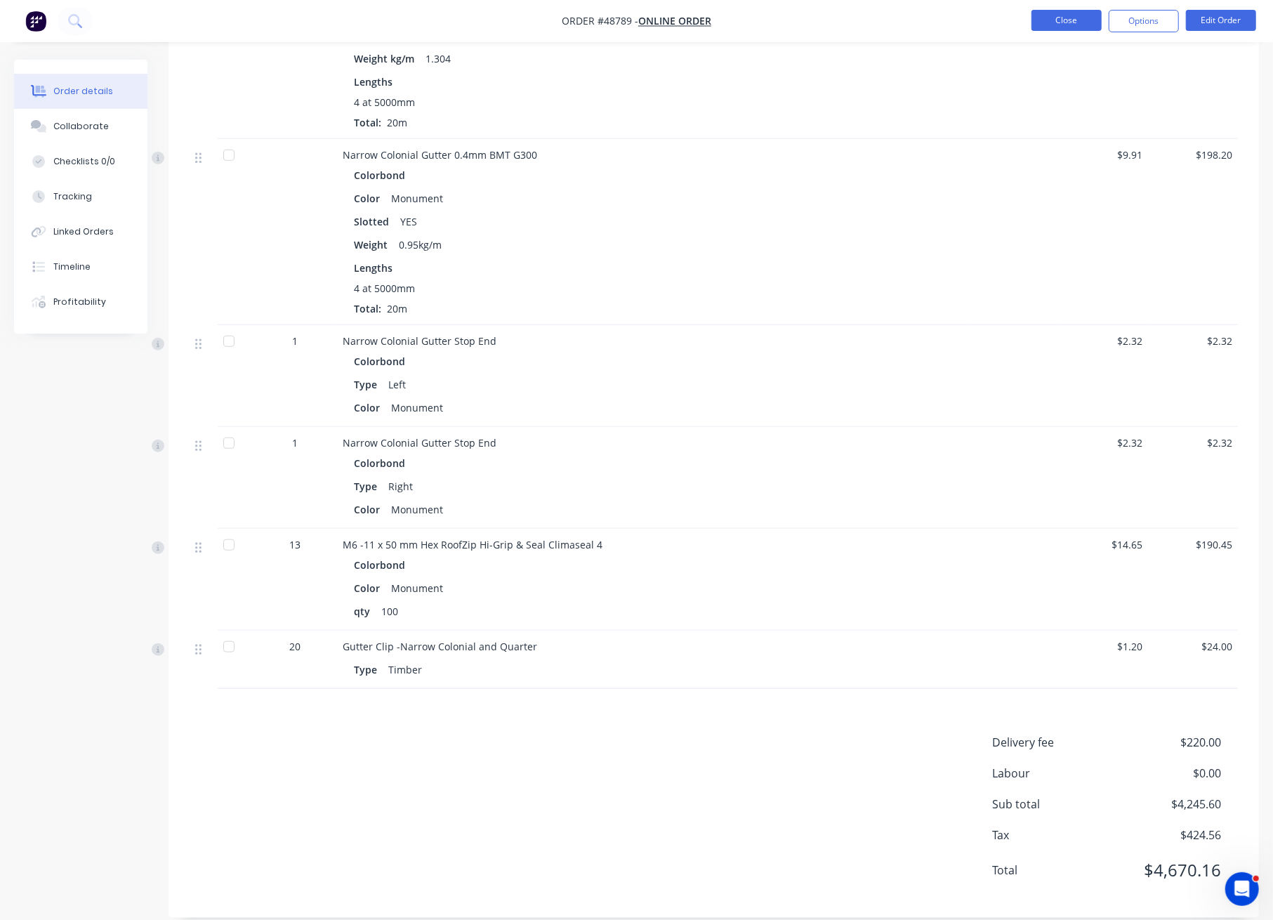
click at [1068, 22] on button "Close" at bounding box center [1066, 20] width 70 height 21
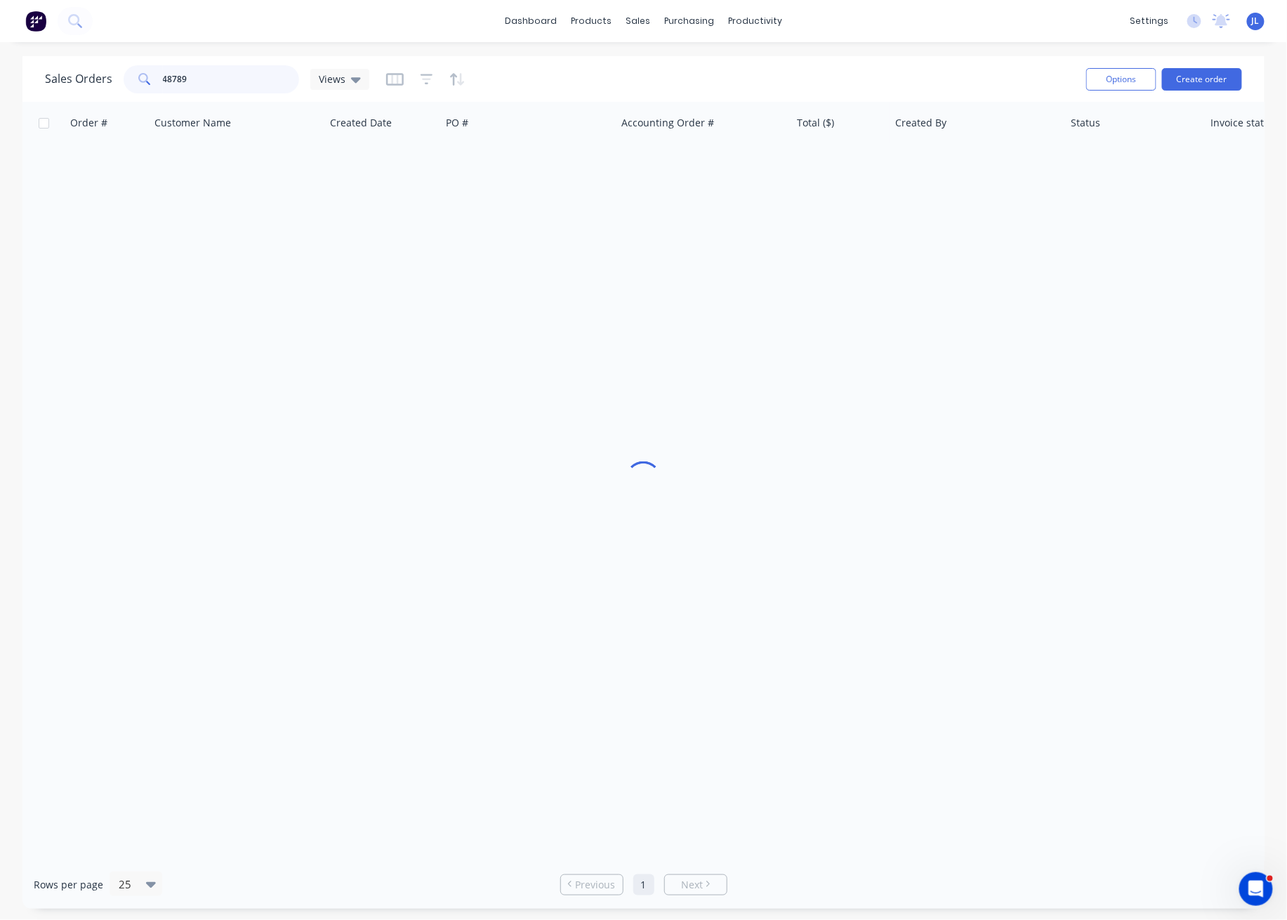
drag, startPoint x: 199, startPoint y: 86, endPoint x: 86, endPoint y: 74, distance: 114.3
click at [86, 75] on div "Sales Orders 48789 Views" at bounding box center [207, 79] width 324 height 28
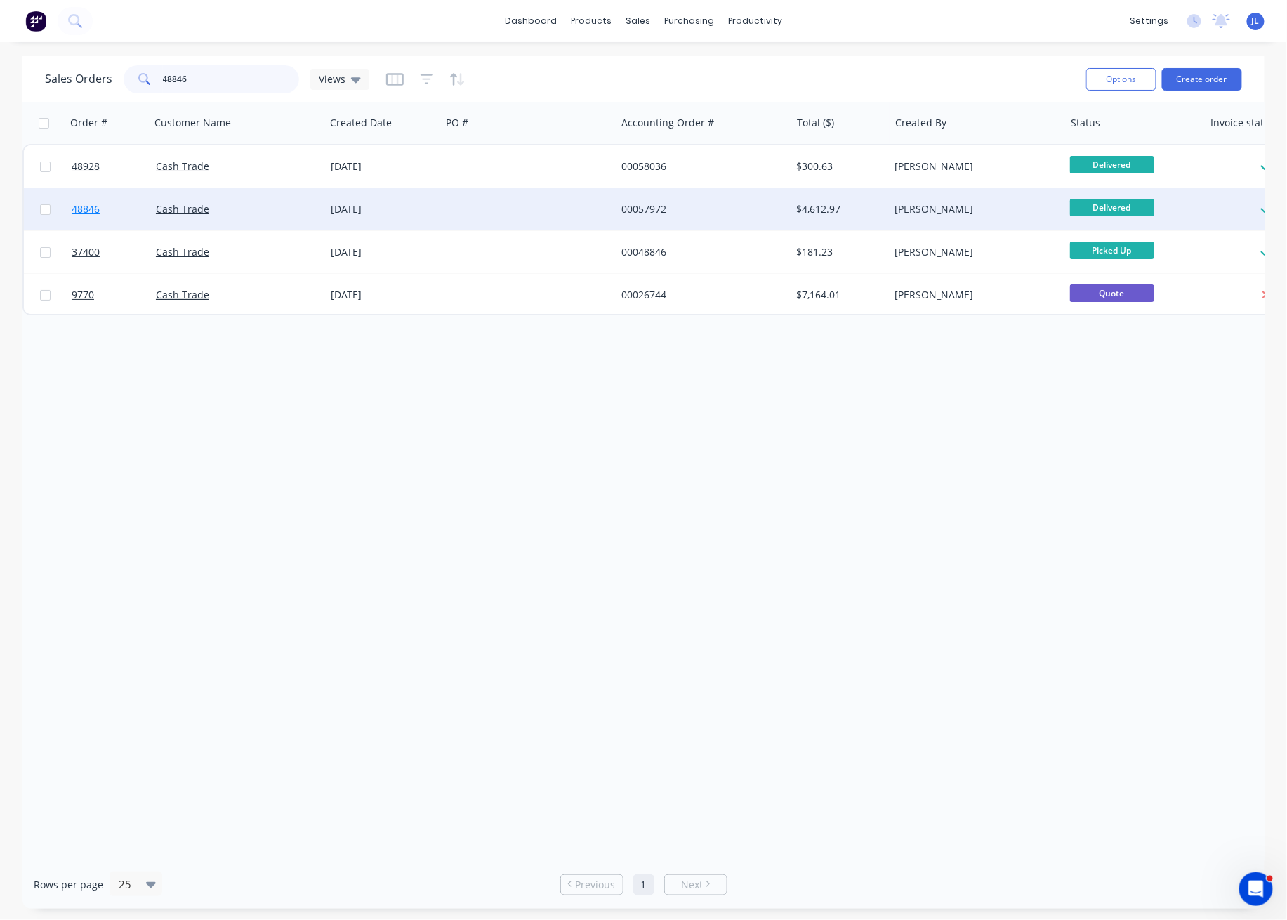
type input "48846"
click at [91, 209] on span "48846" at bounding box center [86, 209] width 28 height 14
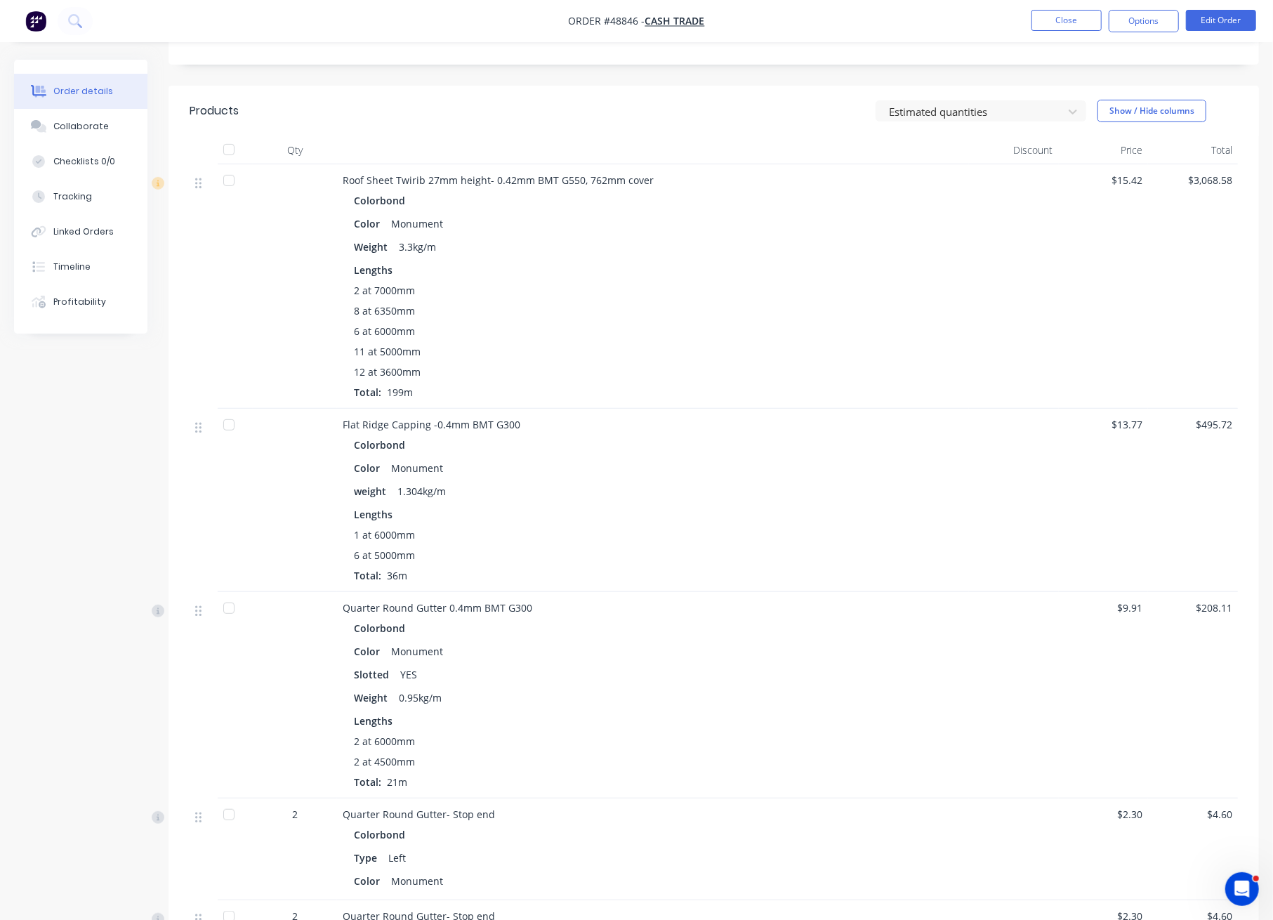
scroll to position [899, 0]
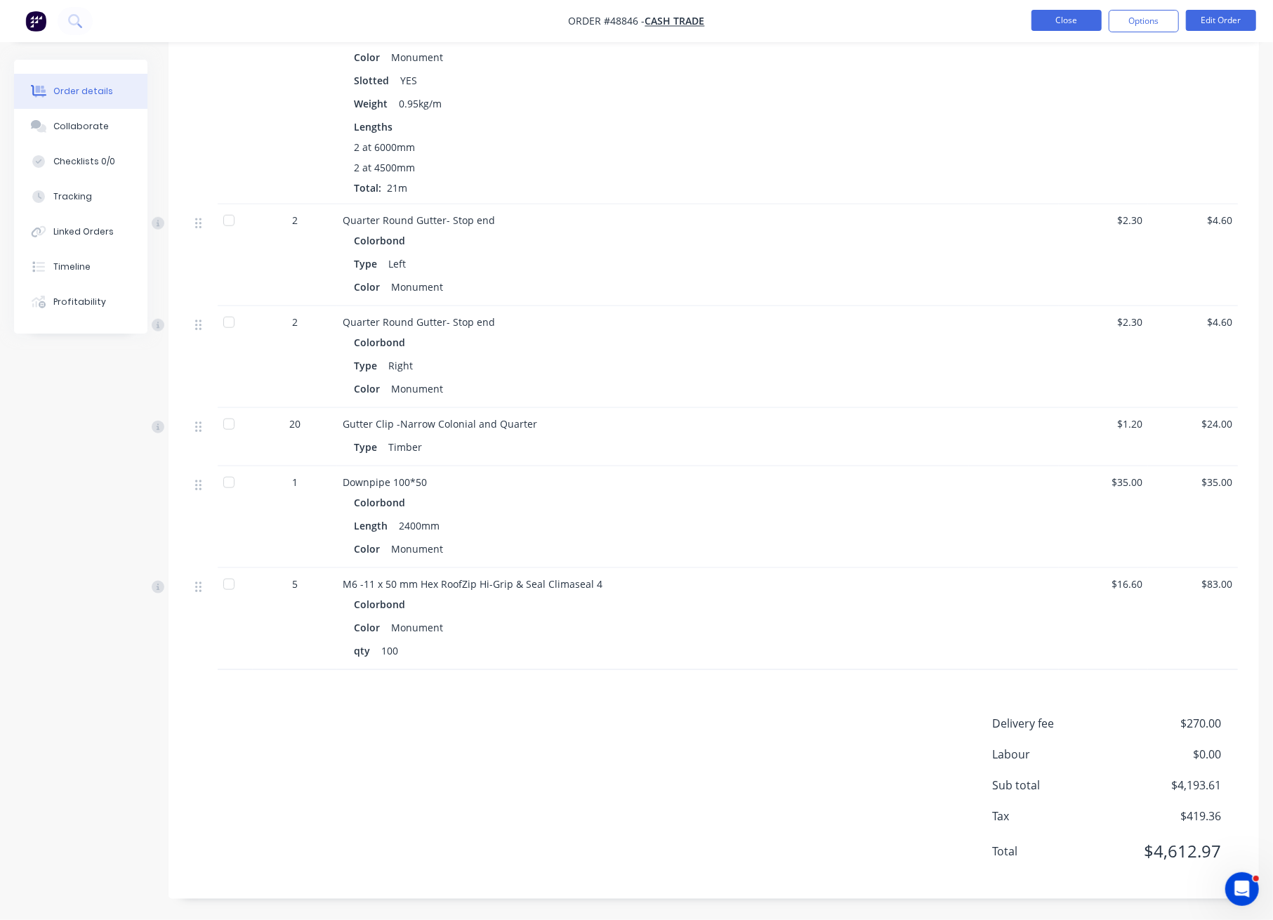
click at [1067, 19] on button "Close" at bounding box center [1066, 20] width 70 height 21
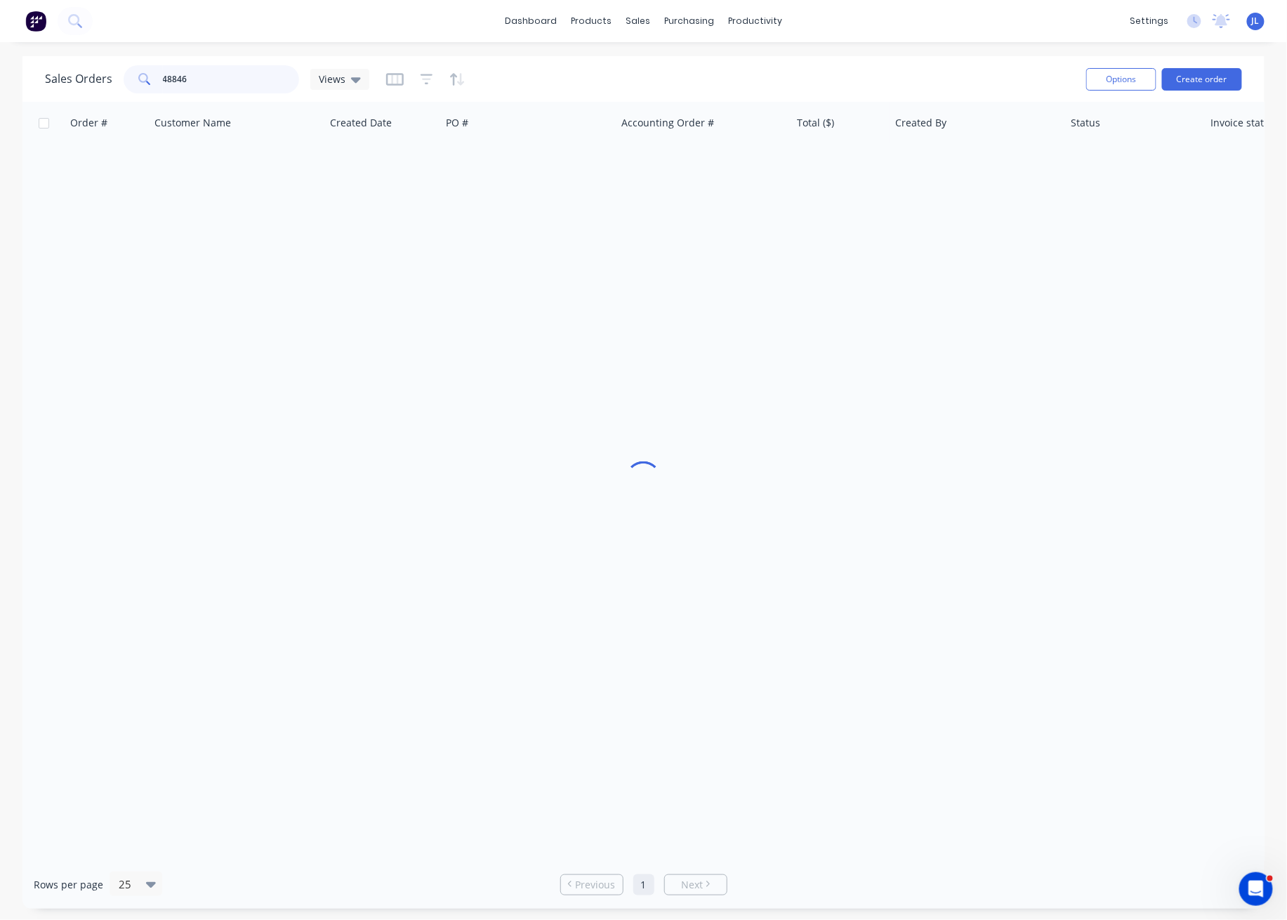
drag, startPoint x: 192, startPoint y: 84, endPoint x: 119, endPoint y: 81, distance: 73.8
click at [119, 81] on div "Sales Orders 48846 Views" at bounding box center [207, 79] width 324 height 28
type input "48928"
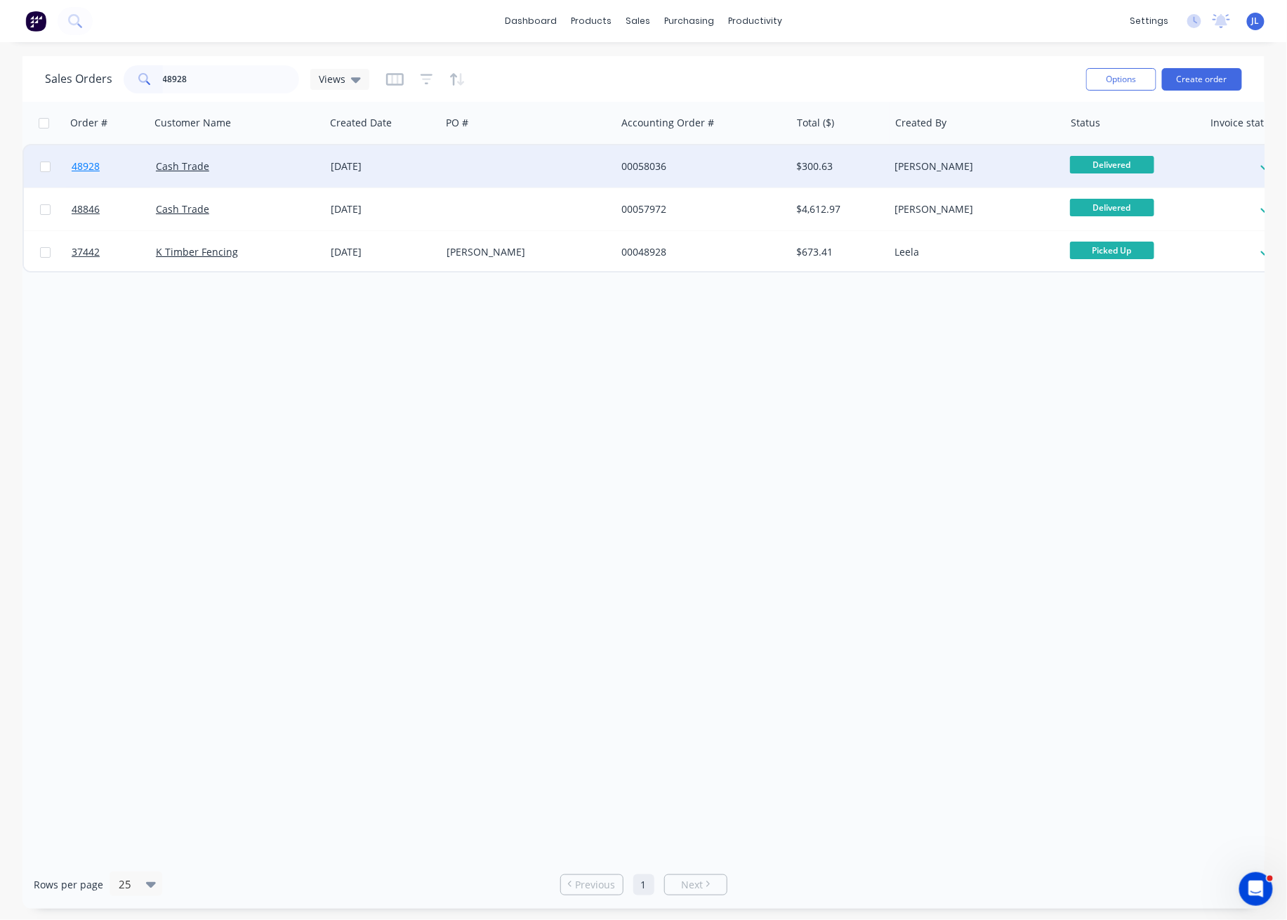
click at [90, 164] on span "48928" at bounding box center [86, 166] width 28 height 14
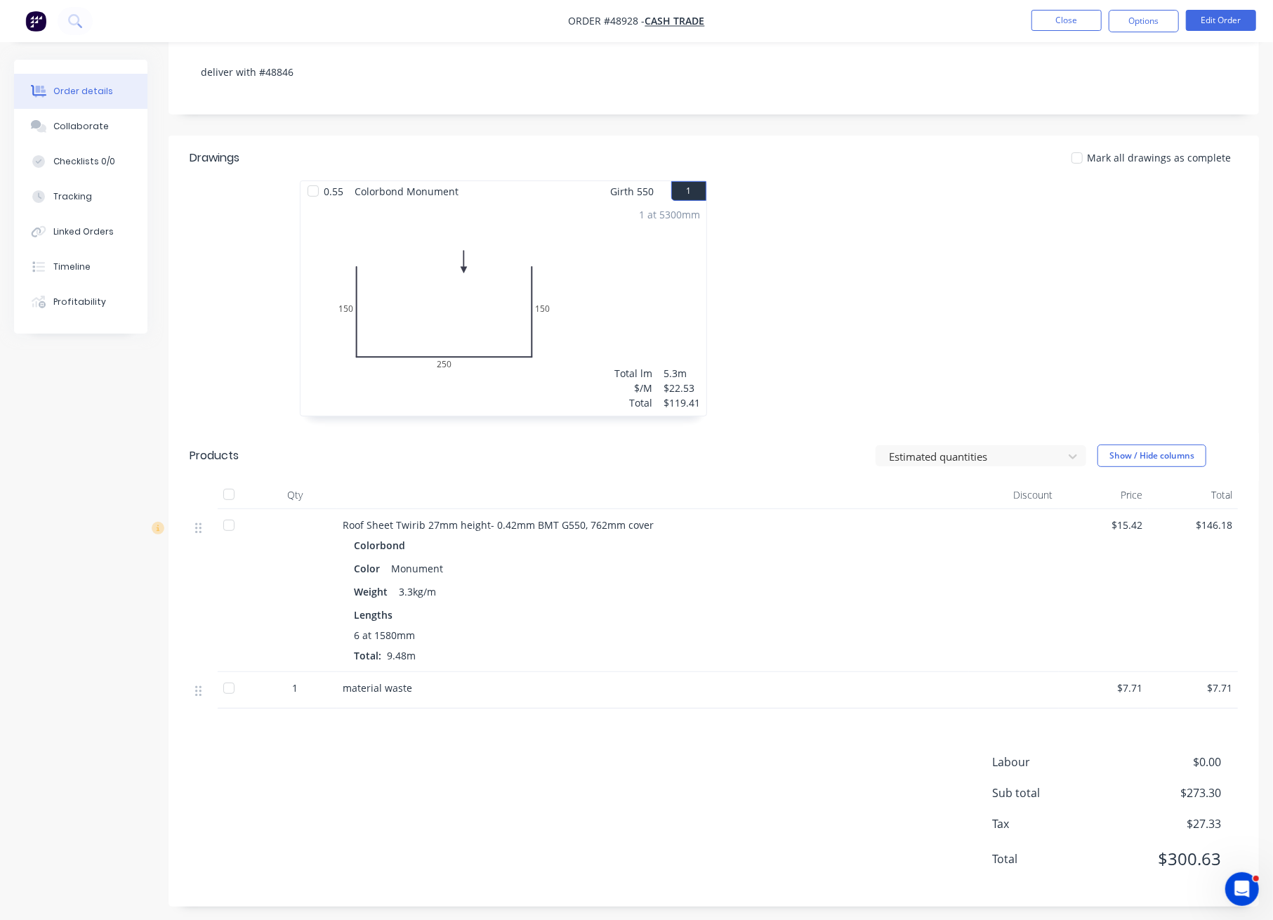
scroll to position [263, 0]
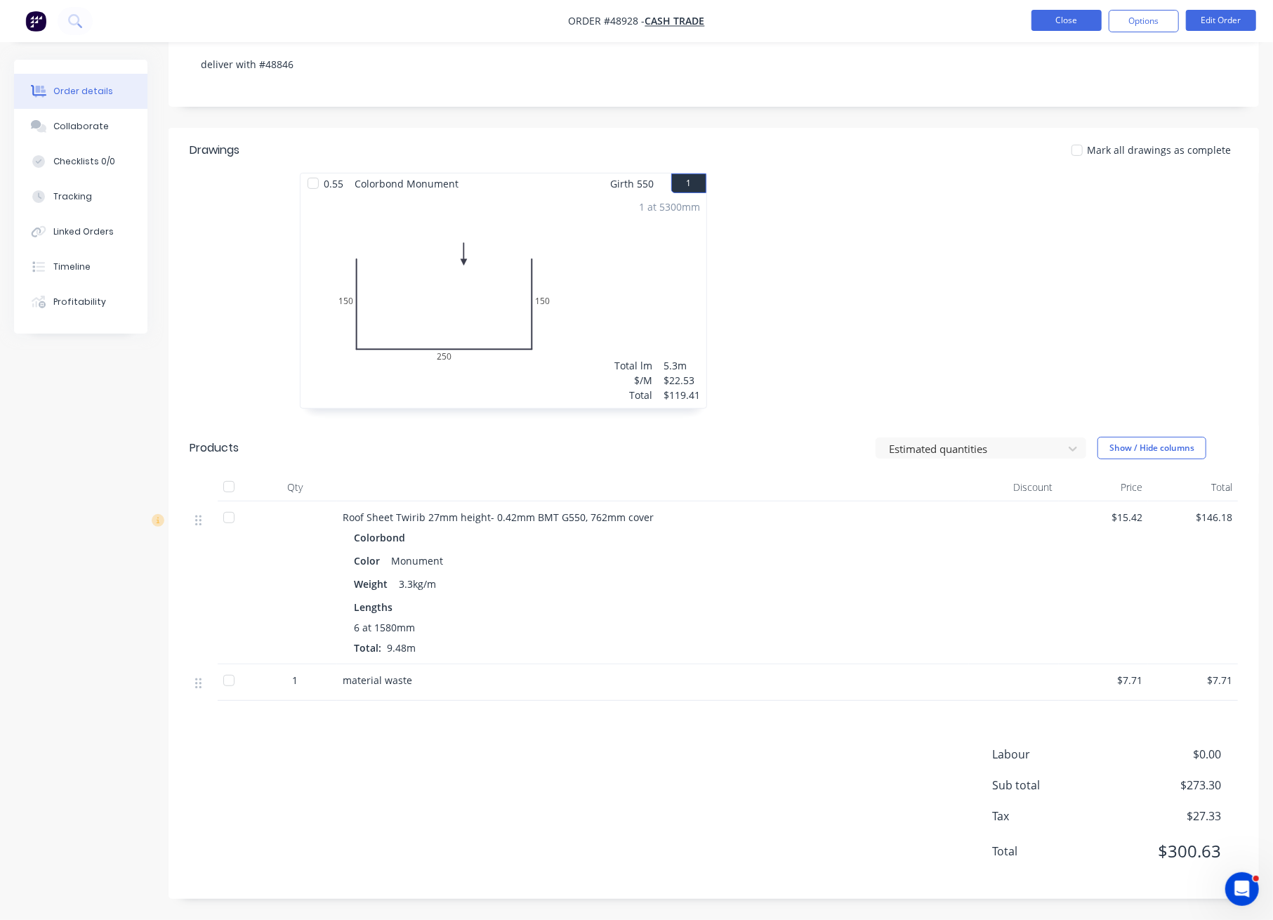
click at [1046, 21] on button "Close" at bounding box center [1066, 20] width 70 height 21
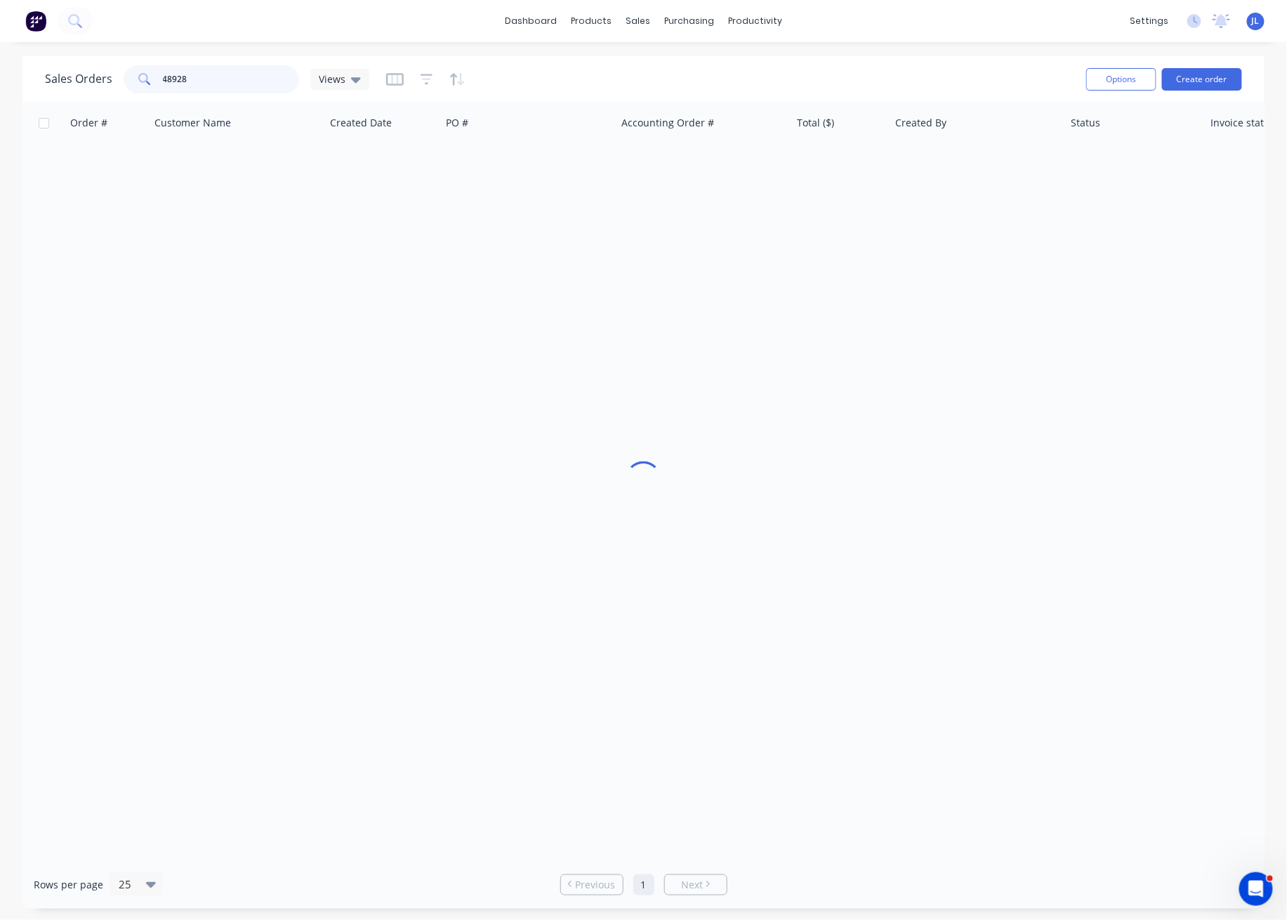
drag, startPoint x: 198, startPoint y: 78, endPoint x: 119, endPoint y: 79, distance: 78.6
click at [119, 79] on div "Sales Orders 48928 Views" at bounding box center [207, 79] width 324 height 28
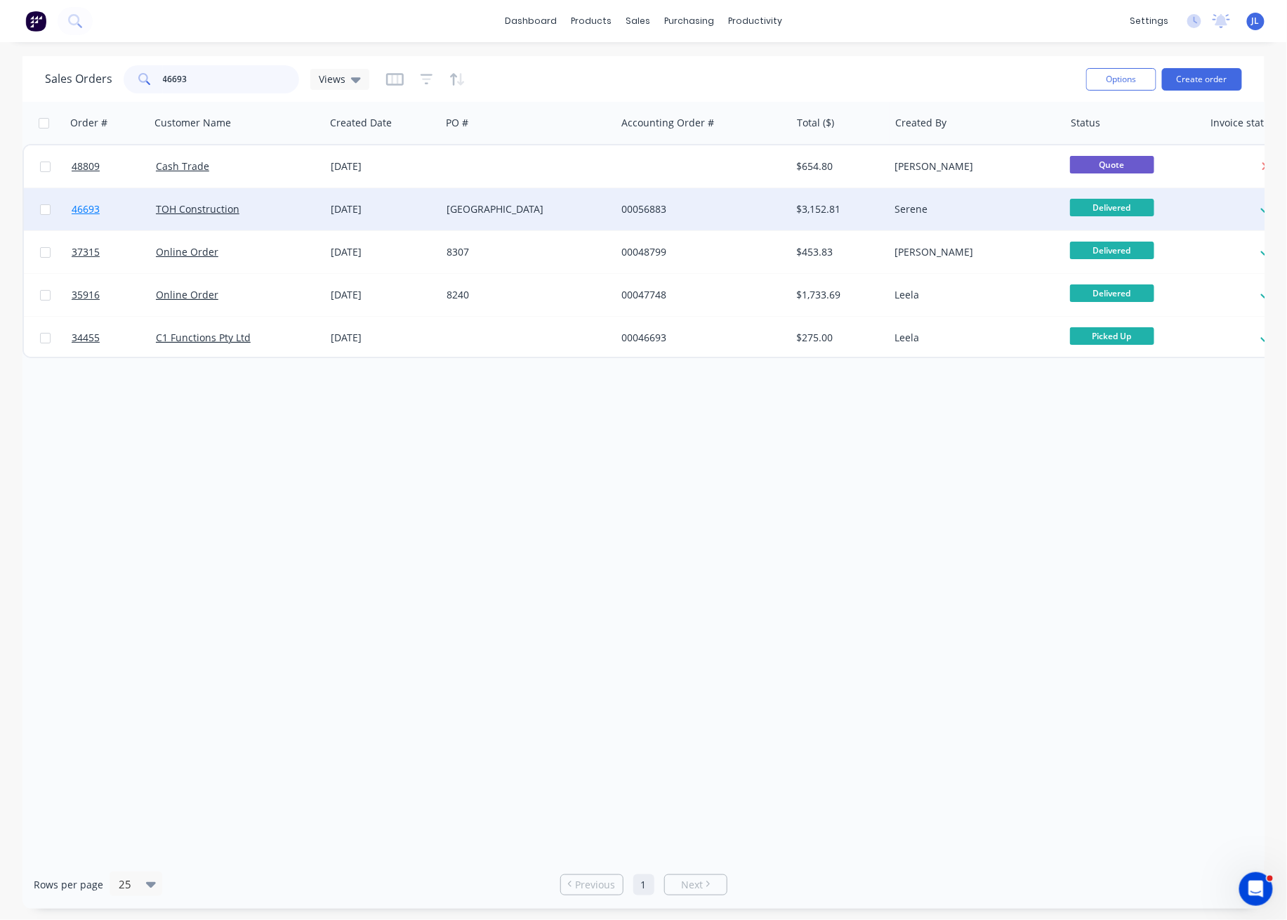
type input "46693"
click at [84, 209] on span "46693" at bounding box center [86, 209] width 28 height 14
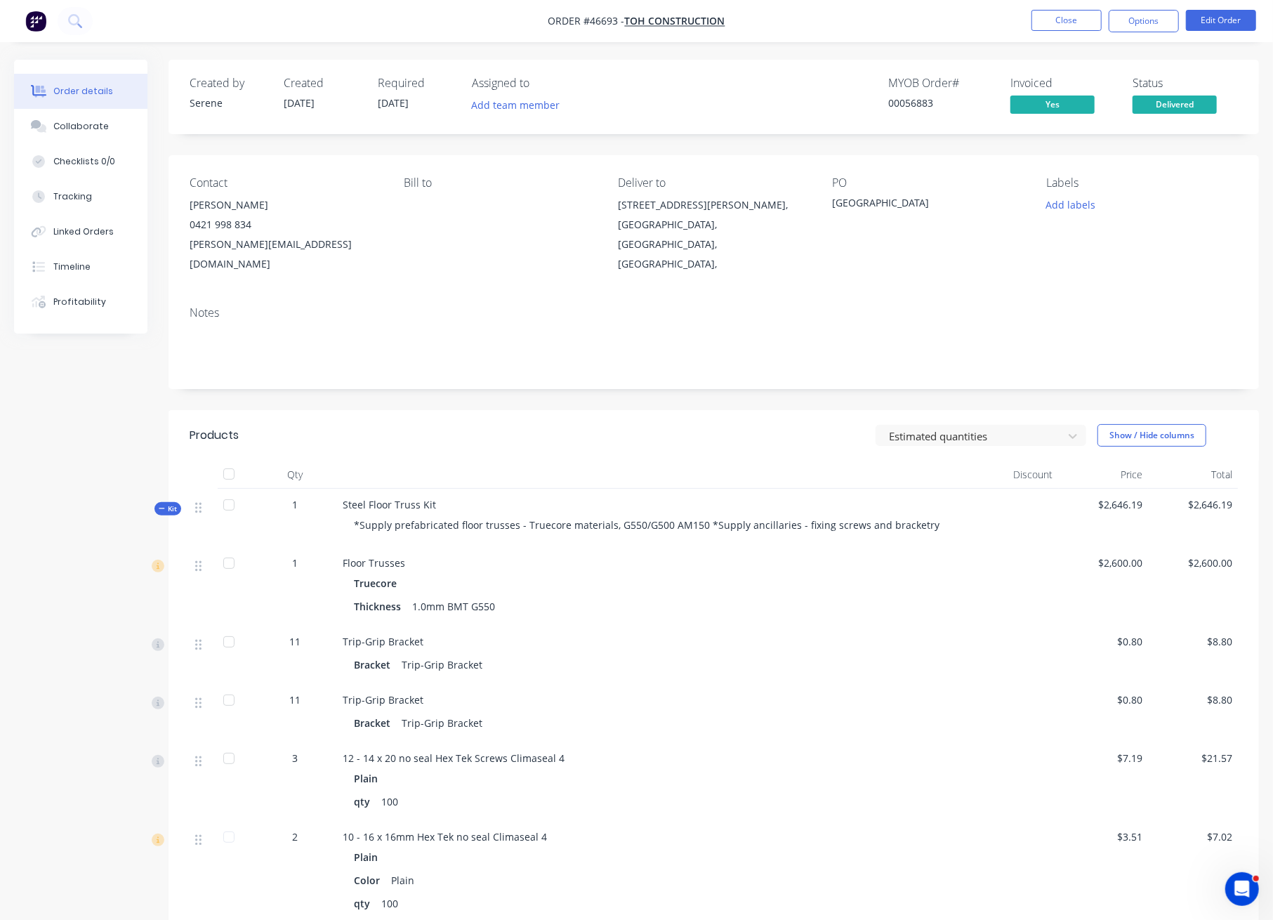
scroll to position [233, 0]
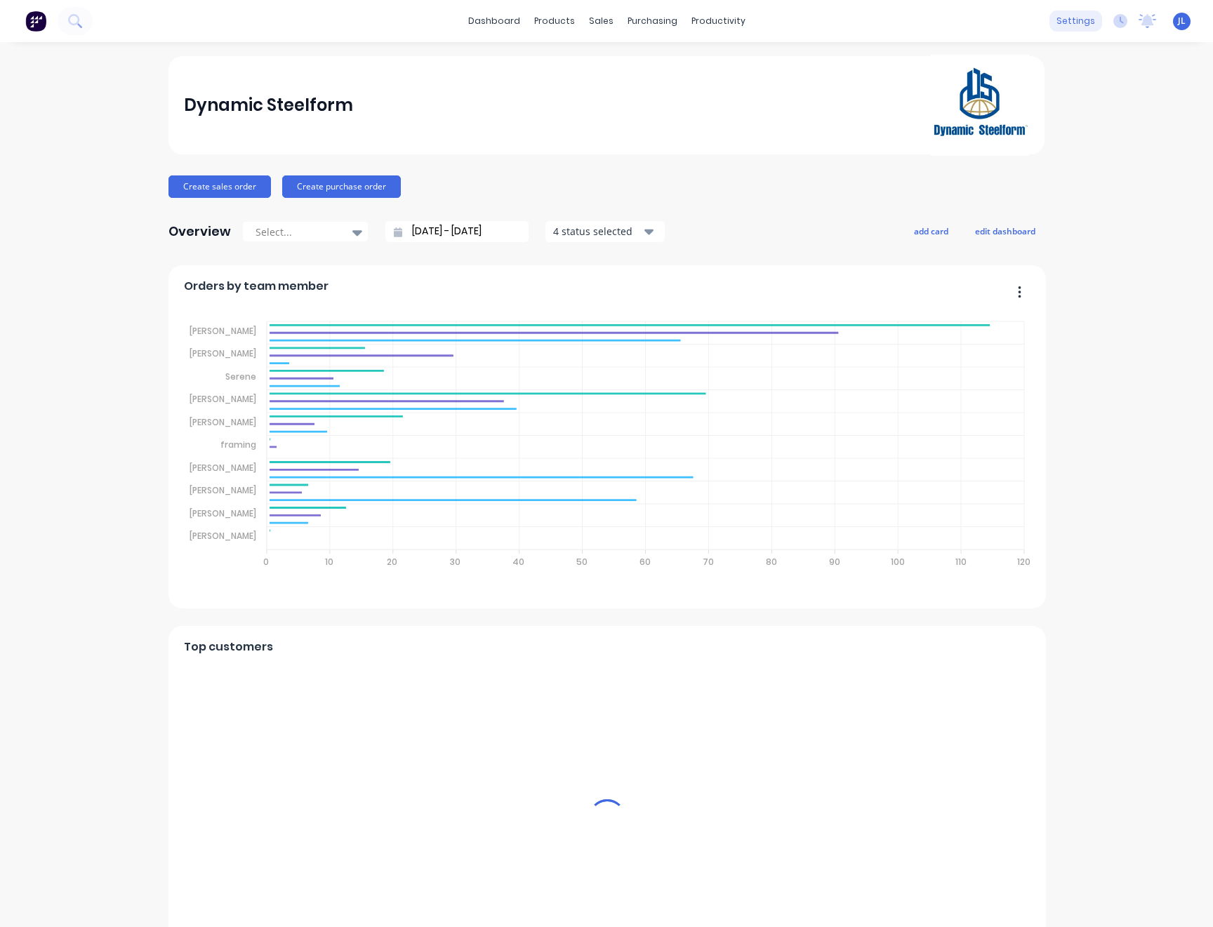
click at [1068, 19] on div "settings" at bounding box center [1076, 21] width 53 height 21
click at [1064, 20] on div "settings" at bounding box center [1076, 21] width 53 height 21
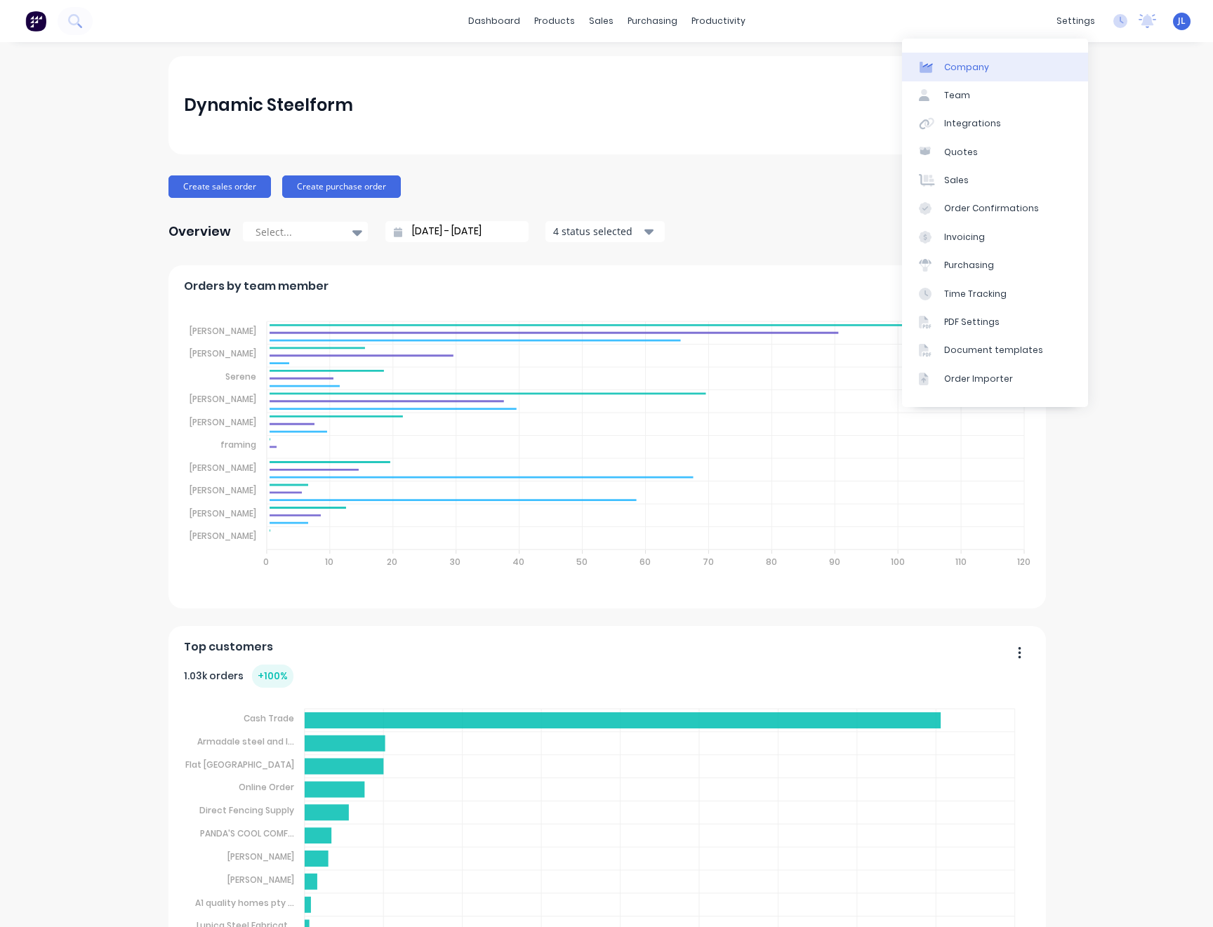
click at [975, 62] on div "Company" at bounding box center [966, 67] width 45 height 13
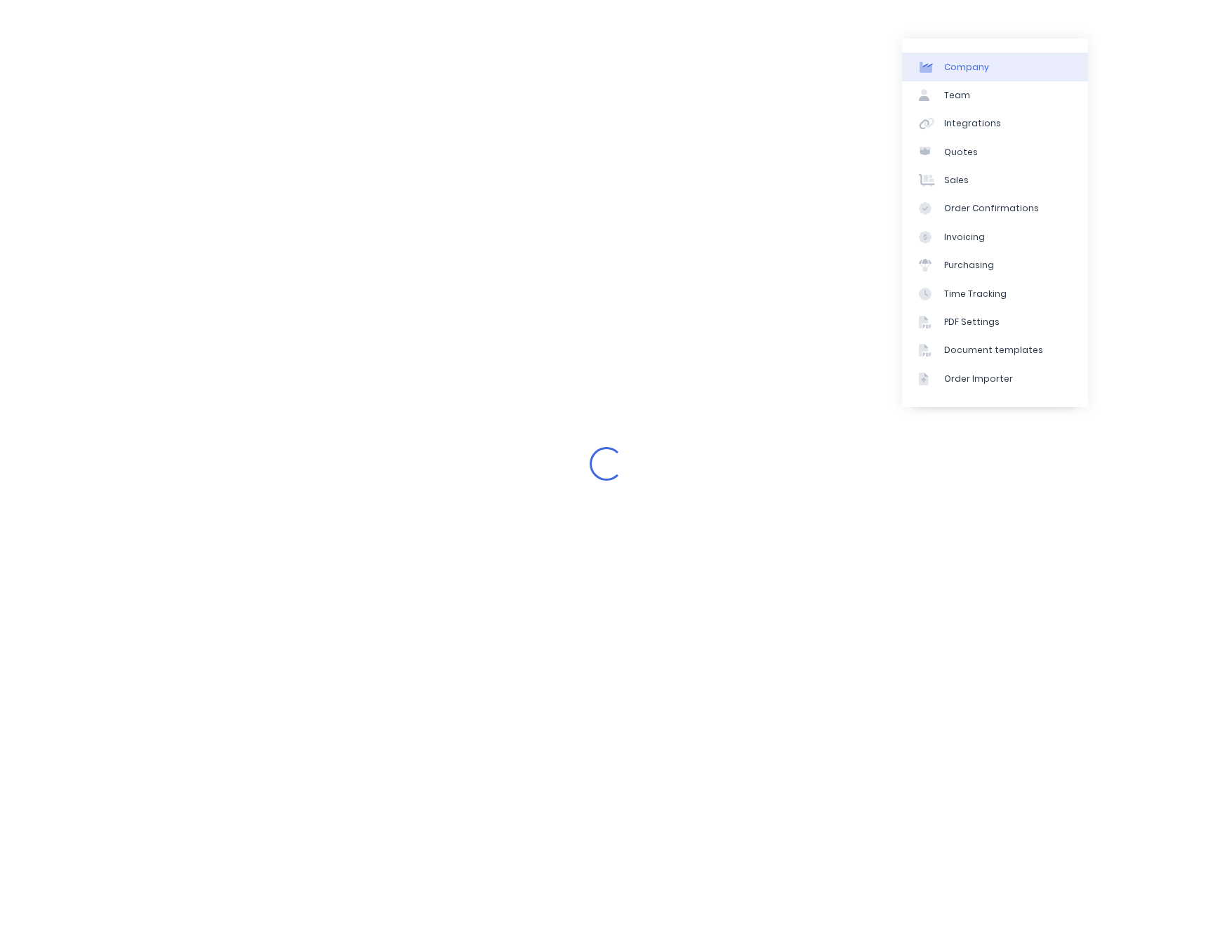
select select "AU"
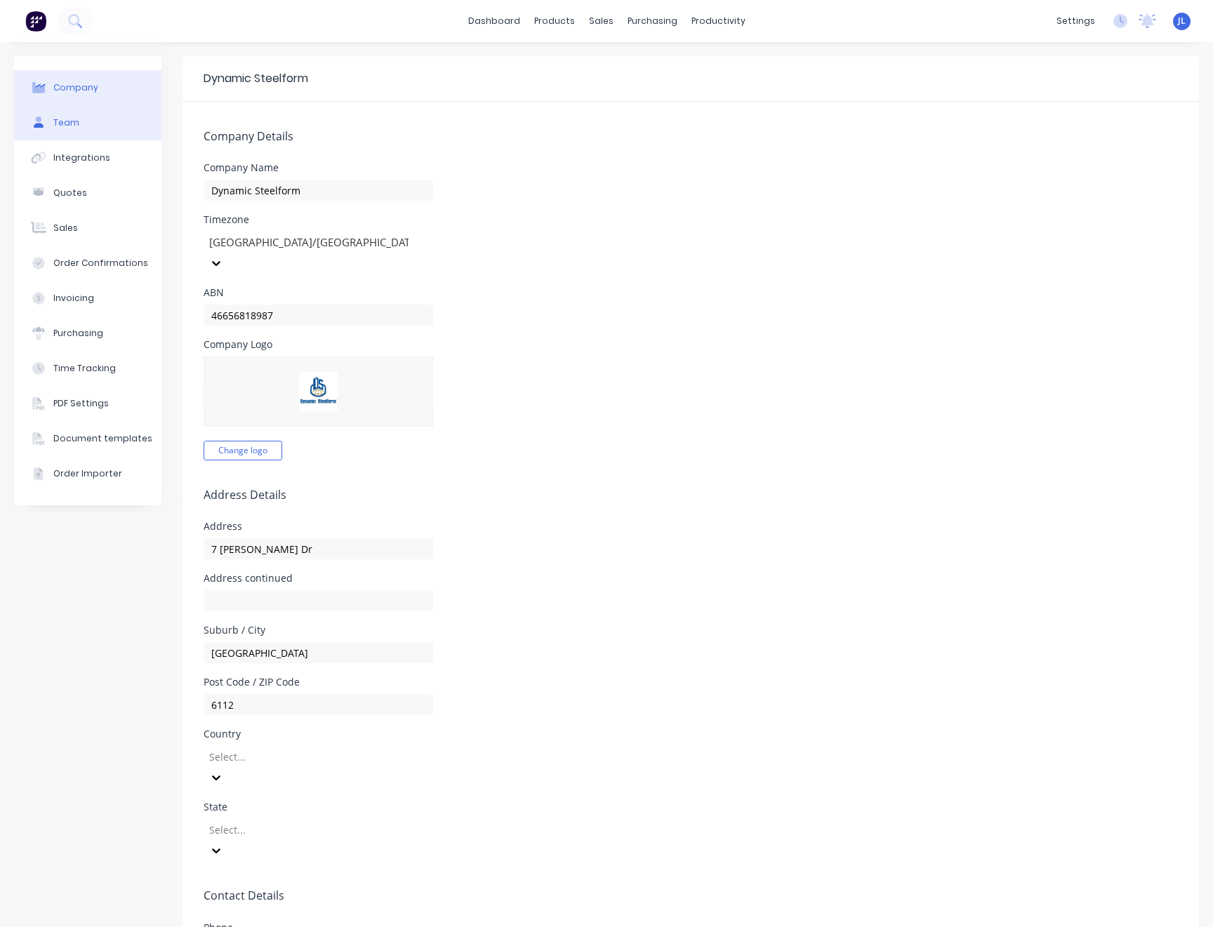
click at [74, 131] on button "Team" at bounding box center [87, 122] width 147 height 35
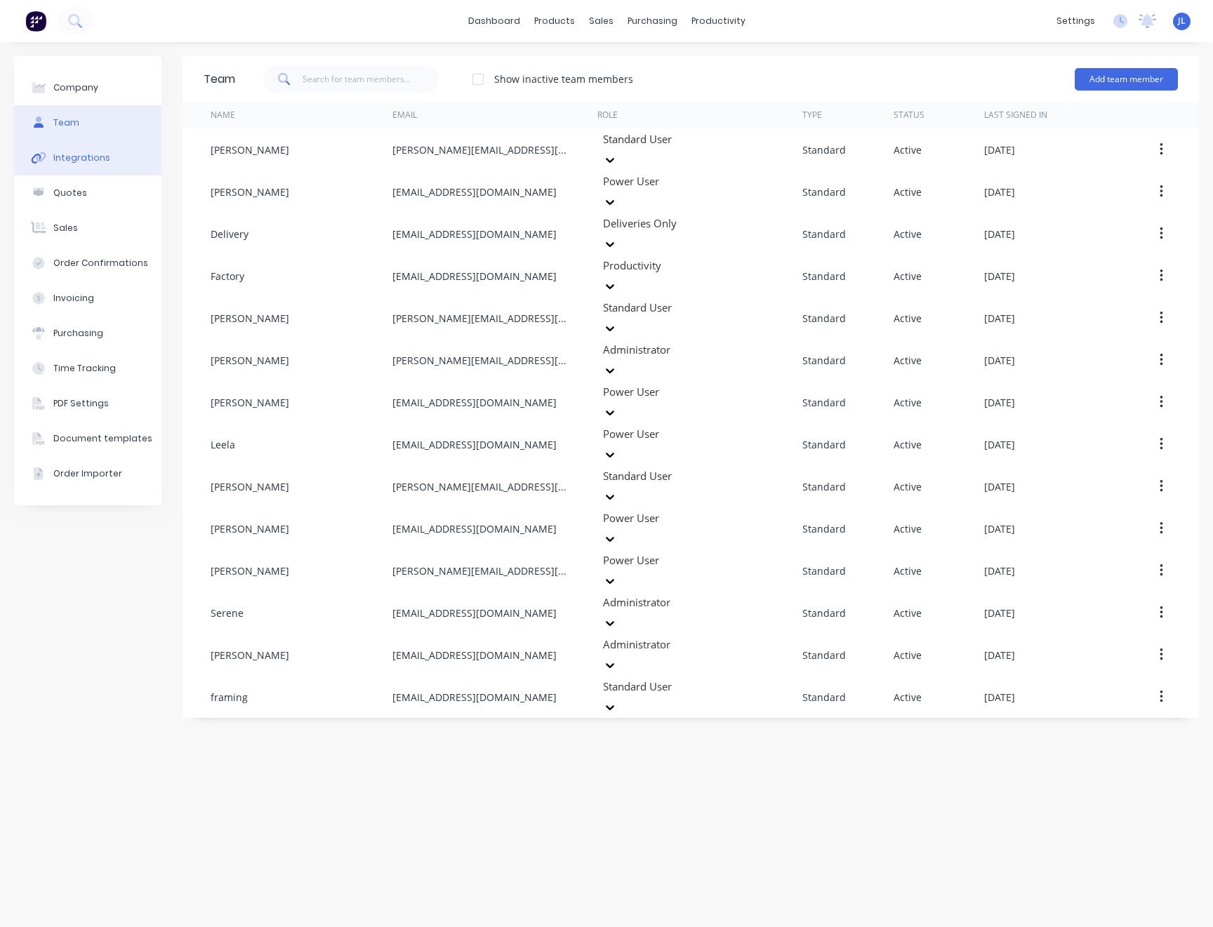
click at [91, 154] on div "Integrations" at bounding box center [81, 158] width 57 height 13
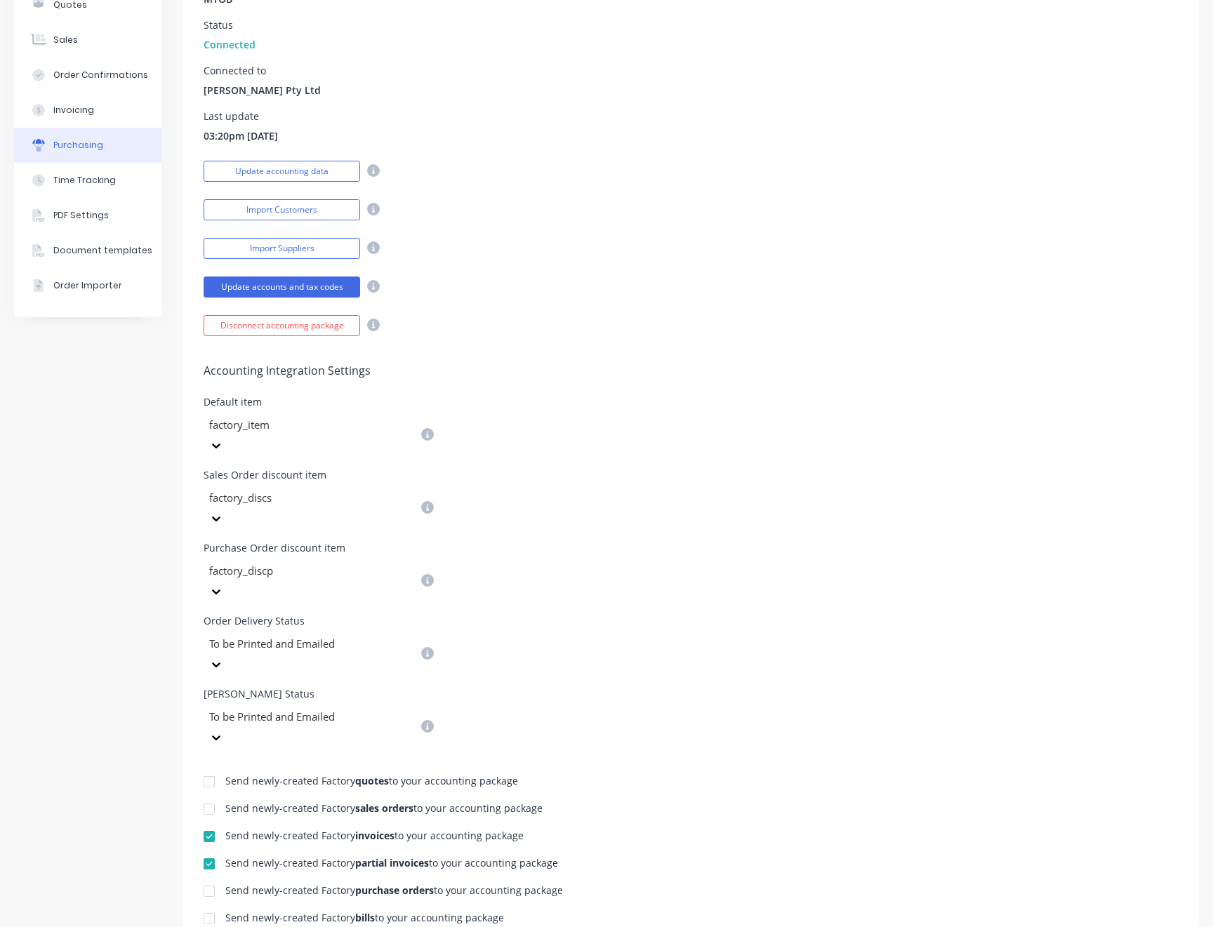
scroll to position [110, 0]
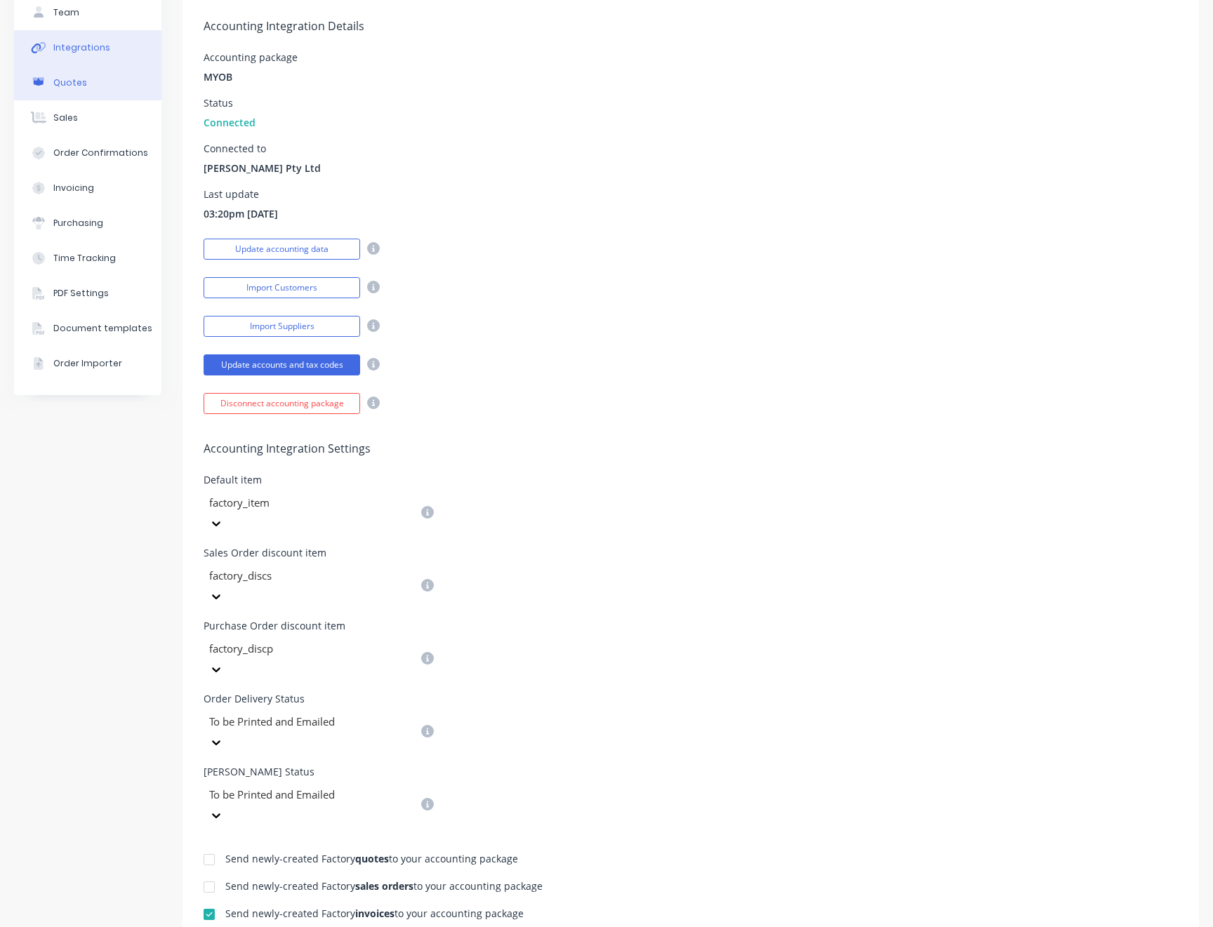
click at [85, 88] on button "Quotes" at bounding box center [87, 82] width 147 height 35
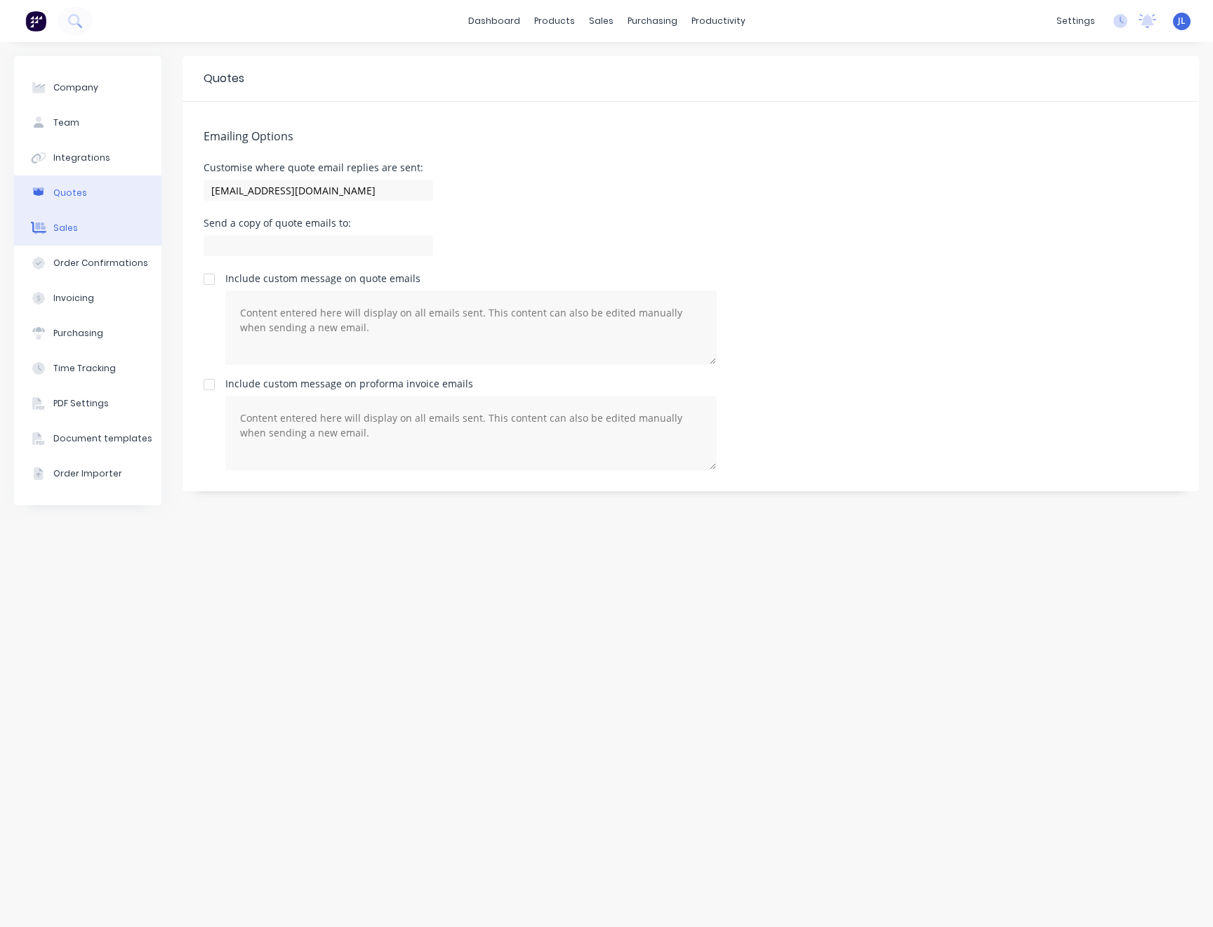
click at [63, 227] on div "Sales" at bounding box center [65, 228] width 25 height 13
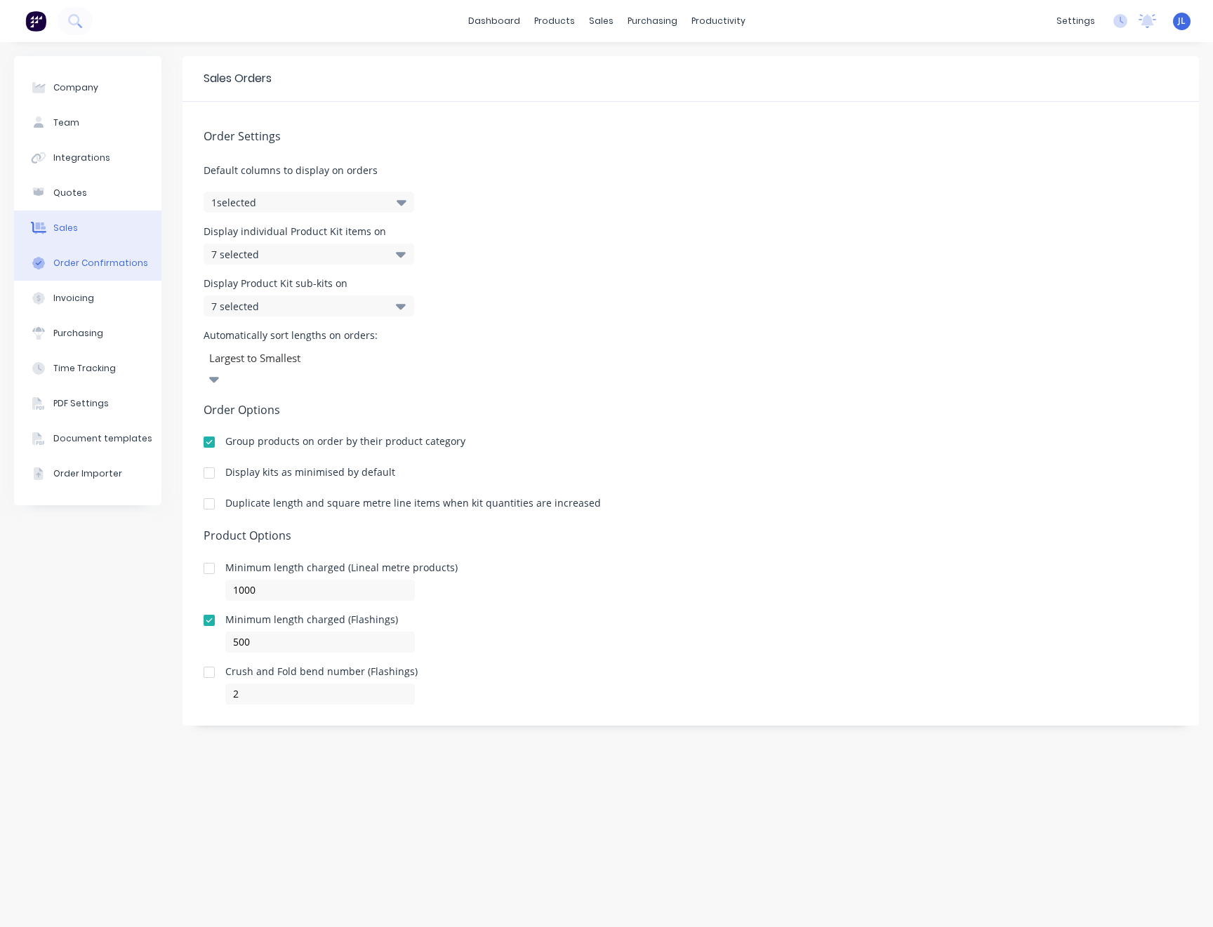
click at [70, 262] on div "Order Confirmations" at bounding box center [100, 263] width 95 height 13
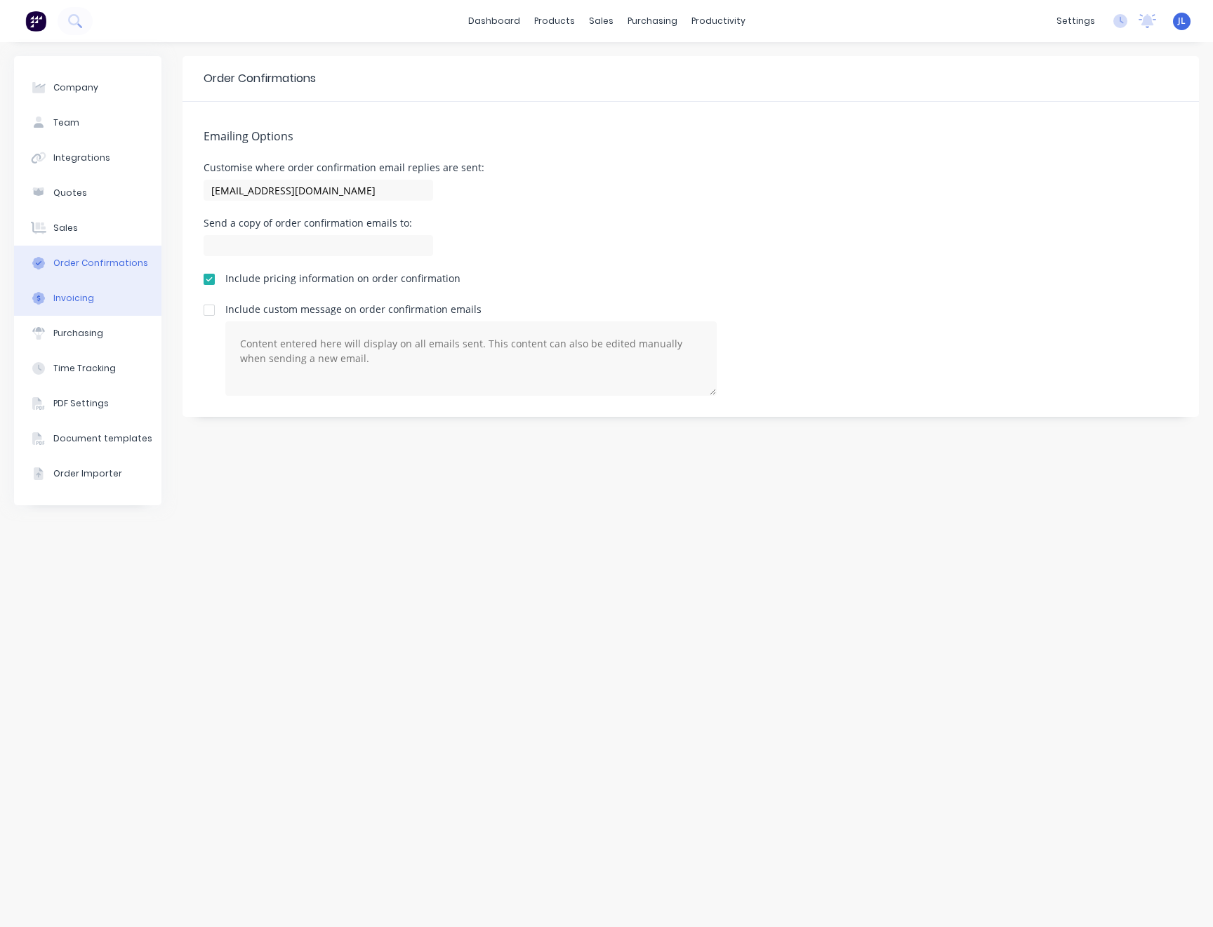
click at [86, 298] on div "Invoicing" at bounding box center [73, 298] width 41 height 13
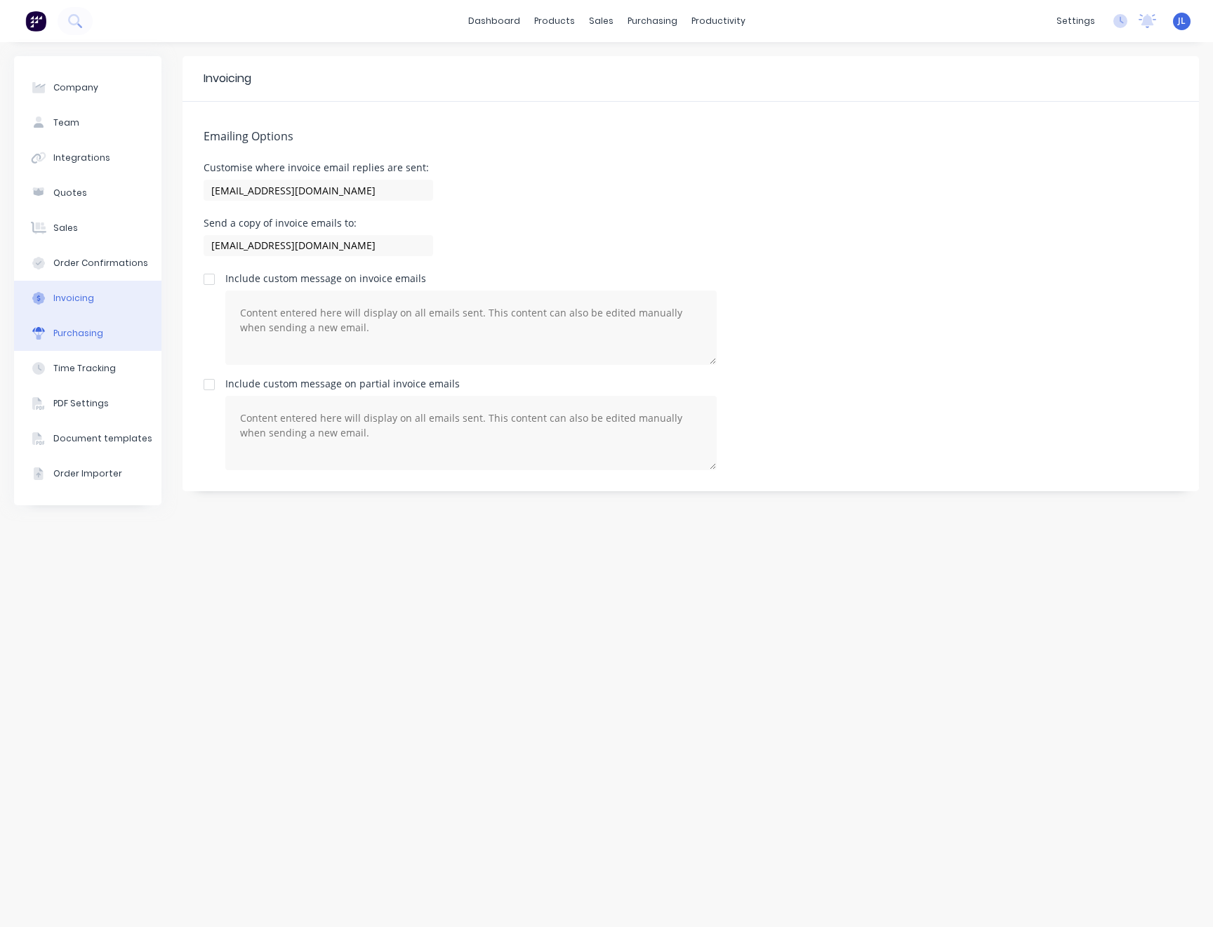
click at [93, 341] on button "Purchasing" at bounding box center [87, 333] width 147 height 35
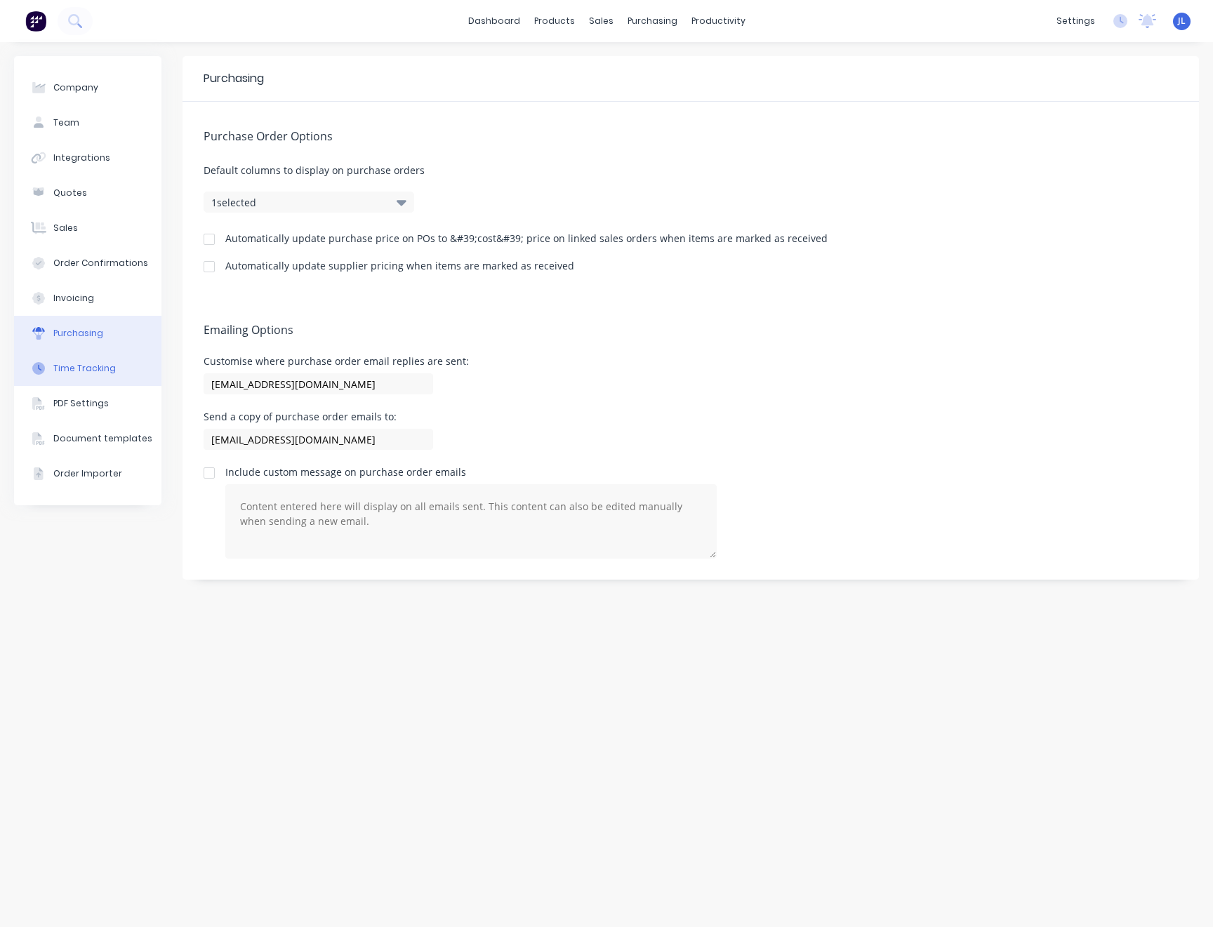
click at [95, 376] on button "Time Tracking" at bounding box center [87, 368] width 147 height 35
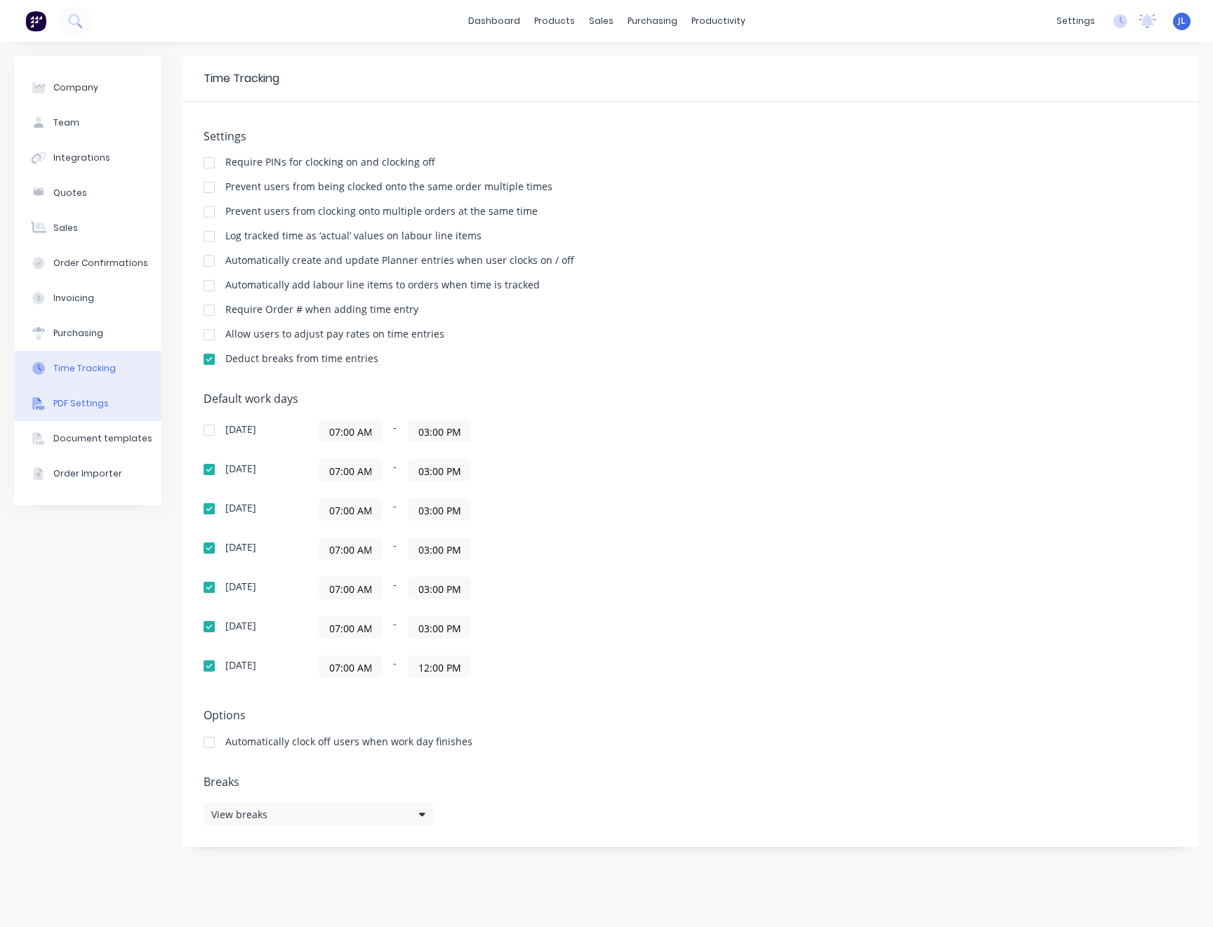
click at [98, 404] on div "PDF Settings" at bounding box center [80, 403] width 55 height 13
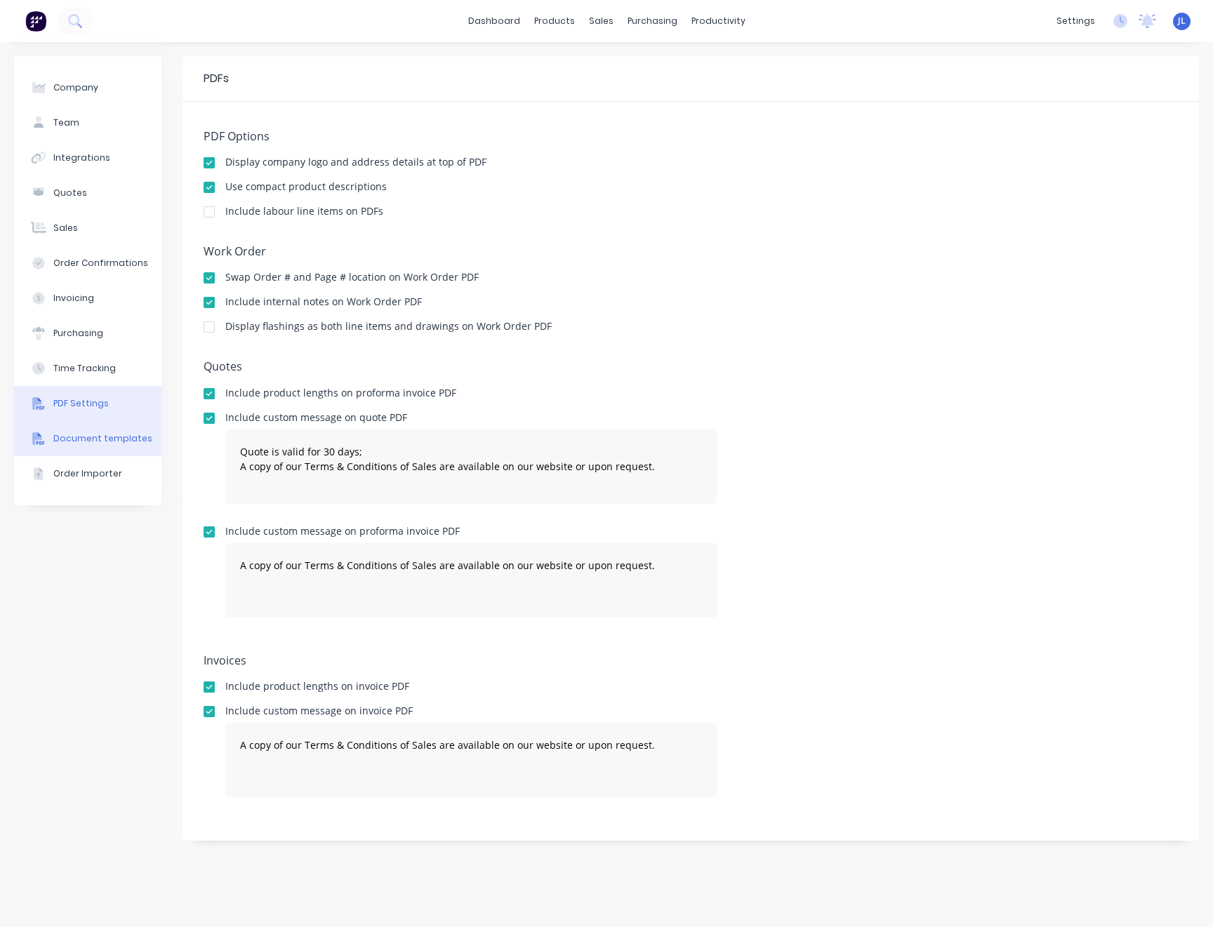
click at [93, 439] on div "Document templates" at bounding box center [102, 438] width 99 height 13
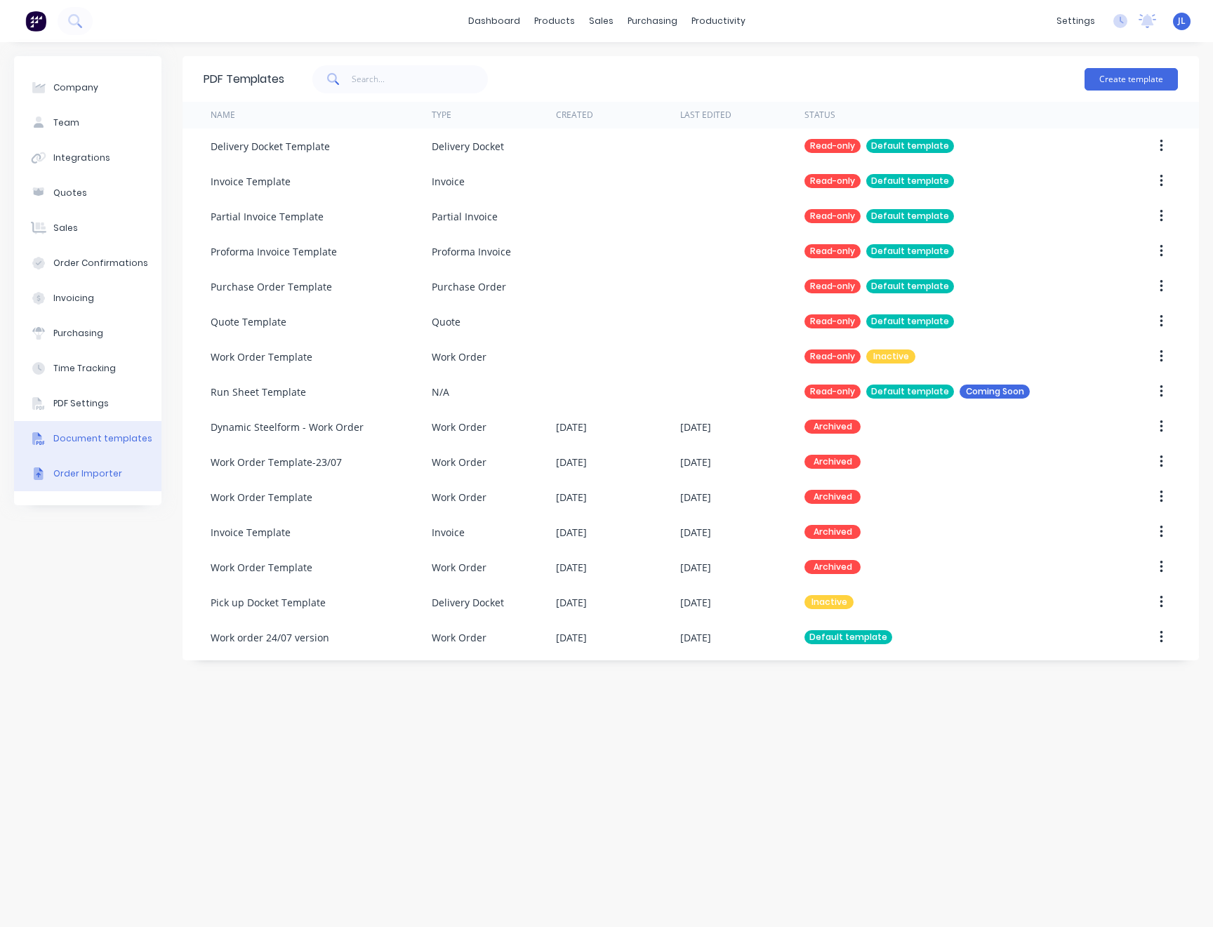
click at [98, 468] on div "Order Importer" at bounding box center [87, 474] width 69 height 13
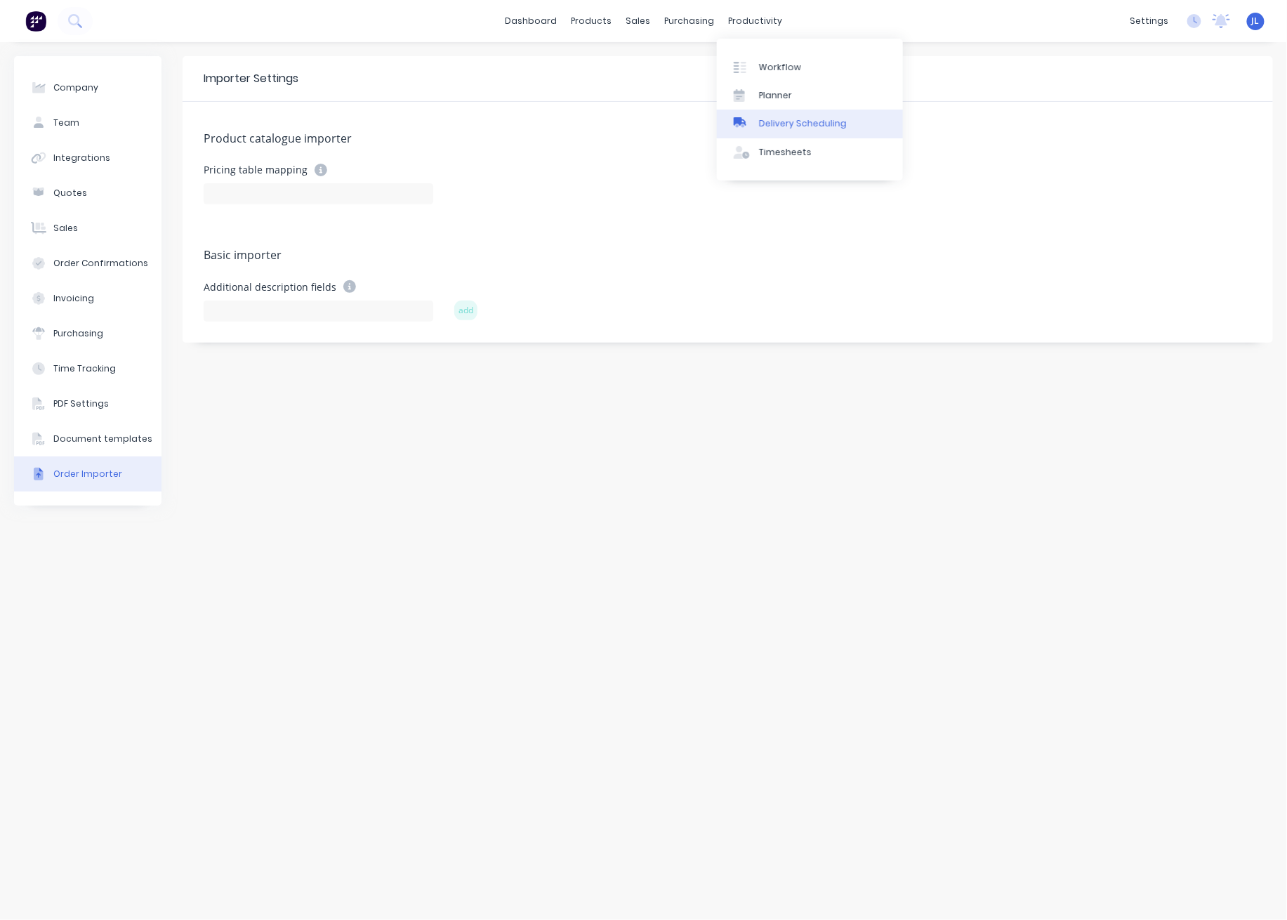
click at [795, 128] on div "Delivery Scheduling" at bounding box center [803, 123] width 88 height 13
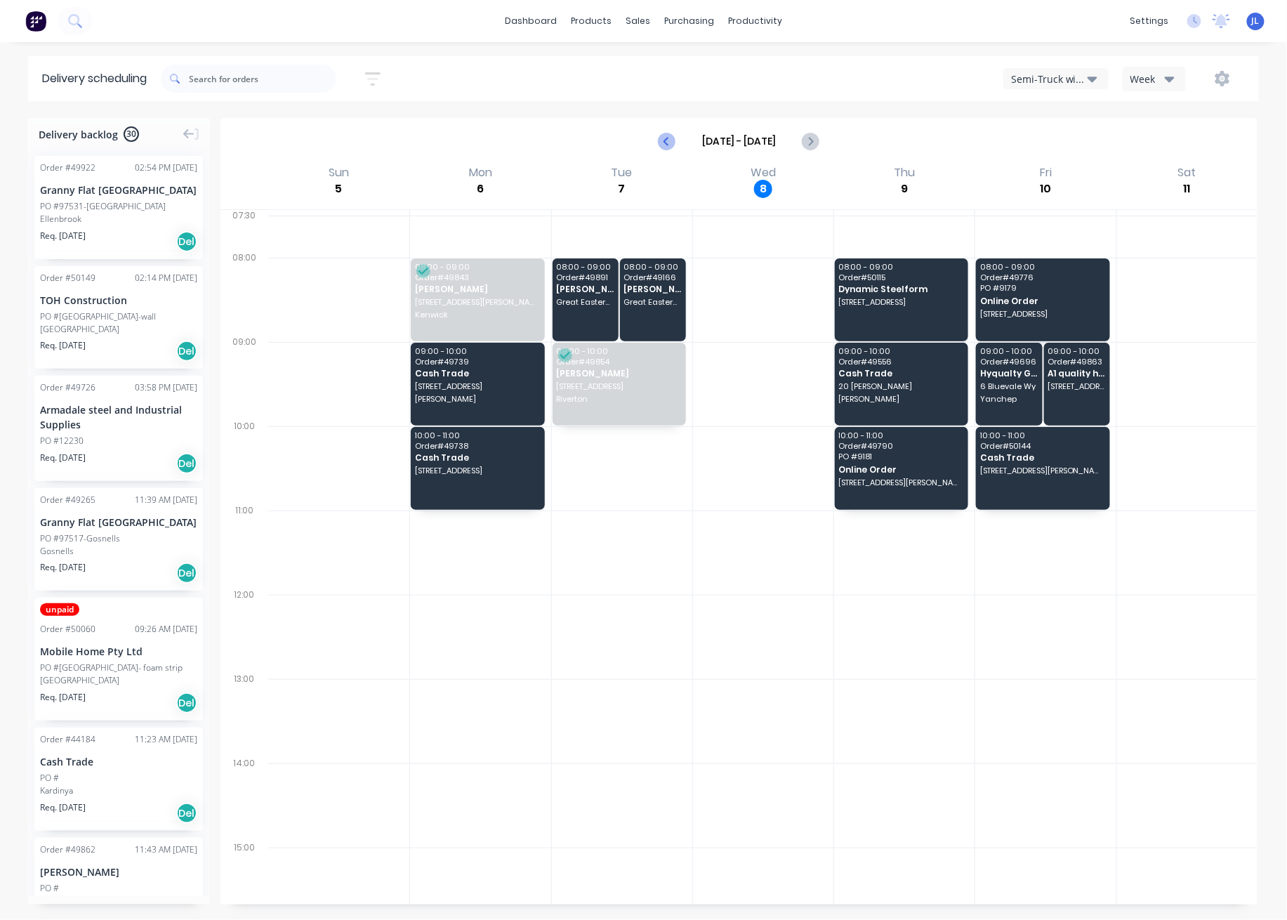
click at [671, 142] on icon "Previous page" at bounding box center [667, 141] width 17 height 17
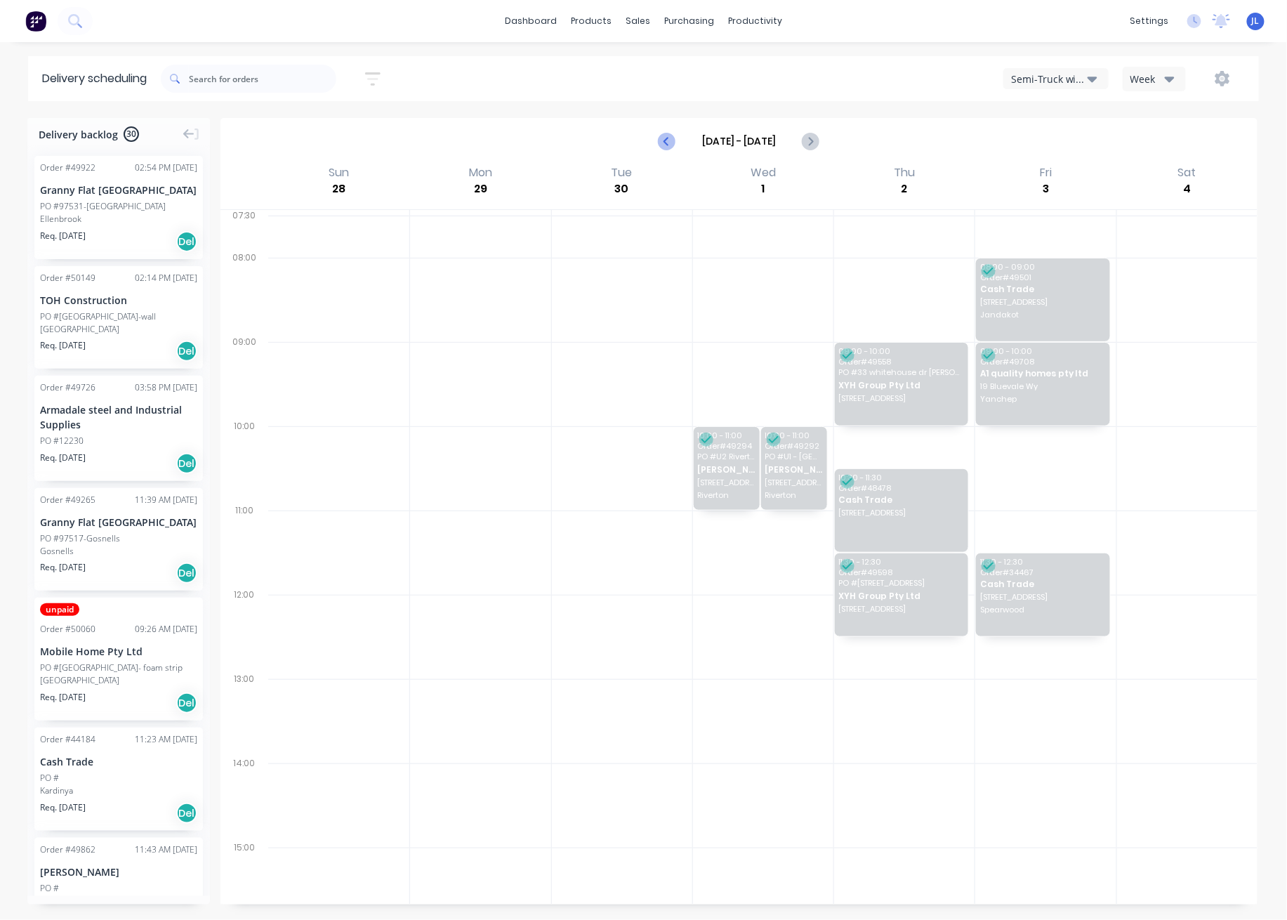
click at [671, 142] on icon "Previous page" at bounding box center [667, 141] width 17 height 17
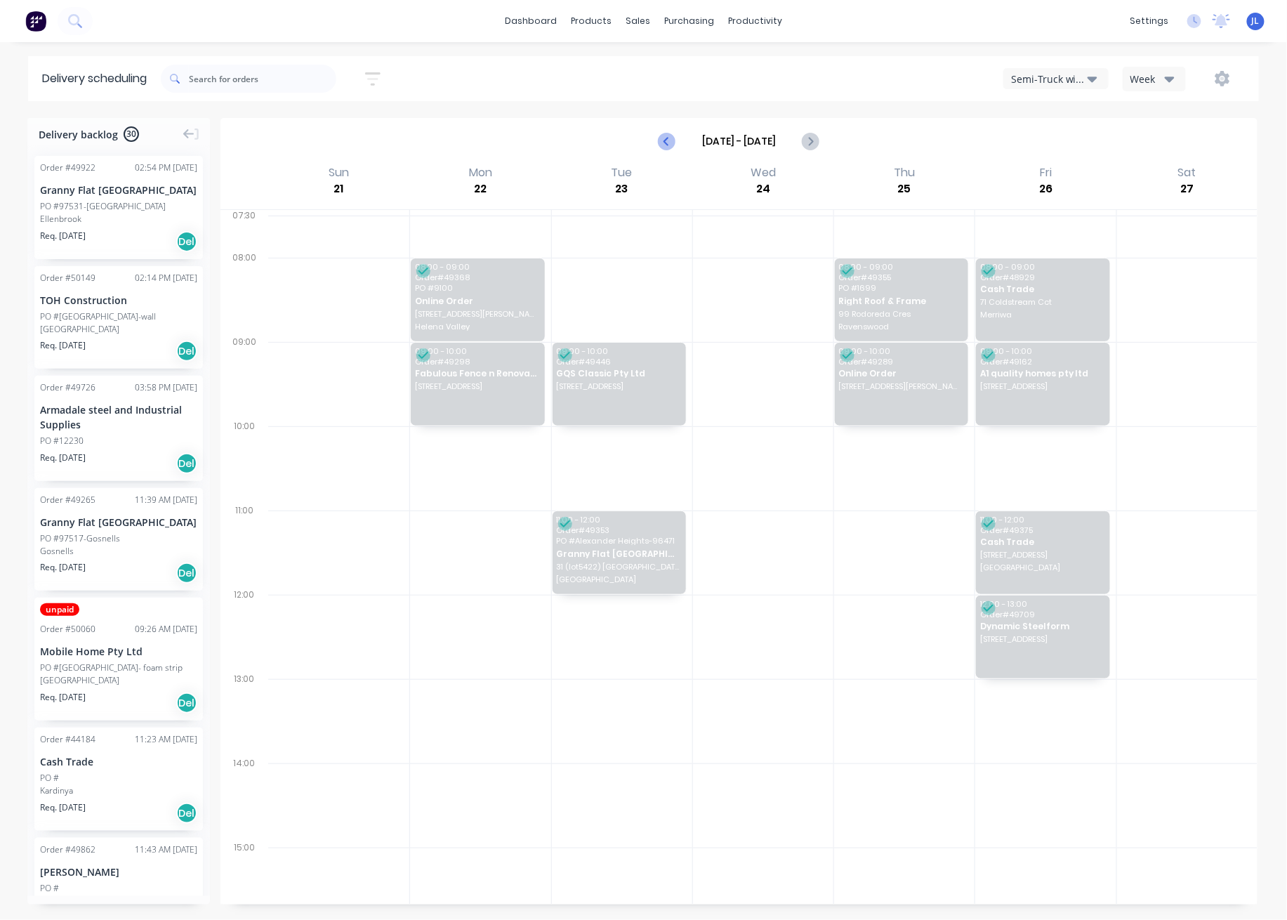
click at [671, 142] on icon "Previous page" at bounding box center [667, 141] width 17 height 17
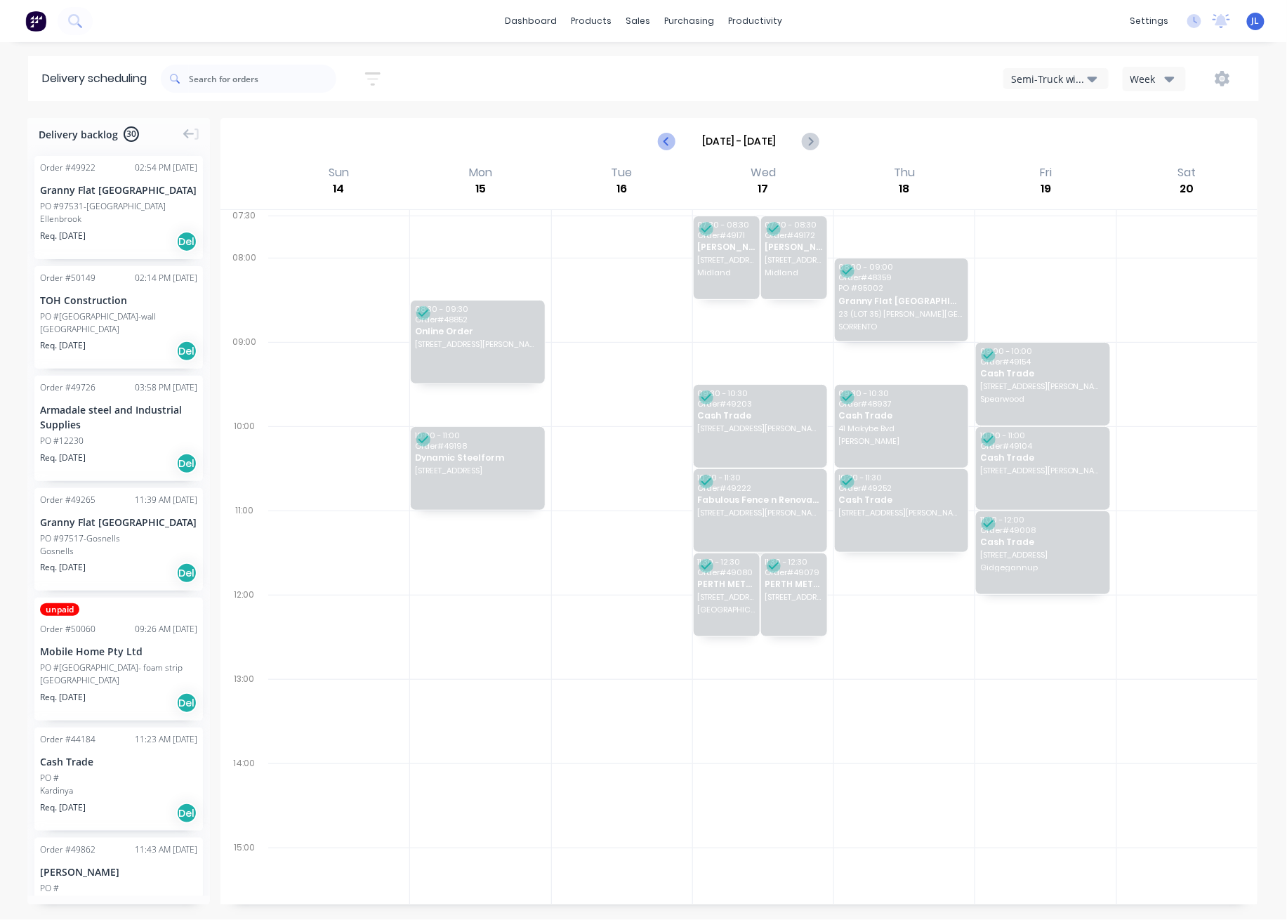
click at [671, 142] on icon "Previous page" at bounding box center [667, 141] width 17 height 17
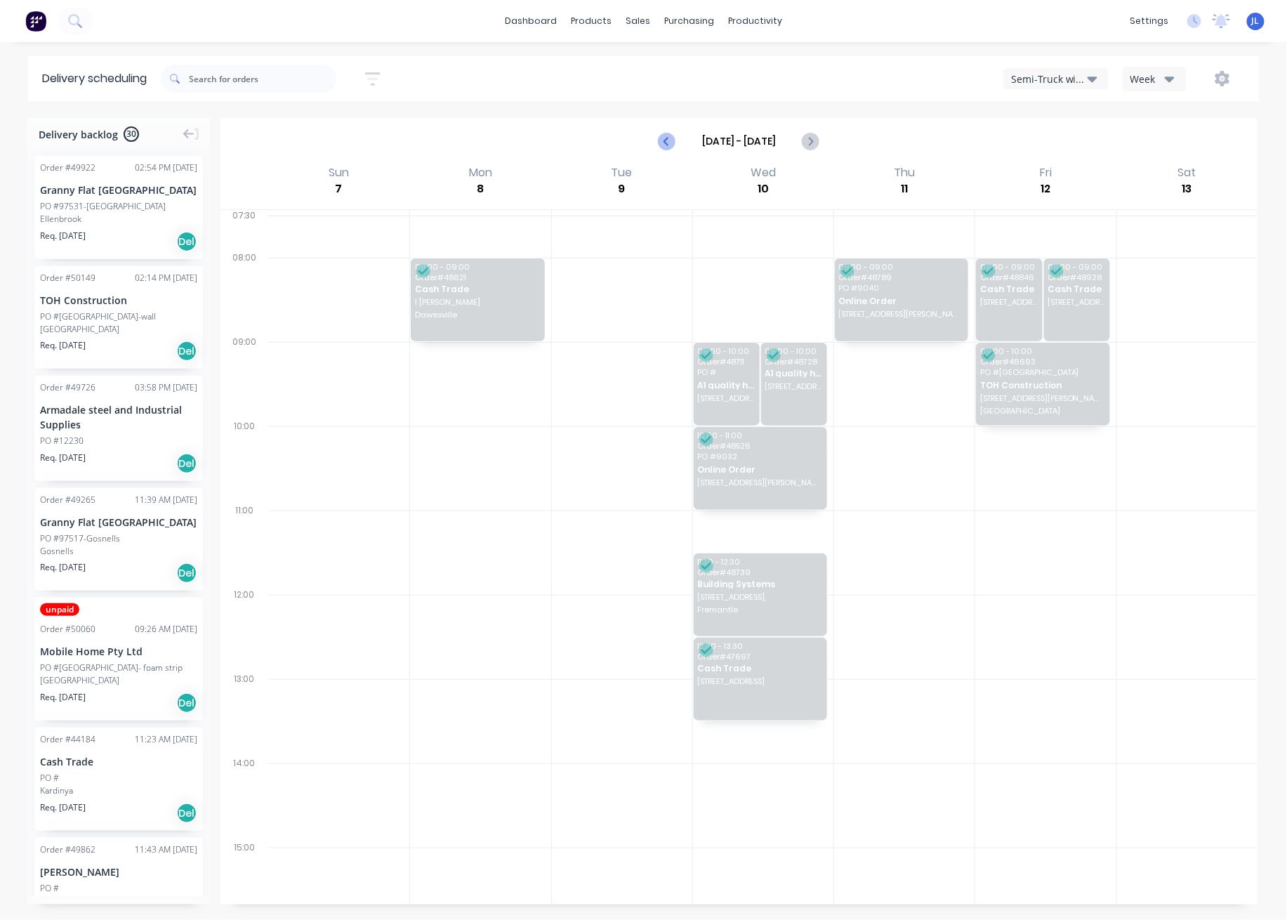
click at [671, 142] on icon "Previous page" at bounding box center [667, 141] width 17 height 17
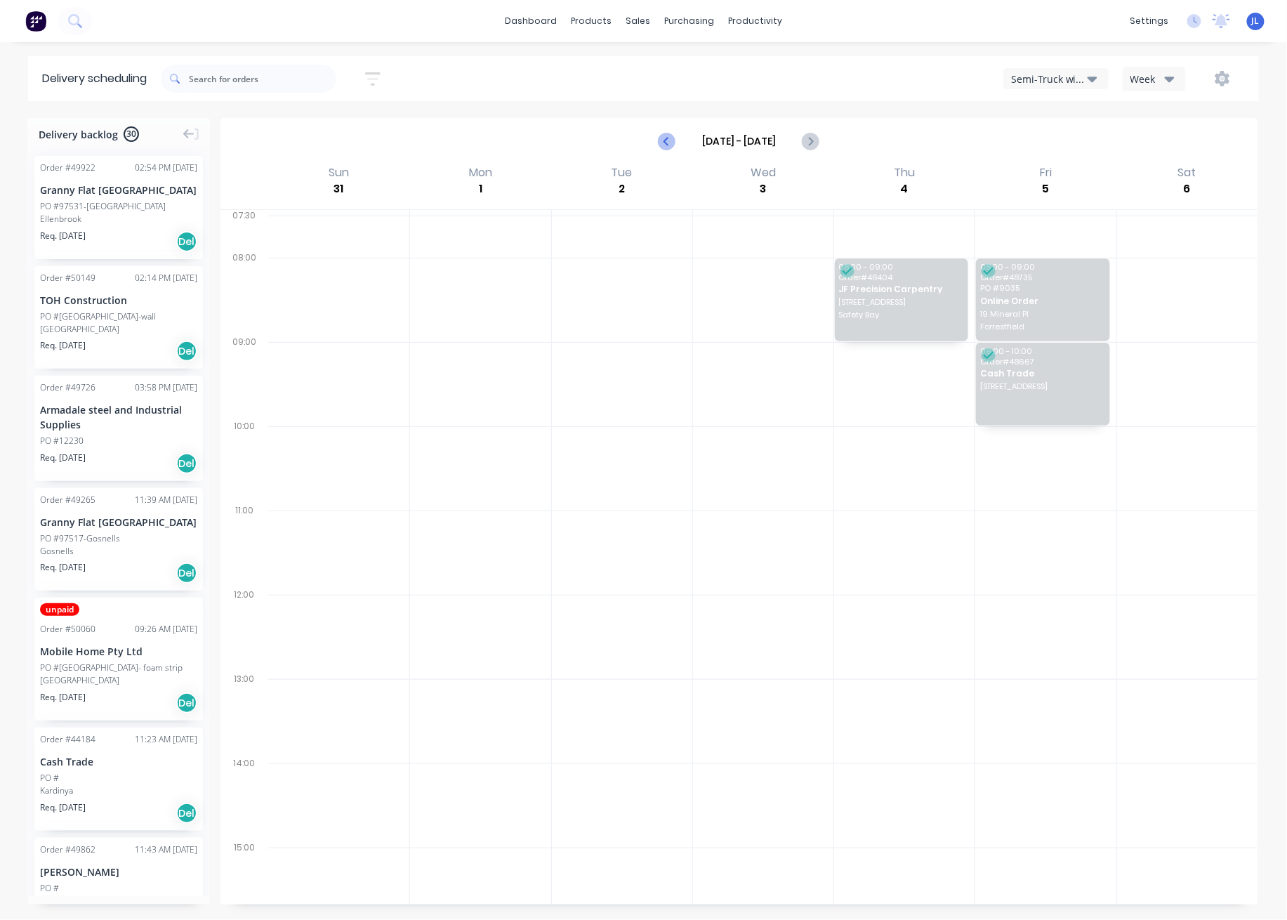
click at [671, 142] on icon "Previous page" at bounding box center [667, 141] width 17 height 17
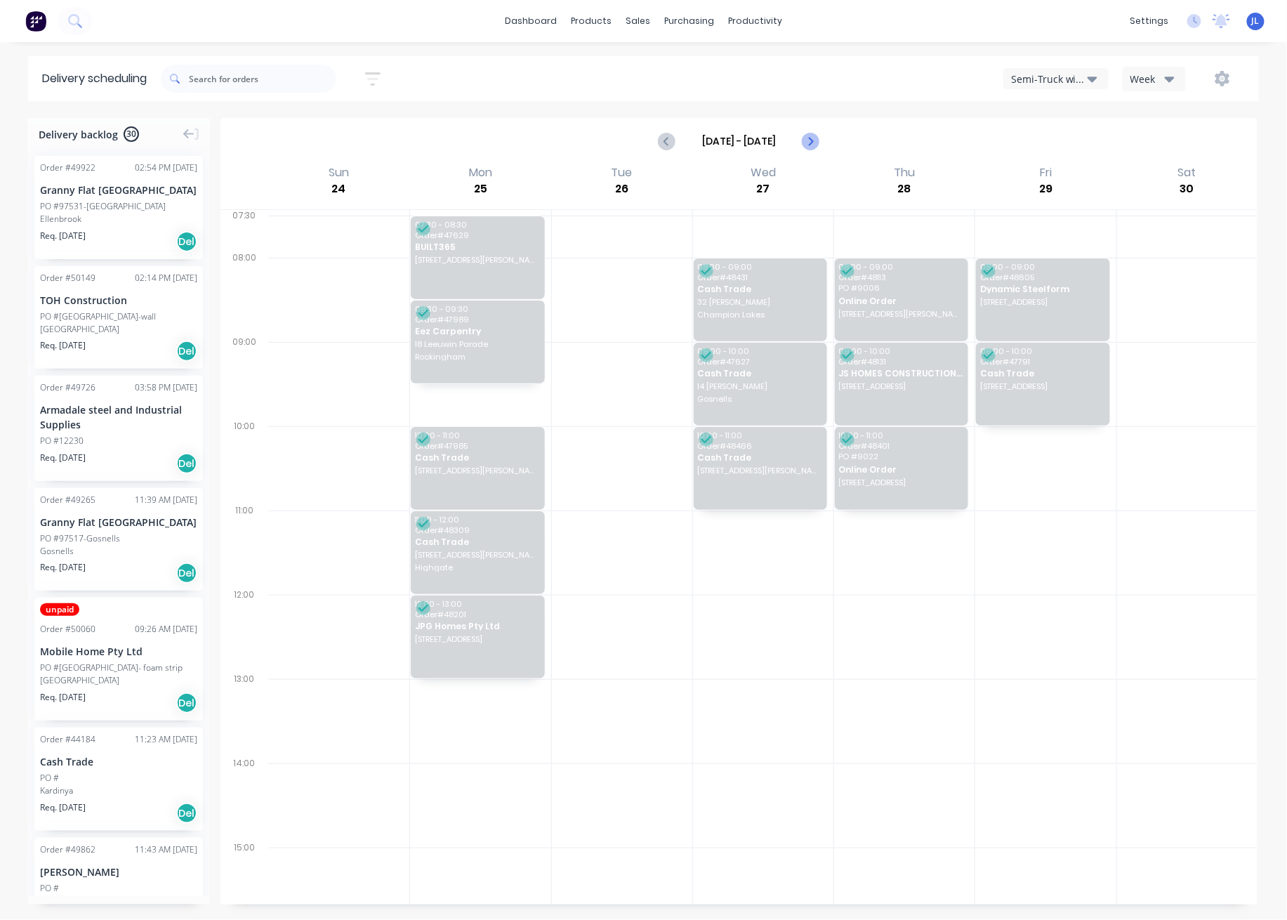
click at [810, 143] on icon "Next page" at bounding box center [810, 141] width 6 height 11
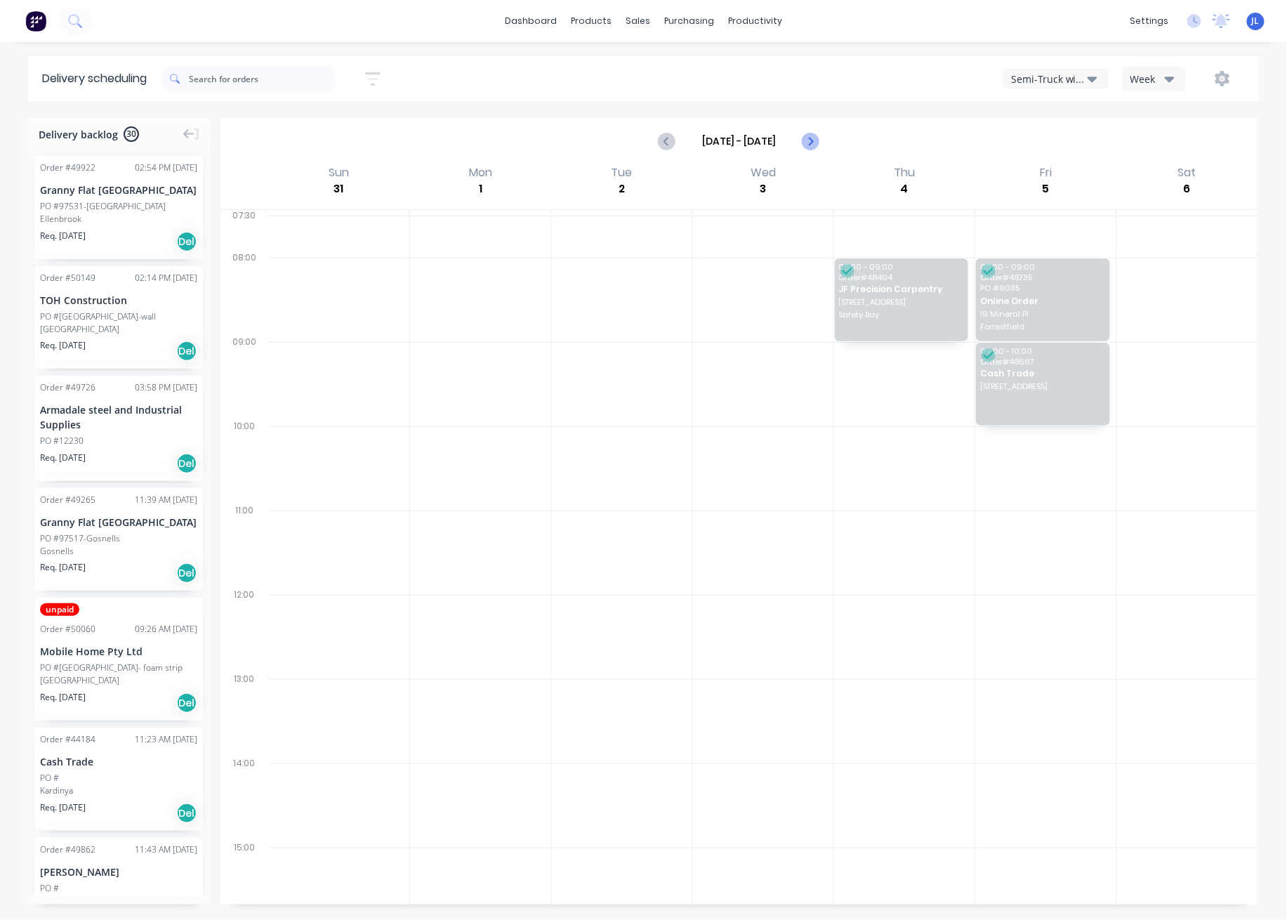
click at [810, 143] on icon "Next page" at bounding box center [810, 141] width 6 height 11
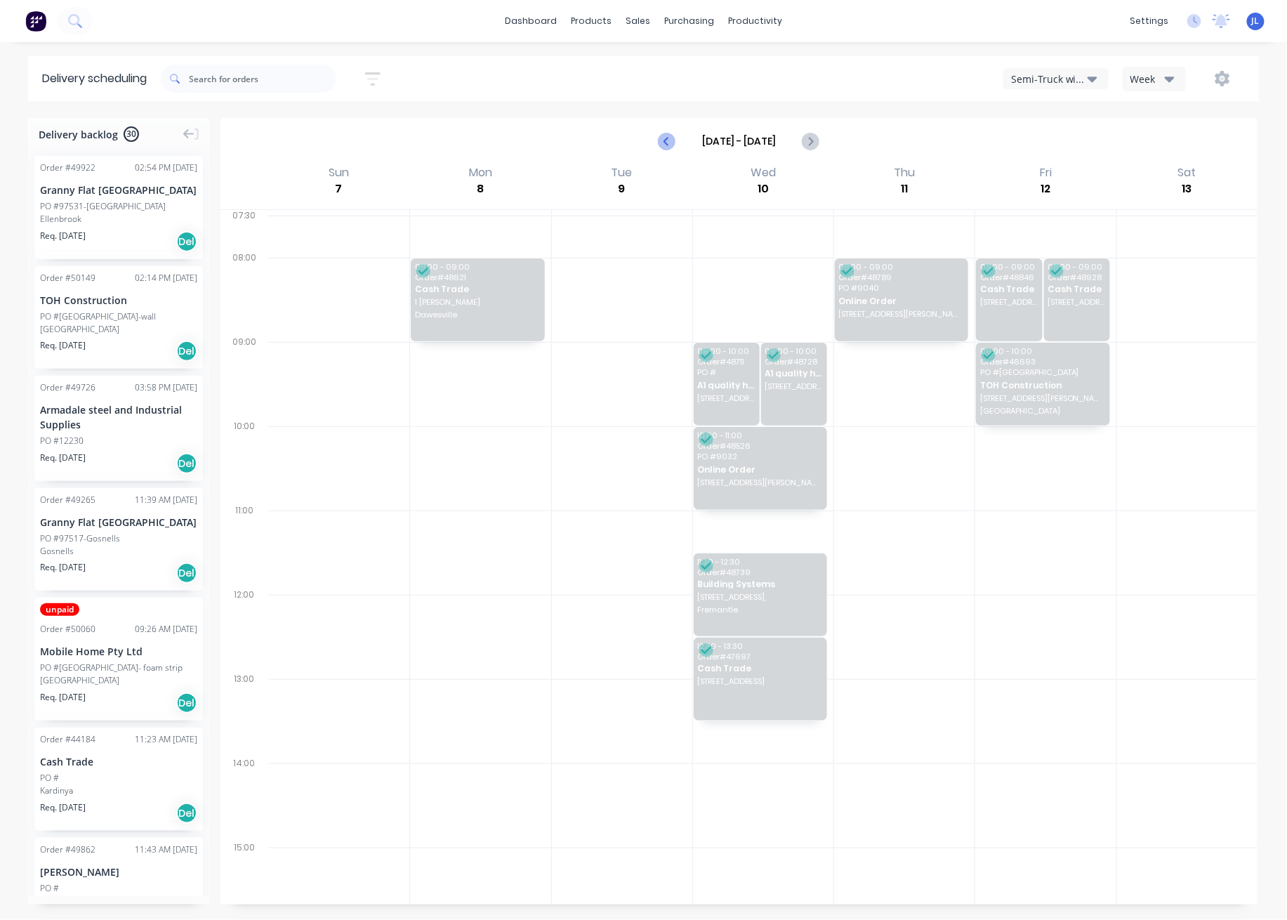
click at [663, 140] on icon "Previous page" at bounding box center [667, 141] width 17 height 17
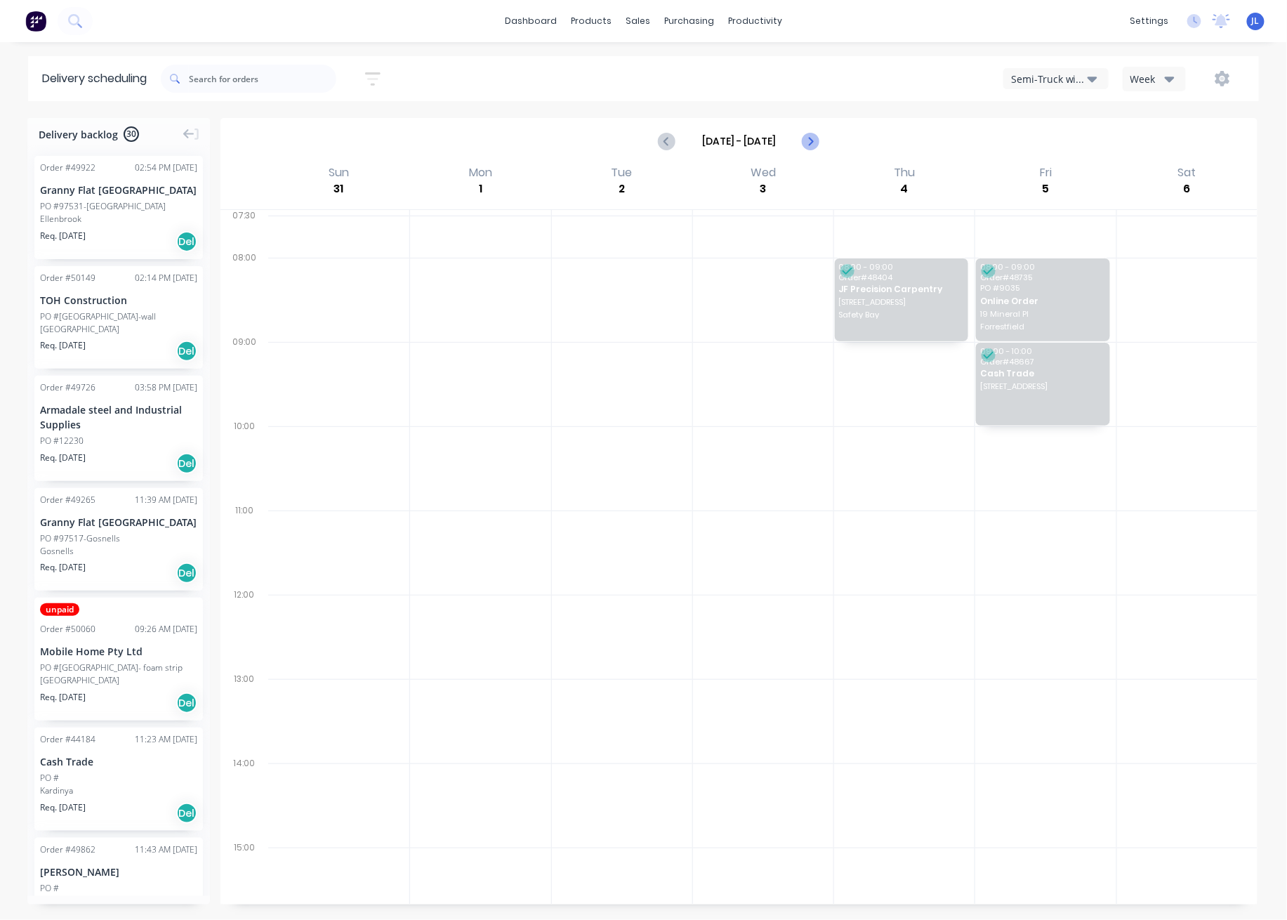
click at [810, 140] on icon "Next page" at bounding box center [810, 141] width 17 height 17
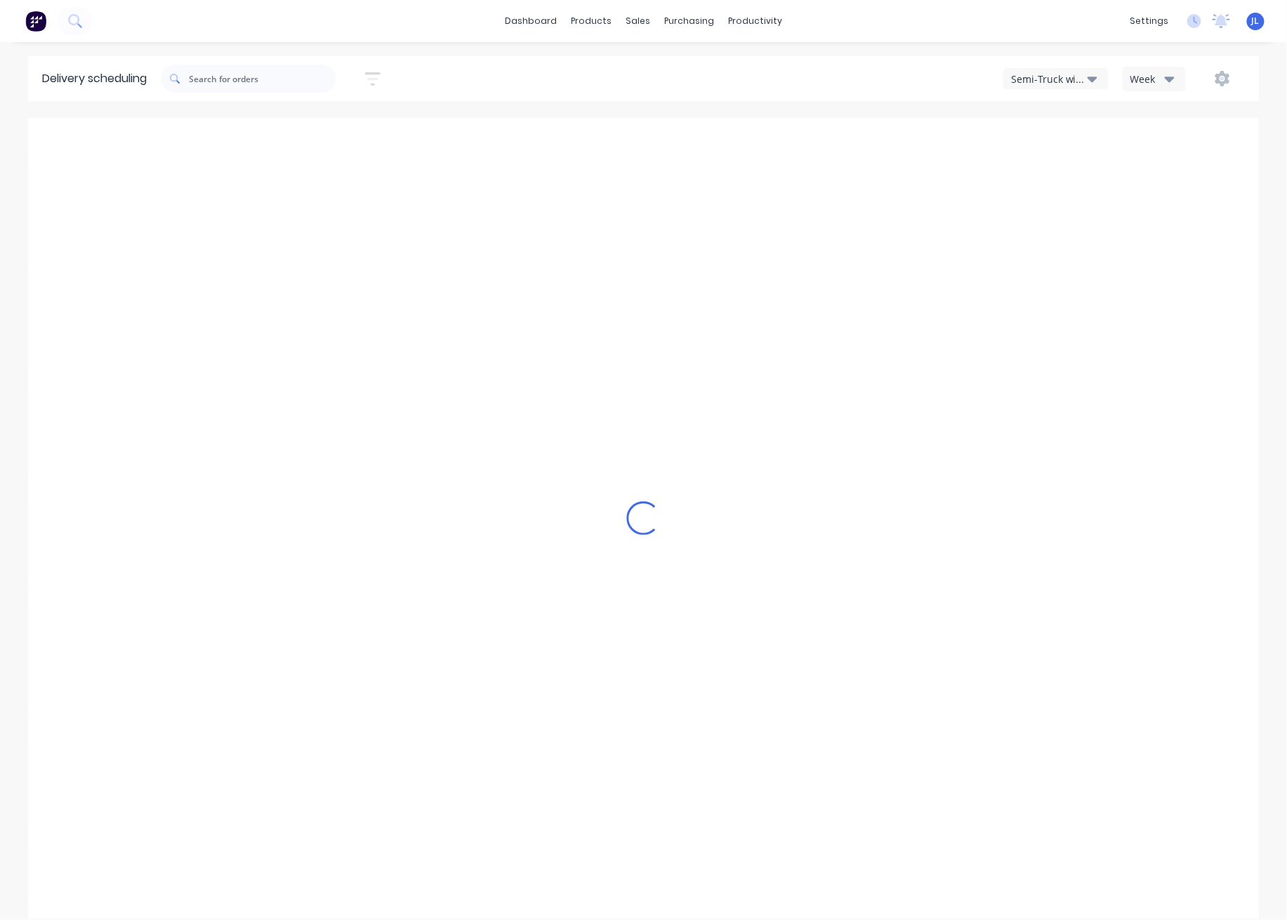
type input "Sep 7 - Sep 13"
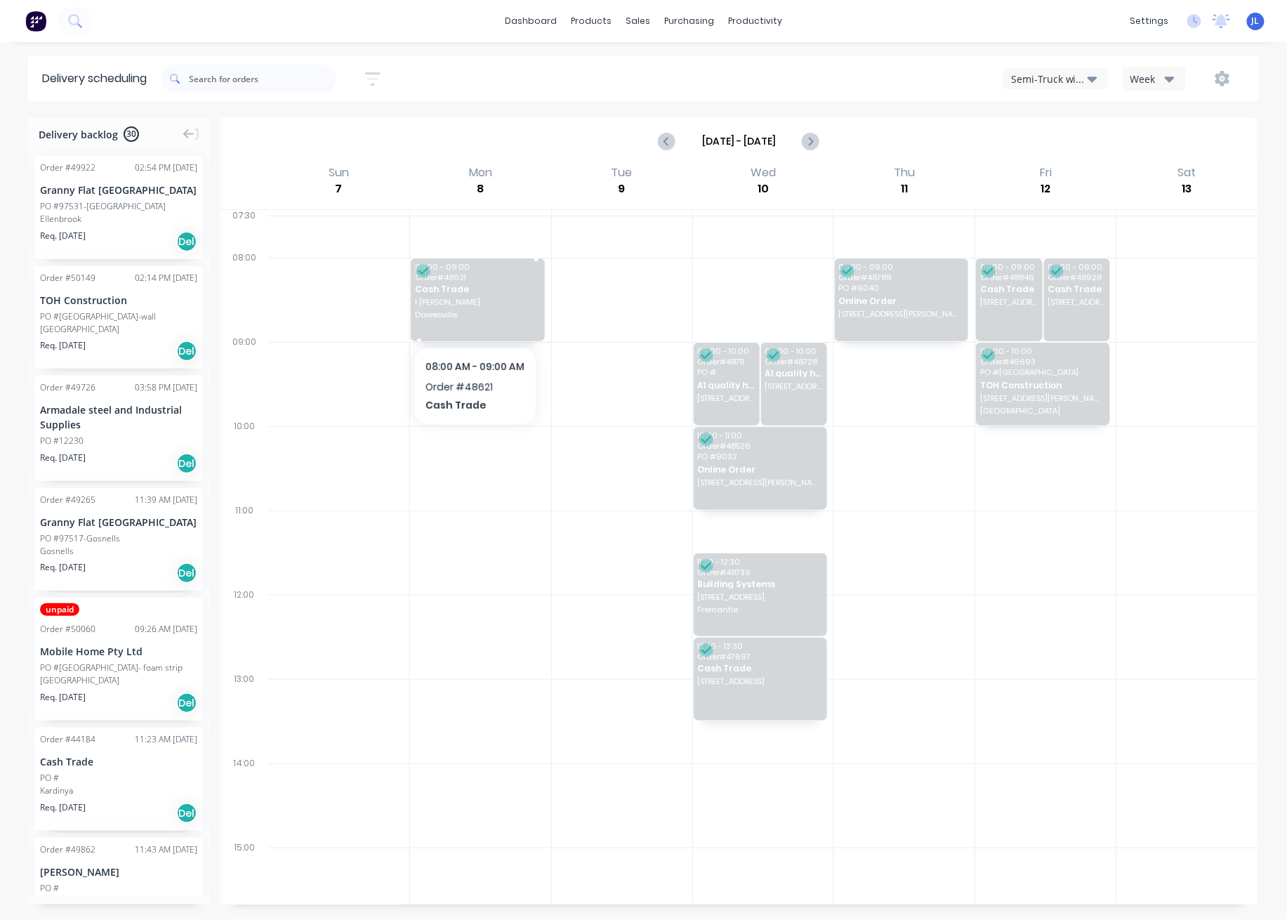
click at [485, 307] on div "08:00 - 09:00 Order # 48621 Cash Trade 1 Watts Rd Dawesville" at bounding box center [477, 299] width 133 height 83
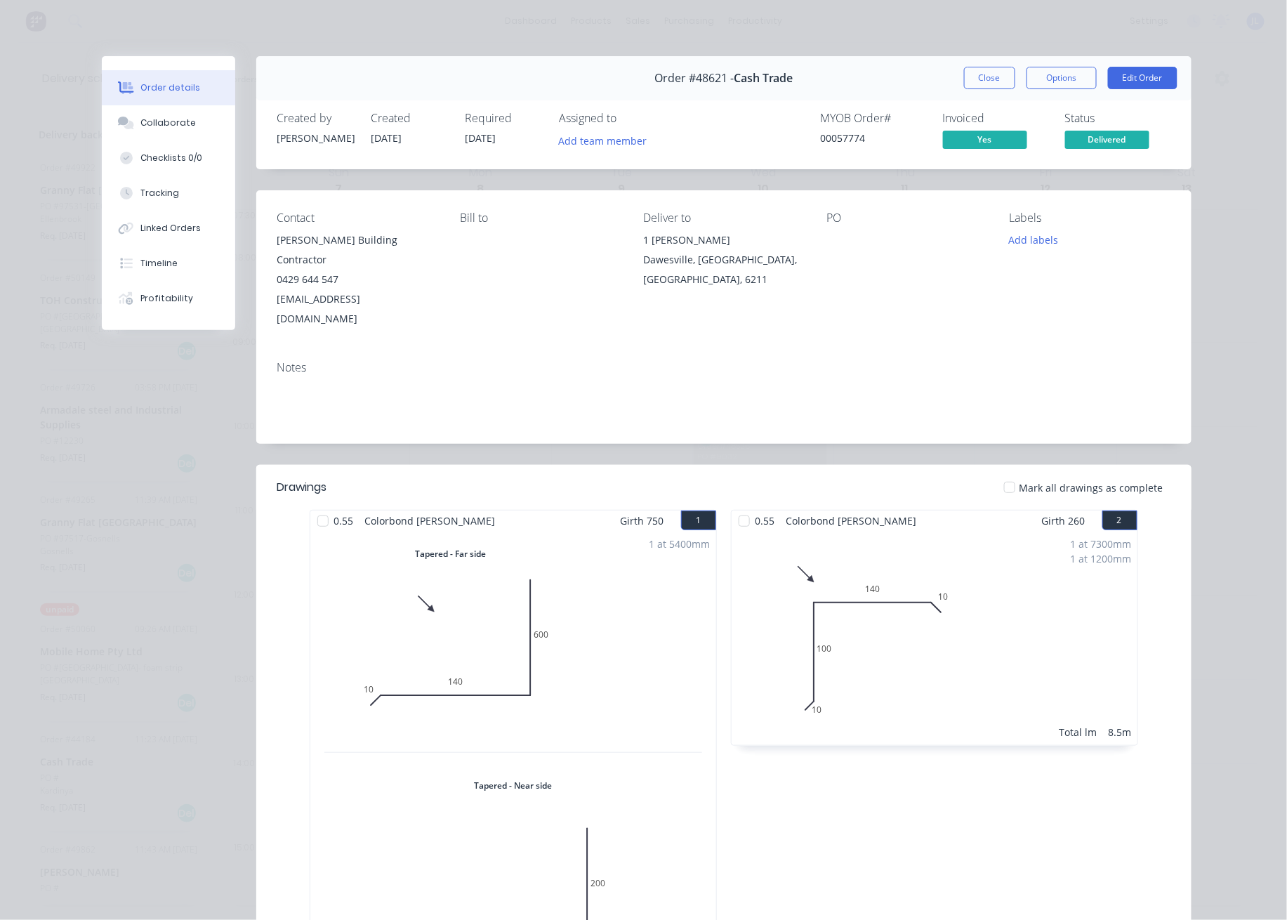
click at [987, 79] on button "Close" at bounding box center [989, 78] width 51 height 22
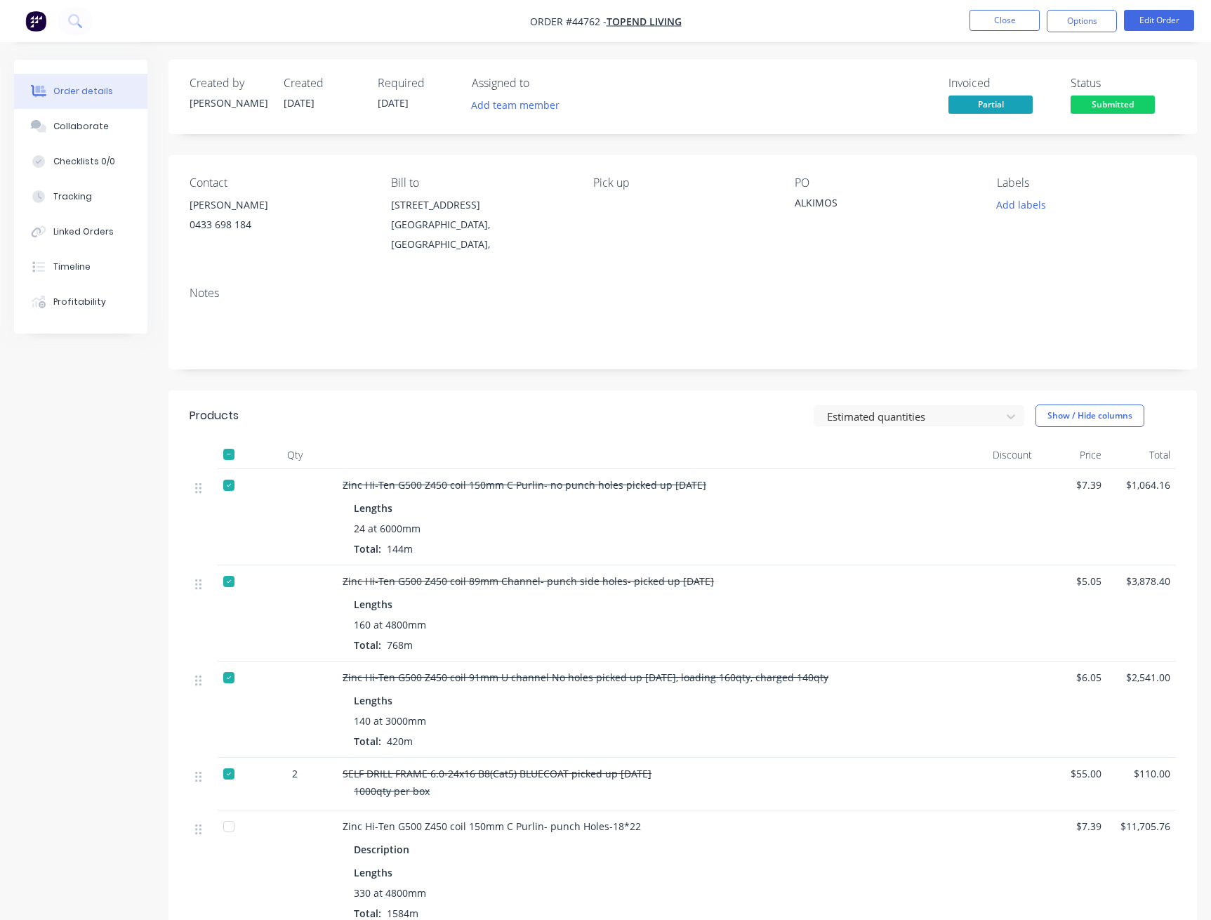
scroll to position [374, 0]
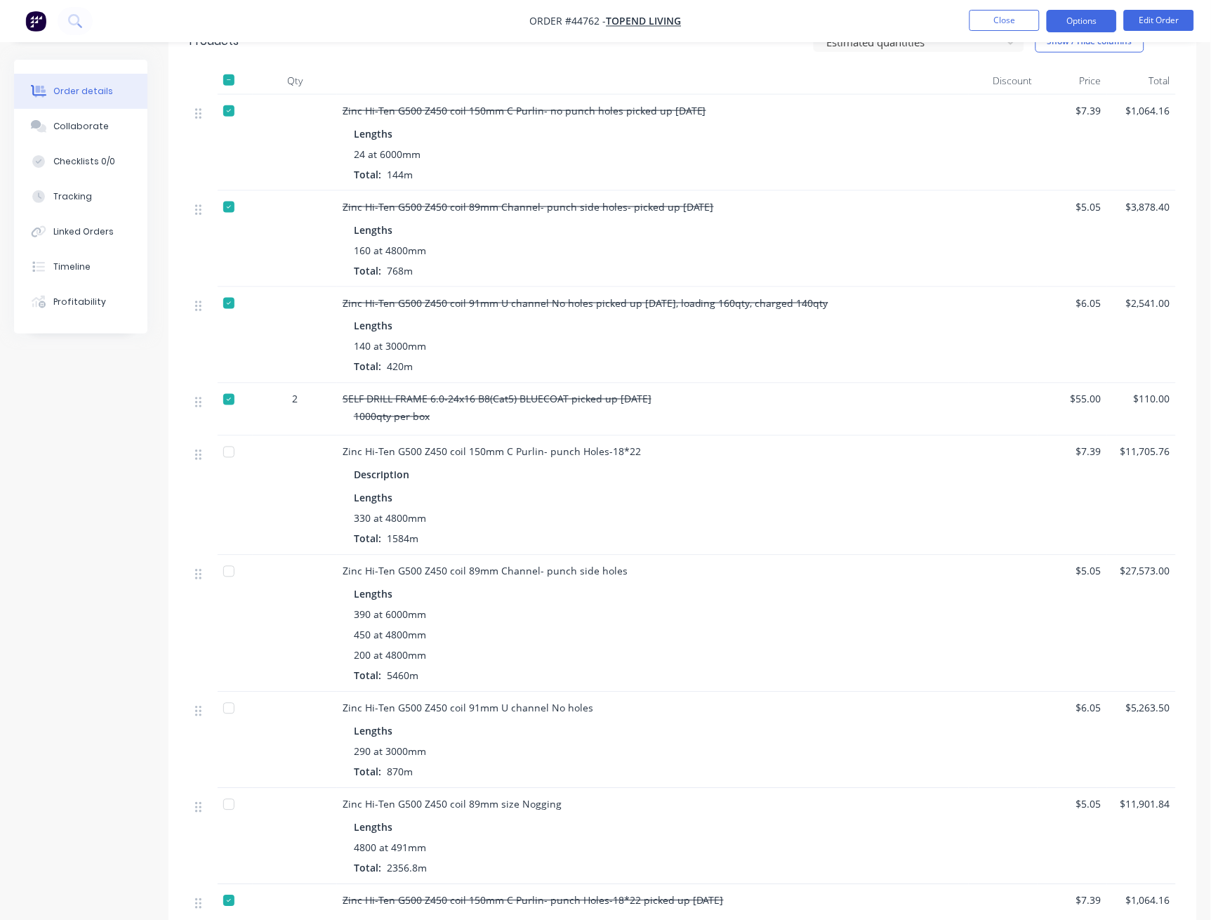
click at [1084, 16] on button "Options" at bounding box center [1082, 21] width 70 height 22
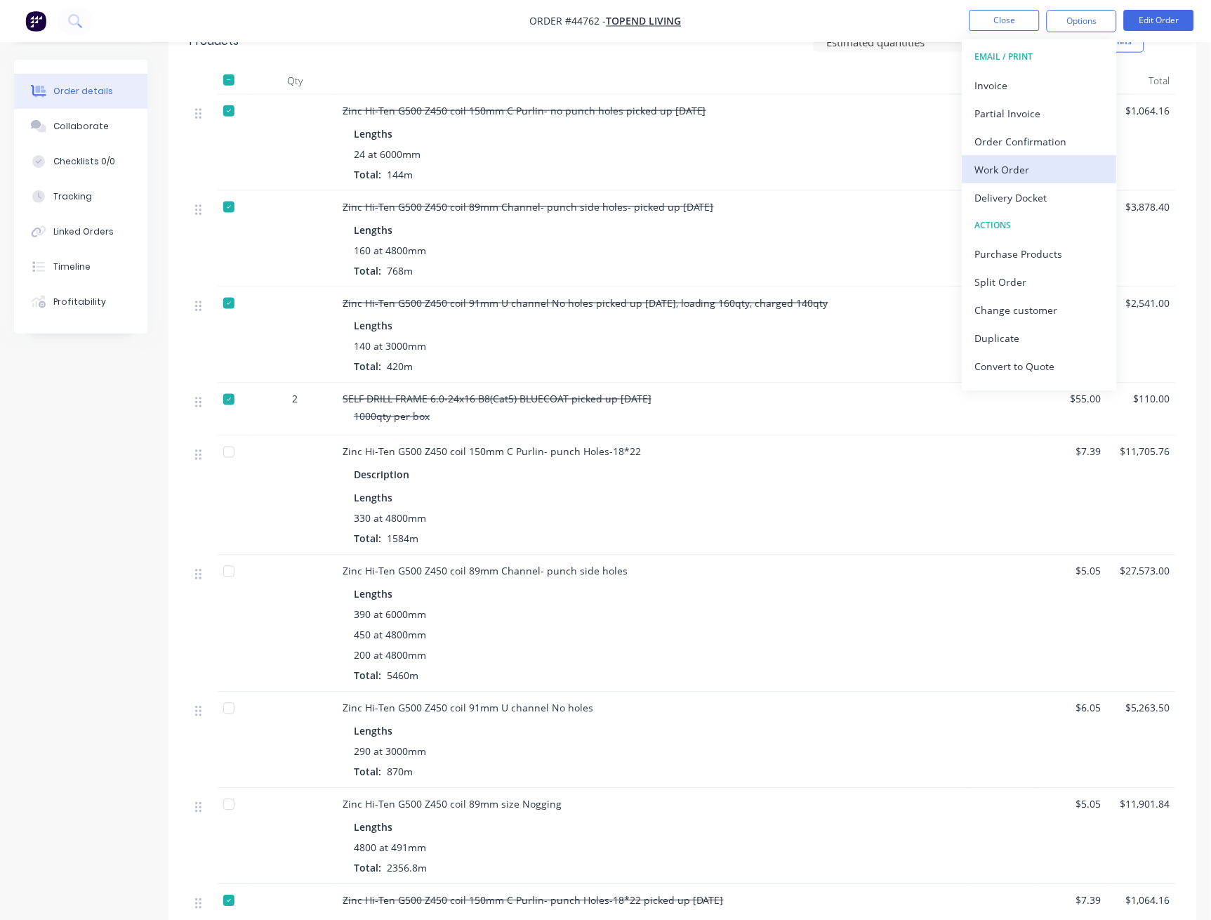
click at [1034, 161] on div "Work Order" at bounding box center [1039, 169] width 129 height 20
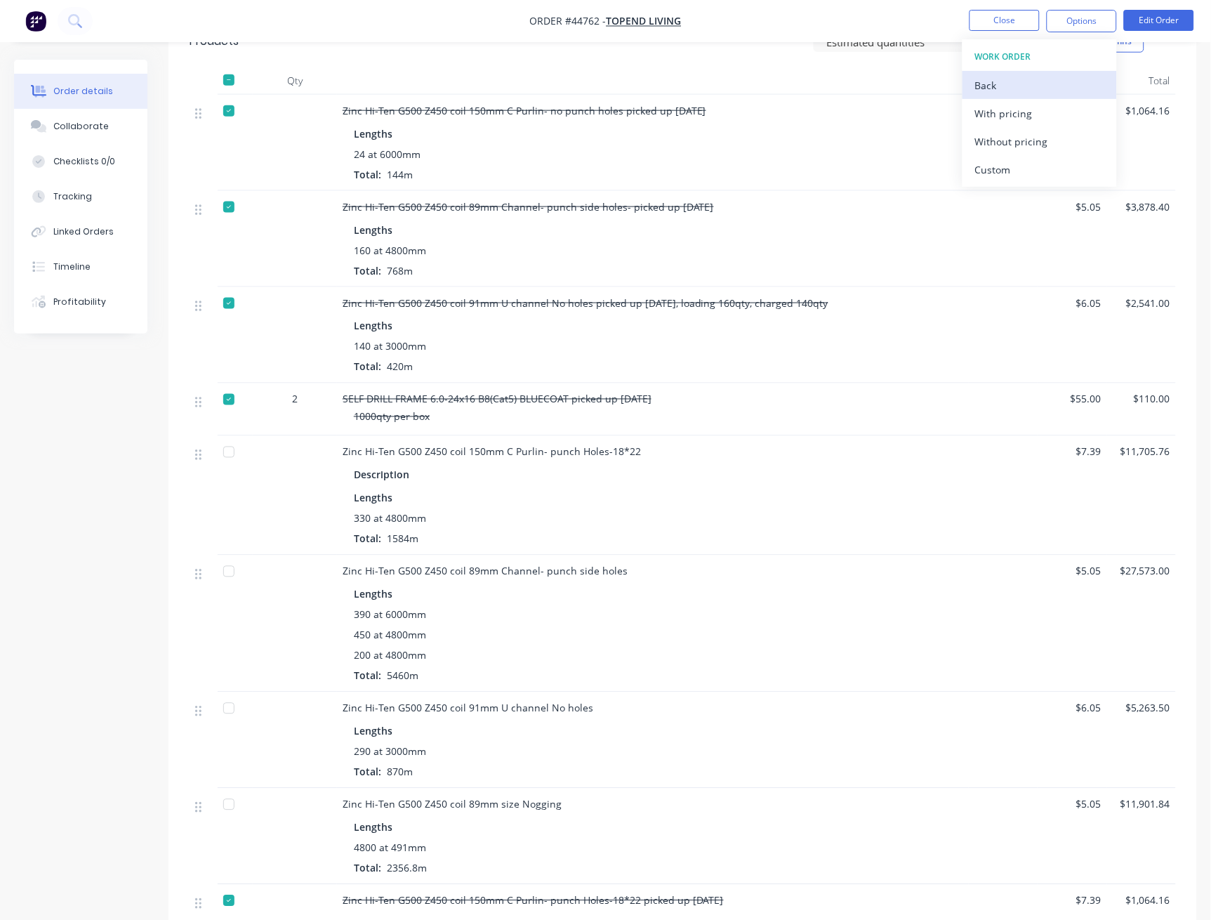
click at [1005, 79] on div "Back" at bounding box center [1039, 85] width 129 height 20
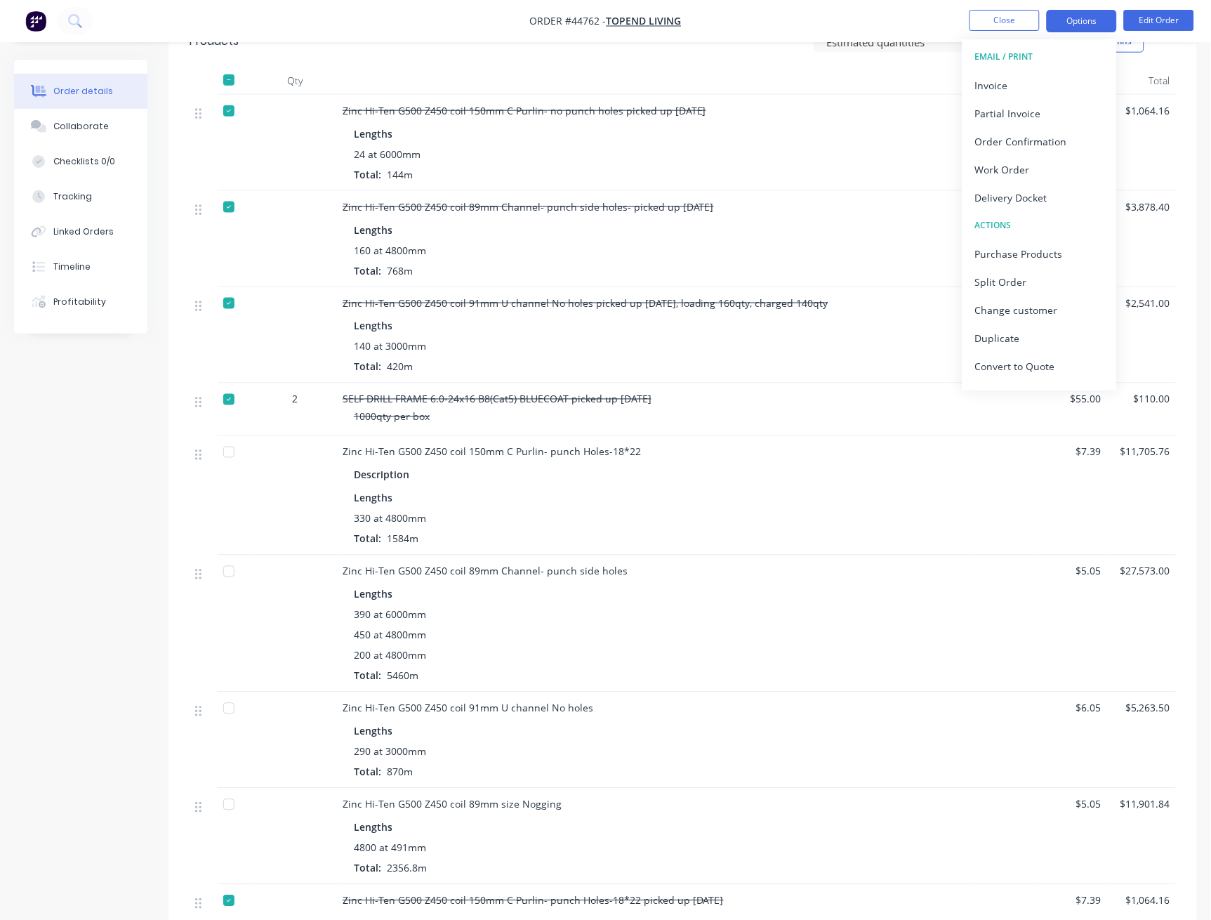
click at [1086, 23] on button "Options" at bounding box center [1082, 21] width 70 height 22
click at [1028, 164] on div "Work Order" at bounding box center [1039, 169] width 129 height 20
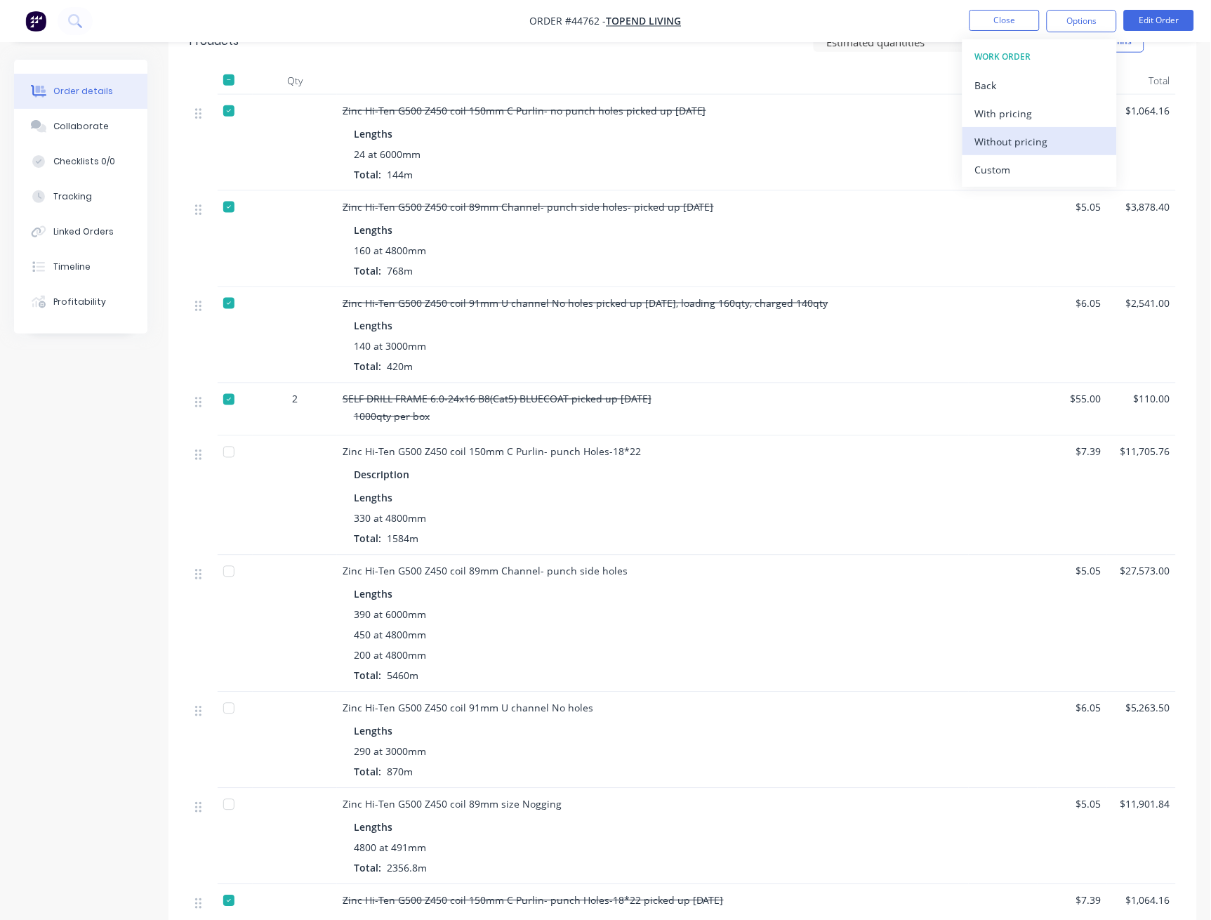
click at [1029, 138] on div "Without pricing" at bounding box center [1039, 141] width 129 height 20
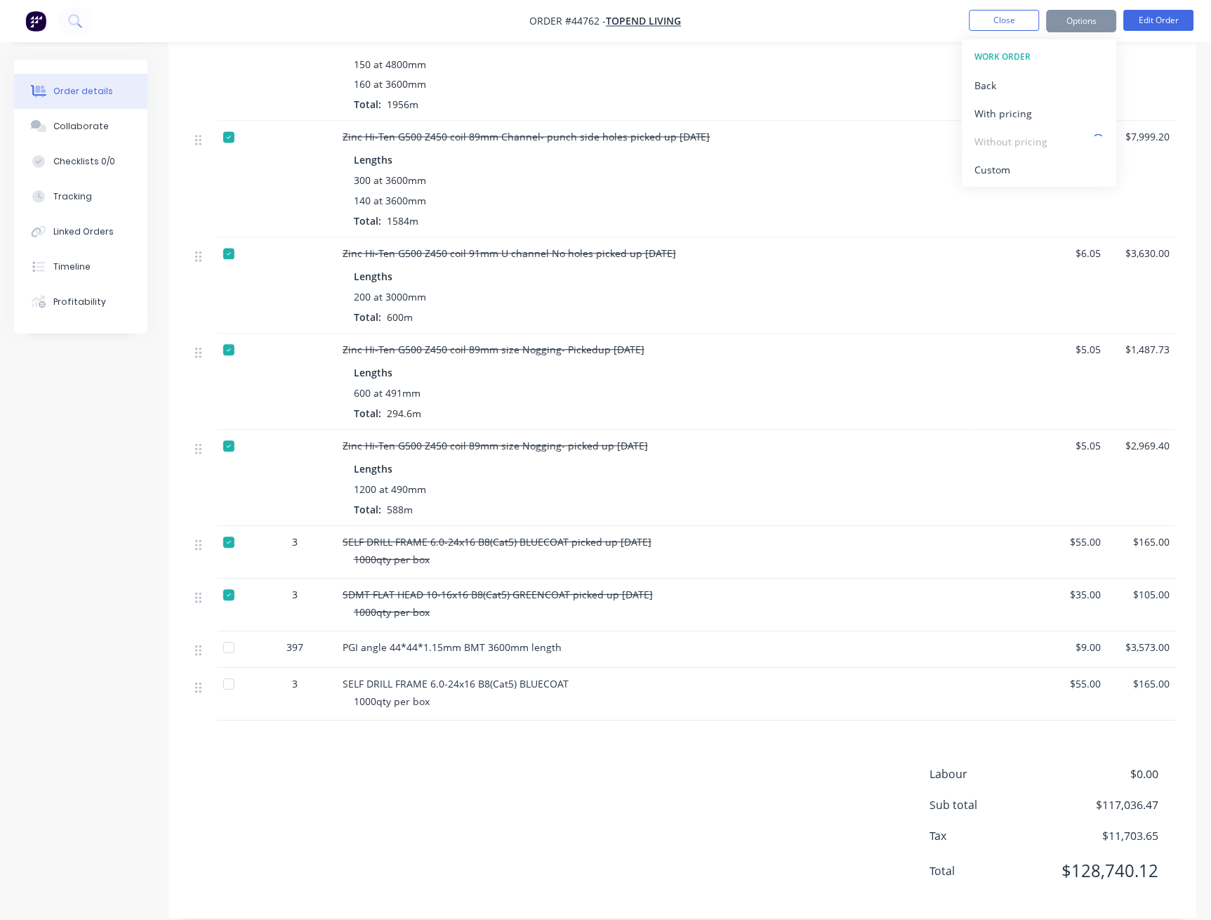
scroll to position [2023, 0]
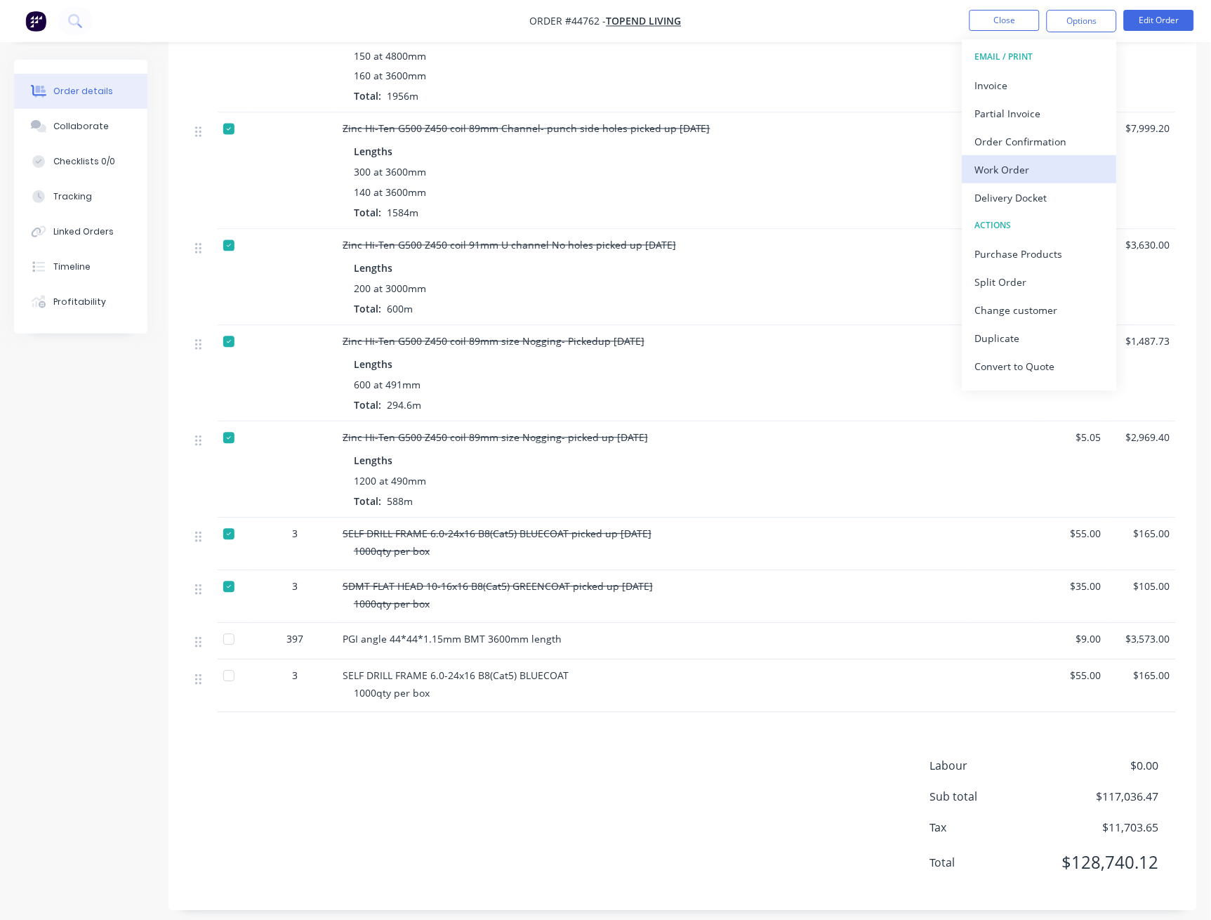
click at [1021, 176] on div "Work Order" at bounding box center [1039, 169] width 129 height 20
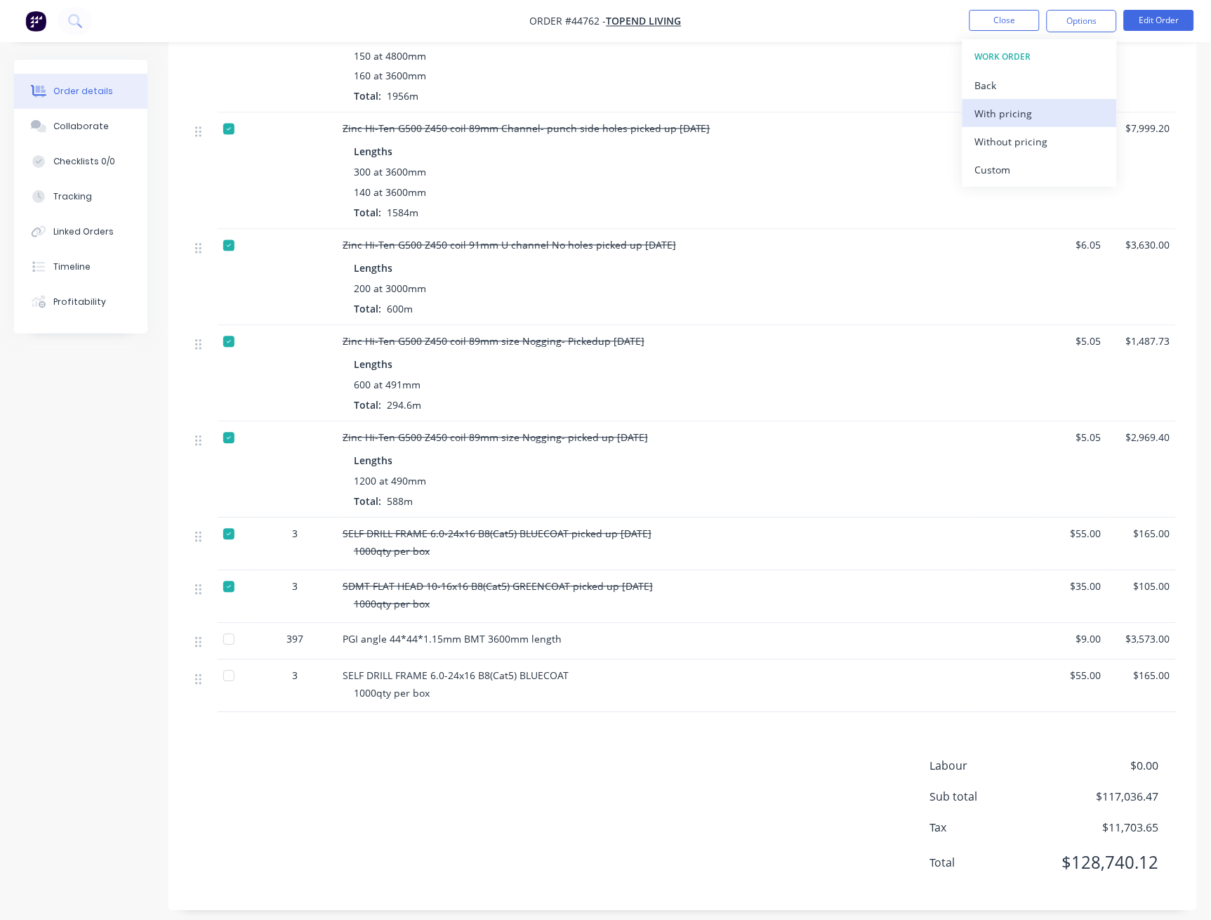
click at [1026, 111] on div "With pricing" at bounding box center [1039, 113] width 129 height 20
